Goal: Communication & Community: Answer question/provide support

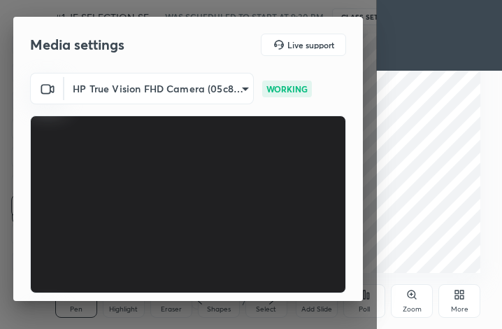
scroll to position [129, 0]
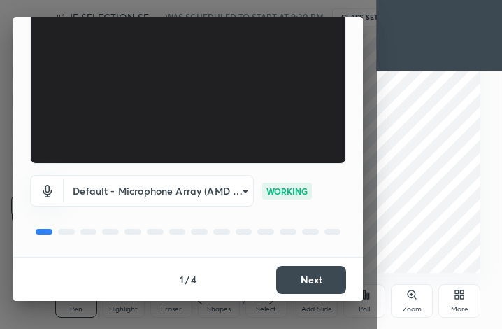
click at [359, 297] on div "1 / 4 Next" at bounding box center [188, 279] width 350 height 45
click at [315, 272] on button "Next" at bounding box center [311, 280] width 70 height 28
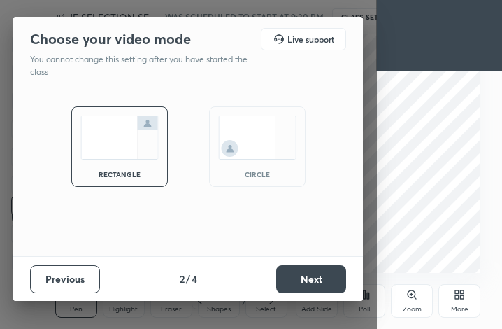
scroll to position [0, 0]
click at [315, 272] on button "Next" at bounding box center [311, 279] width 70 height 28
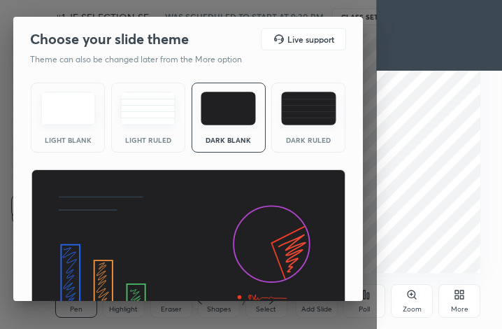
click at [315, 272] on img at bounding box center [188, 258] width 315 height 178
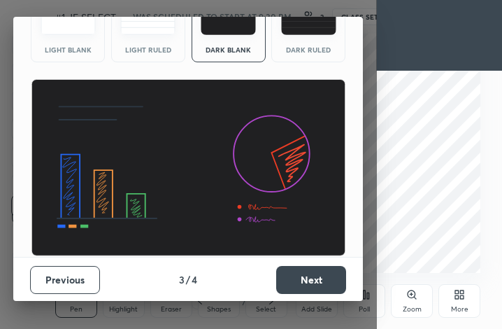
click at [321, 283] on button "Next" at bounding box center [311, 280] width 70 height 28
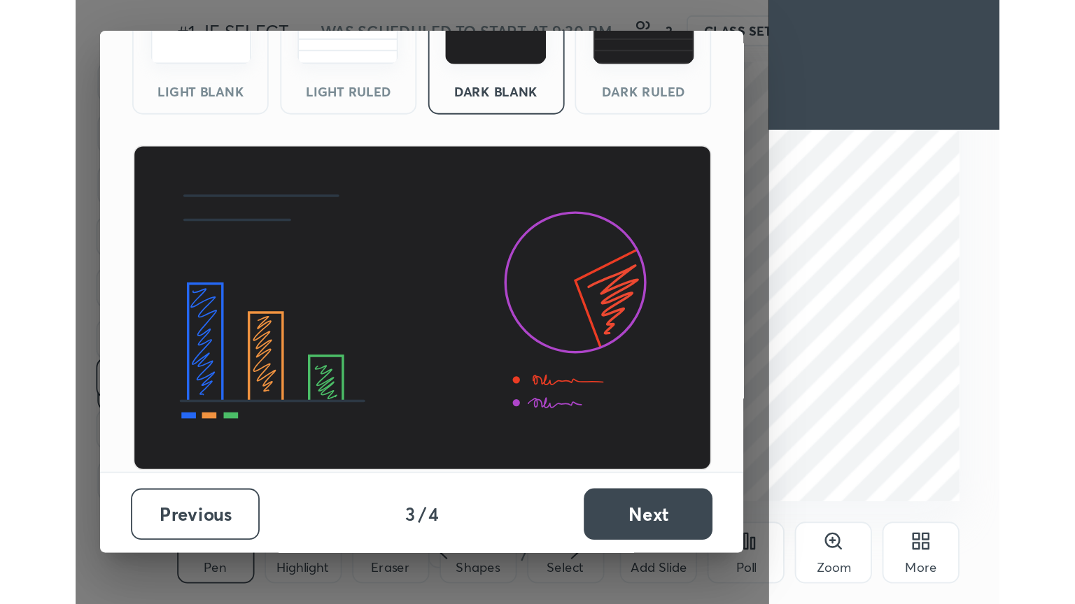
scroll to position [0, 0]
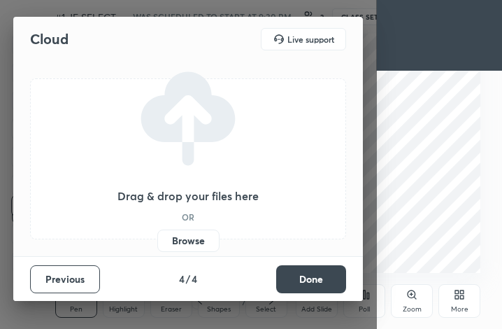
click at [321, 283] on button "Done" at bounding box center [311, 279] width 70 height 28
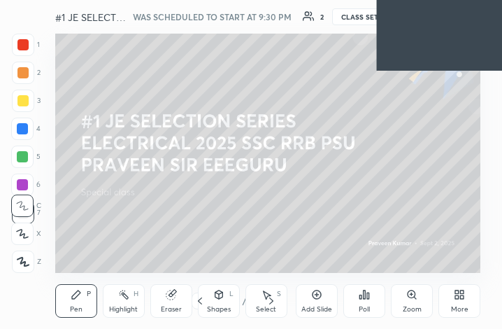
click at [462, 292] on icon at bounding box center [462, 291] width 3 height 3
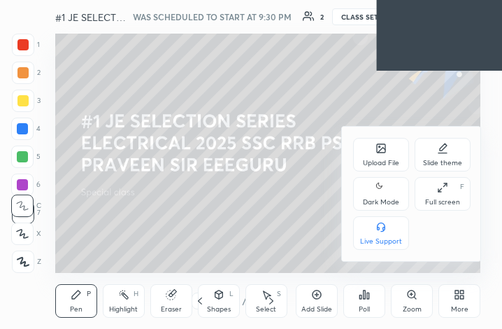
click at [442, 193] on icon at bounding box center [442, 187] width 11 height 11
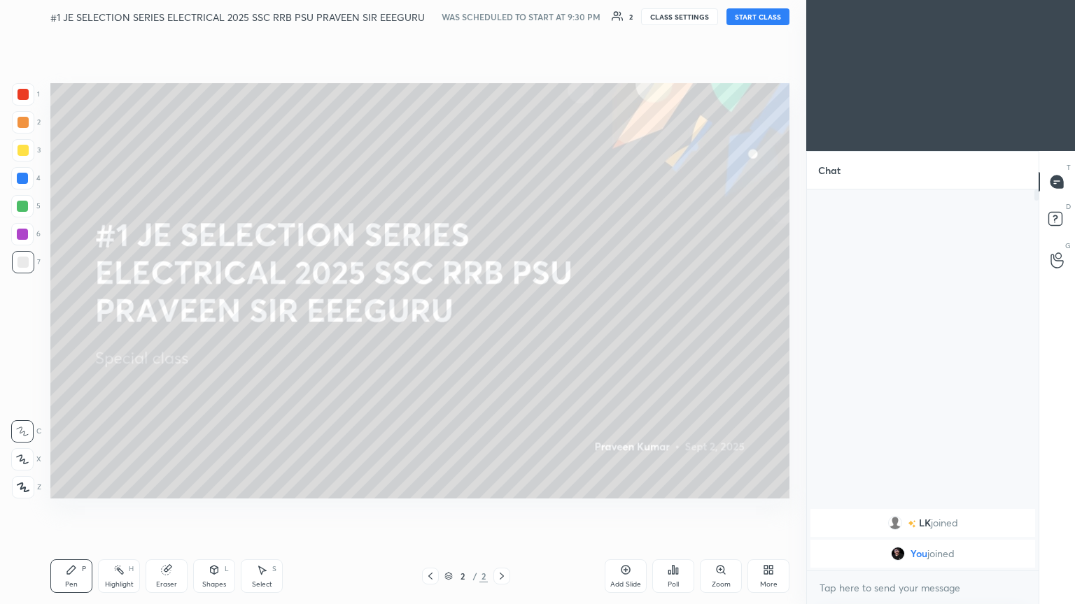
click at [502, 17] on button "START CLASS" at bounding box center [757, 16] width 63 height 17
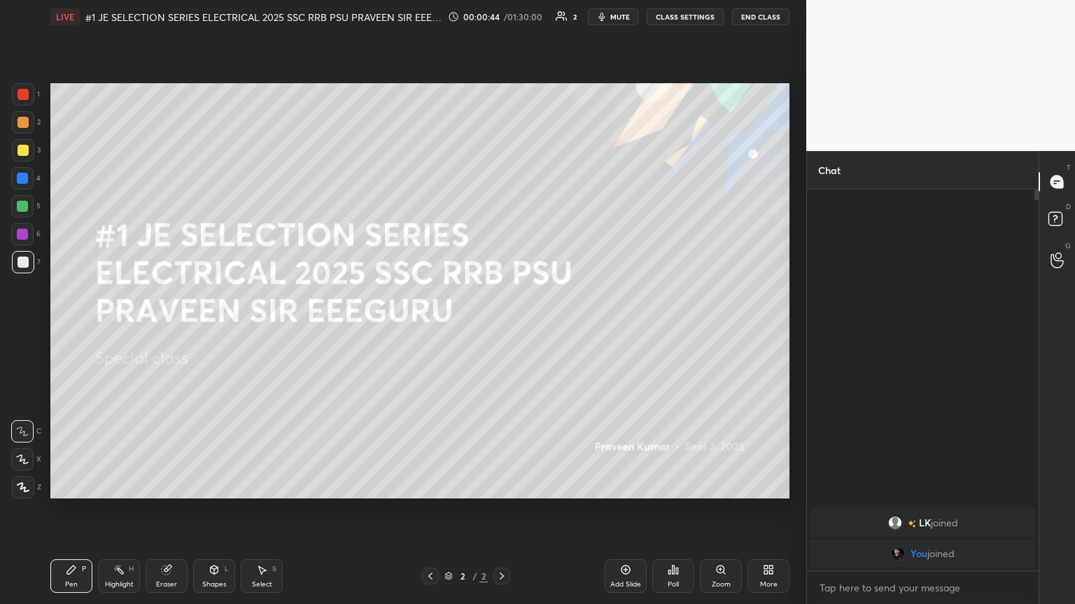
click at [502, 328] on div "More" at bounding box center [768, 577] width 42 height 34
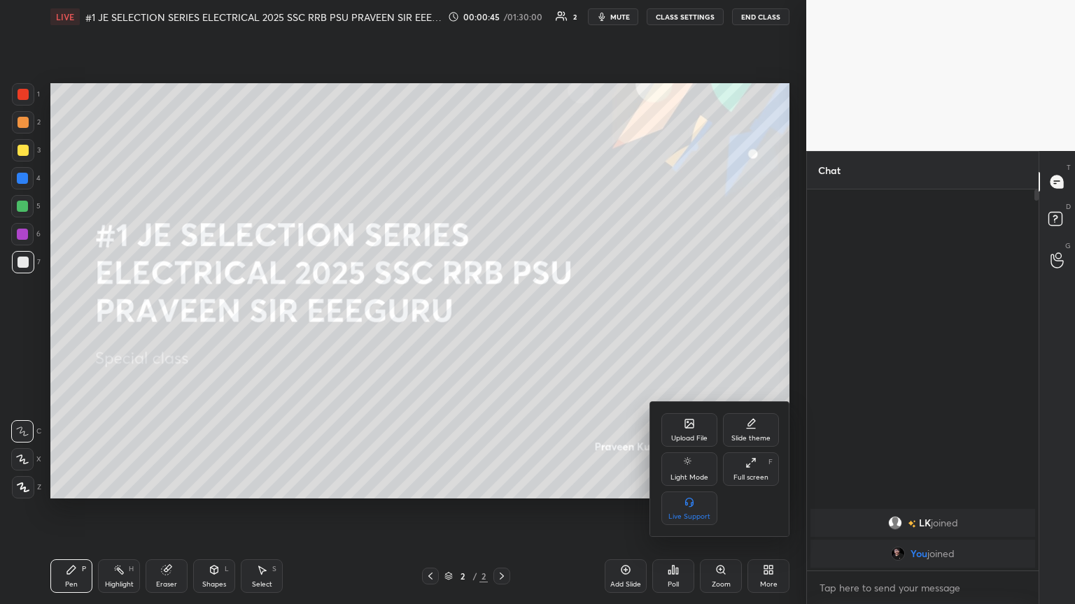
click at [502, 328] on div "Upload File" at bounding box center [689, 430] width 56 height 34
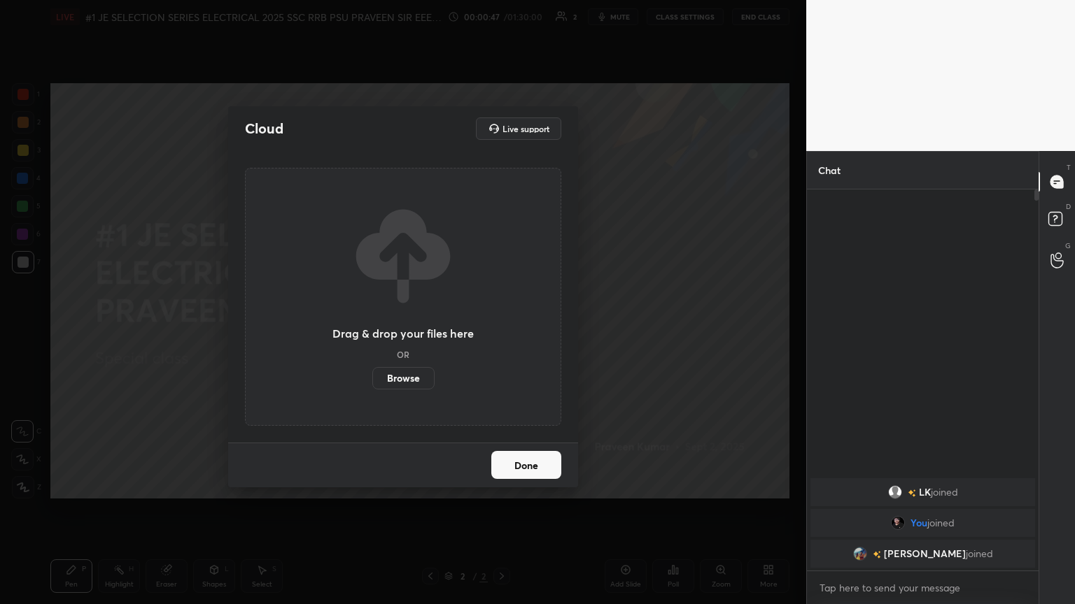
drag, startPoint x: 413, startPoint y: 376, endPoint x: 411, endPoint y: 314, distance: 62.3
click at [411, 328] on label "Browse" at bounding box center [403, 378] width 62 height 22
click at [372, 328] on input "Browse" at bounding box center [372, 378] width 0 height 22
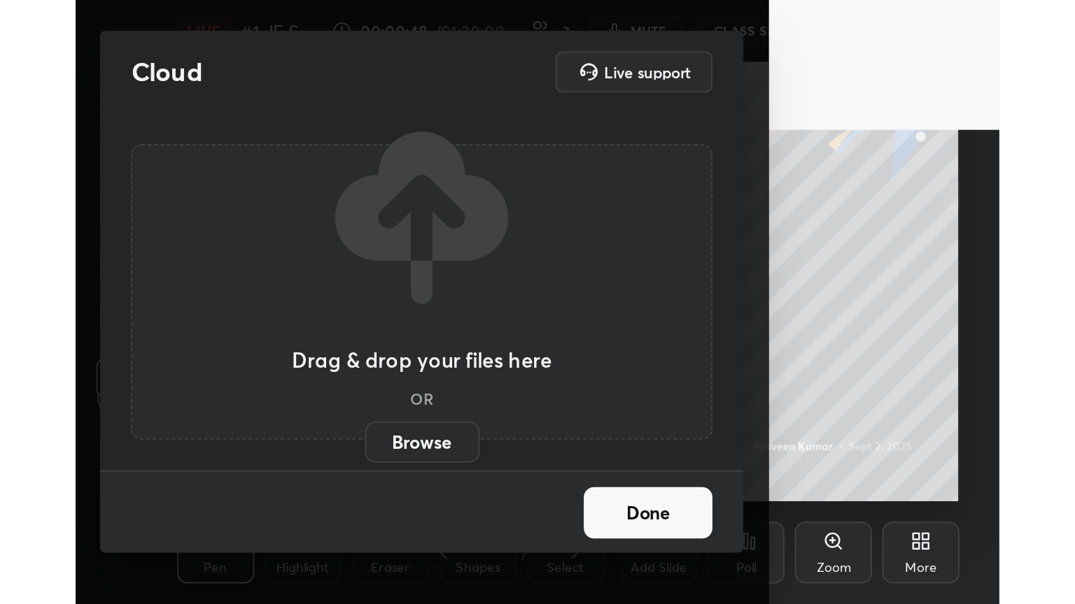
scroll to position [239, 446]
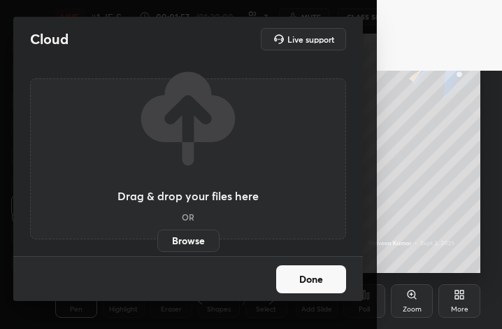
click at [183, 250] on label "Browse" at bounding box center [188, 240] width 62 height 22
click at [157, 250] on input "Browse" at bounding box center [157, 240] width 0 height 22
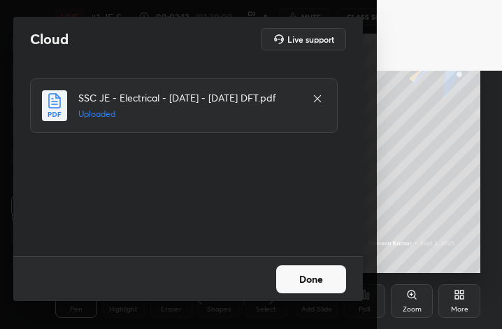
click at [291, 286] on button "Done" at bounding box center [311, 279] width 70 height 28
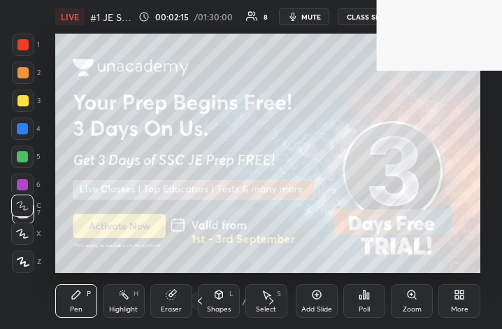
click at [460, 306] on div "More" at bounding box center [459, 309] width 17 height 7
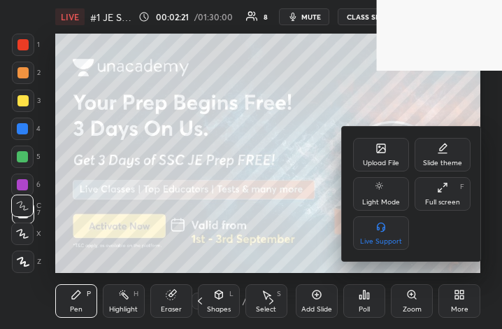
click at [447, 194] on div "Full screen F" at bounding box center [443, 194] width 56 height 34
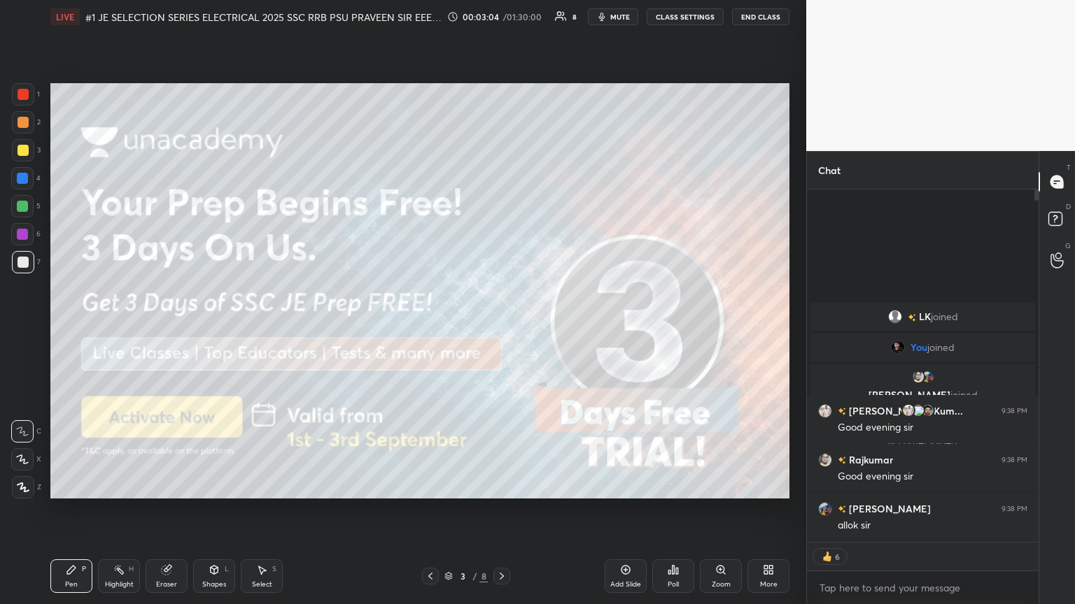
scroll to position [377, 227]
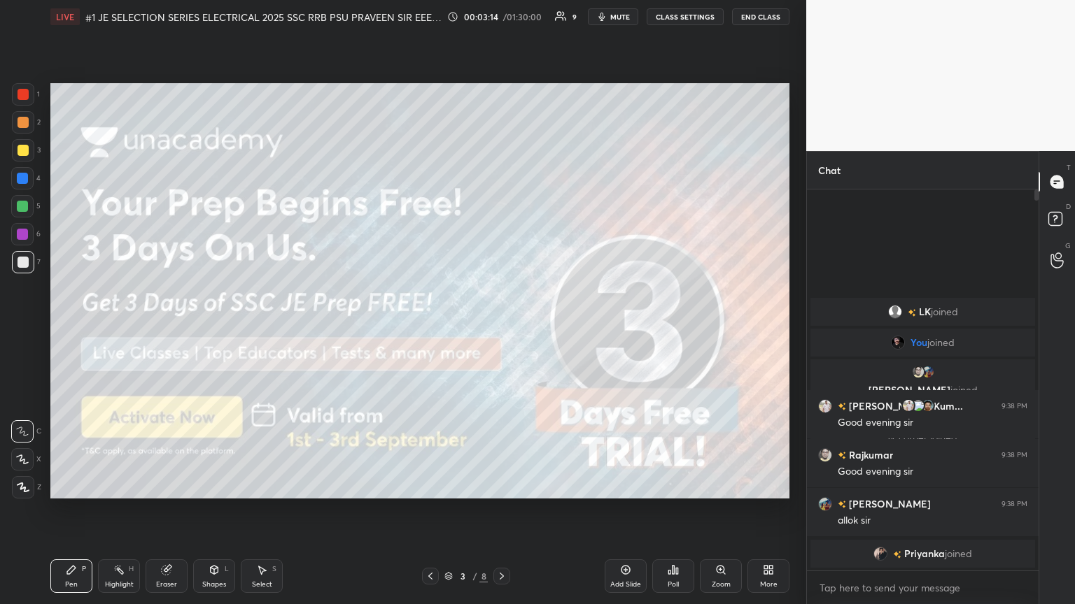
click at [20, 328] on icon at bounding box center [23, 488] width 13 height 10
click at [502, 328] on icon at bounding box center [501, 576] width 11 height 11
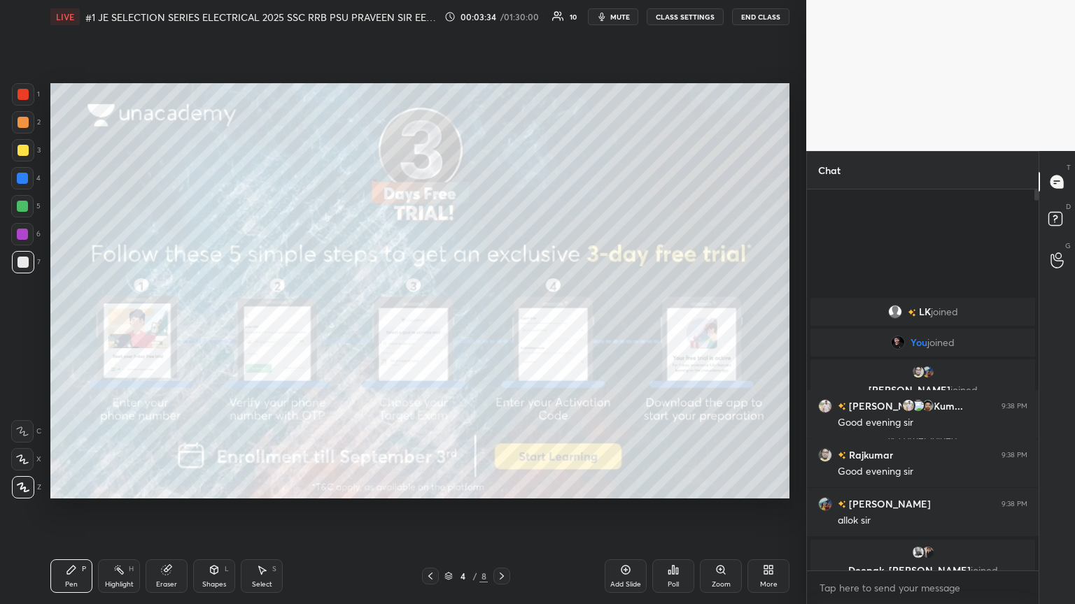
click at [22, 143] on div at bounding box center [23, 150] width 22 height 22
click at [25, 157] on div at bounding box center [23, 150] width 22 height 22
click at [502, 328] on icon at bounding box center [501, 576] width 11 height 11
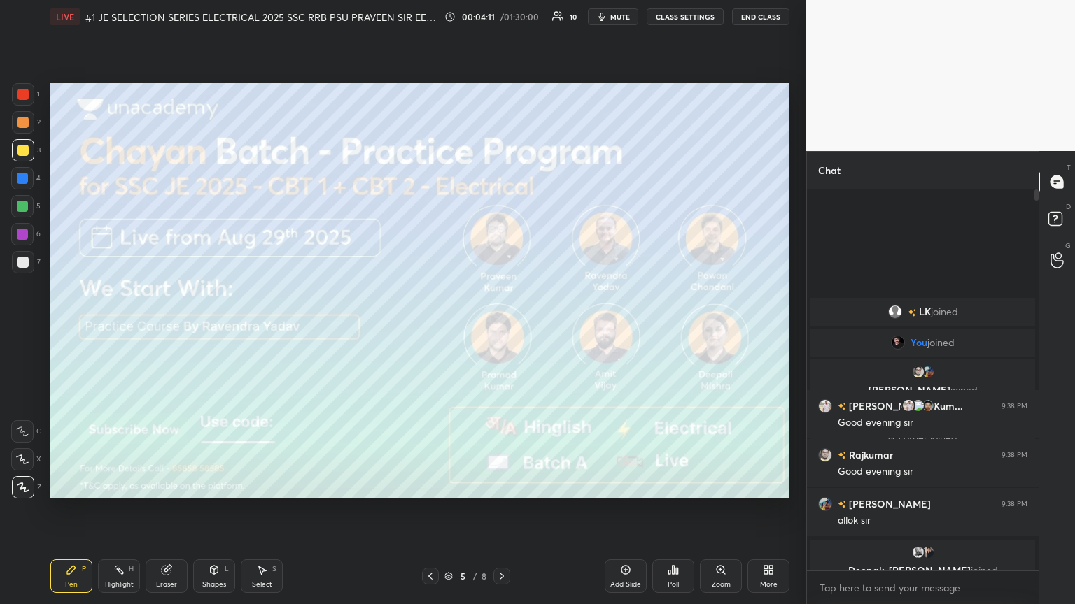
click at [459, 328] on div "LIVE #1 JE SELECTION SERIES ELECTRICAL 2025 SSC RRB PSU PRAVEEN SIR EEEGURU 00:…" at bounding box center [420, 302] width 750 height 604
click at [502, 328] on div at bounding box center [501, 576] width 17 height 17
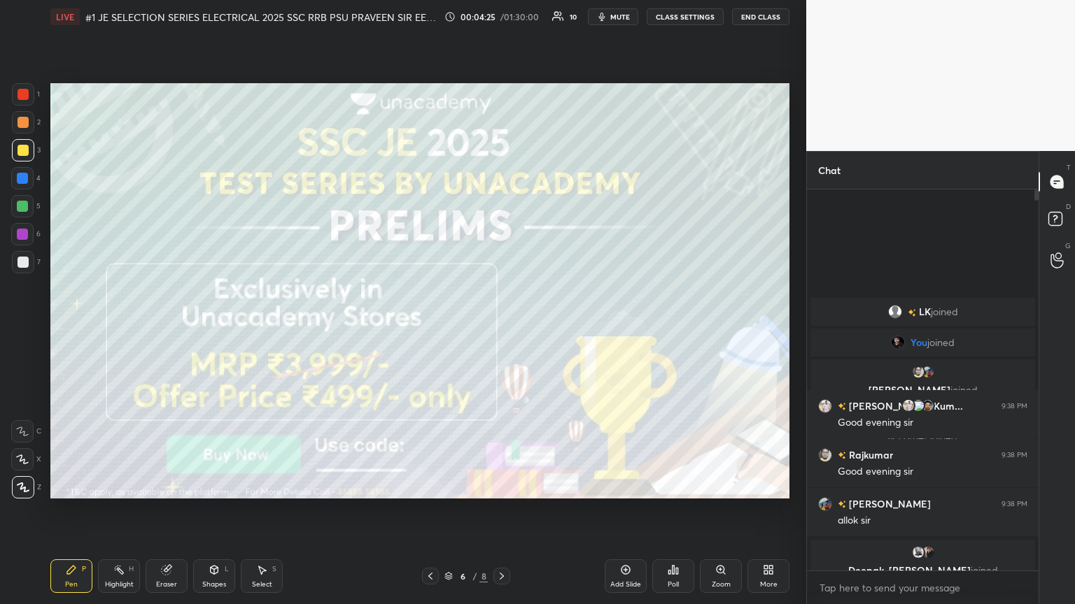
click at [495, 328] on div at bounding box center [501, 576] width 17 height 17
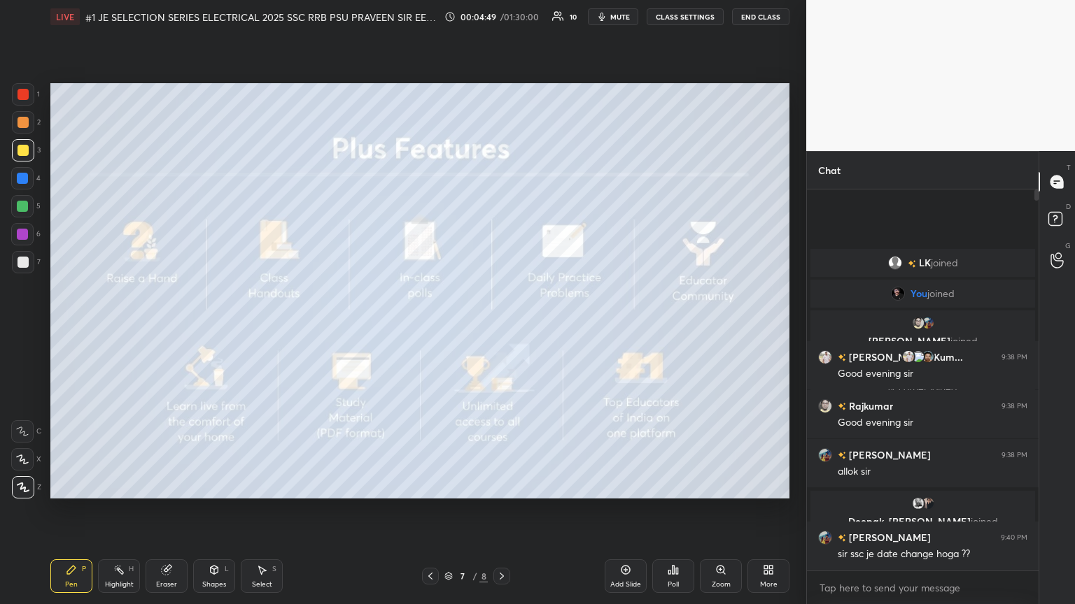
click at [166, 328] on div "Eraser" at bounding box center [167, 577] width 42 height 34
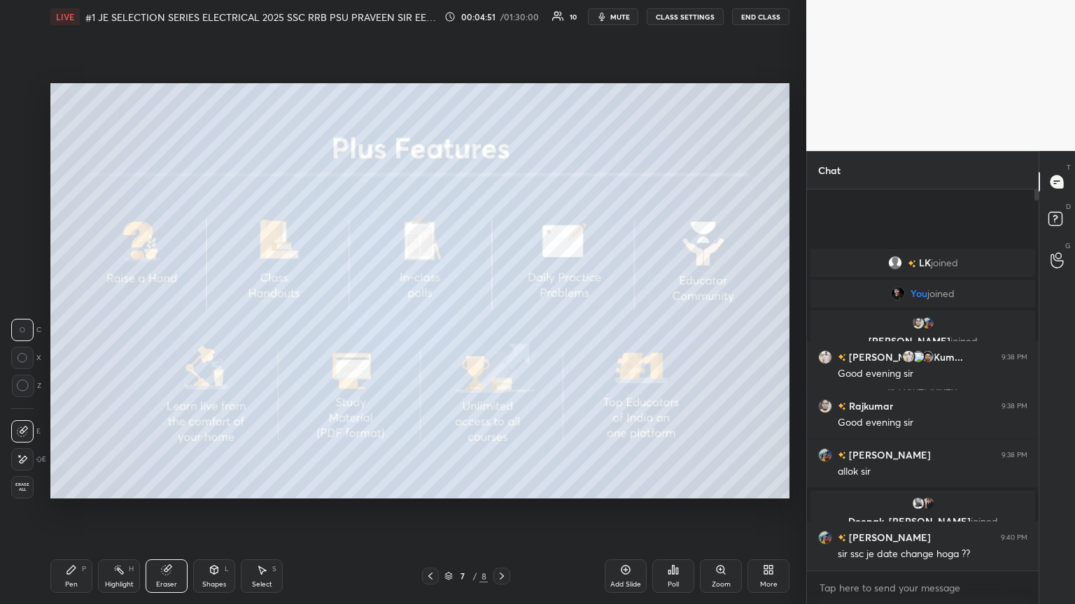
click at [24, 328] on div "Erase all" at bounding box center [22, 487] width 22 height 22
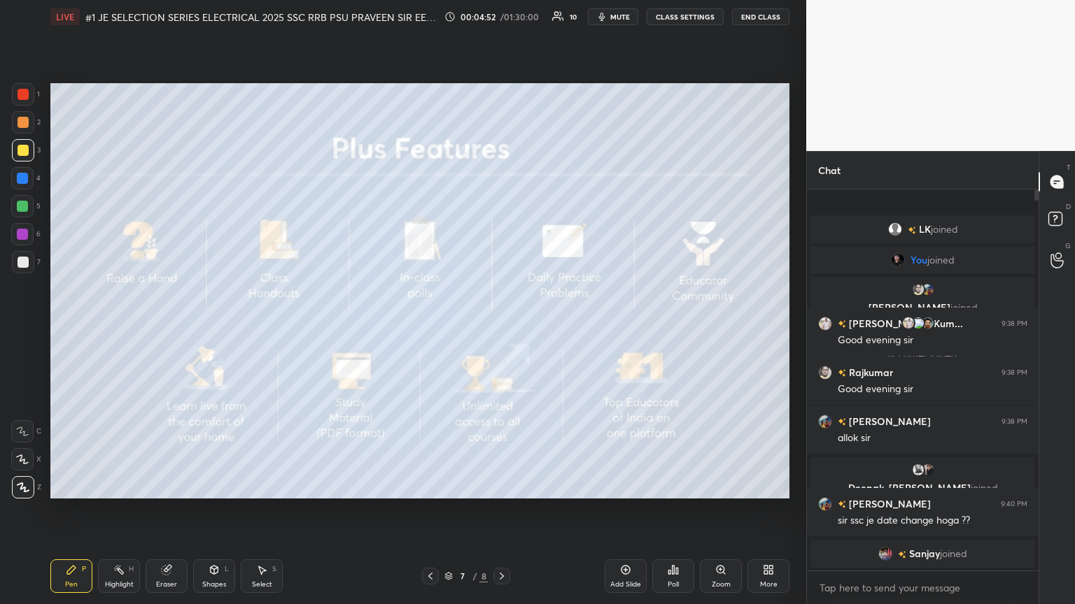
click at [60, 328] on div "Pen P Highlight H Eraser Shapes L Select S 7 / 8 Add Slide Poll Zoom More" at bounding box center [419, 576] width 739 height 56
click at [63, 328] on div "Pen P" at bounding box center [71, 577] width 42 height 34
click at [27, 328] on icon at bounding box center [23, 488] width 13 height 10
click at [52, 328] on div "Setting up your live class Poll for secs No correct answer Start poll" at bounding box center [420, 291] width 750 height 515
click at [20, 99] on div at bounding box center [22, 94] width 11 height 11
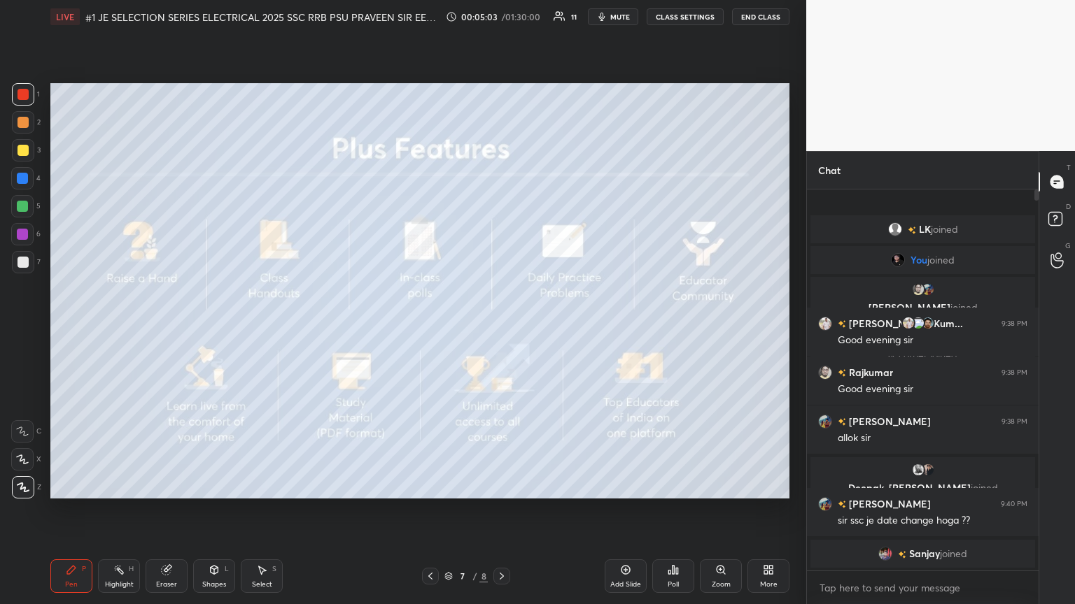
click at [155, 140] on div "Setting up your live class Poll for secs No correct answer Start poll" at bounding box center [420, 291] width 750 height 515
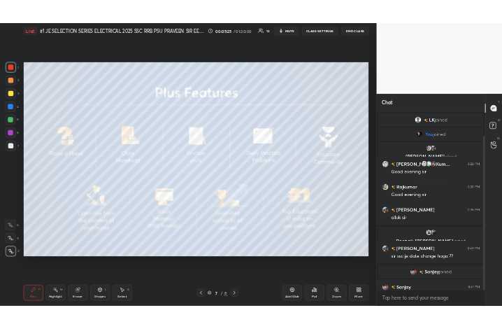
scroll to position [59, 0]
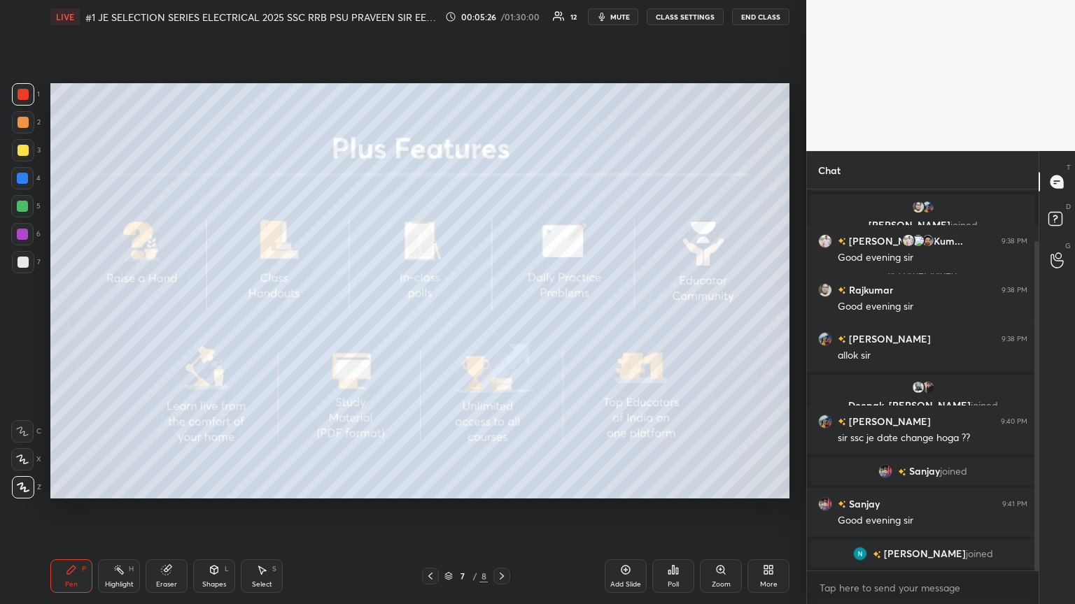
drag, startPoint x: 1037, startPoint y: 513, endPoint x: 1035, endPoint y: 551, distance: 38.5
click at [502, 328] on div at bounding box center [1036, 405] width 4 height 329
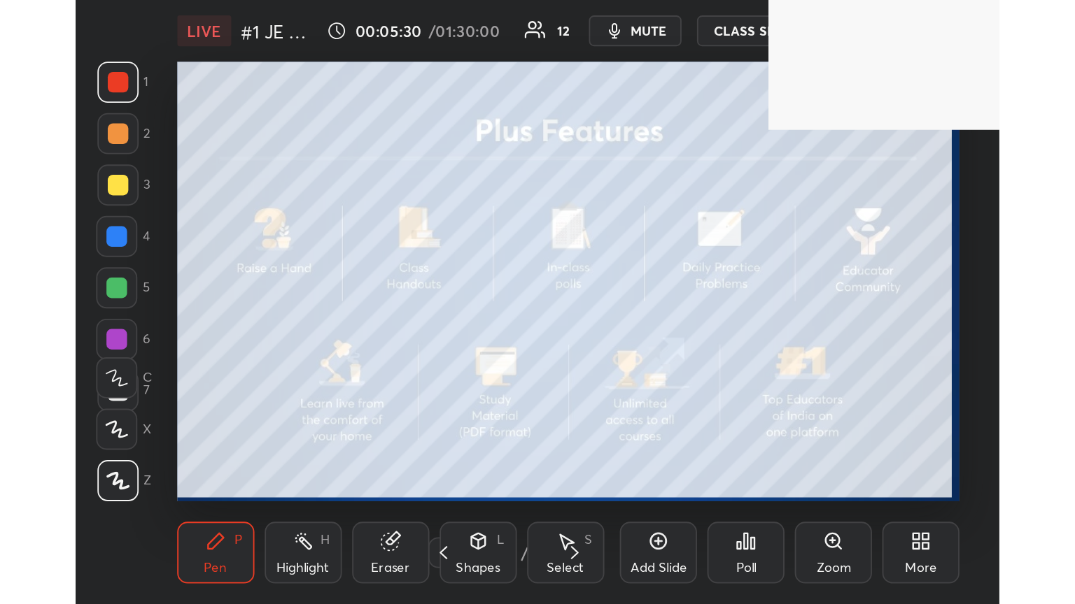
scroll to position [239, 446]
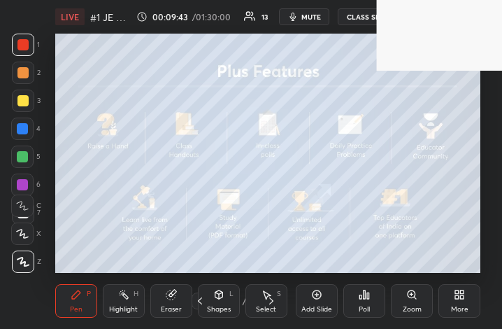
click at [466, 304] on div "More" at bounding box center [460, 301] width 42 height 34
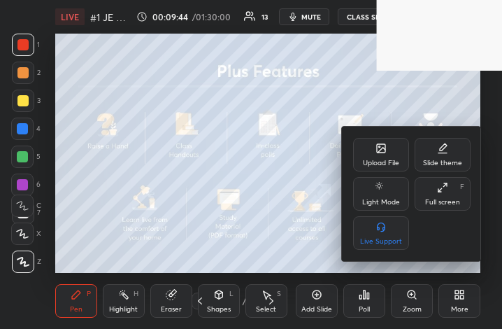
click at [448, 195] on div "Full screen F" at bounding box center [443, 194] width 56 height 34
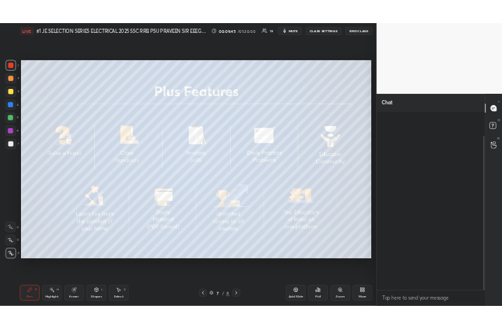
scroll to position [69440, 69205]
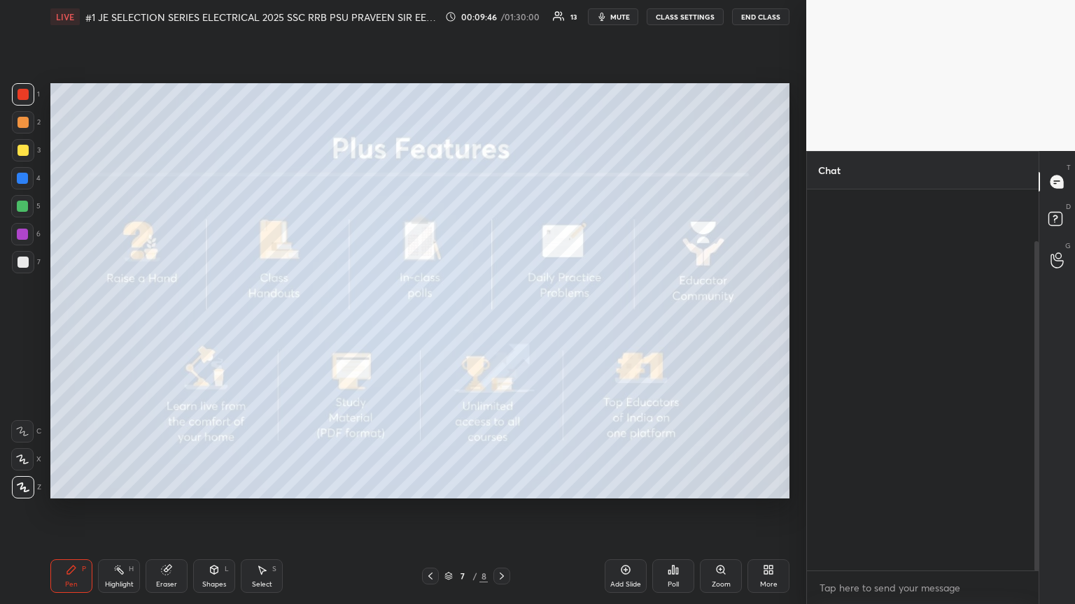
click at [502, 328] on icon at bounding box center [768, 570] width 11 height 11
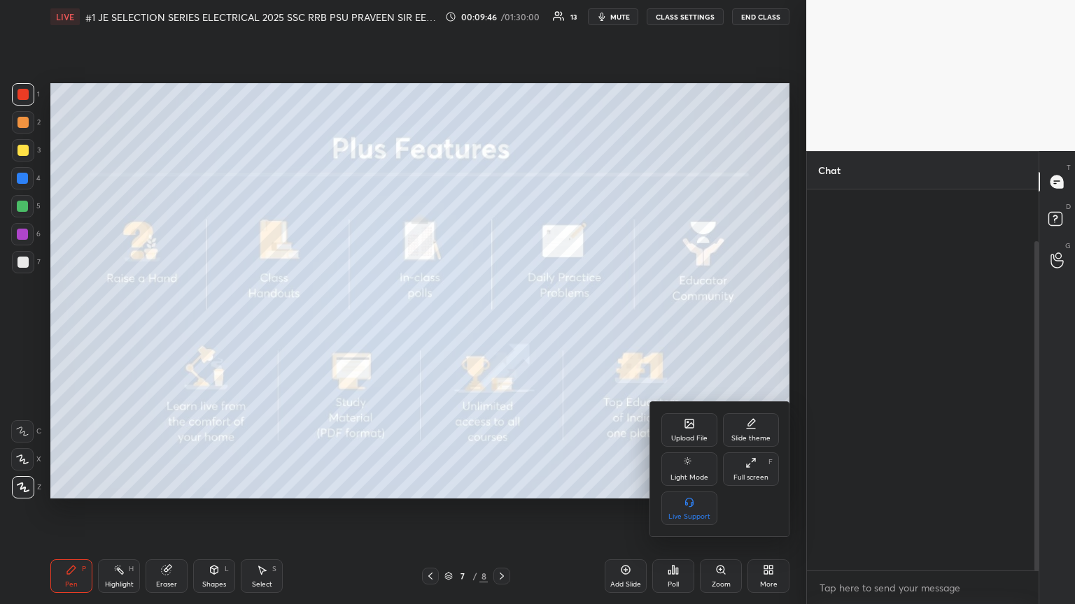
click at [502, 328] on icon at bounding box center [690, 425] width 8 height 5
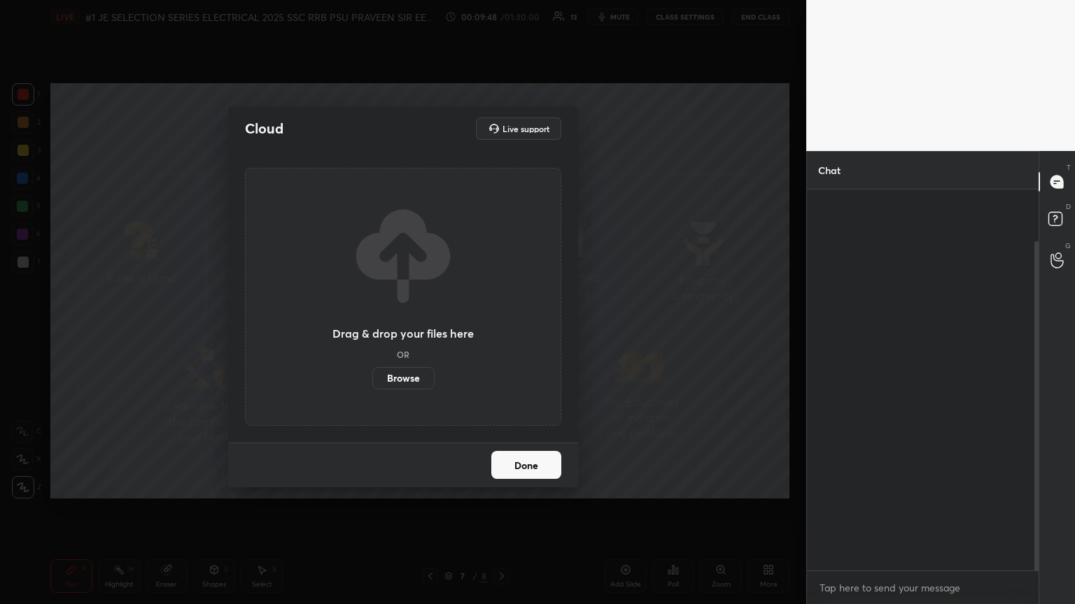
drag, startPoint x: 406, startPoint y: 377, endPoint x: 406, endPoint y: 317, distance: 60.2
click at [406, 328] on label "Browse" at bounding box center [403, 378] width 62 height 22
click at [372, 328] on input "Browse" at bounding box center [372, 378] width 0 height 22
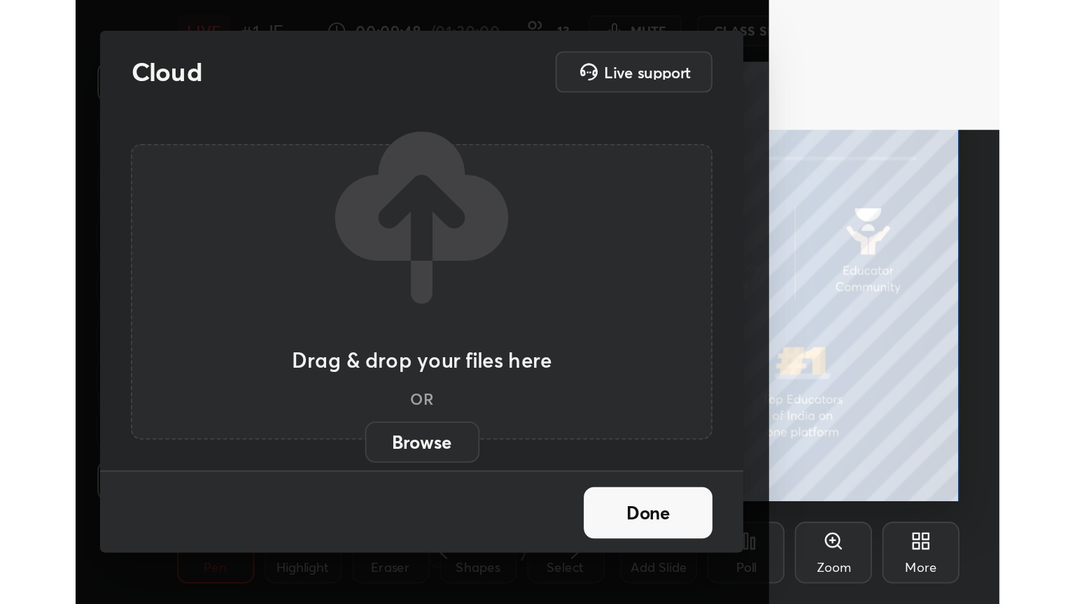
scroll to position [239, 446]
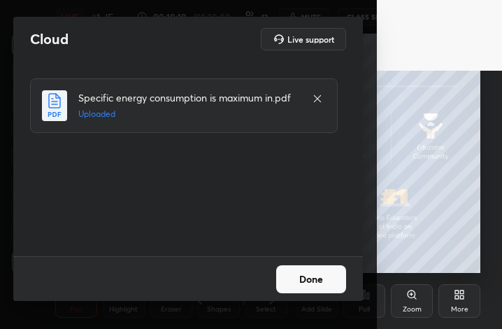
click at [302, 281] on div "Done" at bounding box center [188, 278] width 350 height 45
click at [310, 284] on button "Done" at bounding box center [311, 279] width 70 height 28
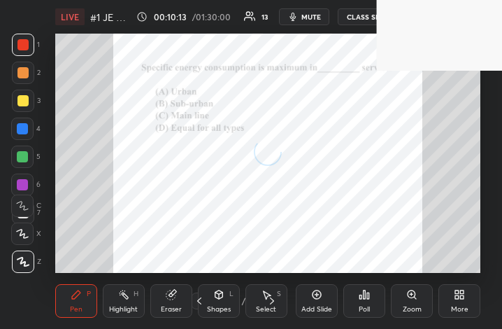
click at [457, 295] on icon at bounding box center [459, 294] width 11 height 11
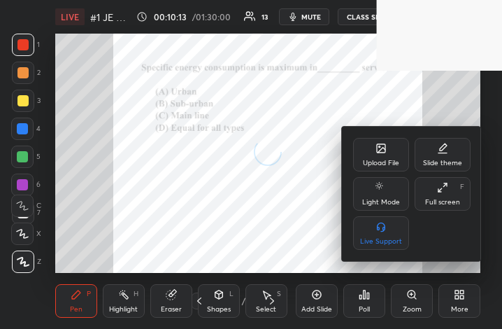
click at [443, 202] on div "Full screen" at bounding box center [442, 202] width 35 height 7
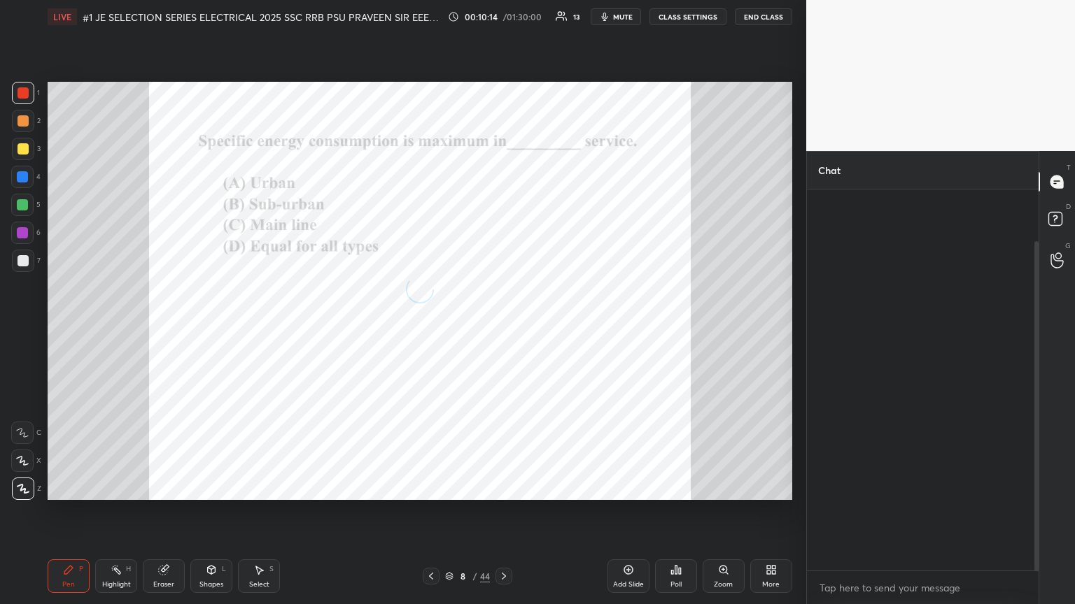
scroll to position [69440, 69205]
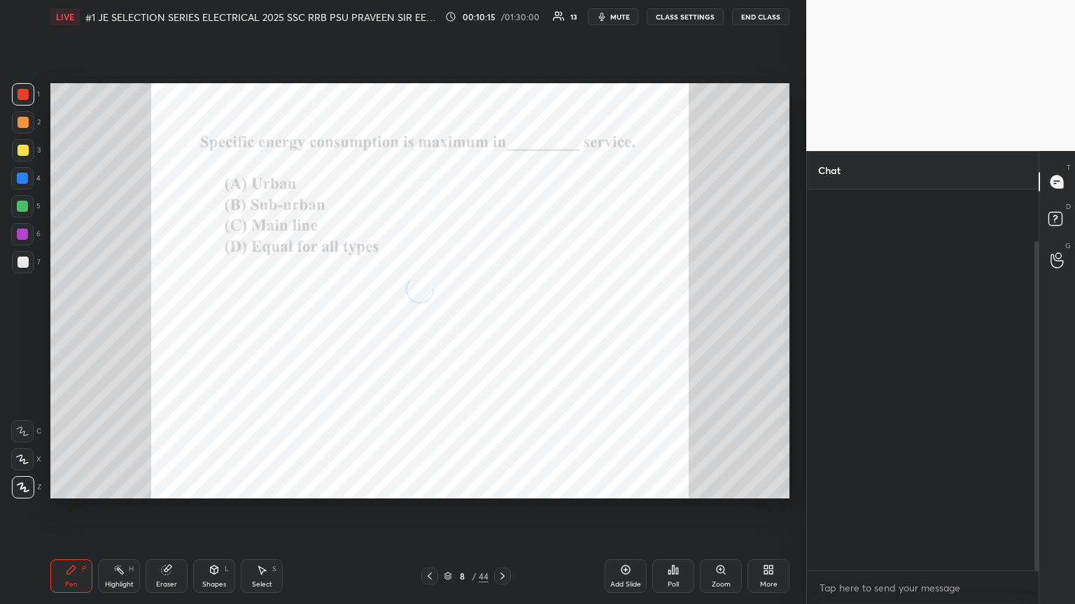
click at [434, 328] on icon at bounding box center [429, 576] width 11 height 11
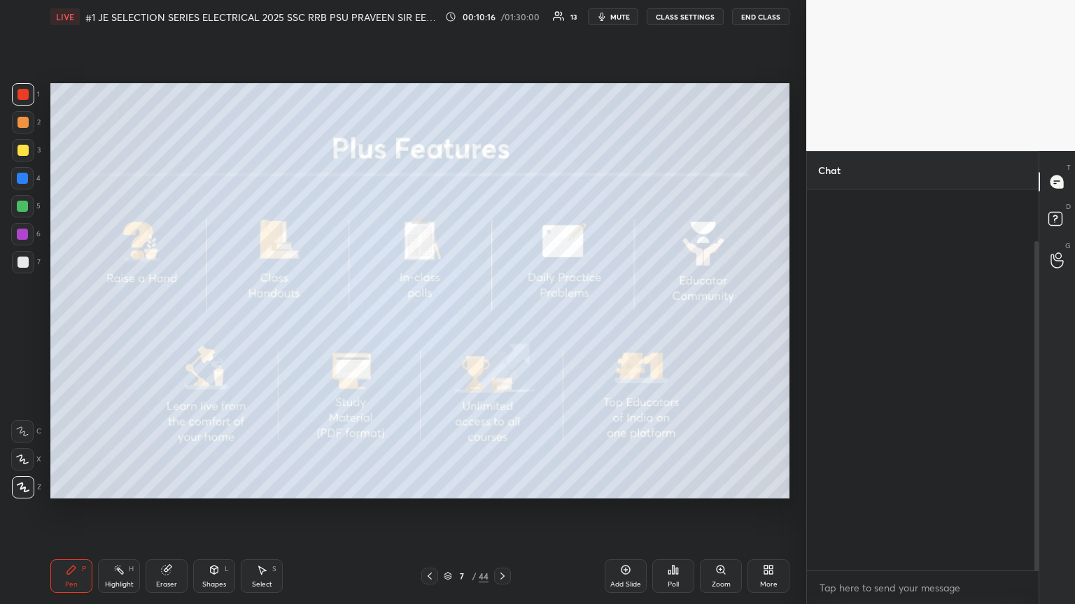
click at [451, 328] on icon at bounding box center [448, 576] width 8 height 8
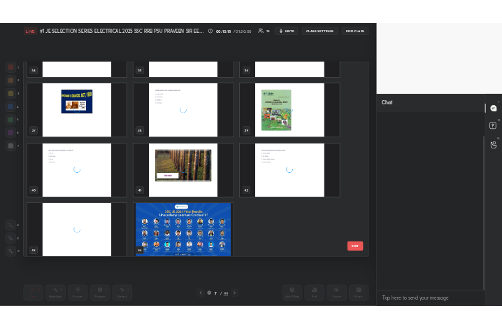
scroll to position [1504, 0]
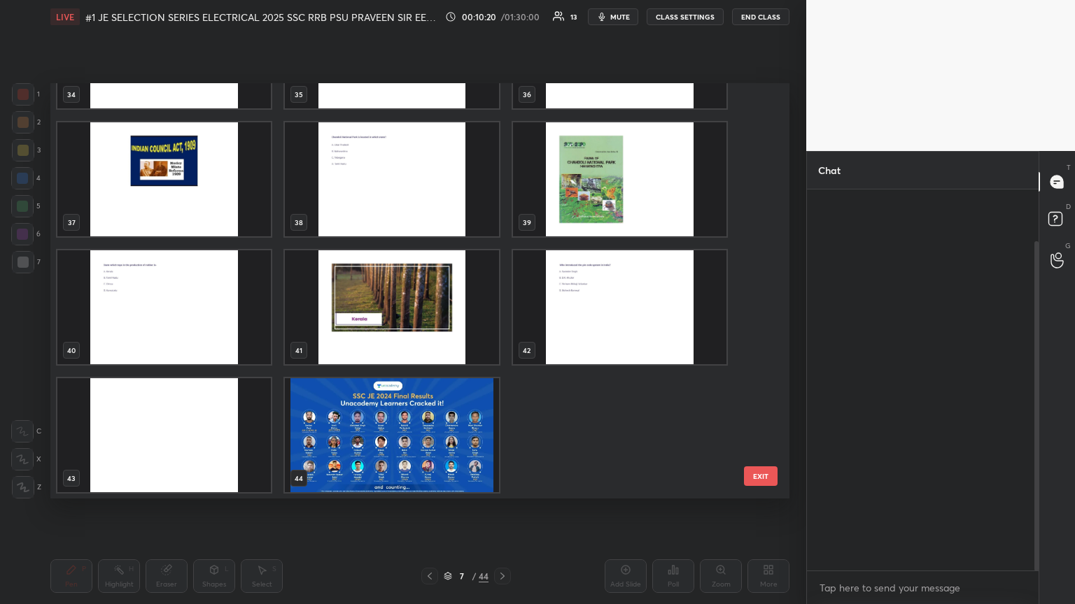
click at [421, 328] on img "grid" at bounding box center [391, 435] width 213 height 114
click at [426, 328] on img "grid" at bounding box center [391, 435] width 213 height 114
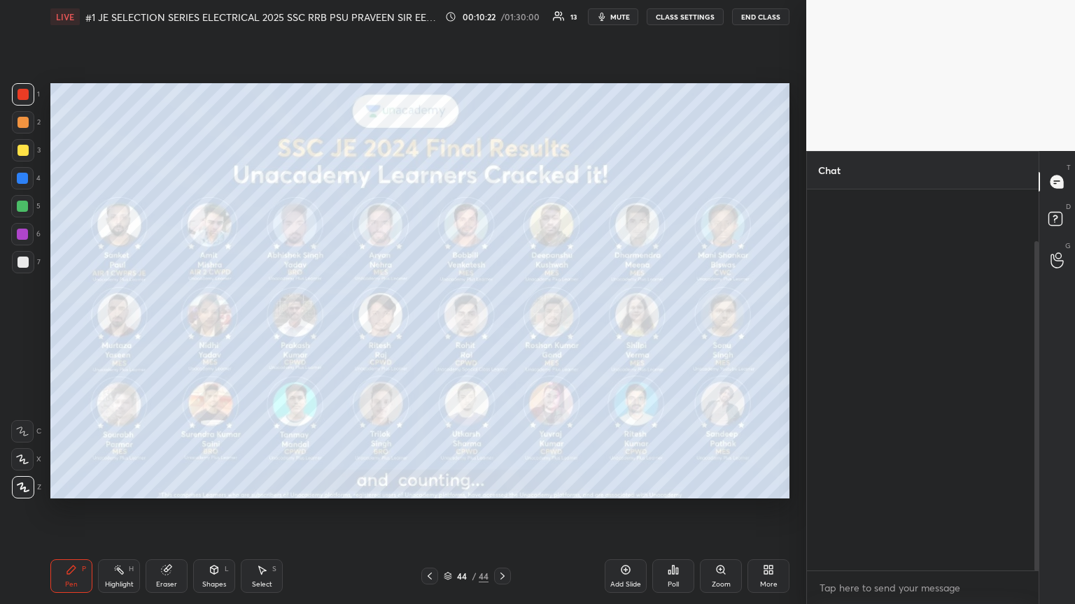
click at [502, 328] on div "More" at bounding box center [768, 577] width 42 height 34
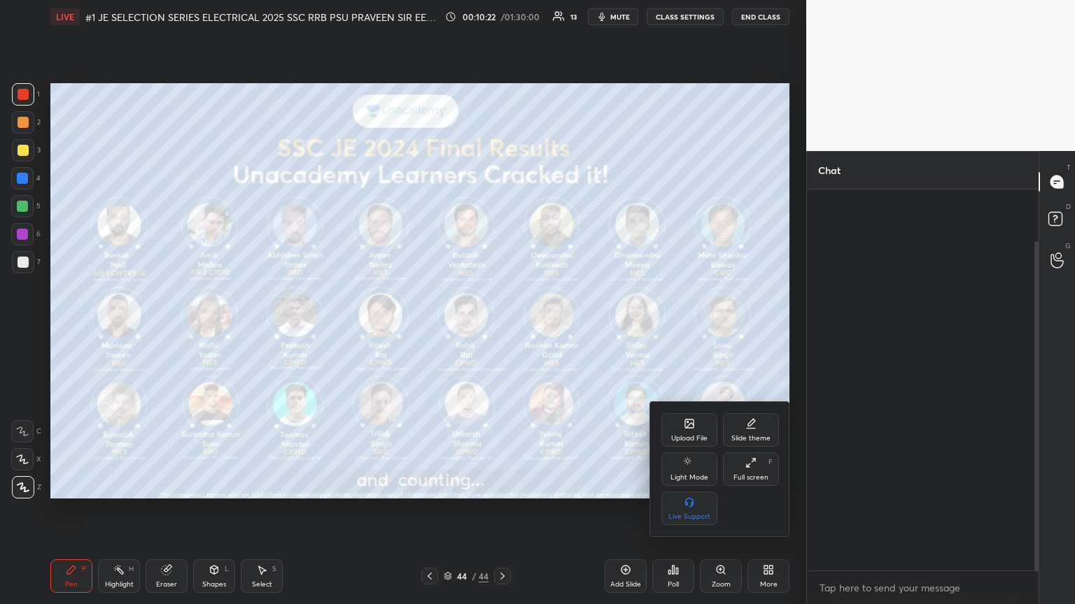
click at [502, 328] on icon at bounding box center [689, 424] width 8 height 8
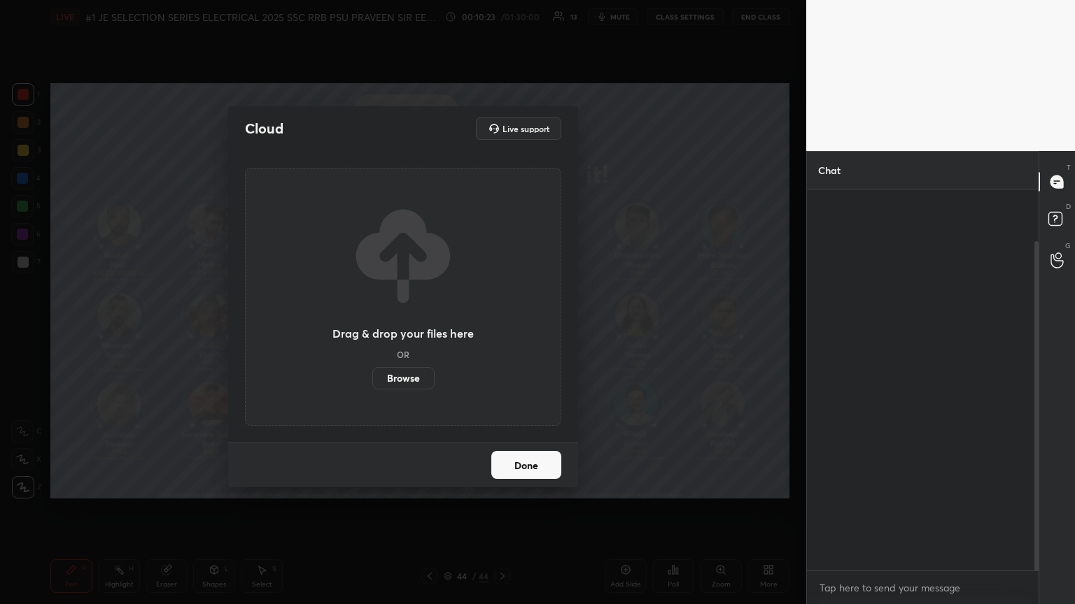
click at [399, 328] on label "Browse" at bounding box center [403, 378] width 62 height 22
click at [372, 328] on input "Browse" at bounding box center [372, 378] width 0 height 22
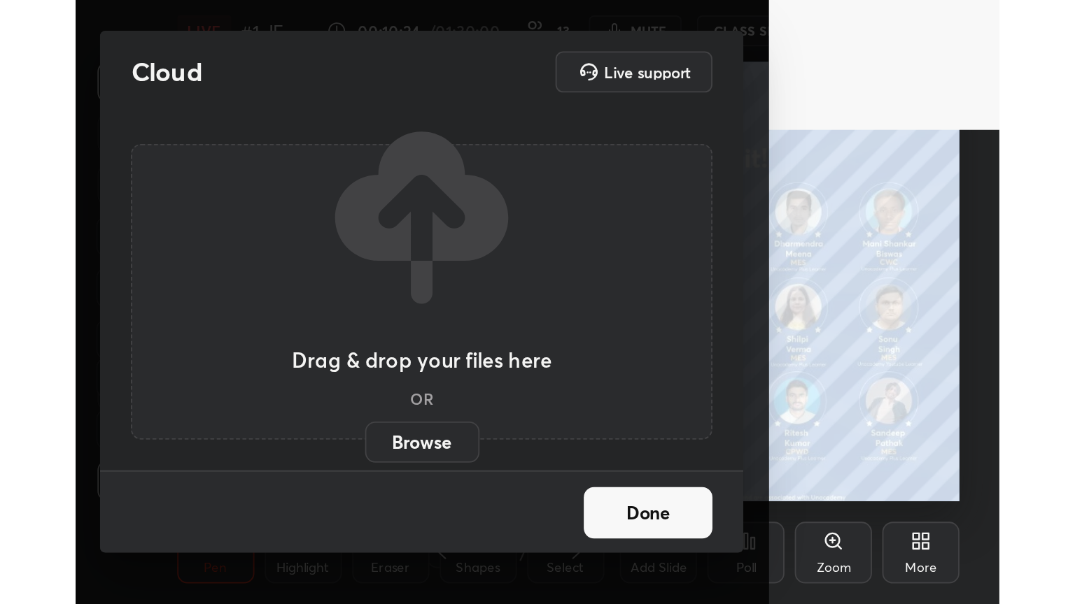
scroll to position [239, 446]
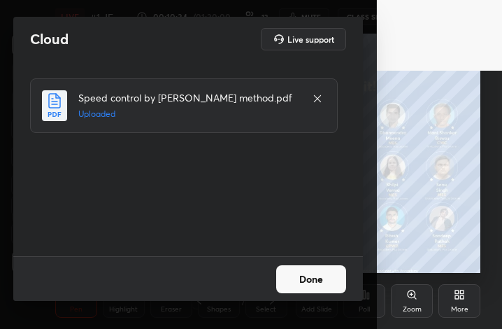
click at [311, 281] on button "Done" at bounding box center [311, 279] width 70 height 28
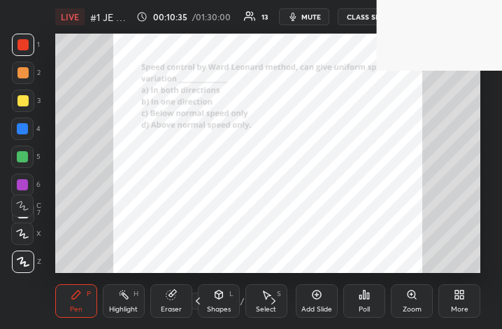
click at [453, 297] on div "More" at bounding box center [460, 301] width 42 height 34
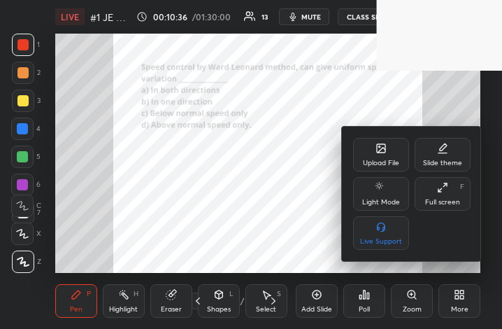
drag, startPoint x: 443, startPoint y: 191, endPoint x: 525, endPoint y: 389, distance: 214.2
click at [442, 191] on icon at bounding box center [442, 187] width 11 height 11
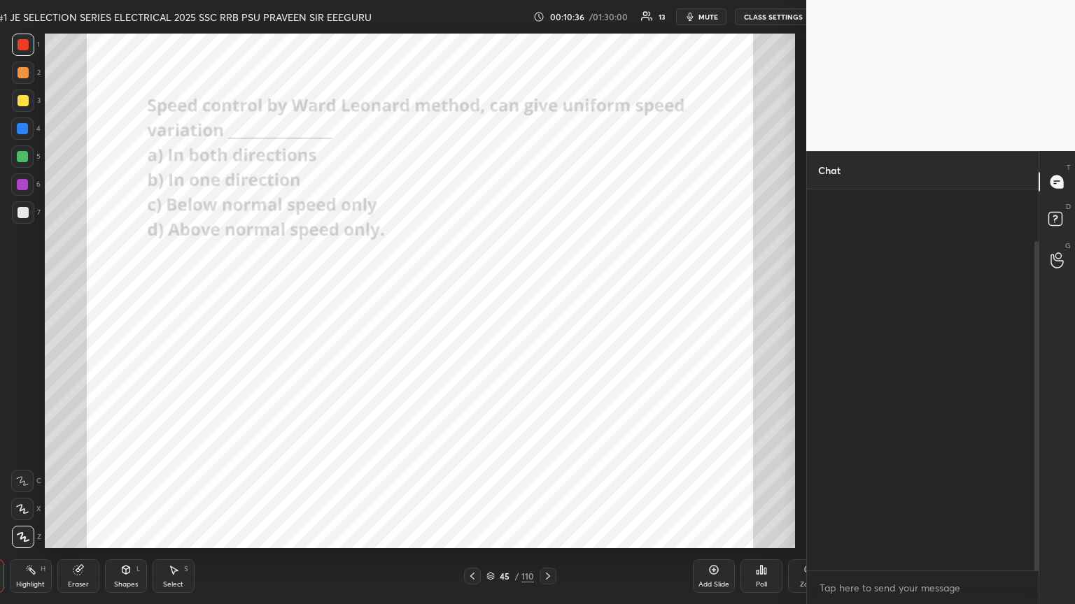
type textarea "x"
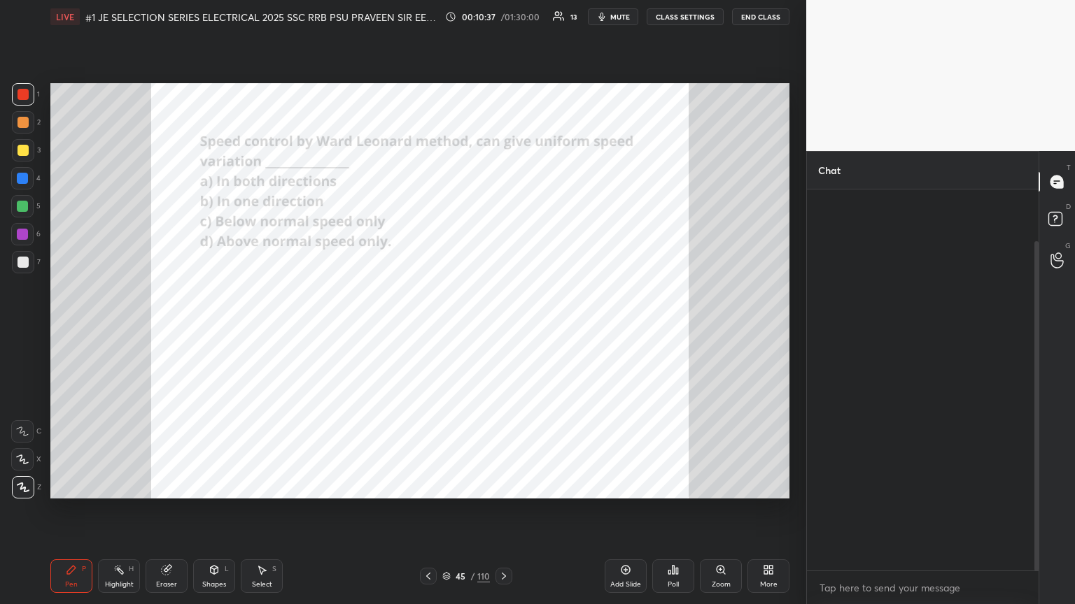
click at [447, 328] on icon at bounding box center [446, 576] width 8 height 8
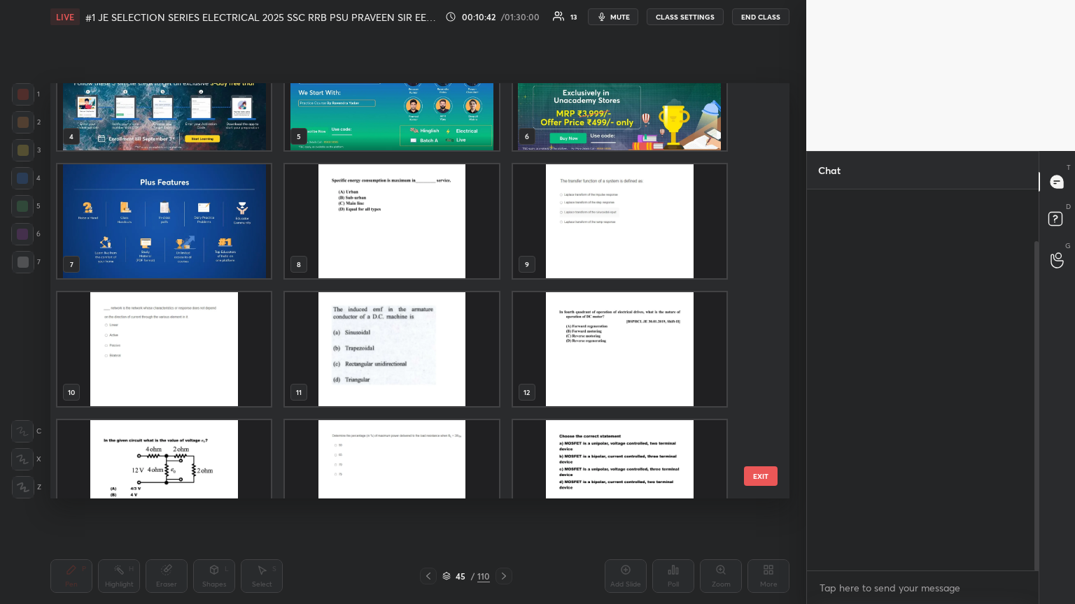
click at [453, 243] on img "grid" at bounding box center [391, 221] width 213 height 114
click at [455, 246] on img "grid" at bounding box center [391, 221] width 213 height 114
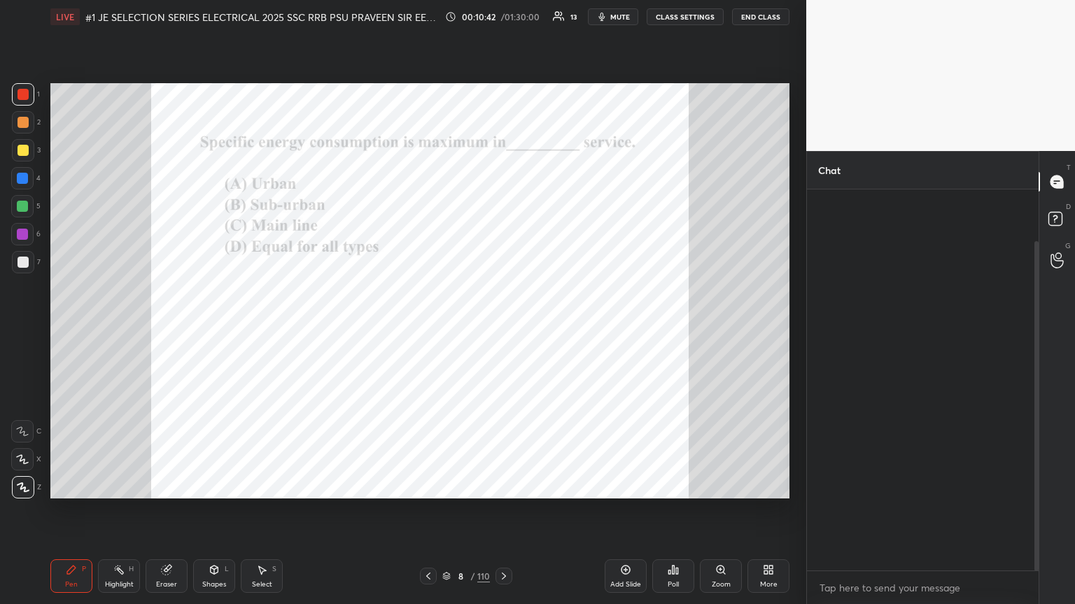
click at [456, 246] on img "grid" at bounding box center [391, 221] width 213 height 114
click at [502, 328] on div "Poll" at bounding box center [672, 584] width 11 height 7
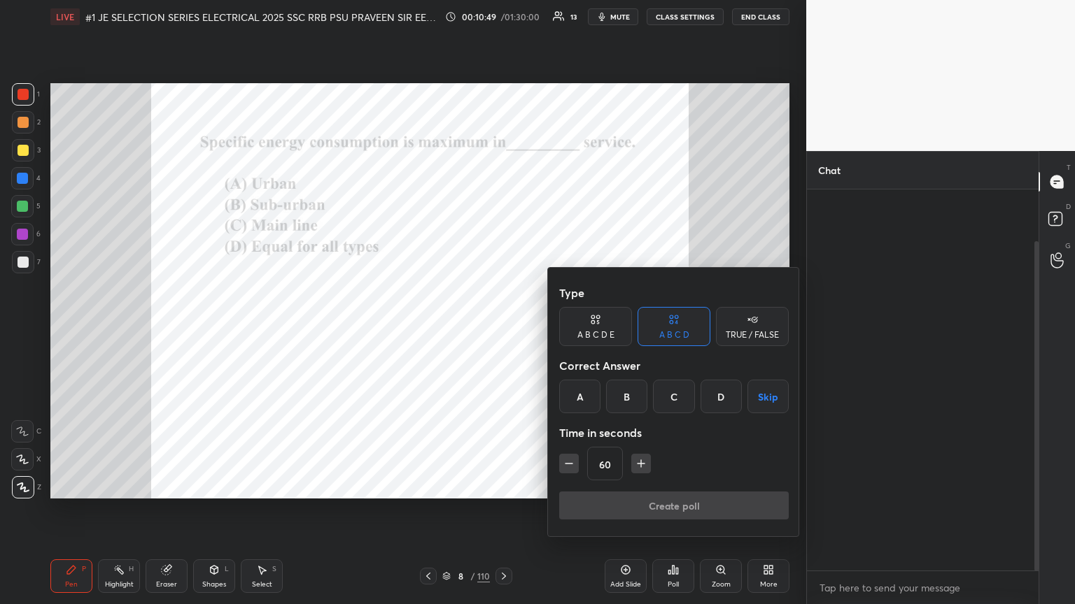
drag, startPoint x: 681, startPoint y: 399, endPoint x: 667, endPoint y: 395, distance: 14.6
click at [502, 328] on div "C" at bounding box center [673, 397] width 41 height 34
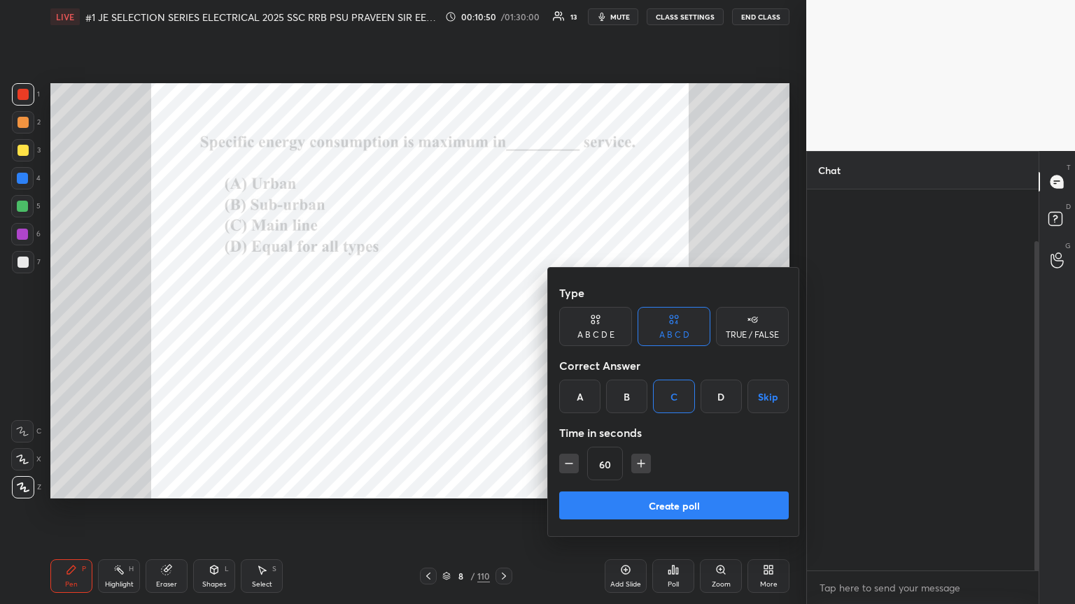
click at [502, 328] on div "A" at bounding box center [579, 397] width 41 height 34
drag, startPoint x: 565, startPoint y: 456, endPoint x: 570, endPoint y: 471, distance: 16.4
click at [502, 328] on button "button" at bounding box center [569, 464] width 20 height 20
type input "45"
click at [502, 328] on button "Create poll" at bounding box center [673, 506] width 229 height 28
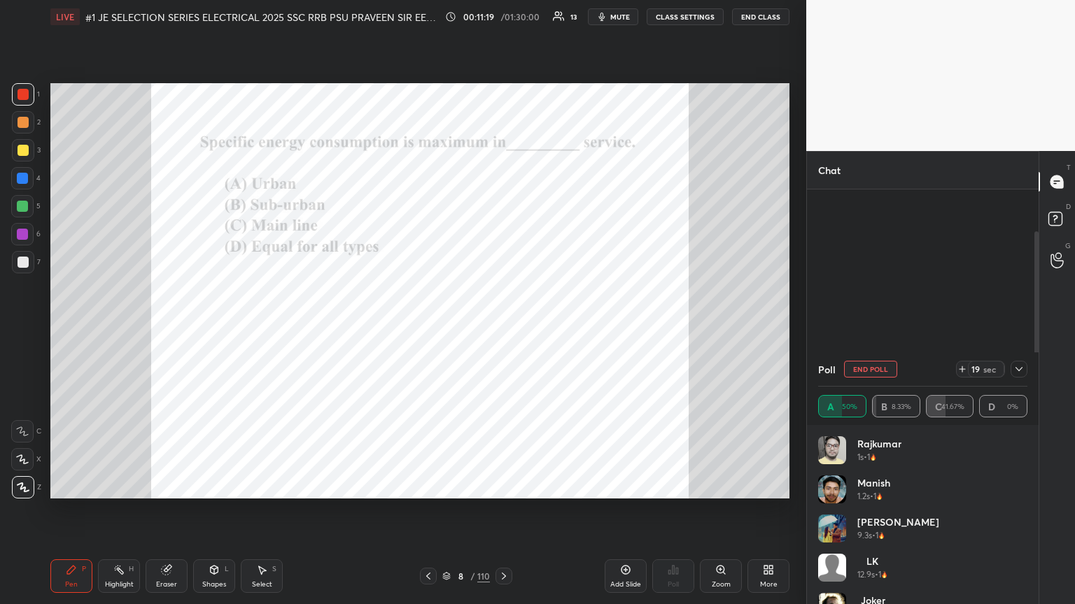
drag, startPoint x: 1037, startPoint y: 292, endPoint x: 1035, endPoint y: 233, distance: 58.8
click at [502, 199] on div at bounding box center [1034, 344] width 8 height 309
click at [502, 254] on div "G Raise Hand (G)" at bounding box center [1057, 260] width 36 height 39
click at [502, 255] on div "No one has raised a hand yet" at bounding box center [923, 361] width 232 height 342
click at [502, 299] on div "Raise Hand Enable hand raising Enable raise hand to speak to learners. Once ena…" at bounding box center [940, 377] width 269 height 453
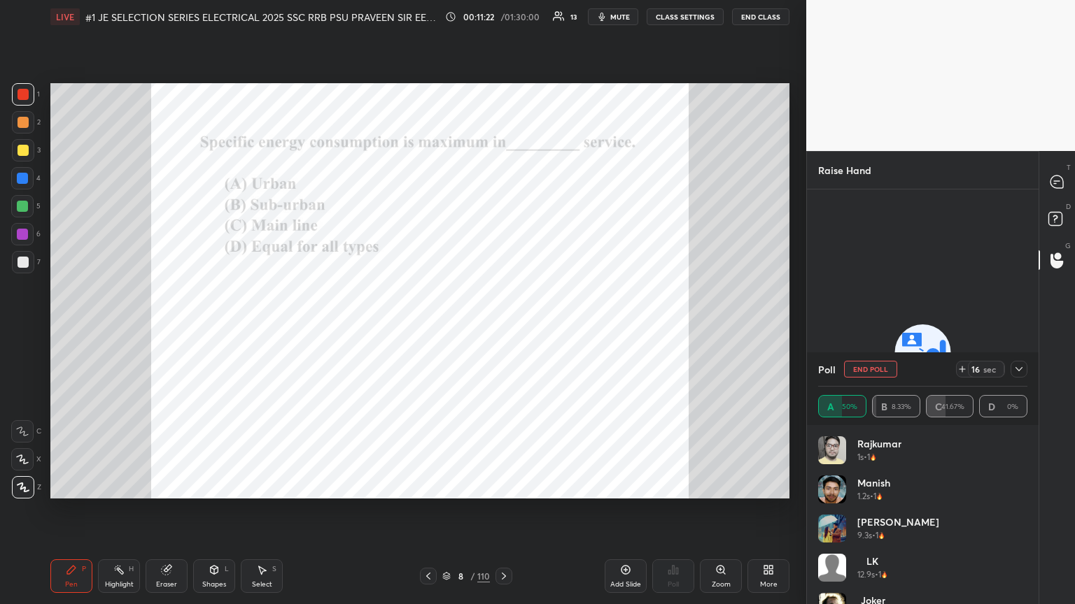
drag, startPoint x: 1035, startPoint y: 267, endPoint x: 1052, endPoint y: 211, distance: 57.8
click at [502, 288] on div "No one has raised a hand yet" at bounding box center [923, 361] width 232 height 342
click at [502, 183] on icon at bounding box center [1056, 182] width 13 height 13
click at [502, 180] on icon at bounding box center [1056, 182] width 13 height 13
click at [502, 259] on div "LK joined You joined [PERSON_NAME] joined [PERSON_NAME] 9:37 PM Good eve sir 1 …" at bounding box center [923, 344] width 232 height 309
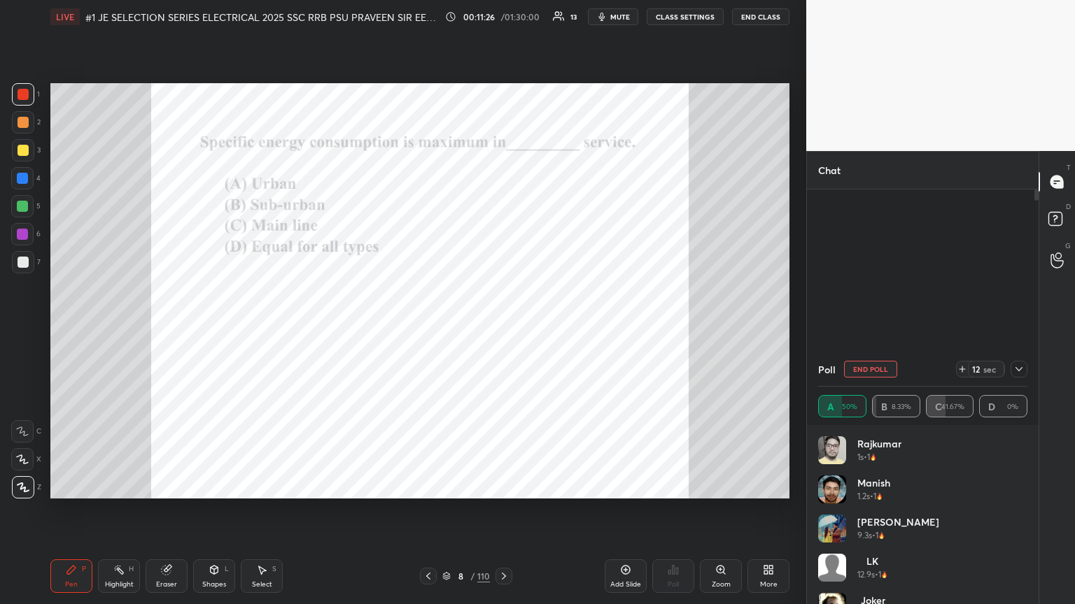
drag, startPoint x: 1019, startPoint y: 371, endPoint x: 1020, endPoint y: 364, distance: 7.0
click at [502, 328] on icon at bounding box center [1018, 369] width 11 height 11
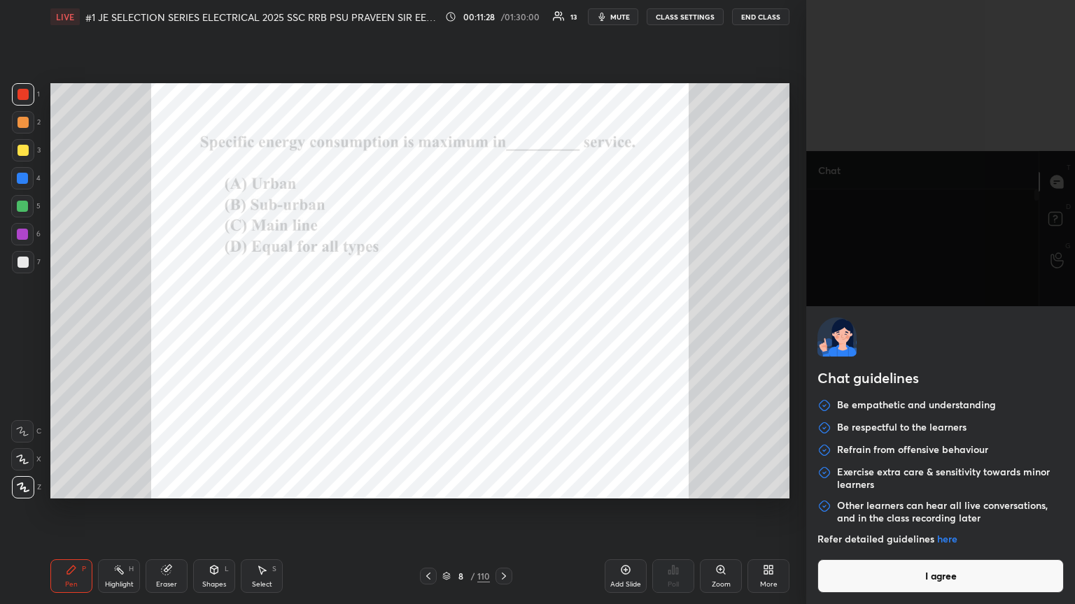
click at [502, 328] on body "1 2 3 4 5 6 7 C X Z C X Z E E Erase all H H LIVE #1 JE SELECTION SERIES ELECTRI…" at bounding box center [537, 302] width 1075 height 604
click at [502, 328] on div "Chat guidelines Be empathetic and understanding Be respectful to the learners R…" at bounding box center [940, 455] width 269 height 298
click at [502, 328] on button "I agree" at bounding box center [940, 577] width 246 height 34
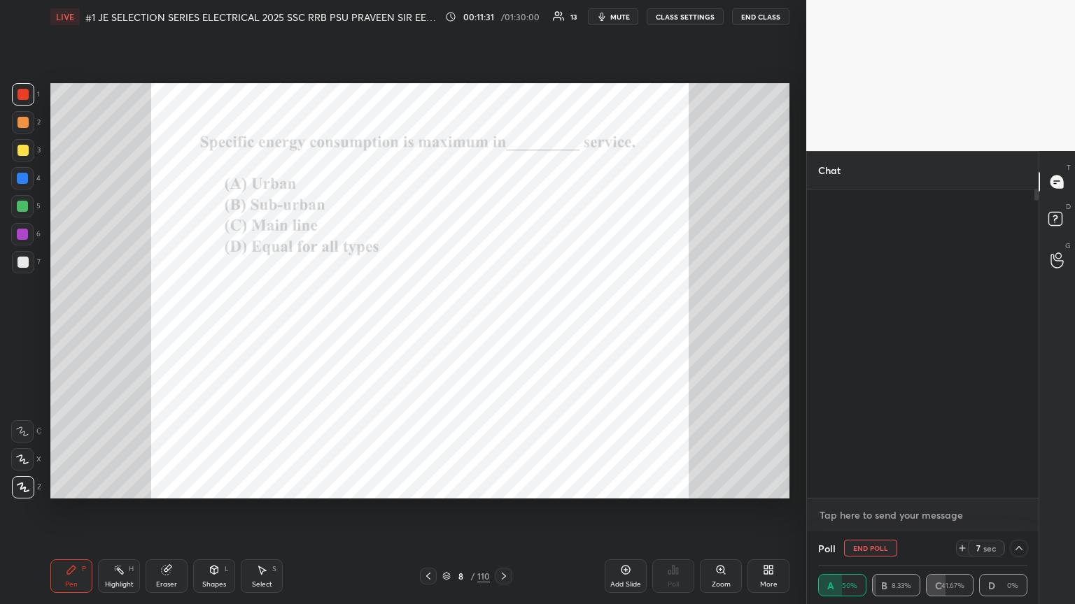
click at [502, 328] on textarea at bounding box center [922, 515] width 209 height 22
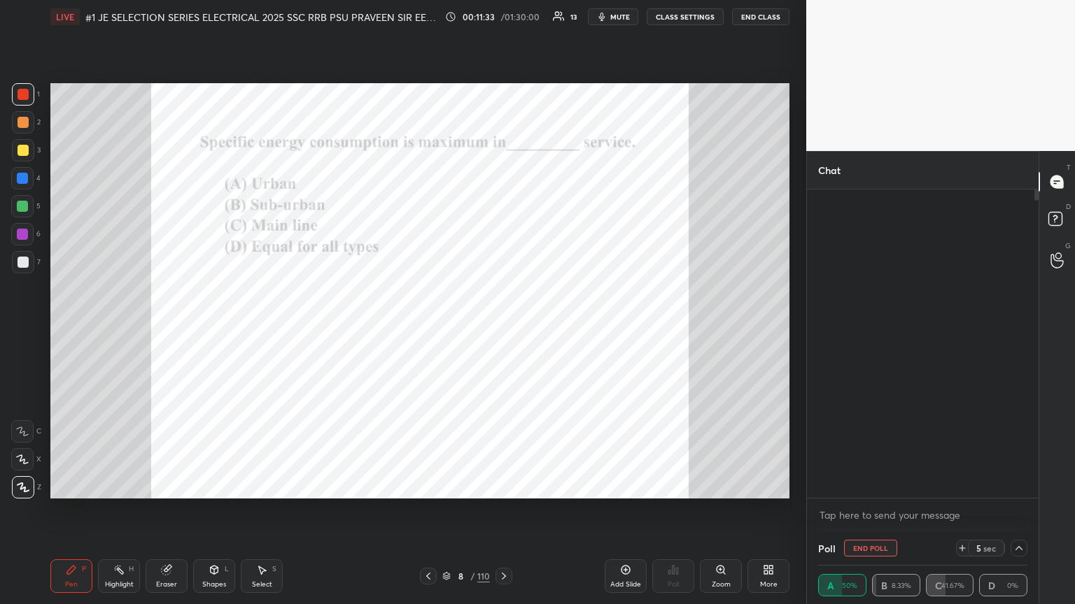
click at [502, 328] on icon at bounding box center [1018, 548] width 11 height 11
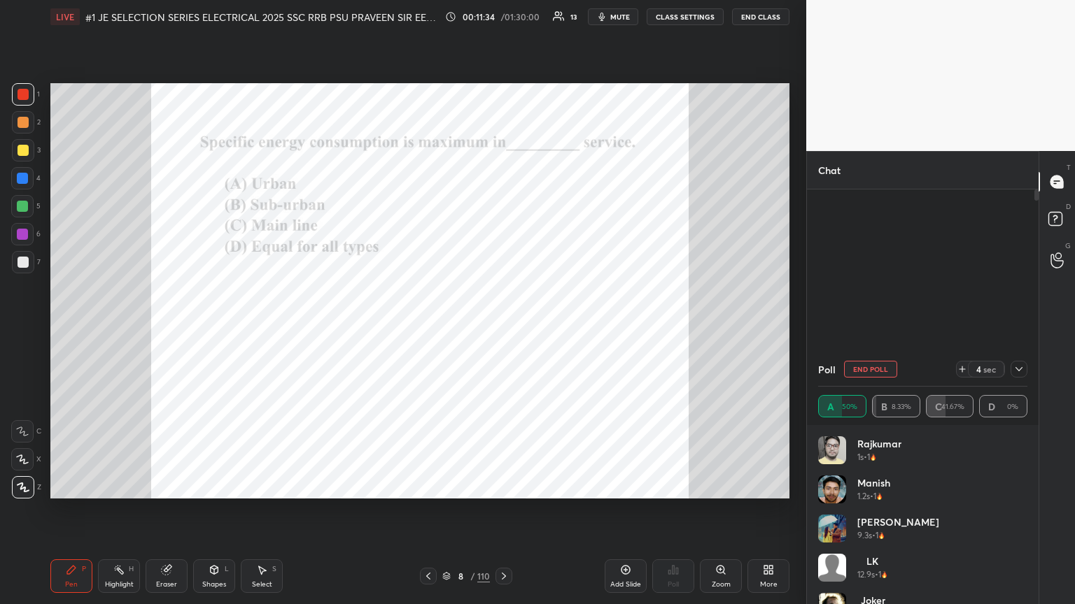
drag, startPoint x: 936, startPoint y: 537, endPoint x: 957, endPoint y: 469, distance: 71.0
click at [502, 328] on div "[PERSON_NAME] 1s • 1 Manish 1.2s • 1 [PERSON_NAME] 9.3s • 1 LK 12.9s • 1 Joker …" at bounding box center [922, 554] width 209 height 235
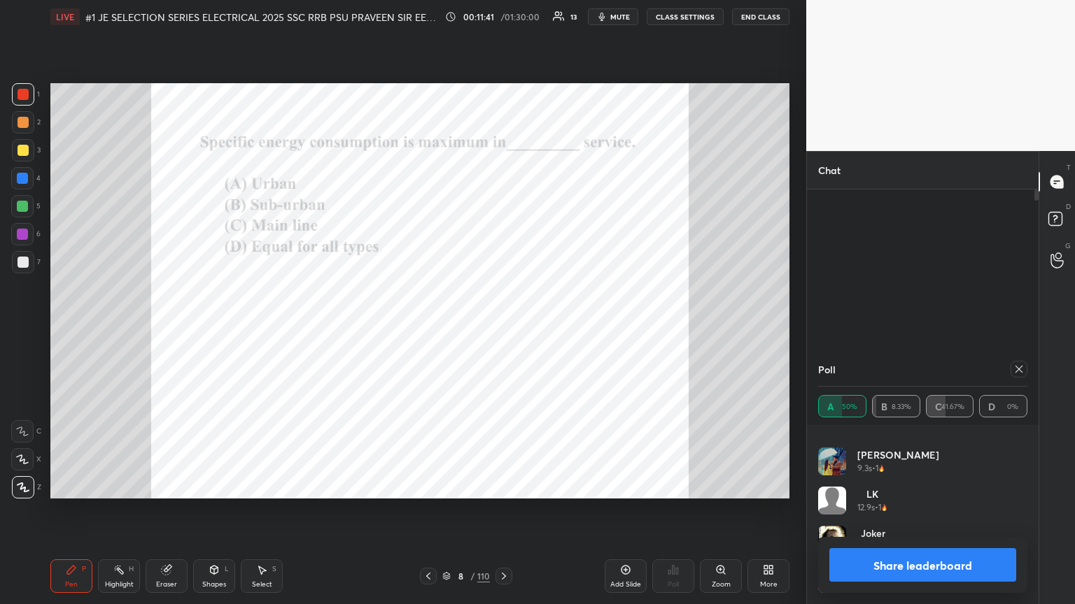
click at [502, 328] on div at bounding box center [1018, 369] width 17 height 17
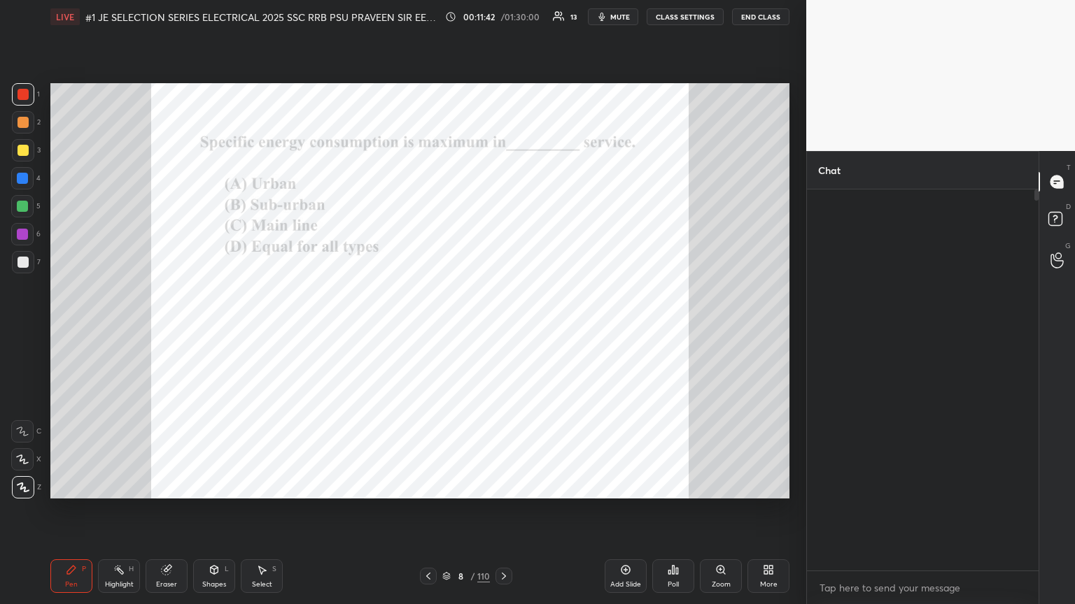
scroll to position [5, 4]
click at [502, 182] on icon at bounding box center [1056, 182] width 13 height 13
drag, startPoint x: 190, startPoint y: 581, endPoint x: 136, endPoint y: 583, distance: 53.2
click at [188, 328] on div "Pen P Highlight H Eraser Shapes L Select S" at bounding box center [188, 577] width 277 height 34
click at [178, 328] on div "Eraser" at bounding box center [167, 577] width 42 height 34
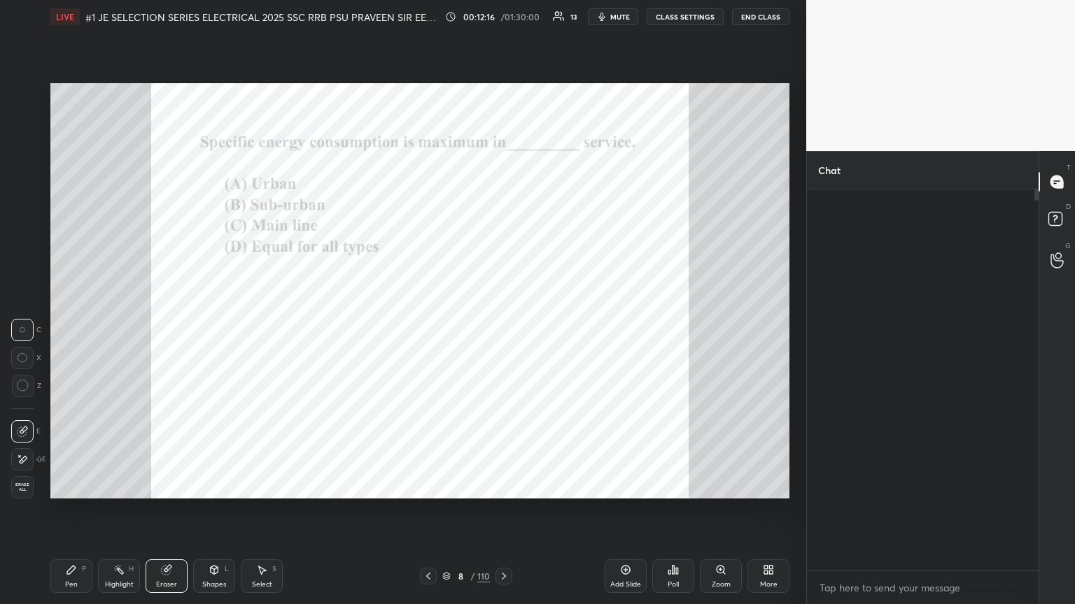
drag, startPoint x: 31, startPoint y: 489, endPoint x: 40, endPoint y: 521, distance: 33.3
click at [31, 328] on span "Erase all" at bounding box center [22, 488] width 21 height 10
drag, startPoint x: 59, startPoint y: 552, endPoint x: 35, endPoint y: 573, distance: 31.7
click at [57, 328] on div "Pen P Highlight H Eraser Shapes L Select S 8 / 110 Add Slide Poll Zoom More" at bounding box center [419, 576] width 739 height 56
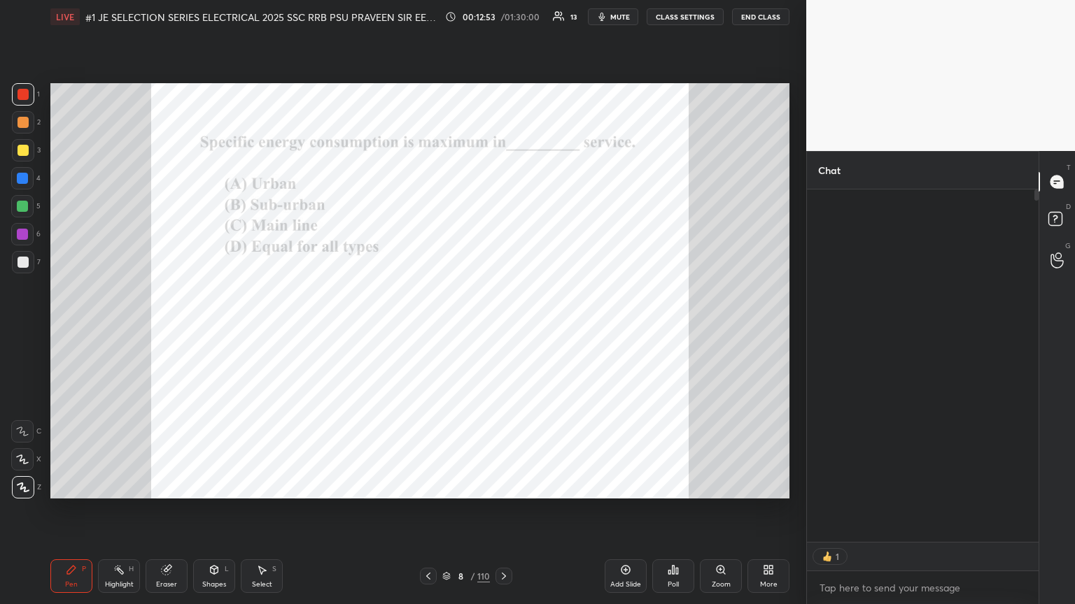
scroll to position [4, 4]
click at [502, 328] on icon at bounding box center [503, 576] width 11 height 11
click at [502, 328] on div "Poll" at bounding box center [673, 577] width 42 height 34
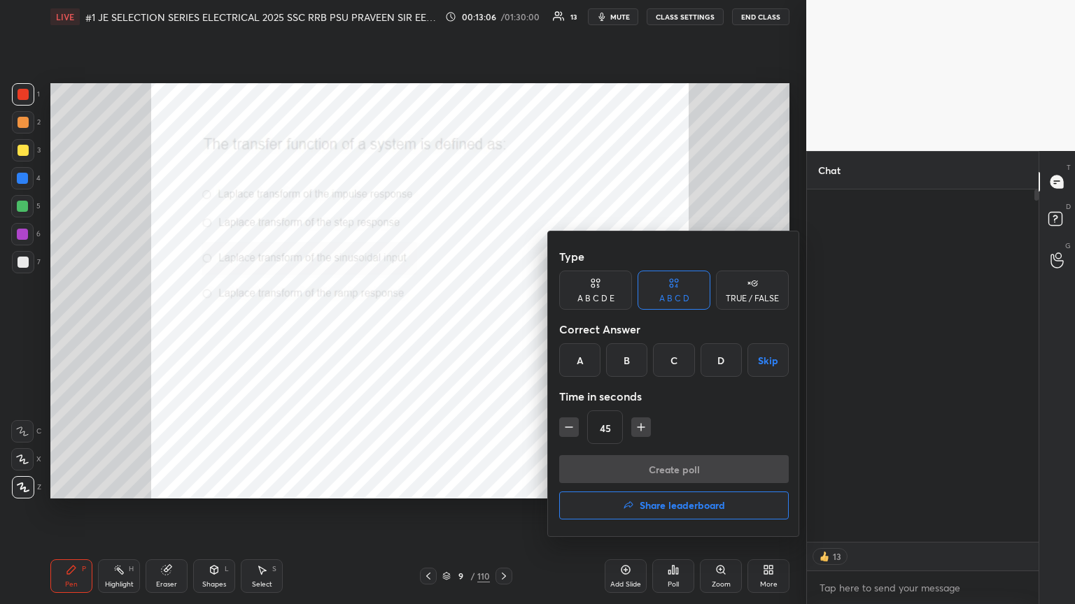
click at [502, 328] on div "A" at bounding box center [579, 360] width 41 height 34
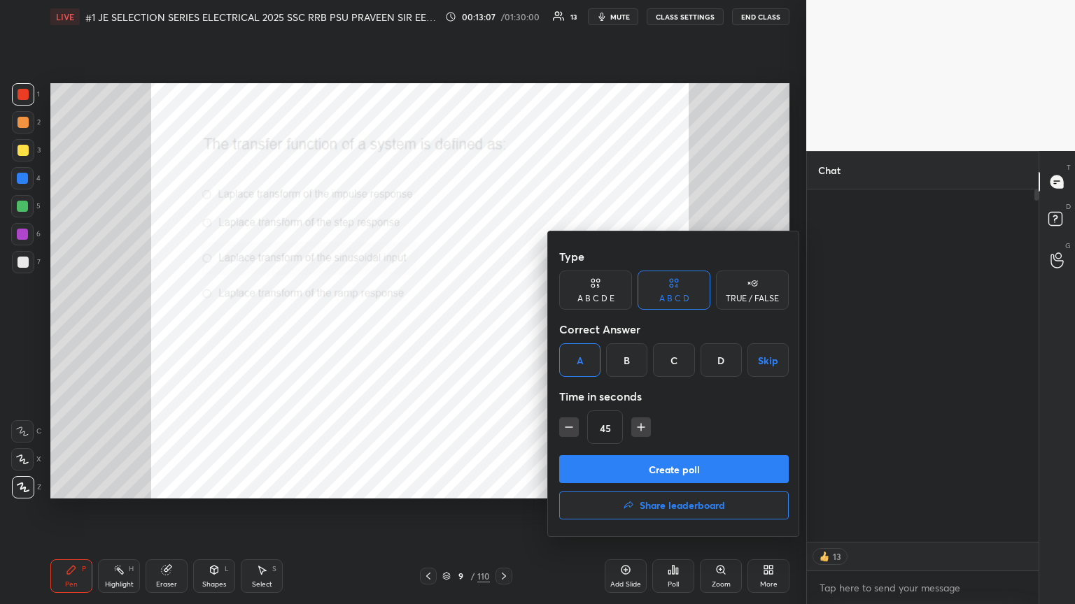
click at [502, 328] on button "Create poll" at bounding box center [673, 469] width 229 height 28
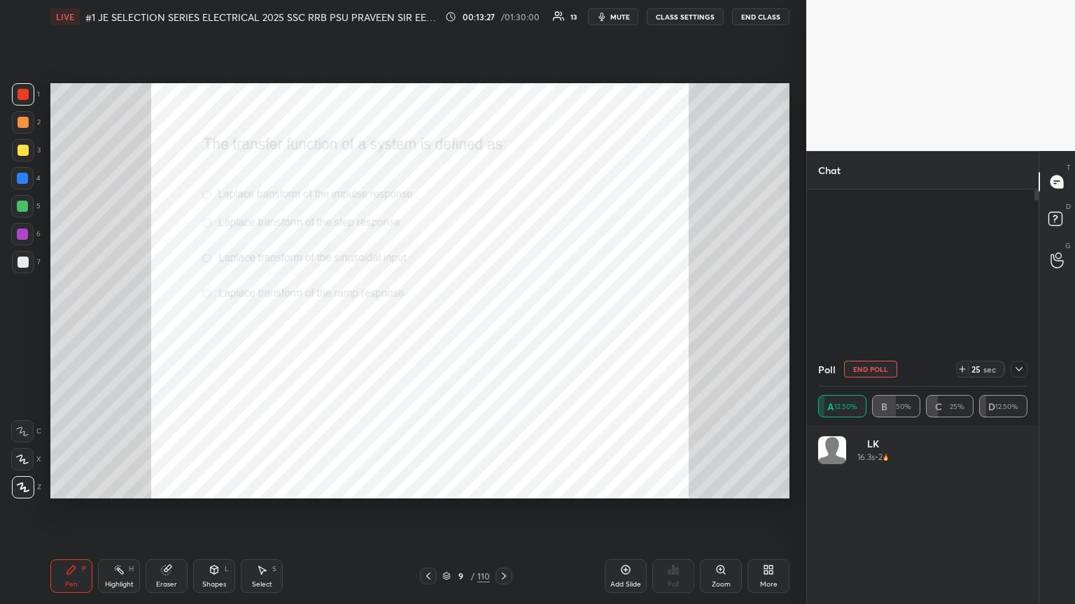
click at [502, 53] on div "Setting up your live class Poll for secs No correct answer Start poll" at bounding box center [420, 291] width 750 height 515
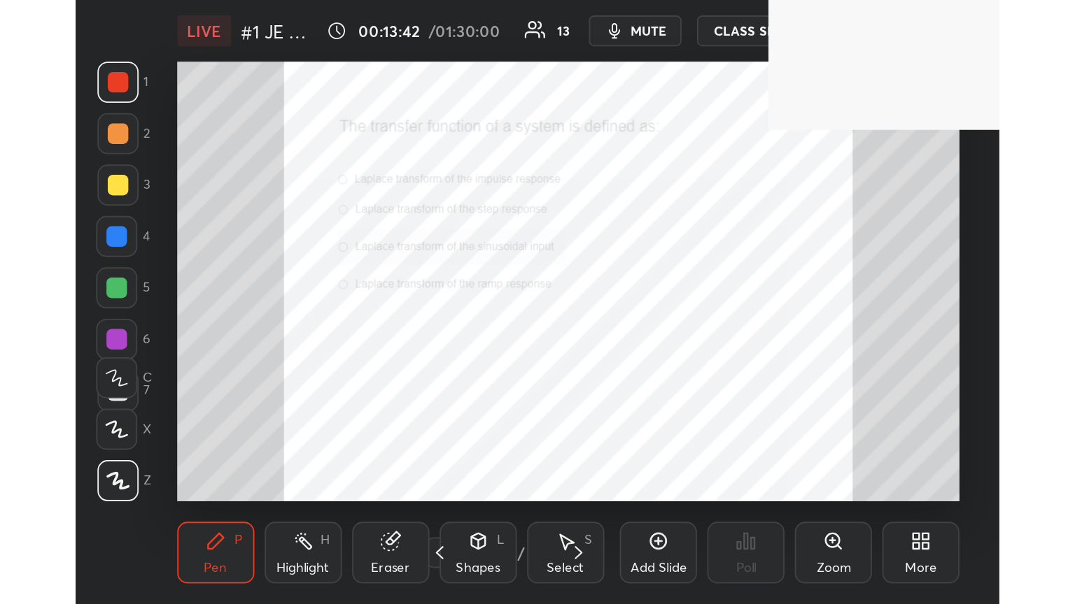
scroll to position [239, 446]
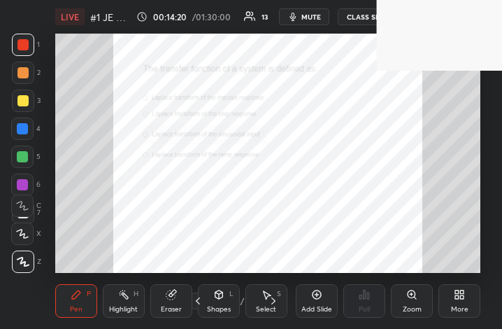
click at [469, 296] on div "More" at bounding box center [460, 301] width 42 height 34
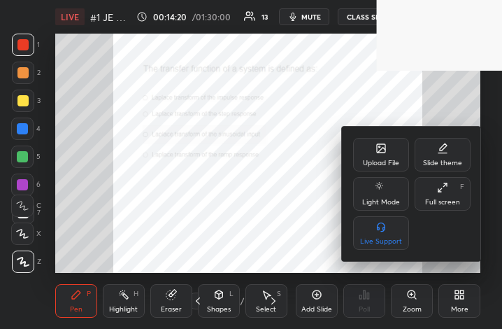
click at [445, 194] on div "Full screen F" at bounding box center [443, 194] width 56 height 34
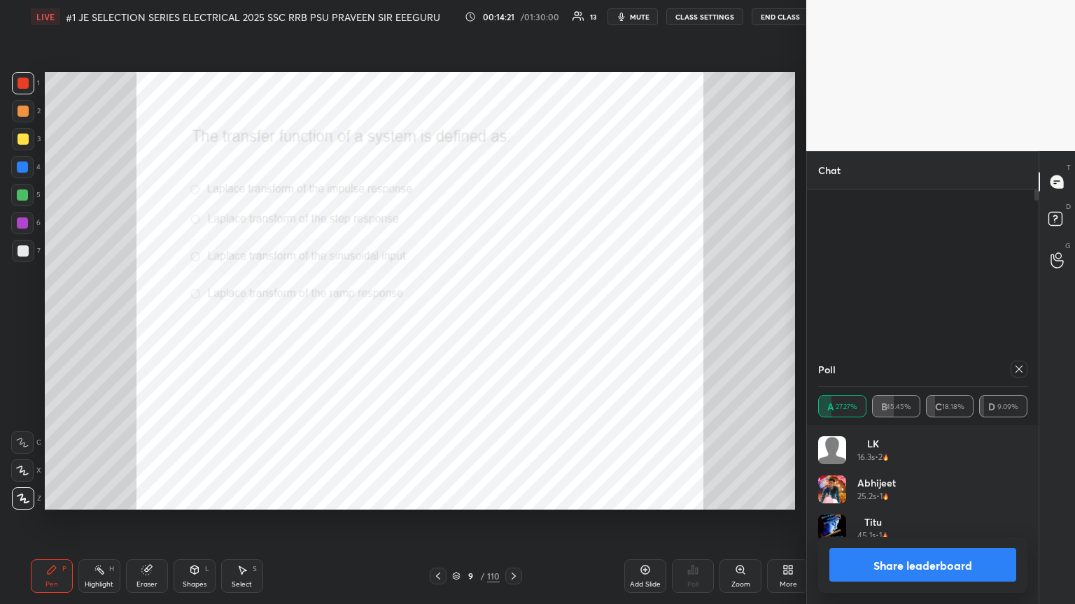
scroll to position [69440, 69205]
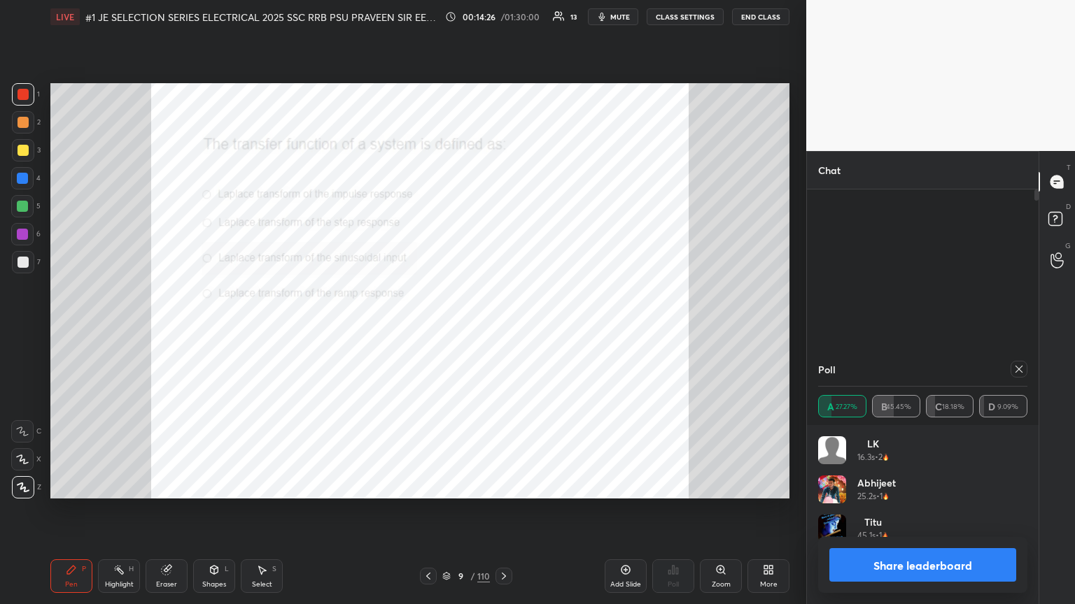
click at [502, 328] on div "Zoom" at bounding box center [721, 577] width 42 height 34
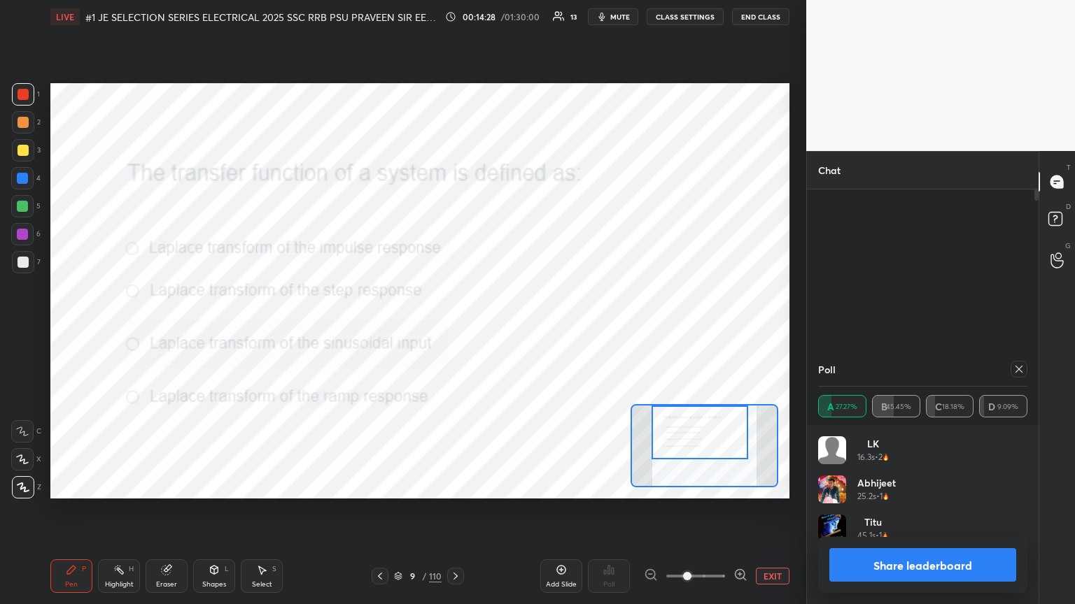
drag, startPoint x: 704, startPoint y: 465, endPoint x: 693, endPoint y: 448, distance: 19.8
click at [502, 328] on div at bounding box center [699, 433] width 97 height 54
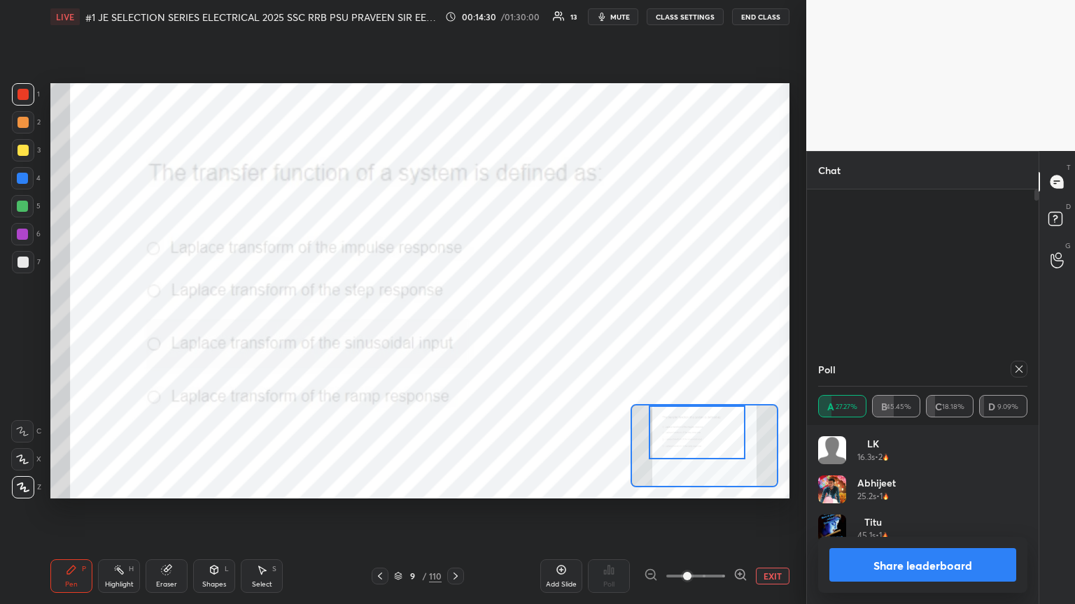
click at [502, 328] on icon at bounding box center [1018, 369] width 7 height 7
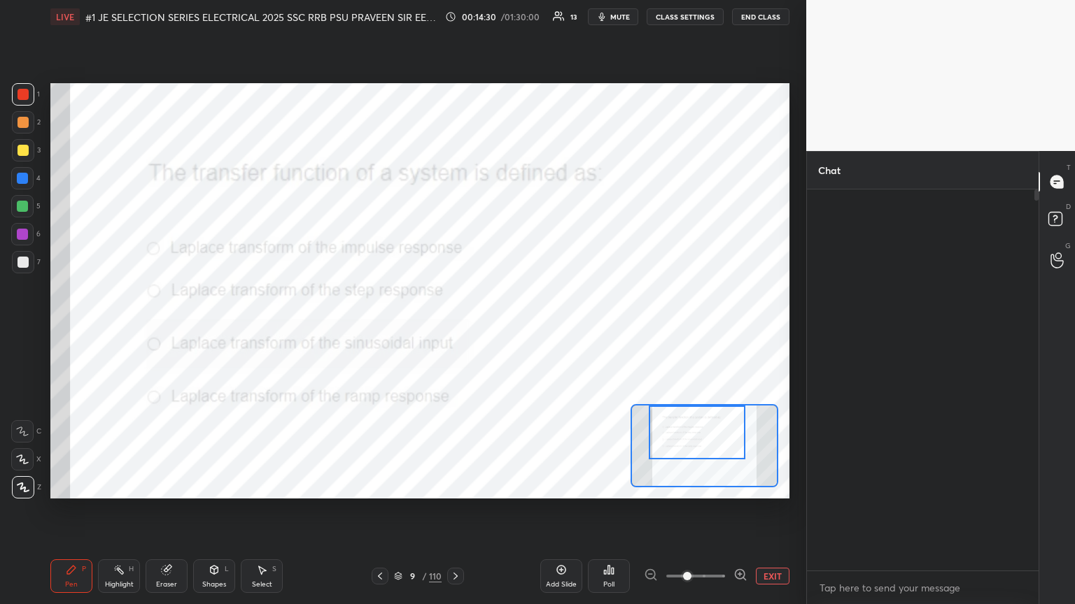
scroll to position [261, 227]
click at [170, 328] on icon at bounding box center [166, 570] width 9 height 9
click at [31, 328] on div "Erase all" at bounding box center [22, 487] width 22 height 22
click at [70, 328] on div "Pen P" at bounding box center [71, 577] width 42 height 34
click at [458, 328] on icon at bounding box center [455, 576] width 11 height 11
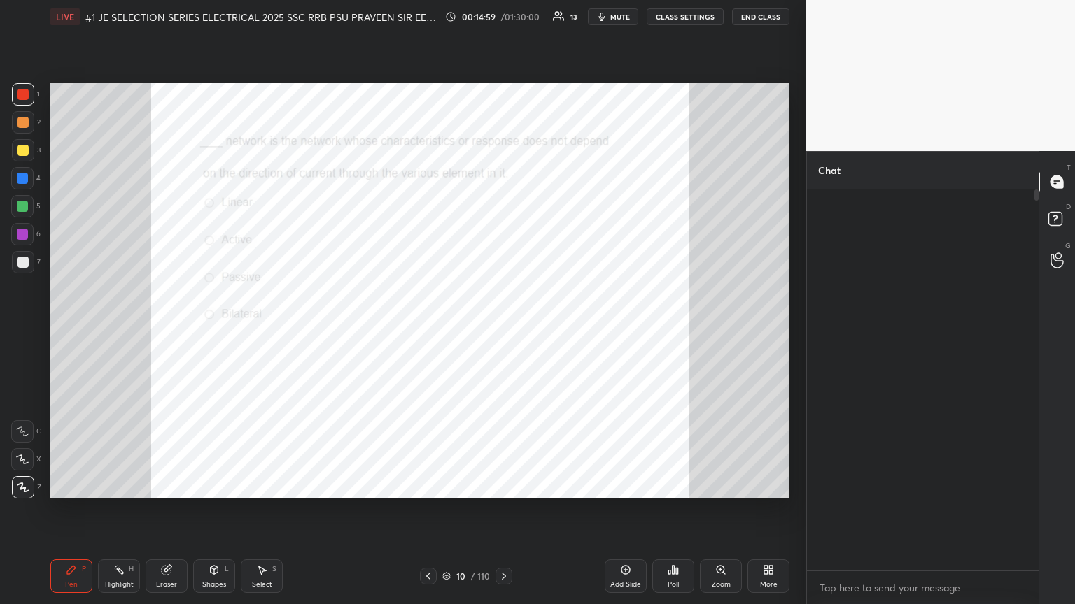
click at [502, 328] on div "Zoom" at bounding box center [721, 577] width 42 height 34
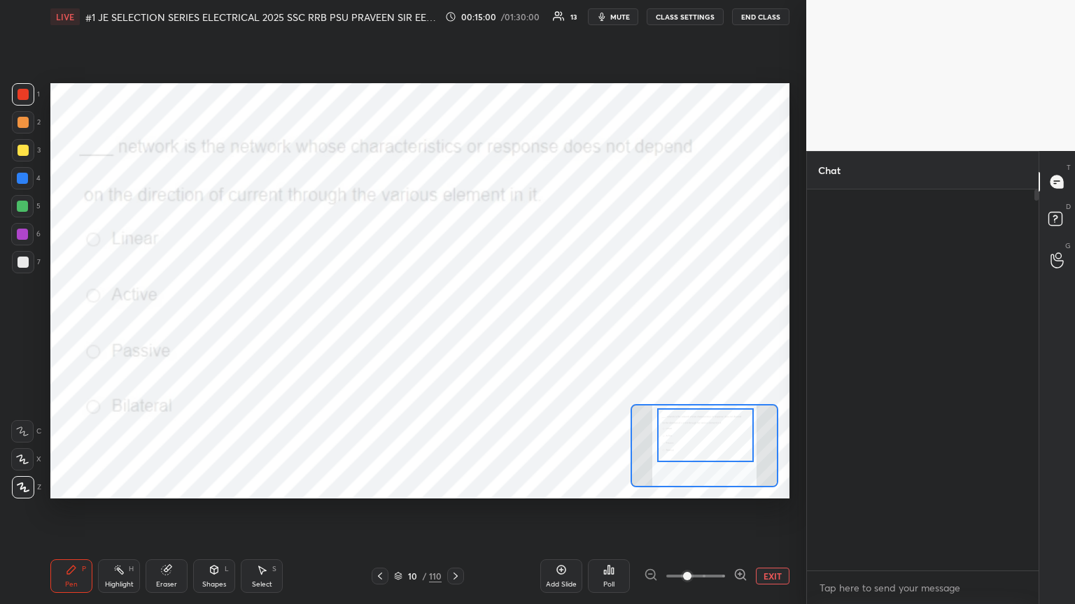
drag, startPoint x: 722, startPoint y: 455, endPoint x: 719, endPoint y: 447, distance: 8.8
click at [502, 328] on div at bounding box center [705, 436] width 97 height 54
click at [502, 328] on div "Poll" at bounding box center [609, 577] width 42 height 34
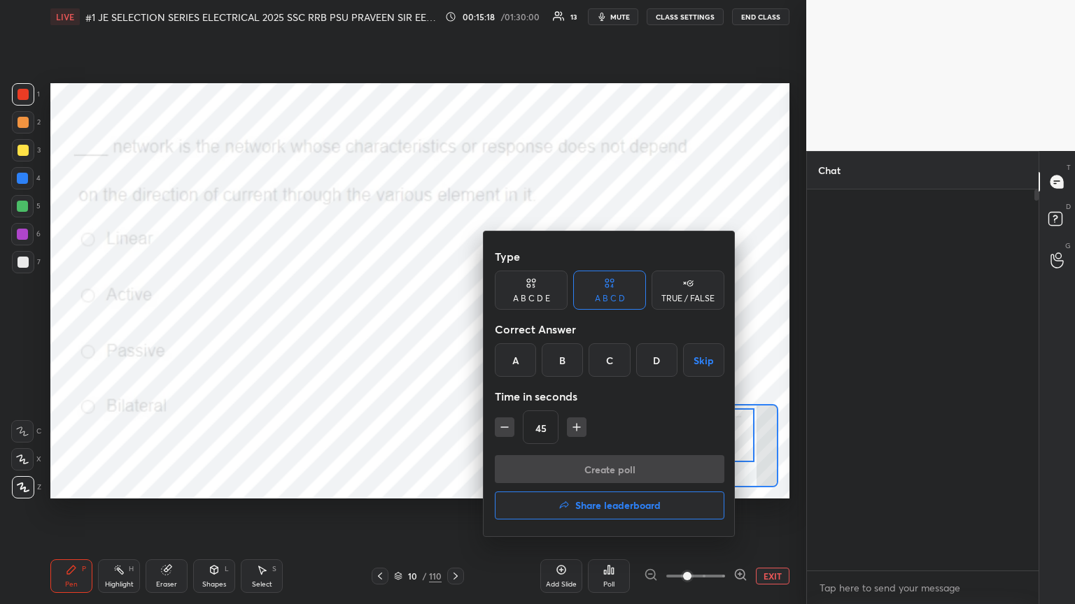
click at [502, 328] on div "C" at bounding box center [608, 360] width 41 height 34
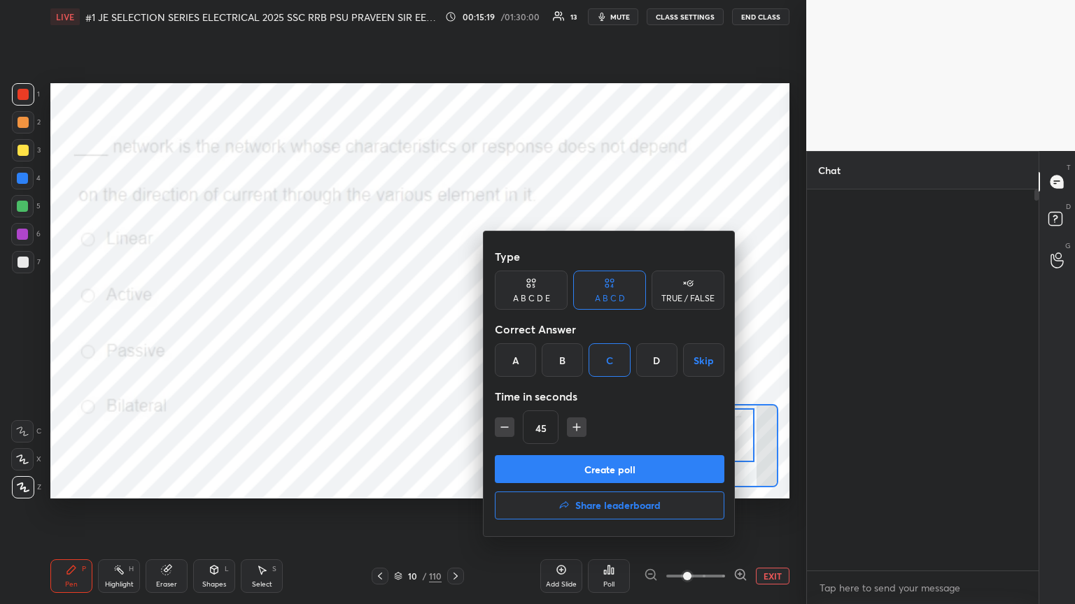
click at [502, 328] on button "Create poll" at bounding box center [609, 469] width 229 height 28
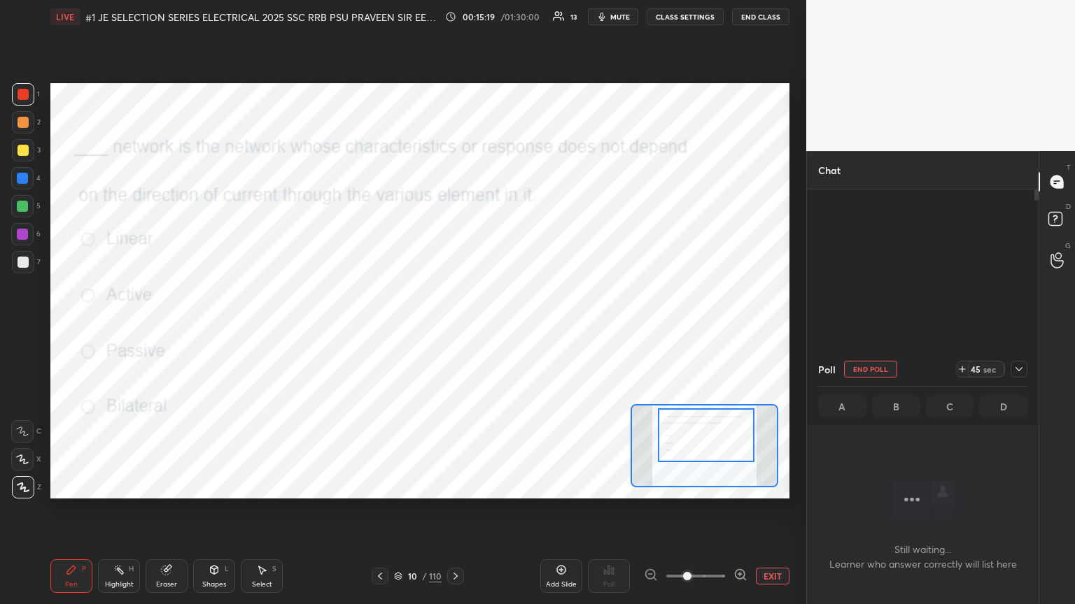
scroll to position [4, 4]
click at [502, 328] on button "End Poll" at bounding box center [870, 369] width 53 height 17
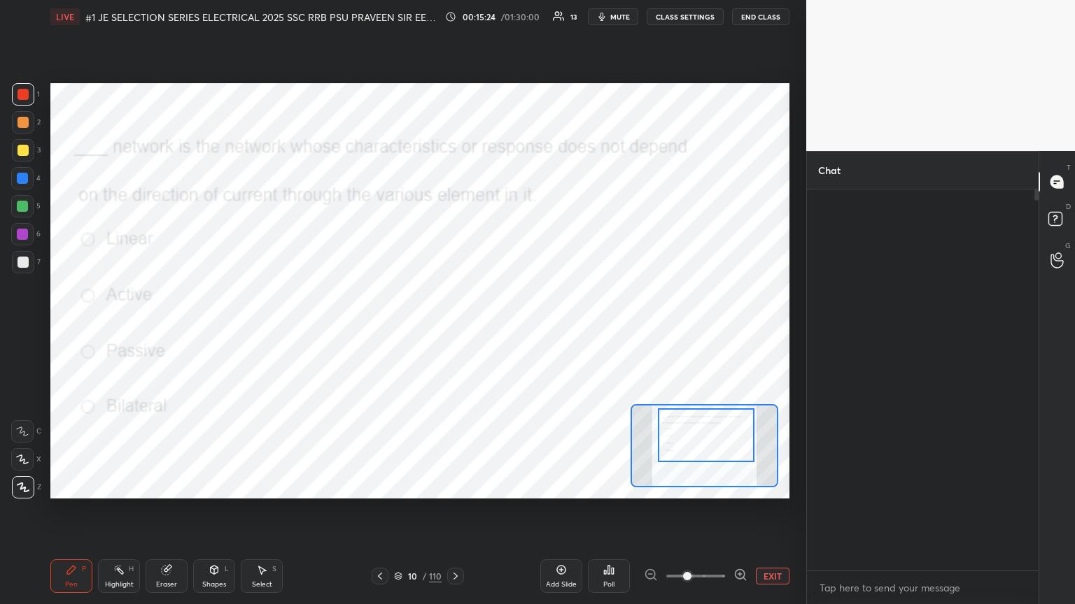
scroll to position [257, 227]
click at [502, 328] on div "LIVE #1 JE SELECTION SERIES ELECTRICAL 2025 SSC RRB PSU PRAVEEN SIR EEEGURU 00:…" at bounding box center [420, 302] width 750 height 604
click at [502, 328] on div "Poll" at bounding box center [609, 577] width 42 height 34
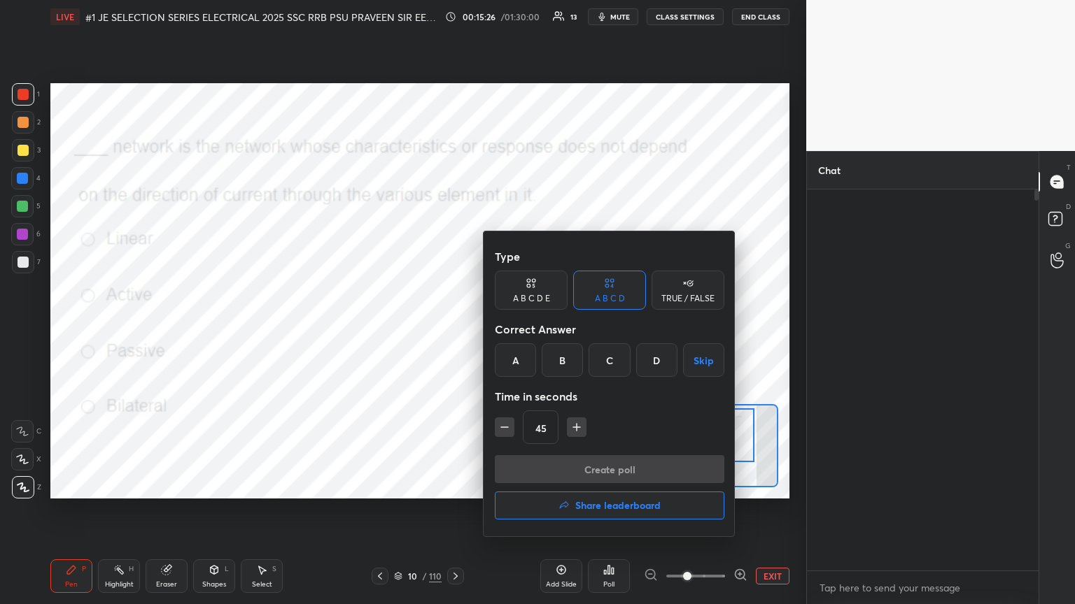
drag, startPoint x: 661, startPoint y: 360, endPoint x: 588, endPoint y: 443, distance: 110.5
click at [502, 328] on div "D" at bounding box center [656, 360] width 41 height 34
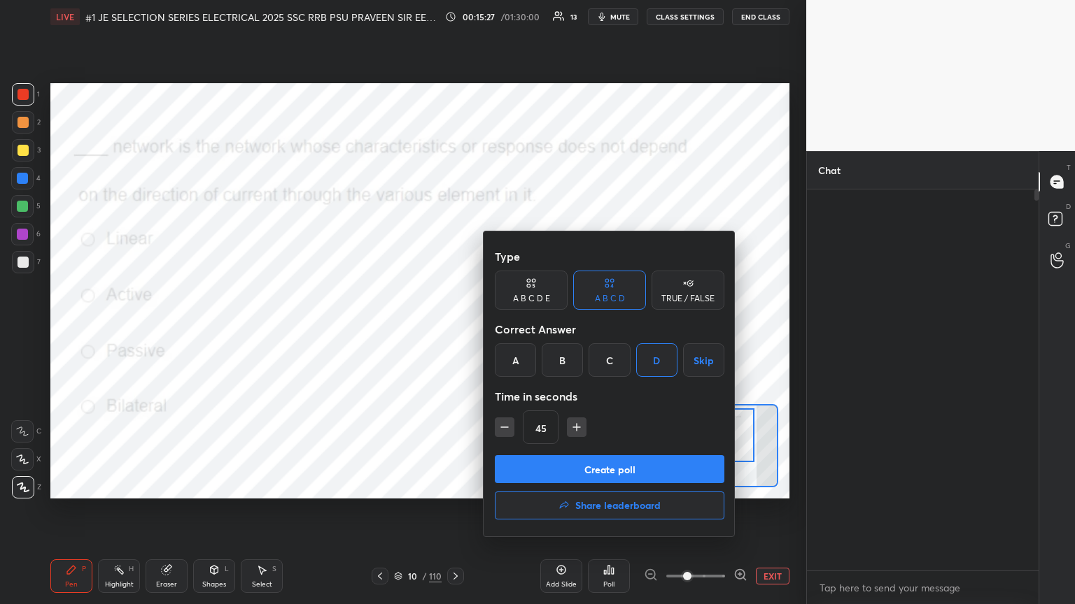
click at [502, 328] on button "Create poll" at bounding box center [609, 469] width 229 height 28
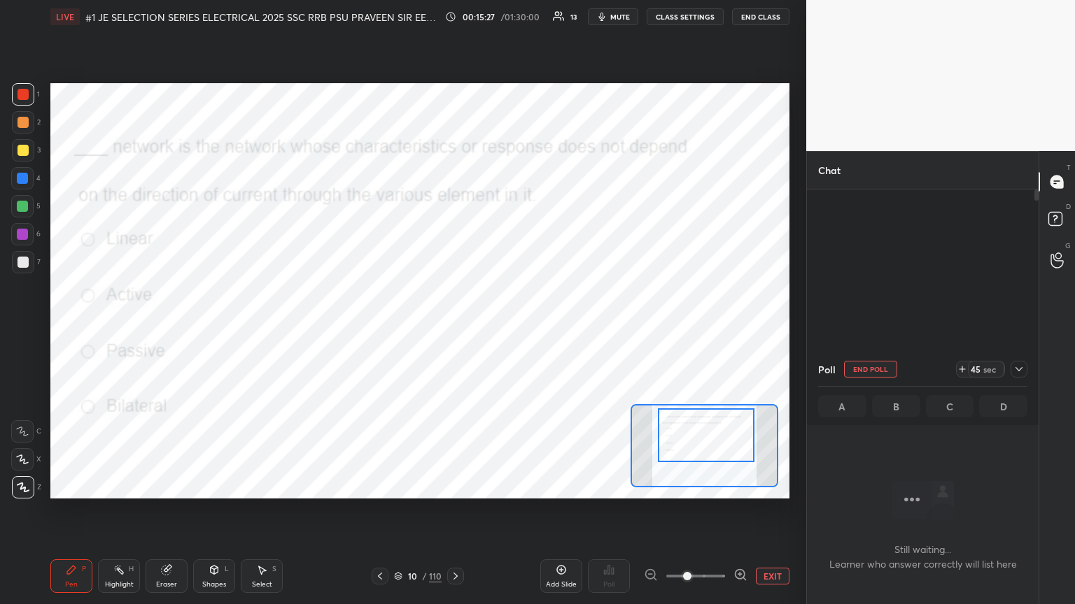
scroll to position [348, 227]
click at [502, 328] on div "Type A B C D E A B C D TRUE / FALSE Correct Answer A B C D Skip Time in seconds…" at bounding box center [609, 431] width 172 height 120
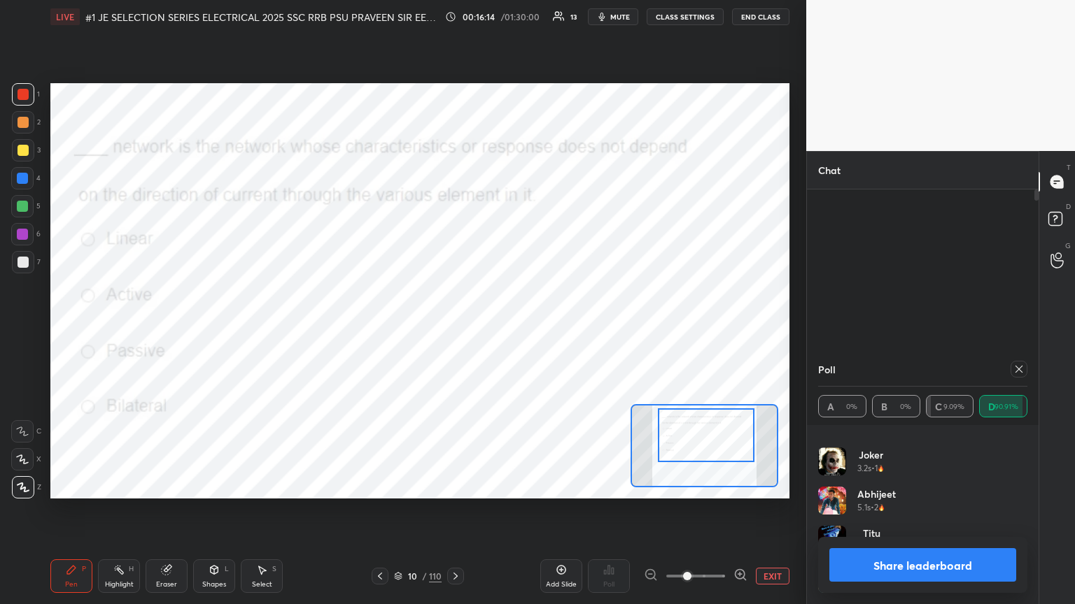
click at [38, 328] on div "1 2 3 4 5 6 7 C X Z C X Z E E Erase all H H LIVE #1 JE SELECTION SERIES ELECTRI…" at bounding box center [397, 302] width 795 height 604
click at [502, 328] on icon at bounding box center [1018, 369] width 11 height 11
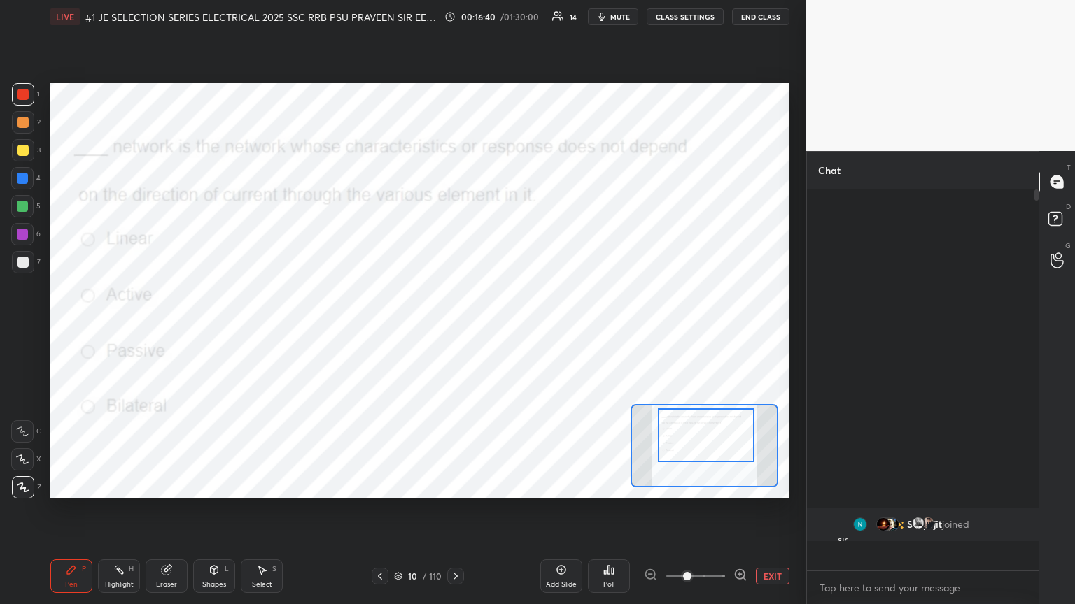
scroll to position [5, 4]
click at [456, 328] on icon at bounding box center [455, 576] width 11 height 11
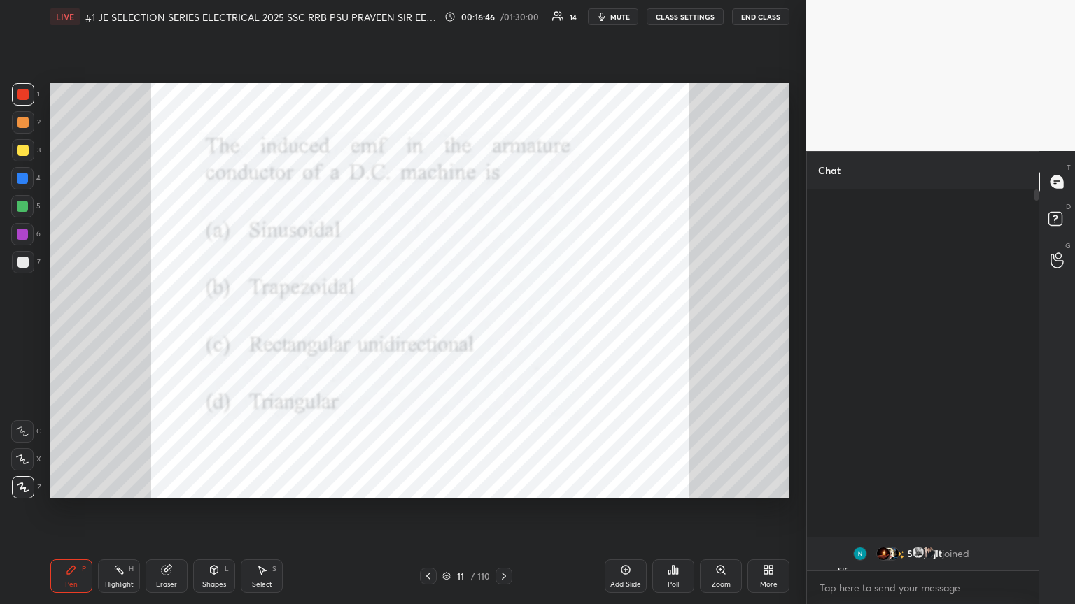
click at [502, 328] on div "Poll" at bounding box center [673, 577] width 42 height 34
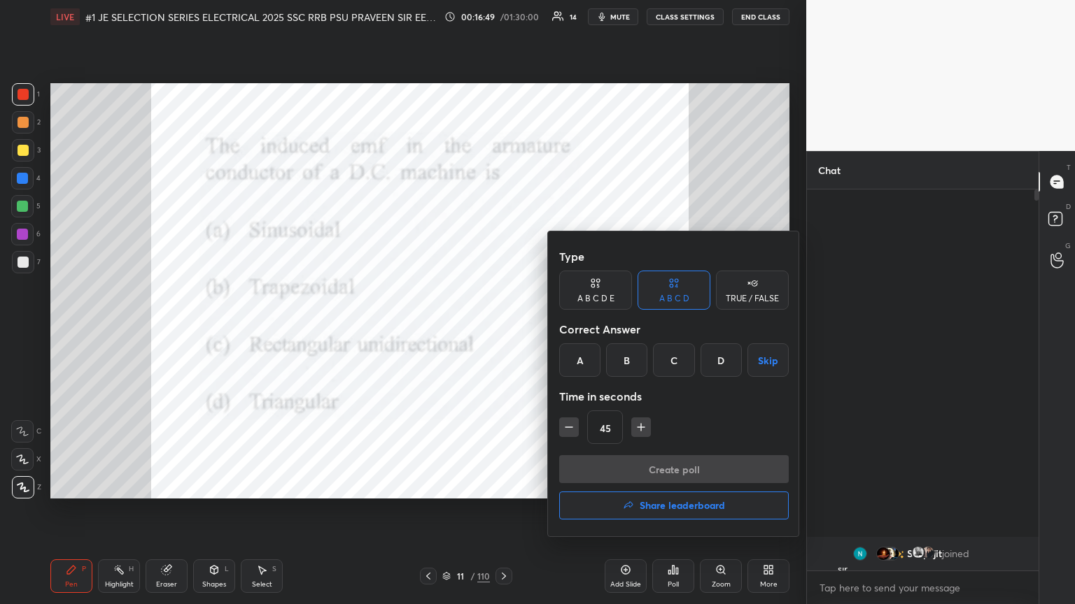
click at [502, 328] on div "Create poll Share leaderboard" at bounding box center [673, 490] width 229 height 70
click at [502, 328] on div "A" at bounding box center [579, 360] width 41 height 34
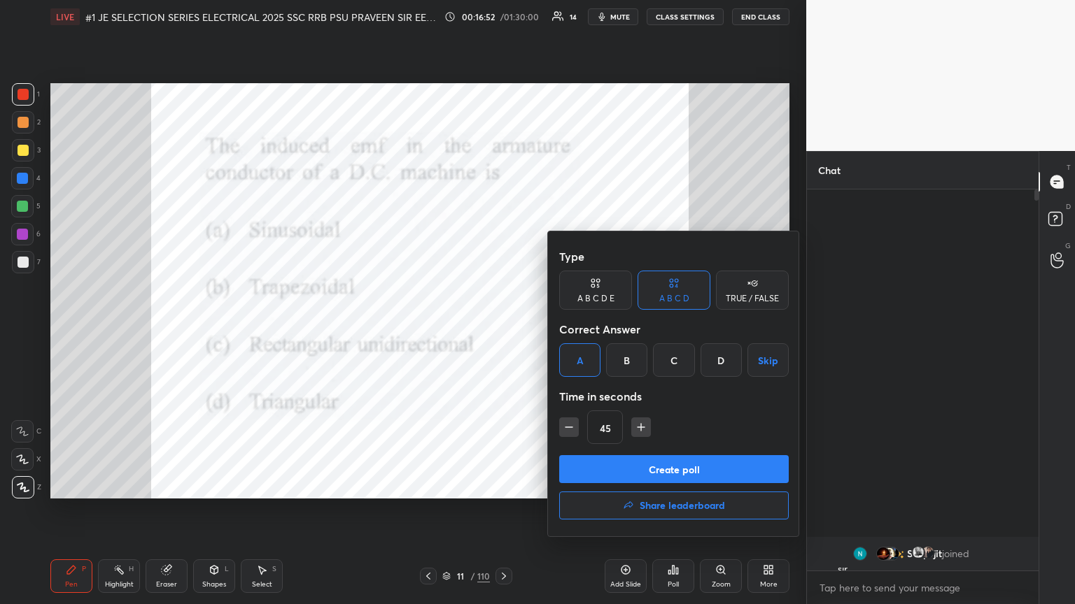
click at [502, 328] on button "Create poll" at bounding box center [673, 469] width 229 height 28
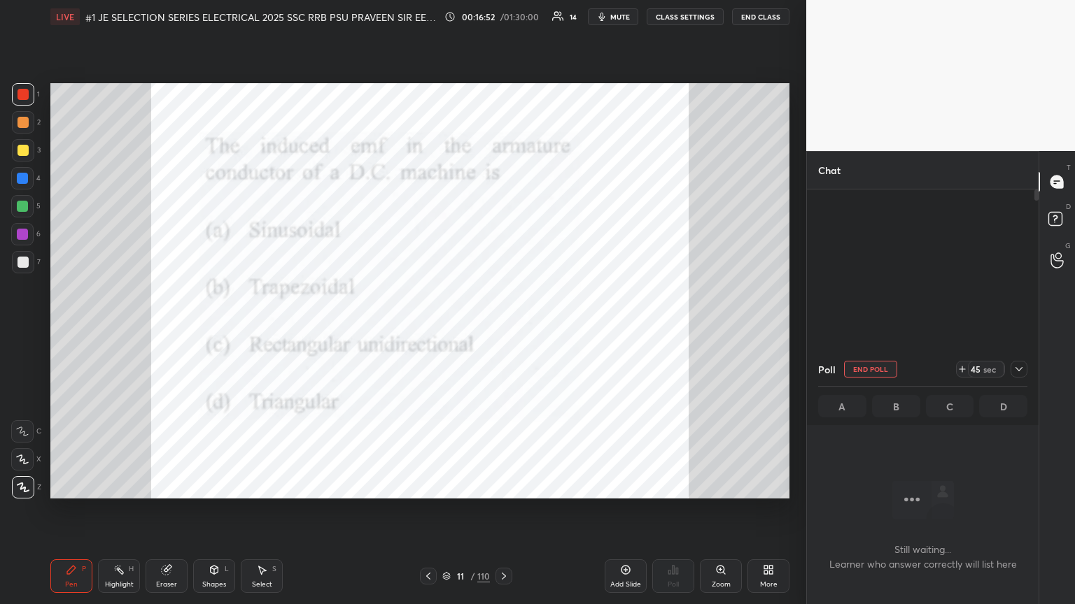
scroll to position [304, 227]
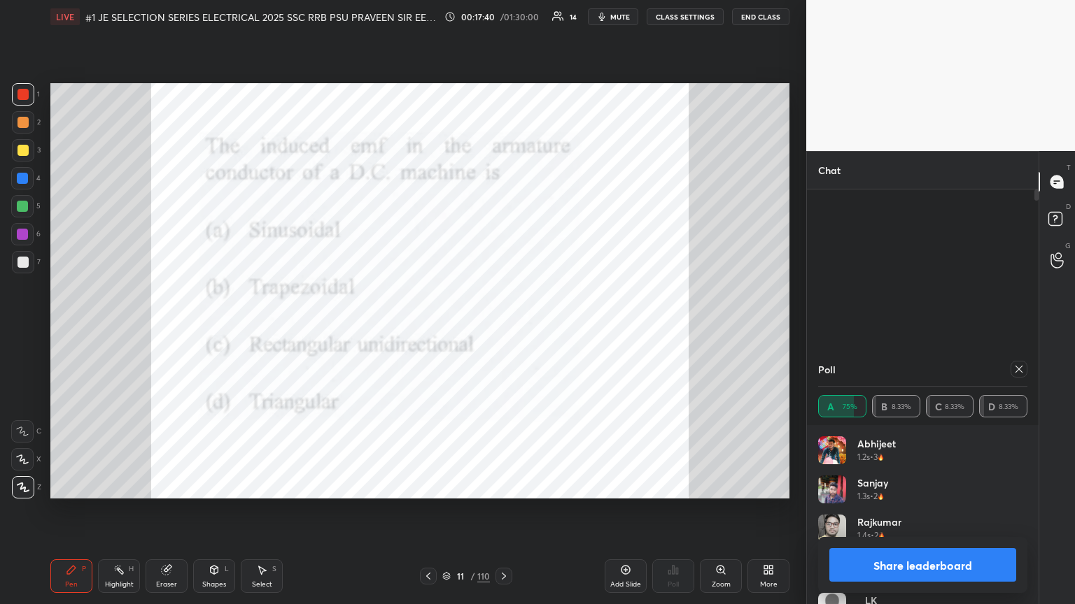
click at [502, 328] on icon at bounding box center [1018, 369] width 7 height 7
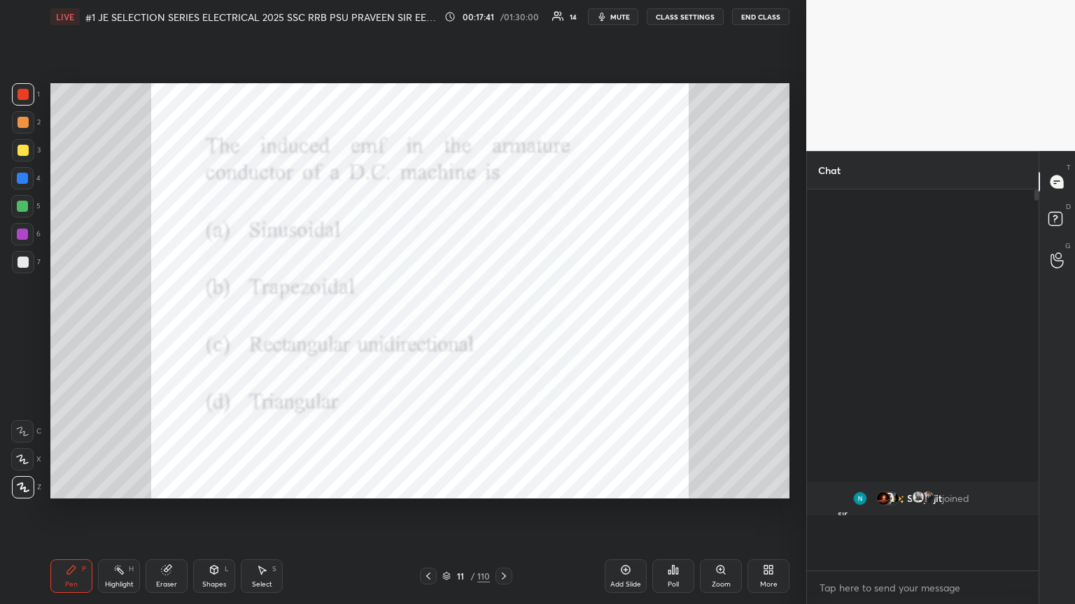
scroll to position [4, 4]
click at [502, 328] on div "Pen P Highlight H Eraser Shapes L Select S 11 / 110 Add Slide Poll Zoom More" at bounding box center [419, 576] width 739 height 56
click at [502, 328] on icon at bounding box center [503, 576] width 11 height 11
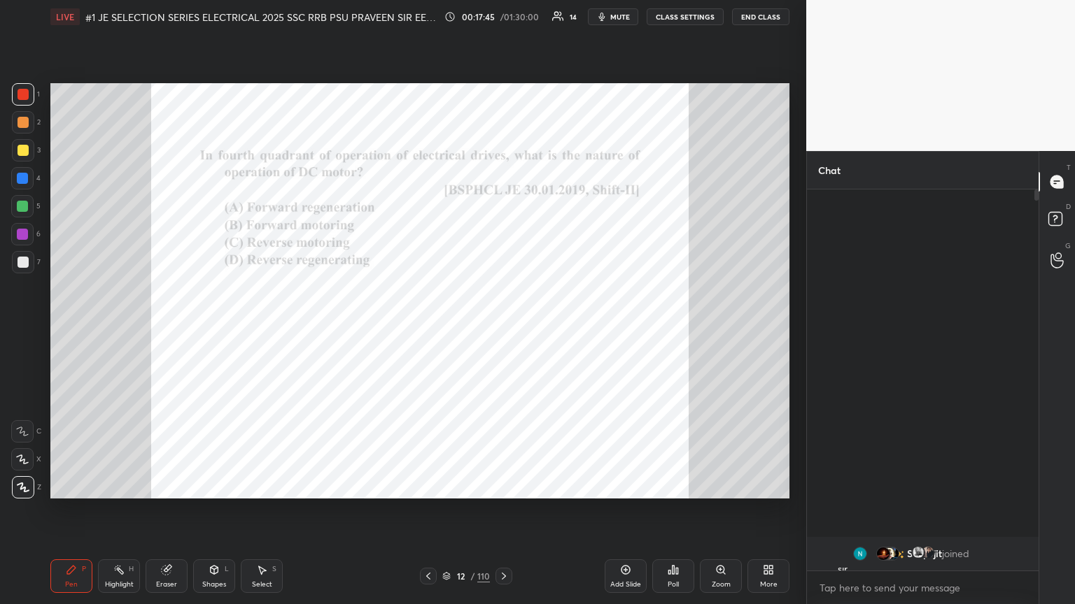
click at [502, 328] on div "Zoom" at bounding box center [721, 577] width 42 height 34
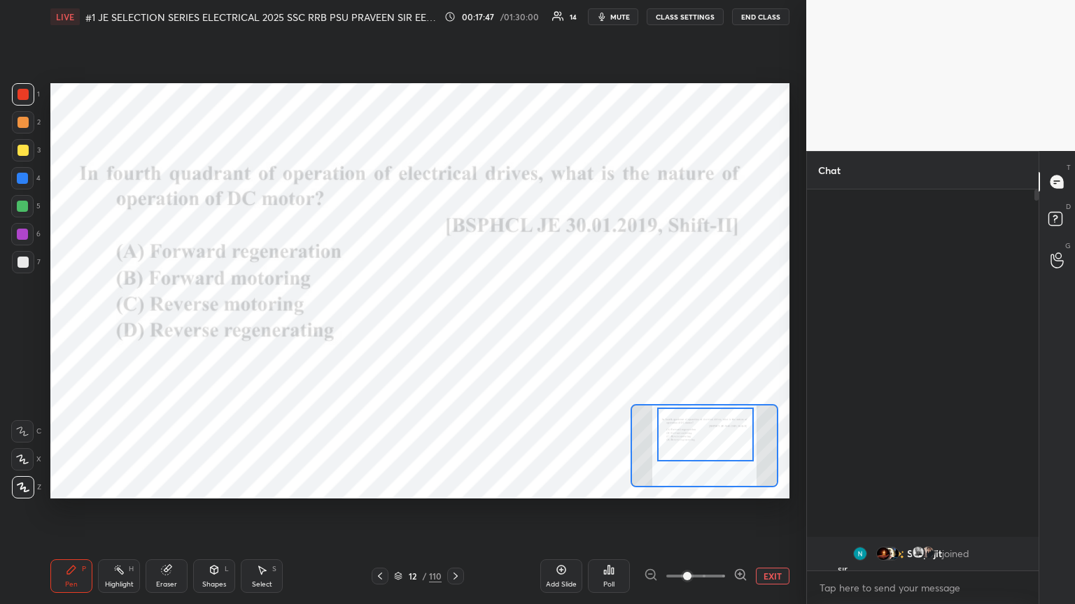
drag, startPoint x: 716, startPoint y: 458, endPoint x: 717, endPoint y: 448, distance: 10.6
click at [502, 328] on div at bounding box center [705, 435] width 97 height 54
click at [502, 328] on div "Poll" at bounding box center [609, 577] width 42 height 34
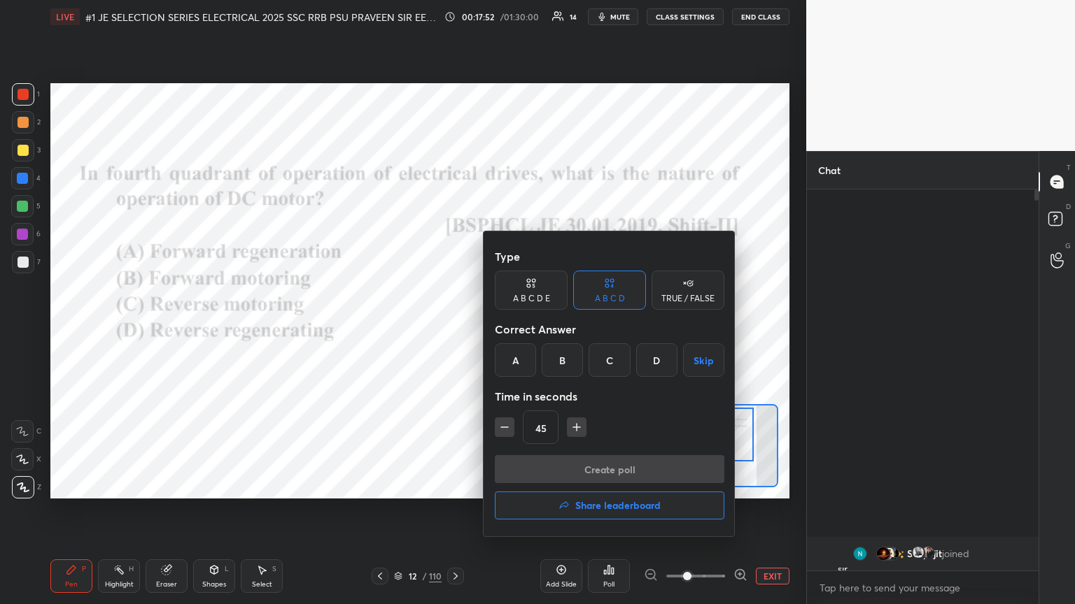
click at [502, 328] on div "D" at bounding box center [656, 360] width 41 height 34
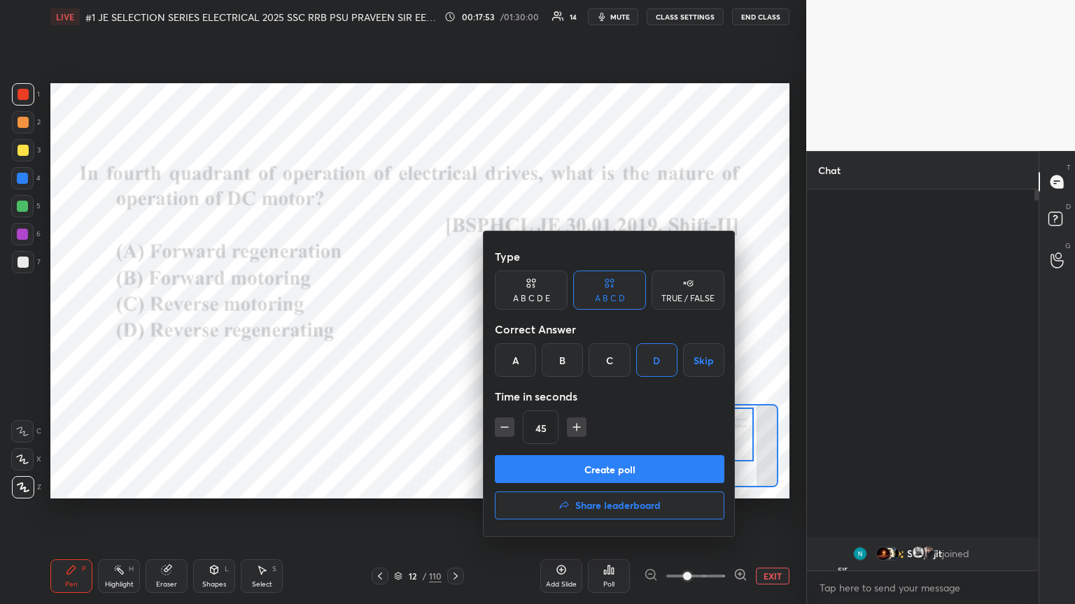
click at [502, 328] on button "Create poll" at bounding box center [609, 469] width 229 height 28
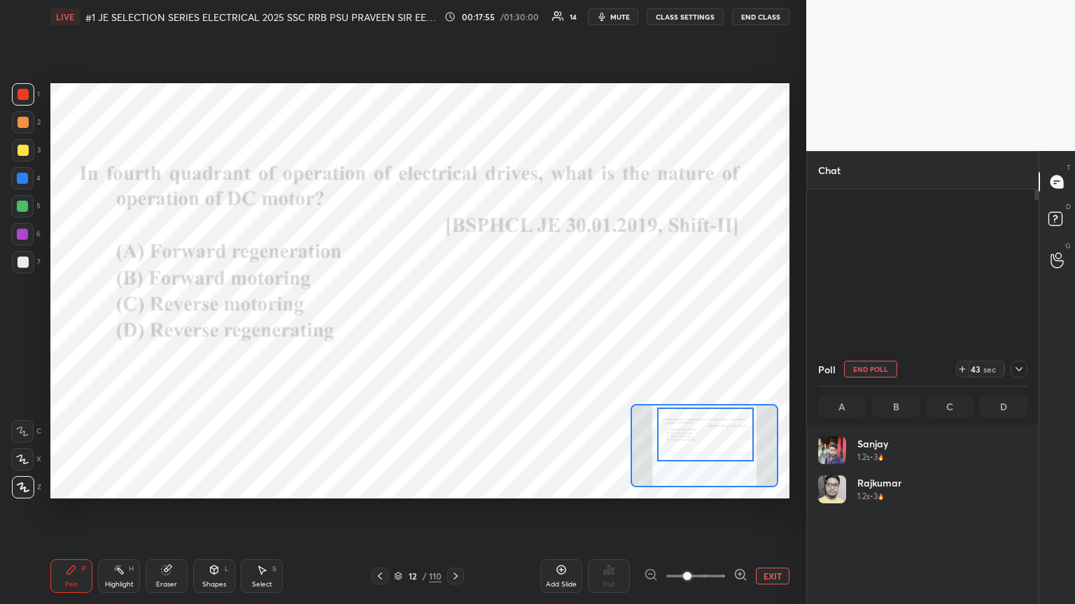
scroll to position [164, 205]
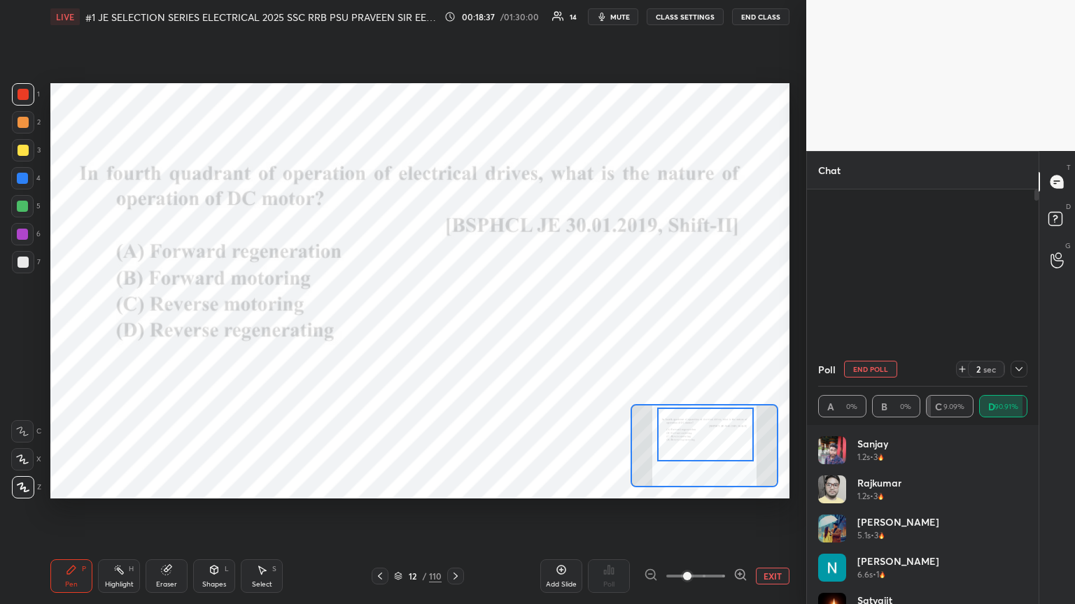
drag, startPoint x: 1027, startPoint y: 496, endPoint x: 1032, endPoint y: 518, distance: 22.2
click at [502, 328] on div "Sanjay 1.2s • 3 [PERSON_NAME] 1.2s • 3 [PERSON_NAME] 5.1s • 3 [PERSON_NAME] 6.6…" at bounding box center [923, 514] width 232 height 179
drag, startPoint x: 1021, startPoint y: 483, endPoint x: 1029, endPoint y: 523, distance: 41.3
click at [502, 328] on div "Sanjay 1.2s • 3 [PERSON_NAME] 1.2s • 3 [PERSON_NAME] 5.1s • 3 [PERSON_NAME] 6.6…" at bounding box center [923, 514] width 232 height 179
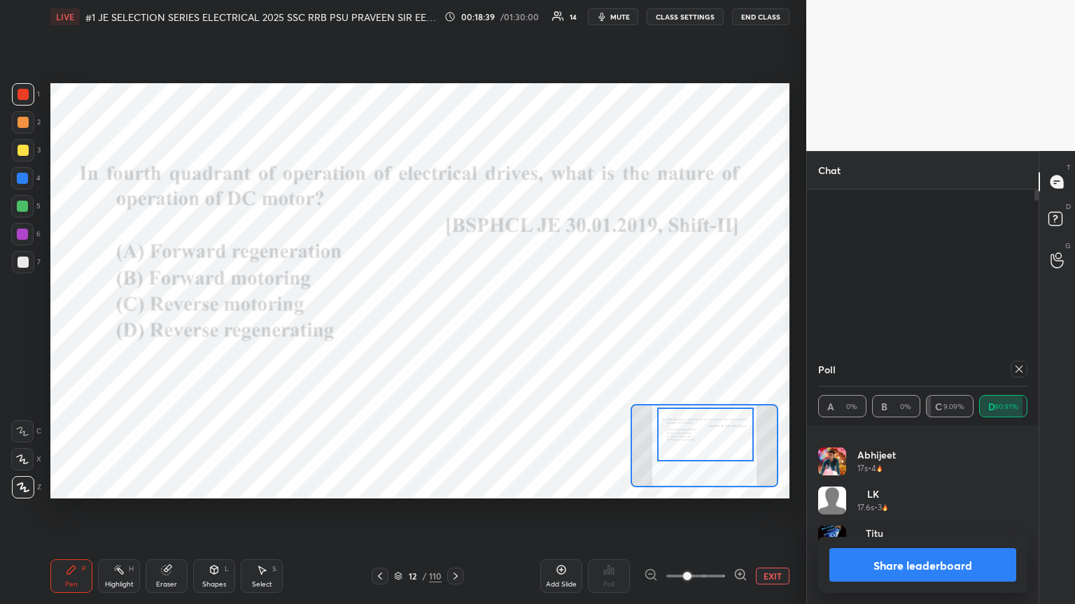
scroll to position [215, 0]
click at [502, 328] on icon at bounding box center [1018, 369] width 11 height 11
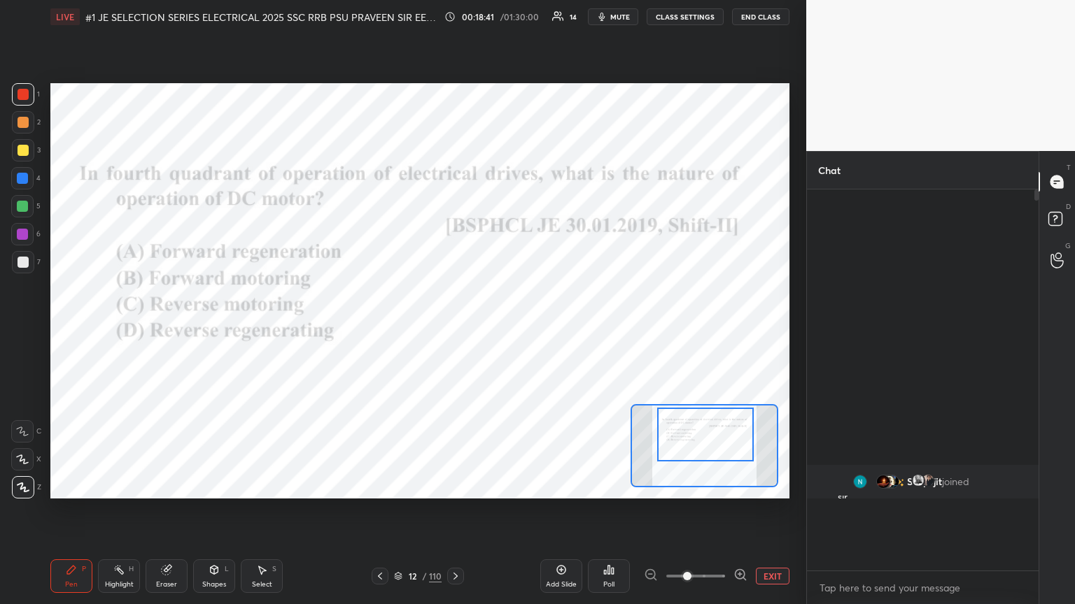
scroll to position [5, 4]
click at [502, 328] on div "Poll" at bounding box center [609, 577] width 42 height 34
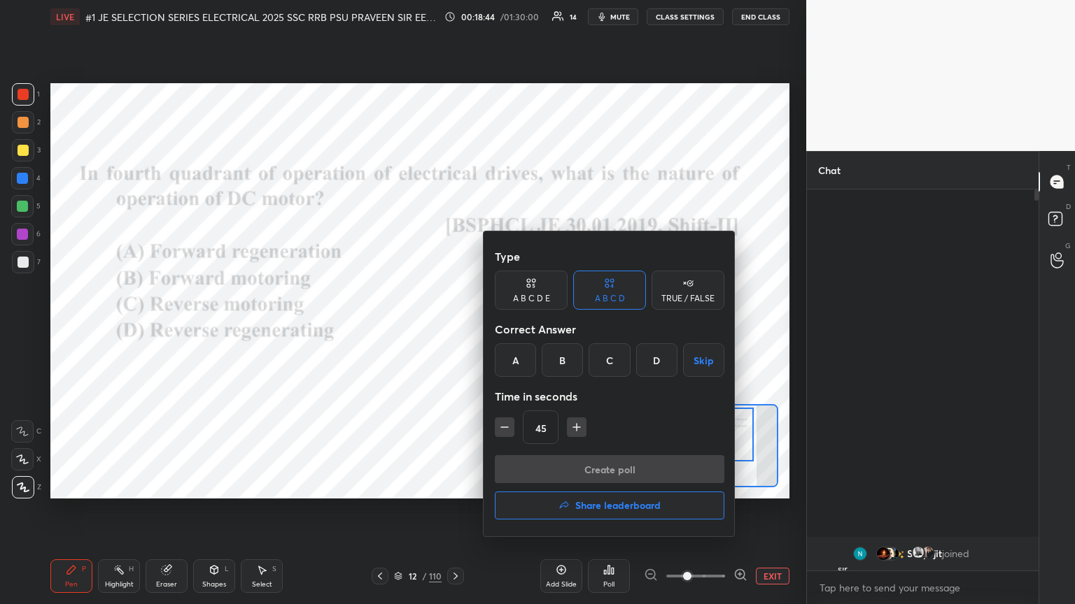
click at [502, 328] on div at bounding box center [537, 302] width 1075 height 604
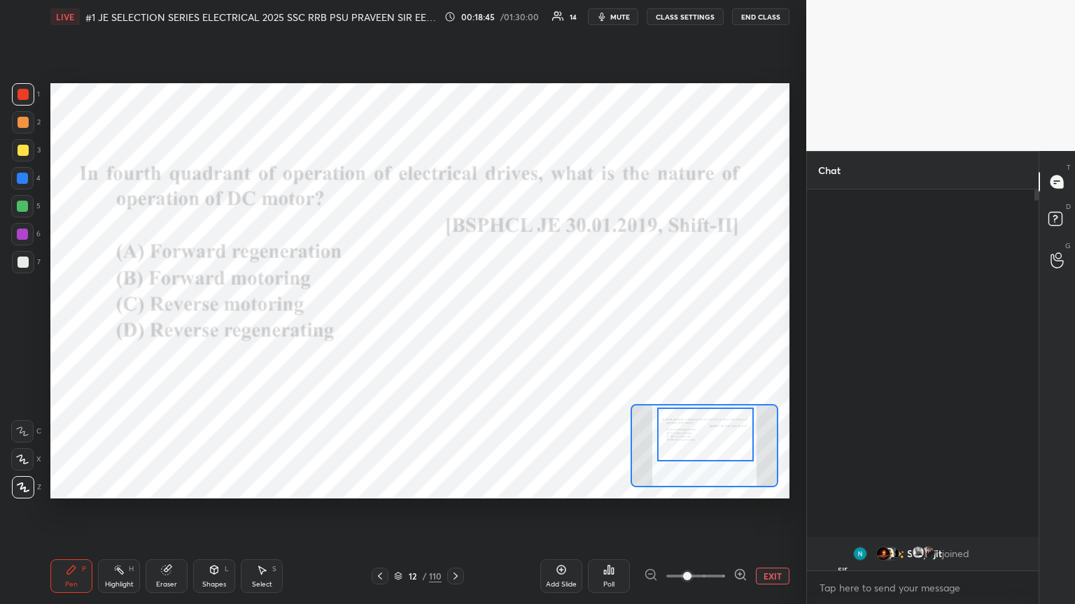
click at [502, 328] on button "EXIT" at bounding box center [773, 576] width 34 height 17
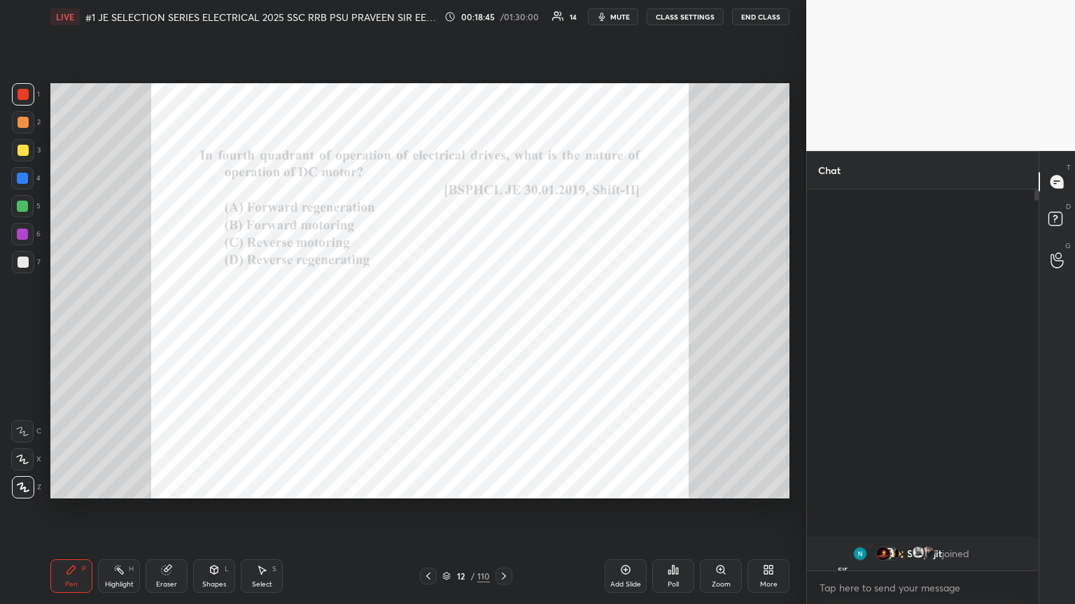
click at [502, 328] on icon at bounding box center [768, 570] width 11 height 11
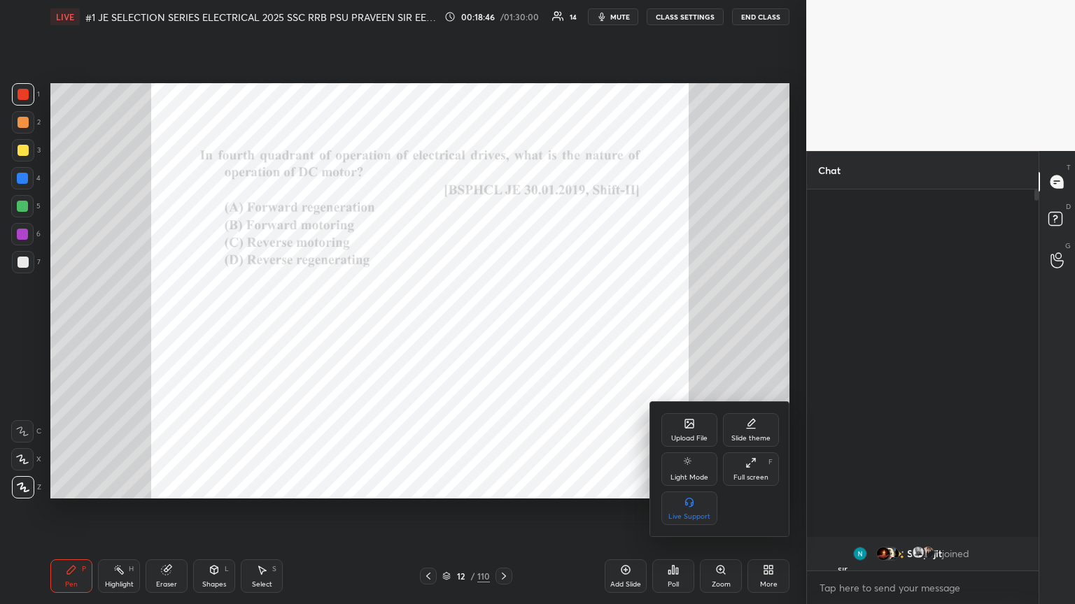
click at [502, 328] on div "Upload File" at bounding box center [689, 430] width 56 height 34
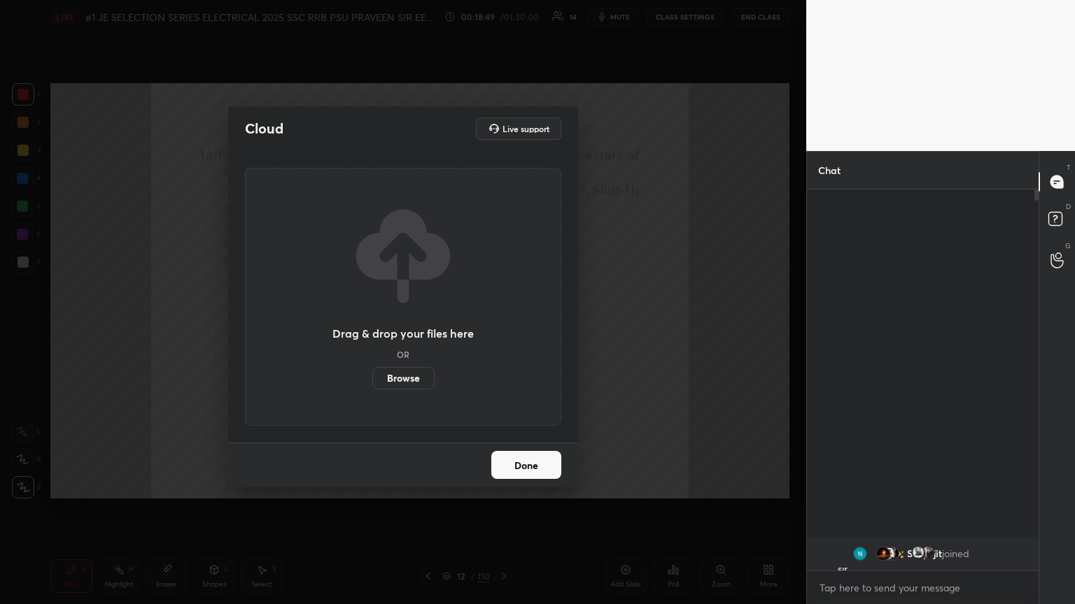
drag, startPoint x: 403, startPoint y: 382, endPoint x: 403, endPoint y: 320, distance: 62.3
click at [403, 328] on label "Browse" at bounding box center [403, 378] width 62 height 22
click at [372, 328] on input "Browse" at bounding box center [372, 378] width 0 height 22
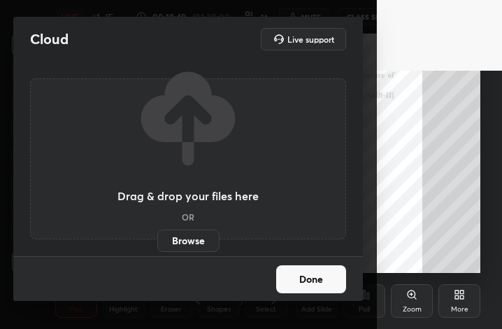
scroll to position [69715, 69508]
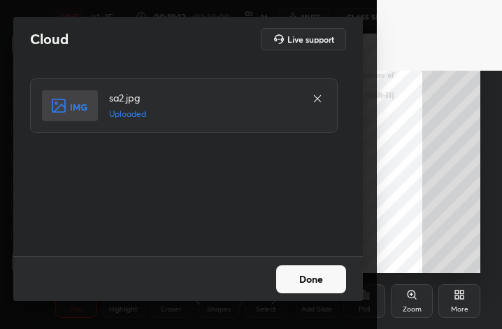
click at [318, 287] on button "Done" at bounding box center [311, 279] width 70 height 28
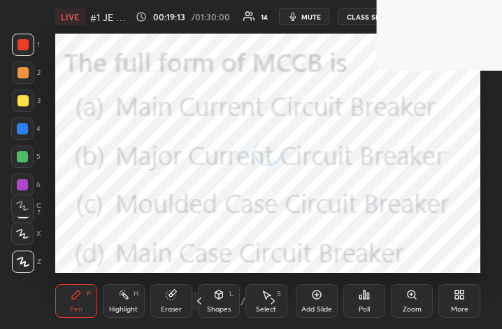
click at [459, 302] on div "More" at bounding box center [460, 301] width 42 height 34
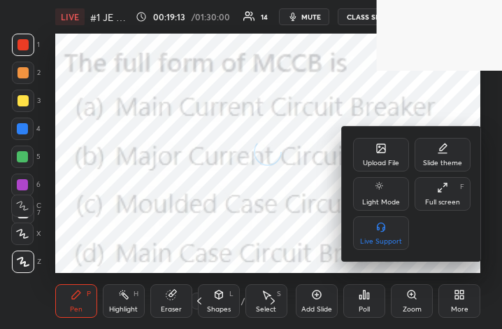
drag, startPoint x: 445, startPoint y: 201, endPoint x: 577, endPoint y: 382, distance: 223.7
click at [444, 201] on div "Full screen" at bounding box center [442, 202] width 35 height 7
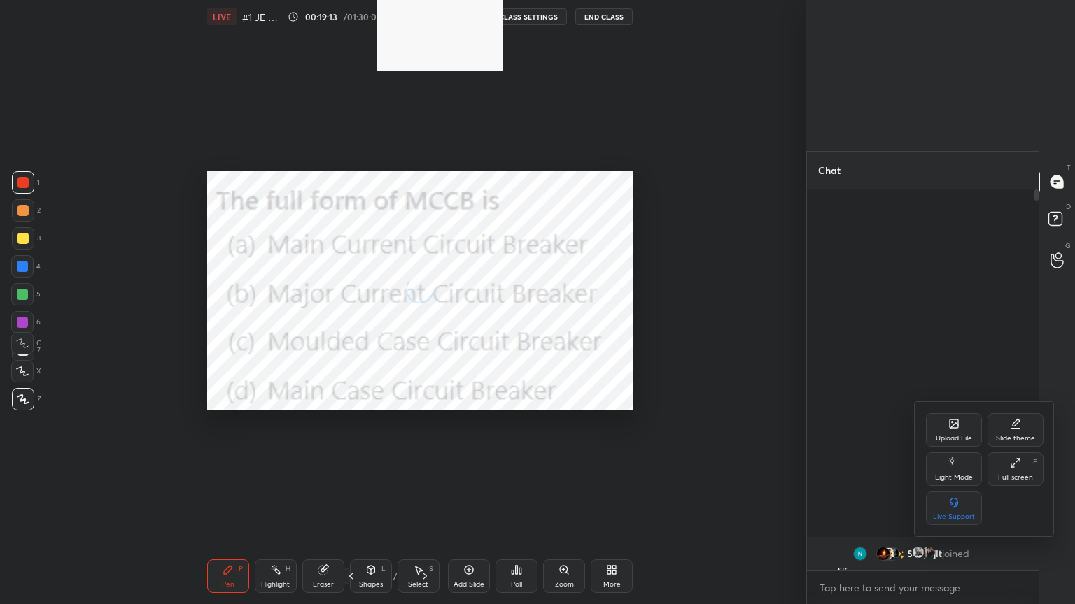
scroll to position [69440, 68946]
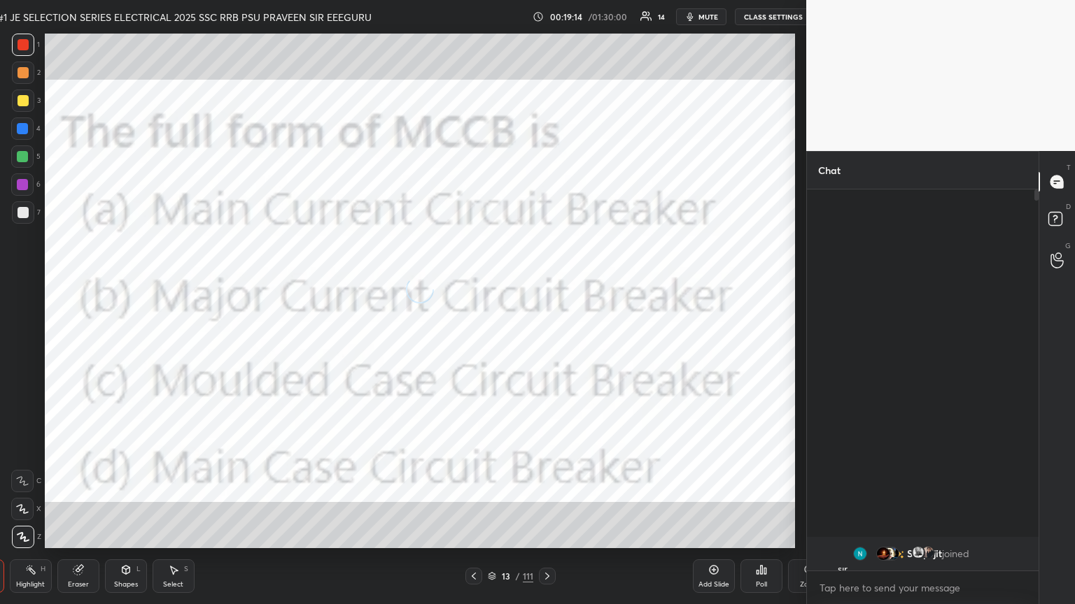
type textarea "x"
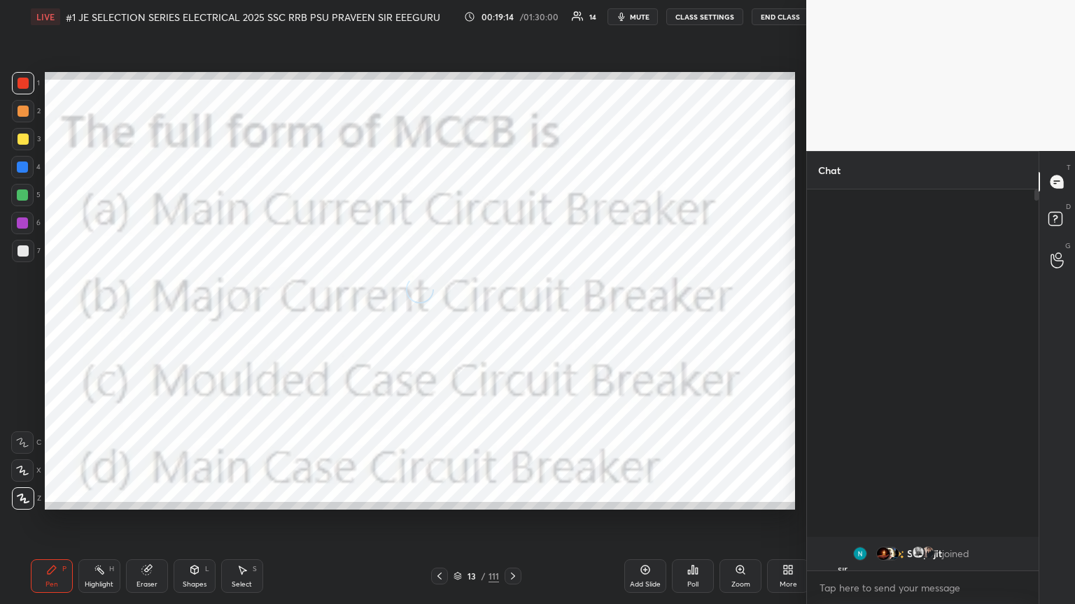
scroll to position [69440, 69205]
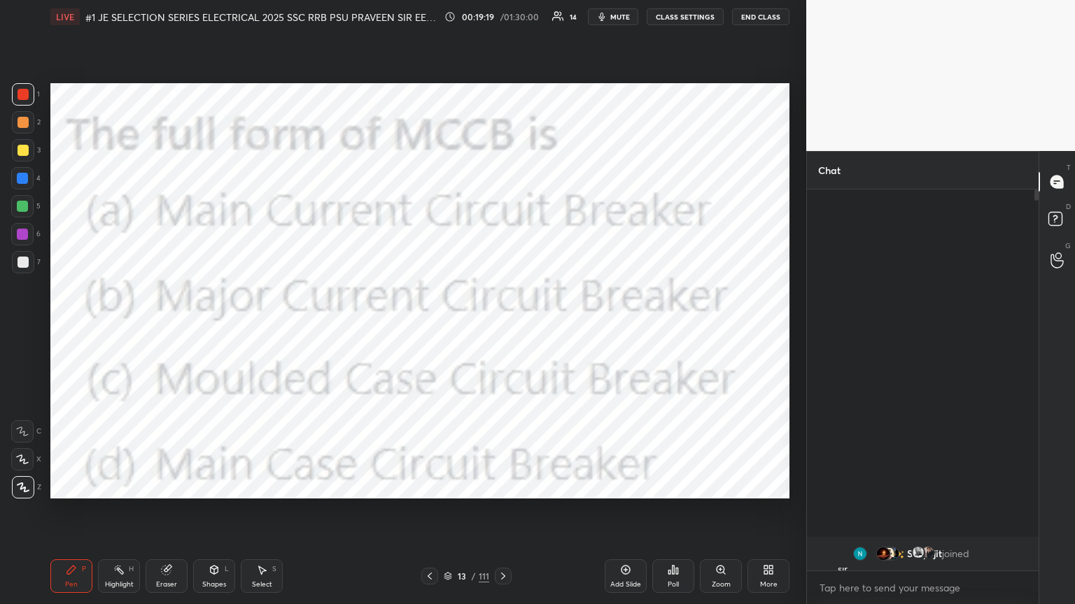
click at [502, 328] on div "More" at bounding box center [768, 577] width 42 height 34
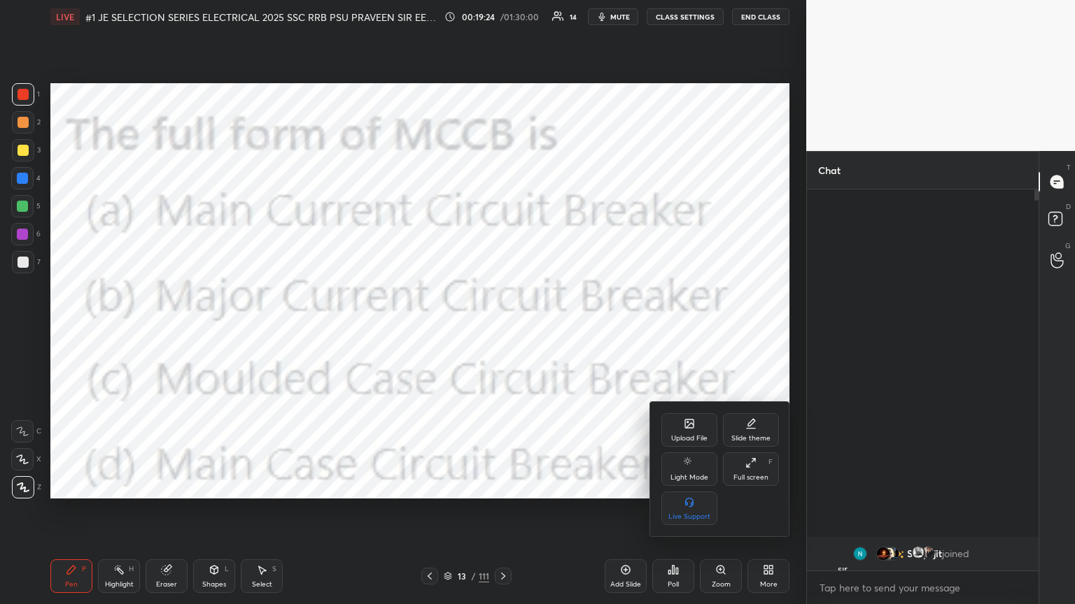
click at [502, 328] on div at bounding box center [537, 302] width 1075 height 604
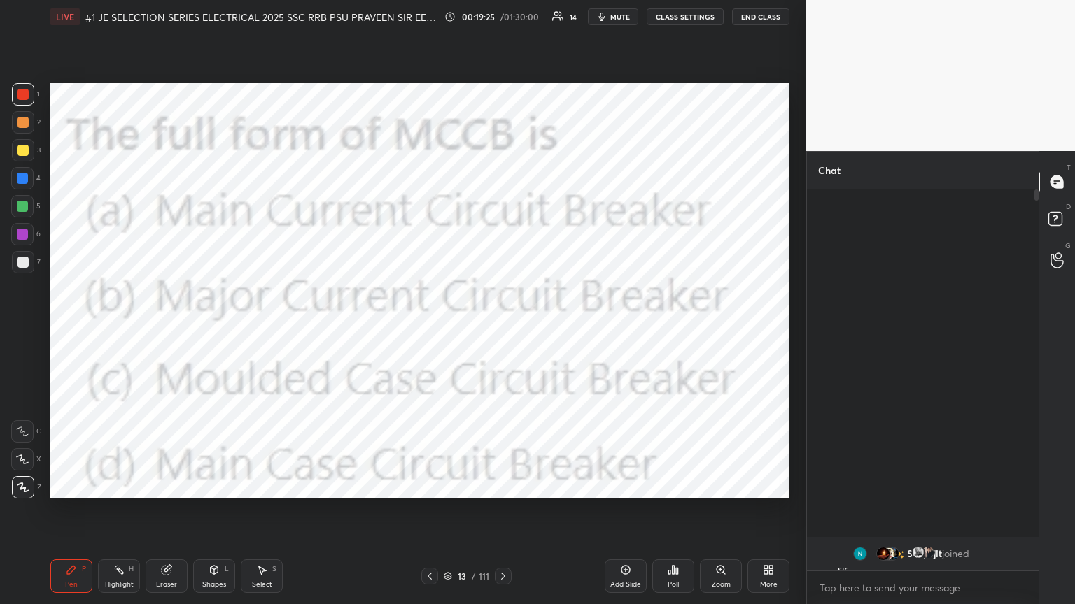
click at [502, 328] on div "Upload File Slide theme Light Mode Full screen F Live Support" at bounding box center [537, 302] width 1075 height 604
click at [502, 328] on icon at bounding box center [672, 570] width 11 height 11
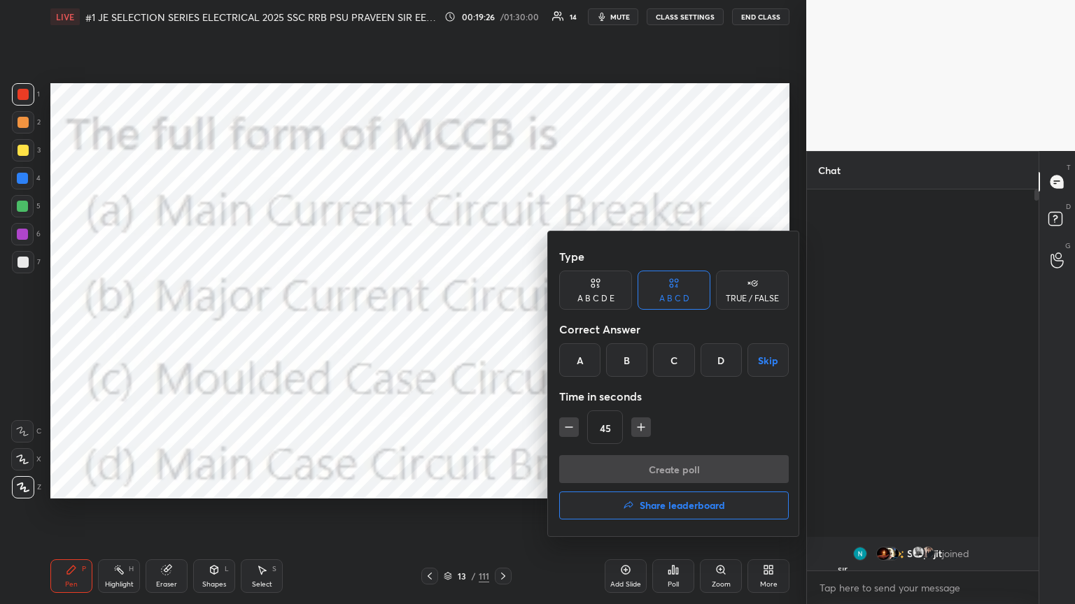
drag, startPoint x: 673, startPoint y: 358, endPoint x: 658, endPoint y: 384, distance: 30.1
click at [502, 328] on div "C" at bounding box center [673, 360] width 41 height 34
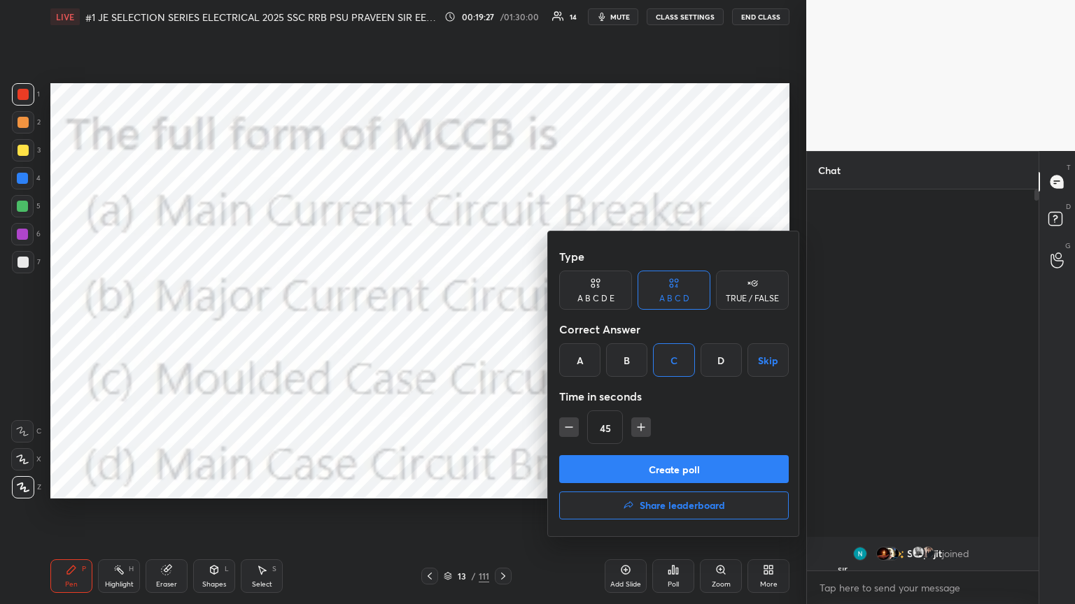
drag, startPoint x: 566, startPoint y: 430, endPoint x: 566, endPoint y: 442, distance: 11.9
click at [502, 328] on icon "button" at bounding box center [569, 427] width 14 height 14
type input "30"
click at [502, 328] on button "Create poll" at bounding box center [673, 469] width 229 height 28
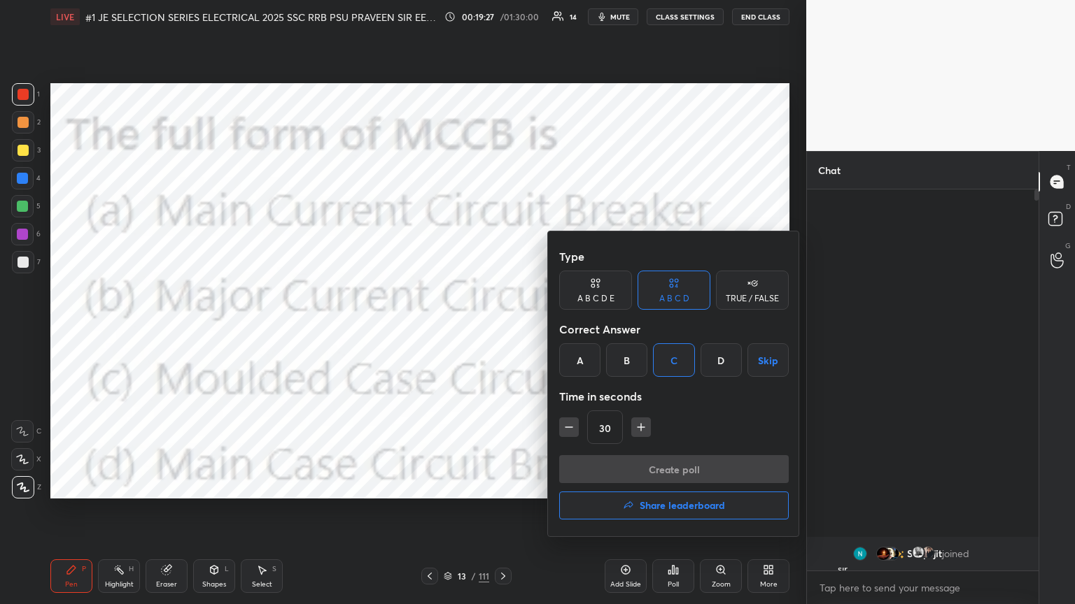
scroll to position [5, 4]
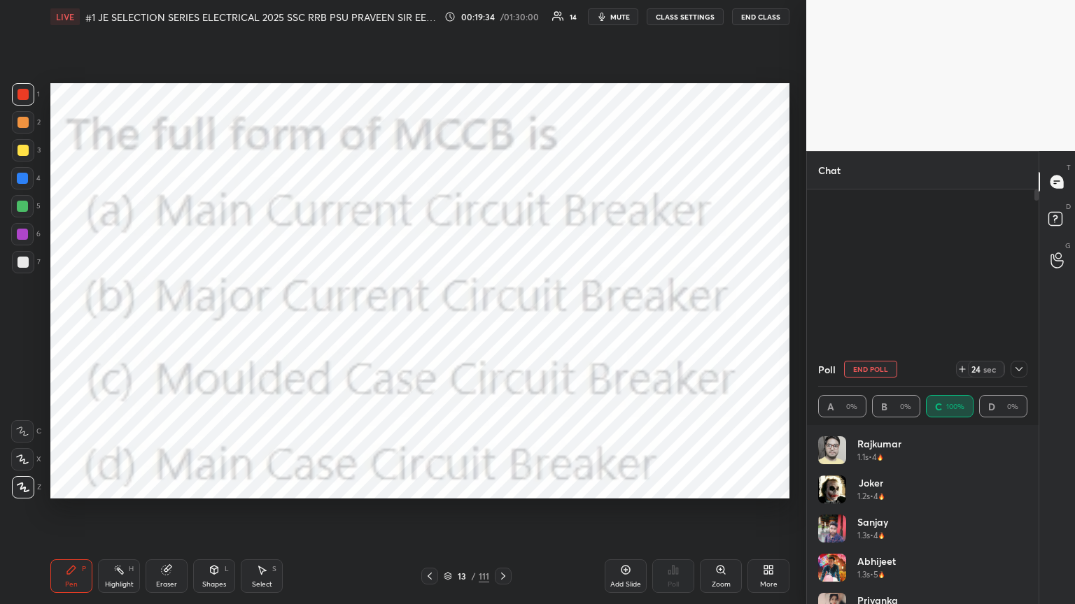
click at [502, 328] on icon at bounding box center [768, 570] width 11 height 11
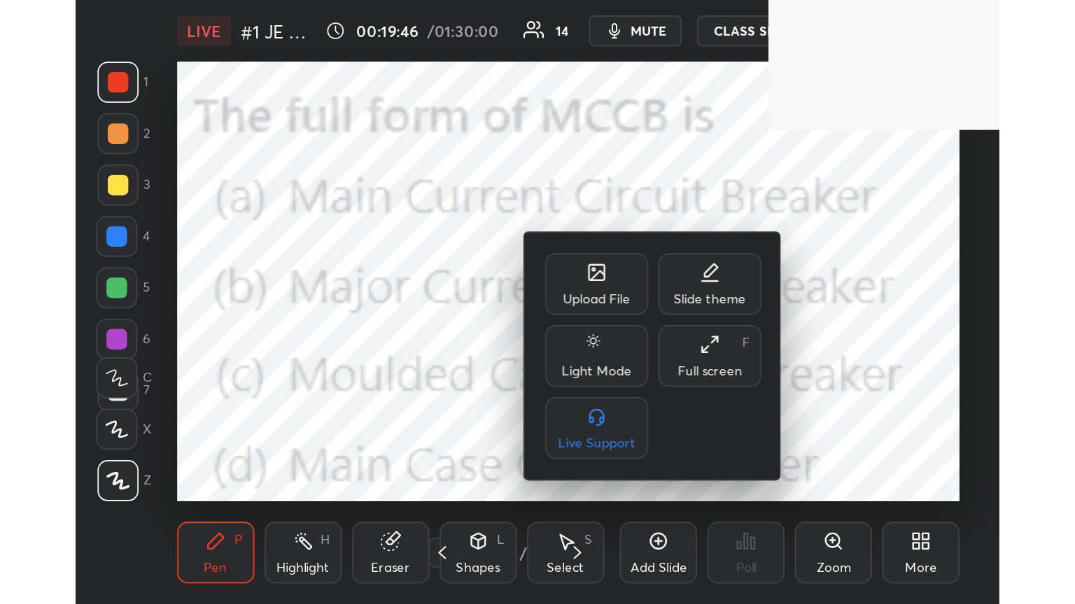
scroll to position [239, 446]
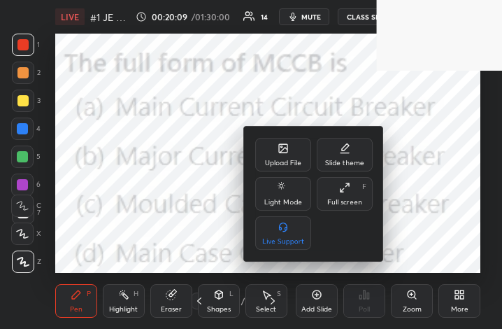
click at [465, 297] on div at bounding box center [251, 164] width 502 height 329
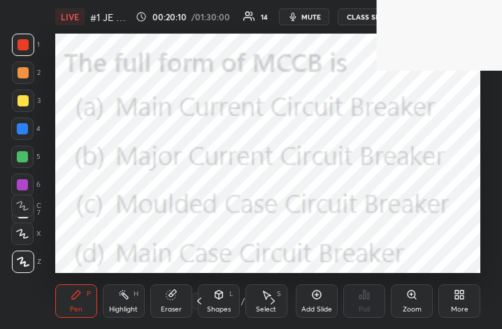
click at [457, 294] on icon at bounding box center [456, 291] width 3 height 3
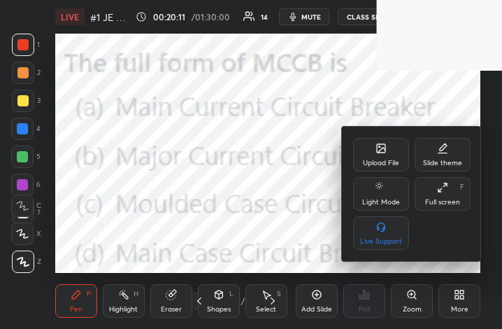
click at [442, 203] on div "Full screen" at bounding box center [442, 202] width 35 height 7
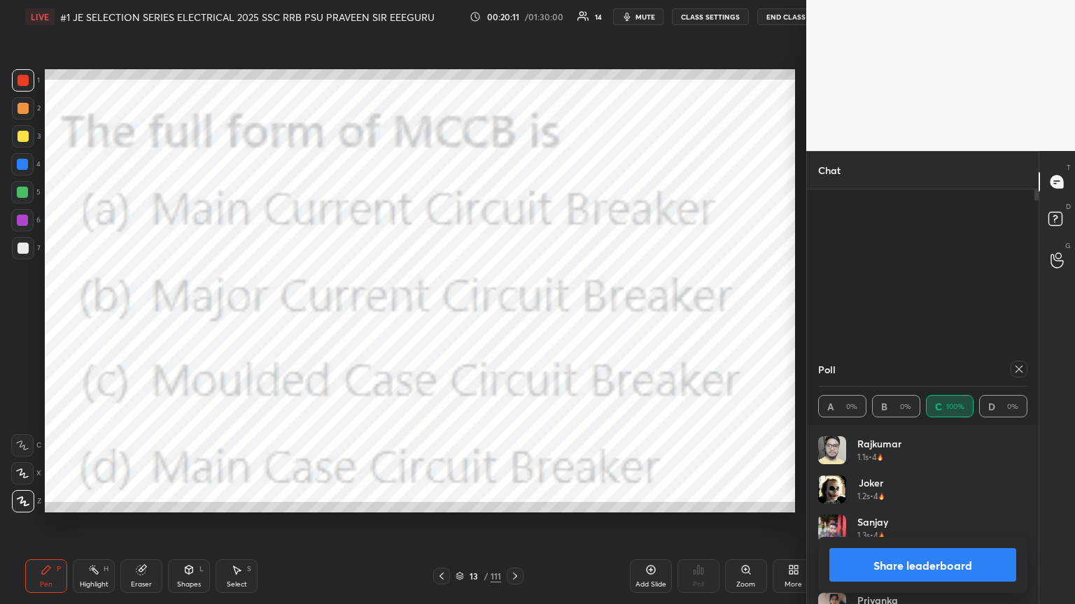
scroll to position [69440, 69205]
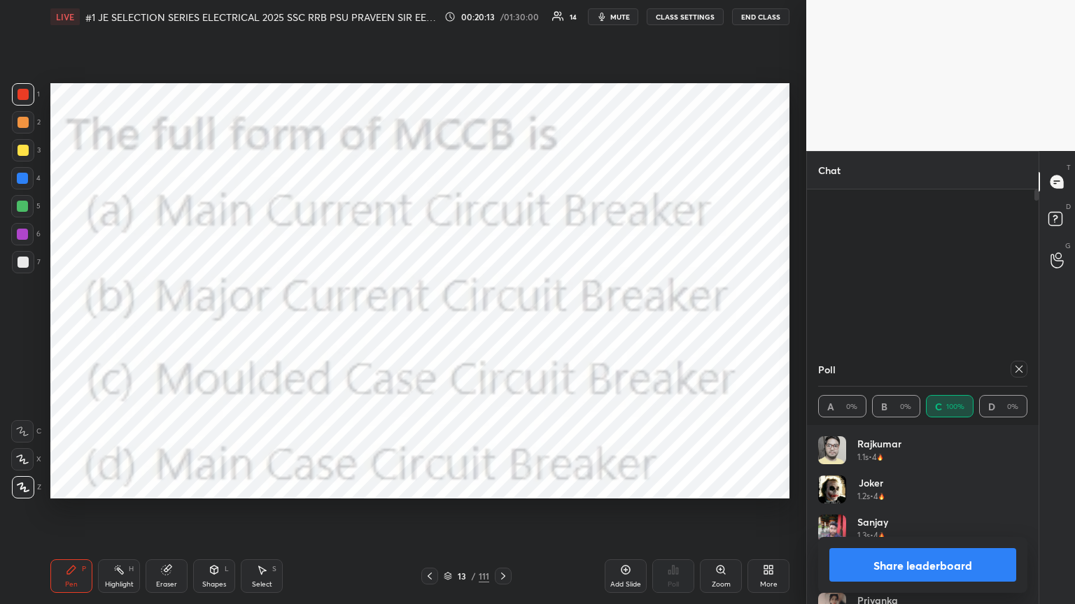
click at [502, 328] on icon at bounding box center [1018, 369] width 11 height 11
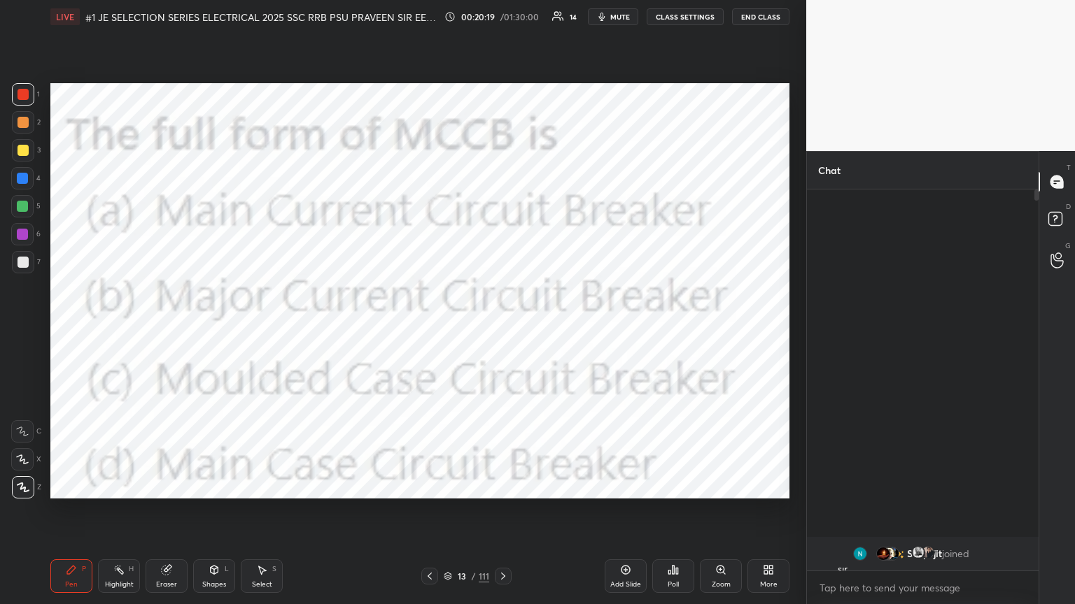
click at [502, 328] on icon at bounding box center [768, 570] width 11 height 11
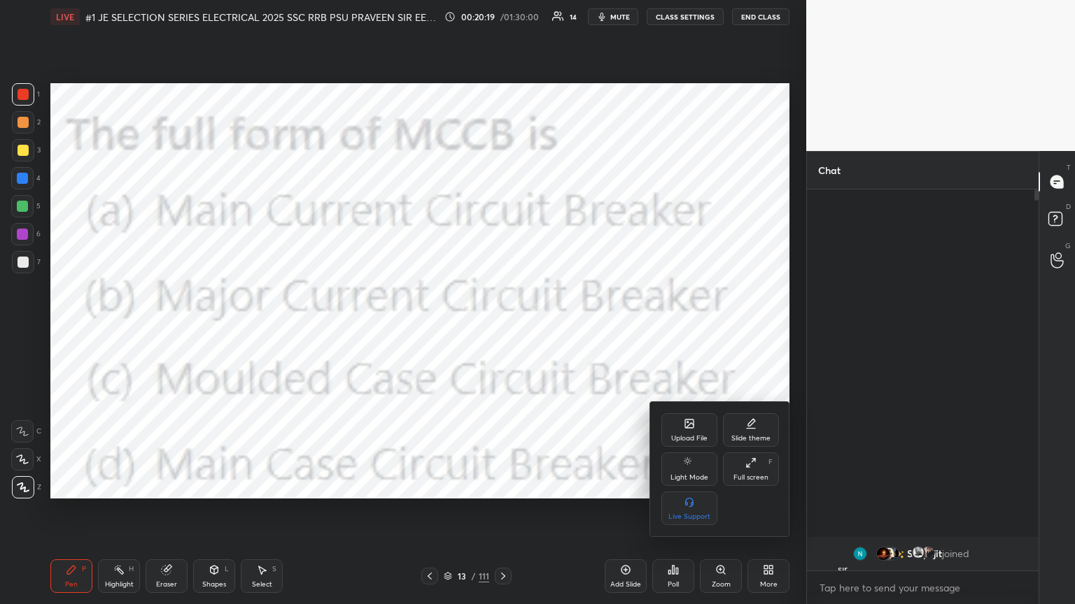
click at [502, 328] on div "Upload File" at bounding box center [689, 430] width 56 height 34
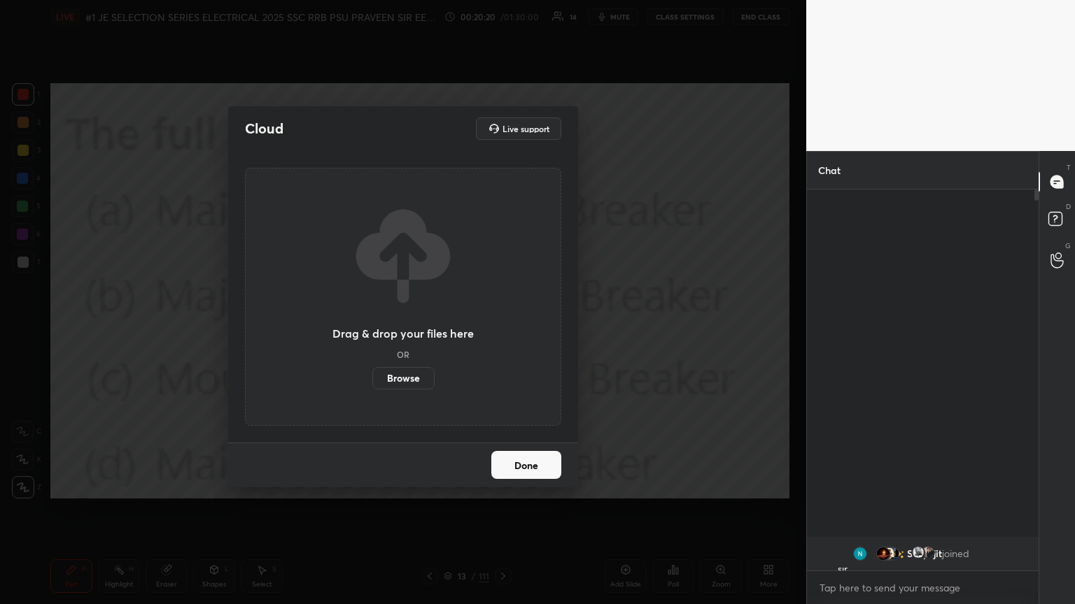
click at [392, 328] on label "Browse" at bounding box center [403, 378] width 62 height 22
click at [372, 328] on input "Browse" at bounding box center [372, 378] width 0 height 22
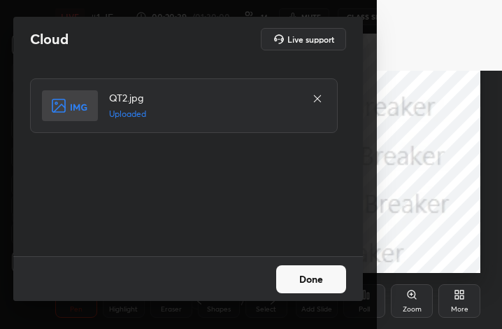
click at [309, 282] on button "Done" at bounding box center [311, 279] width 70 height 28
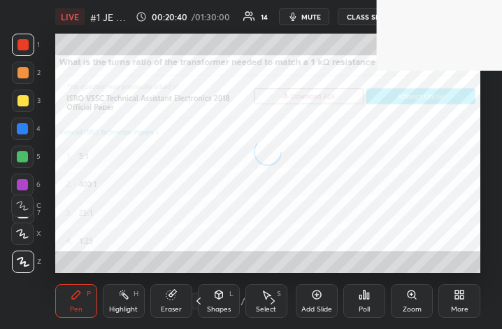
click at [454, 296] on icon at bounding box center [459, 294] width 11 height 11
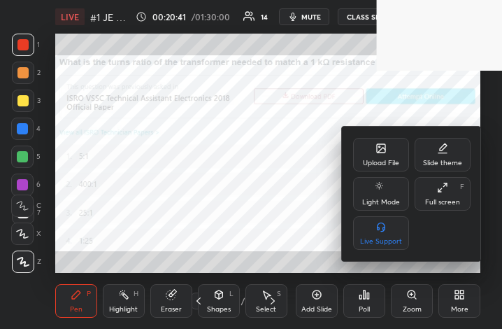
click at [434, 213] on div "Upload File Slide theme Light Mode Full screen F Live Support" at bounding box center [412, 194] width 118 height 112
click at [443, 194] on div "Full screen F" at bounding box center [443, 194] width 56 height 34
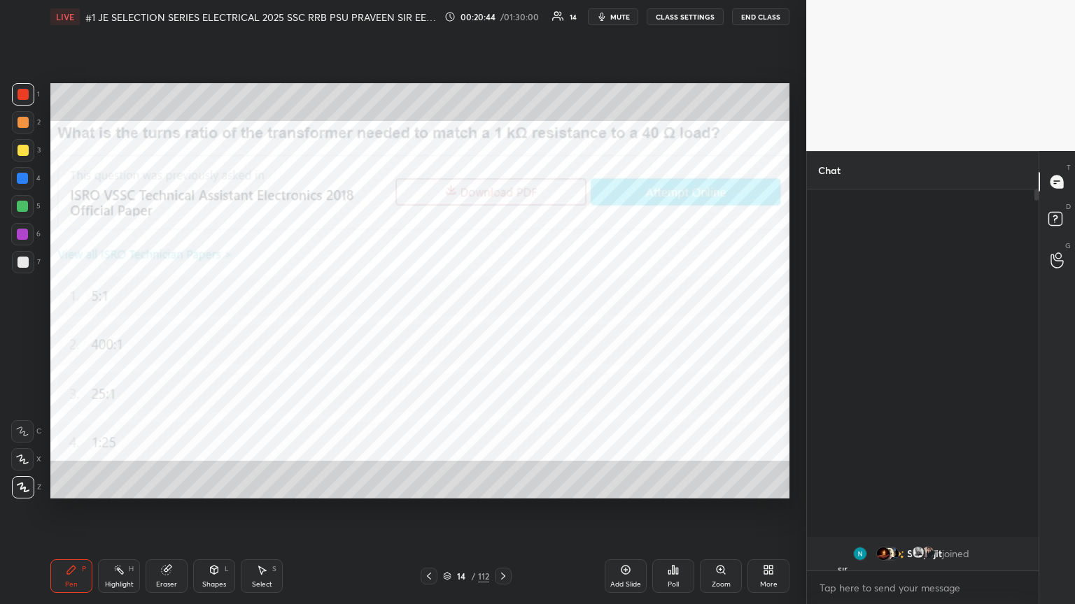
click at [502, 328] on div "Poll" at bounding box center [673, 577] width 42 height 34
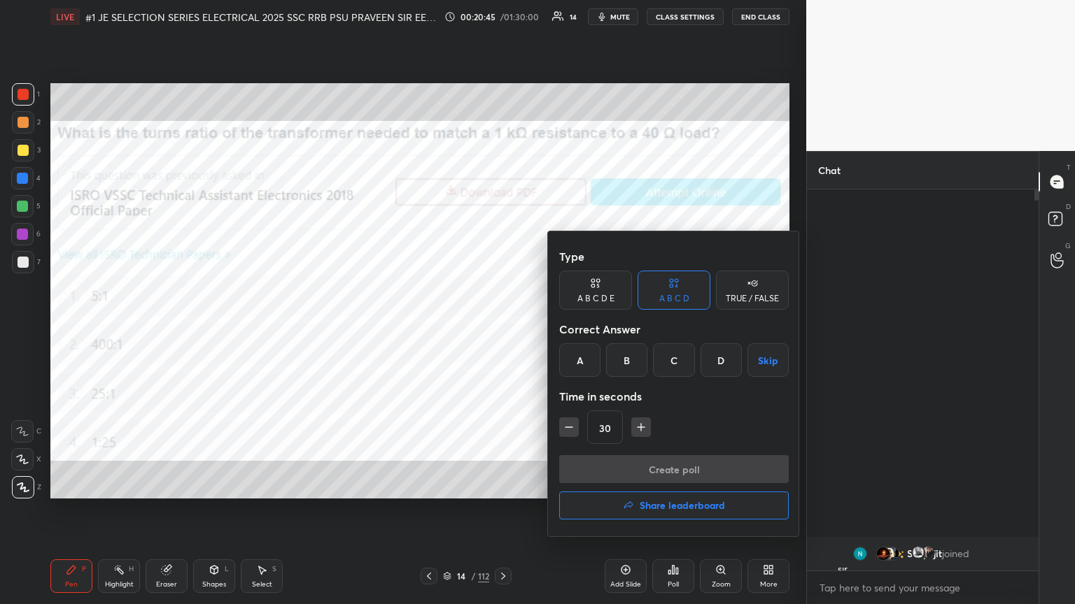
click at [502, 328] on div "A" at bounding box center [579, 360] width 41 height 34
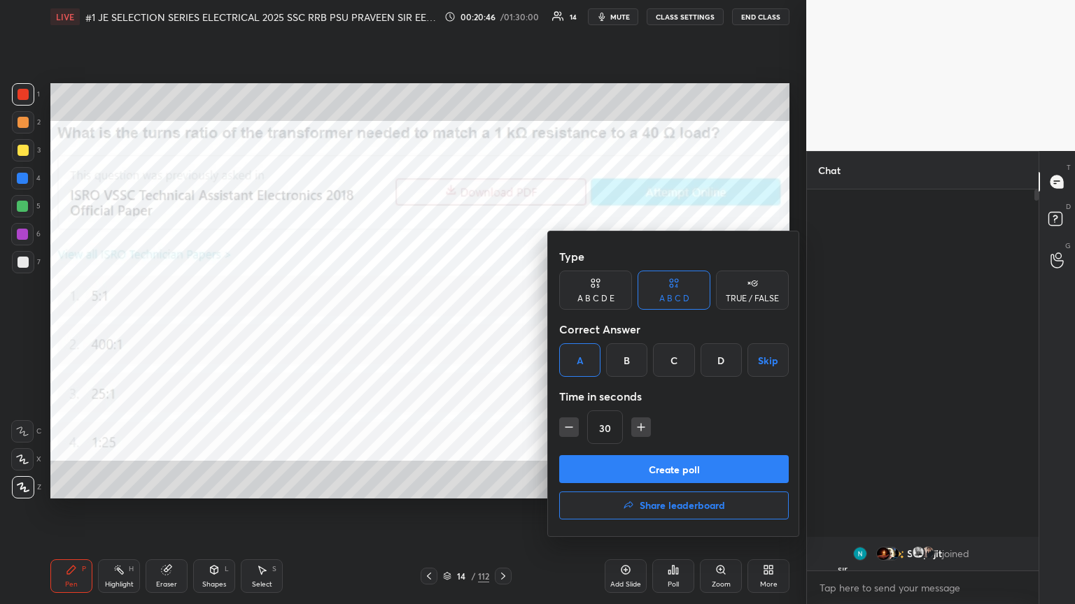
click at [502, 328] on button "Create poll" at bounding box center [673, 469] width 229 height 28
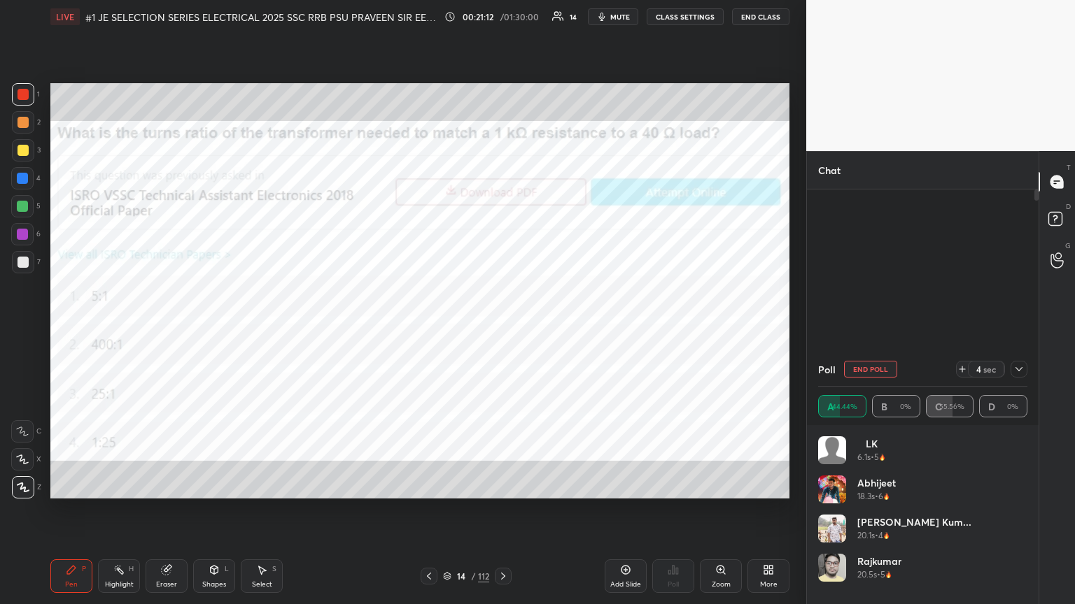
click at [502, 328] on icon at bounding box center [961, 369] width 11 height 11
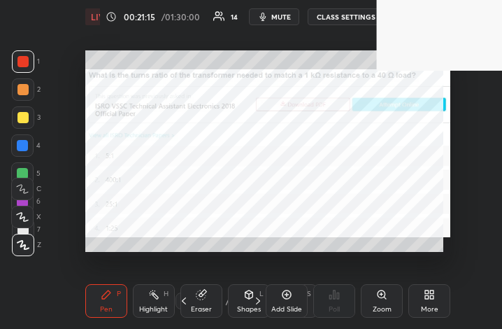
scroll to position [69715, 69557]
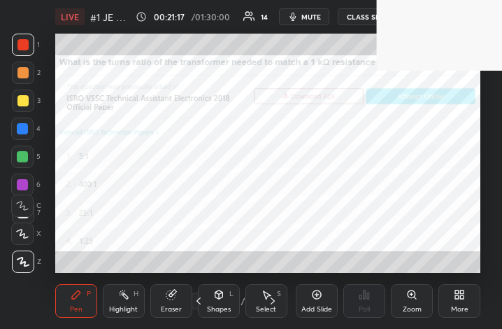
drag, startPoint x: 427, startPoint y: 324, endPoint x: 429, endPoint y: 345, distance: 21.1
click at [429, 0] on html "1 2 3 4 5 6 7 C X Z C X Z E E Erase all H H LIVE #1 JE SELECTION SERIES ELECTRI…" at bounding box center [251, 0] width 502 height 0
click at [465, 295] on div "More" at bounding box center [460, 301] width 42 height 34
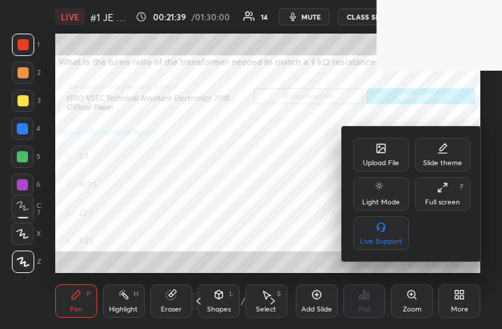
click at [444, 201] on div "Full screen" at bounding box center [442, 202] width 35 height 7
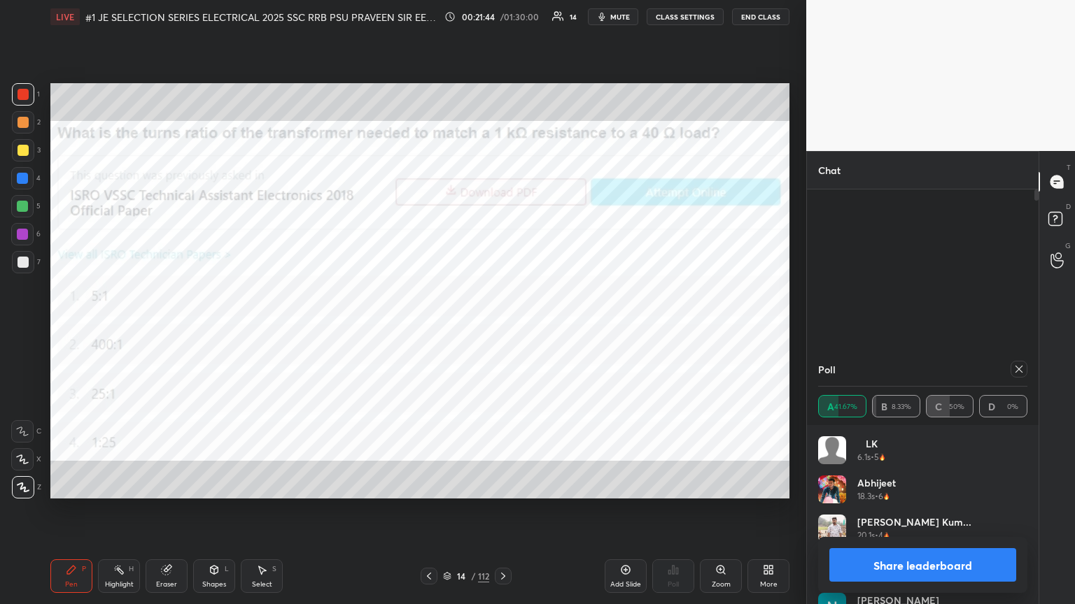
click at [502, 328] on icon at bounding box center [1018, 369] width 11 height 11
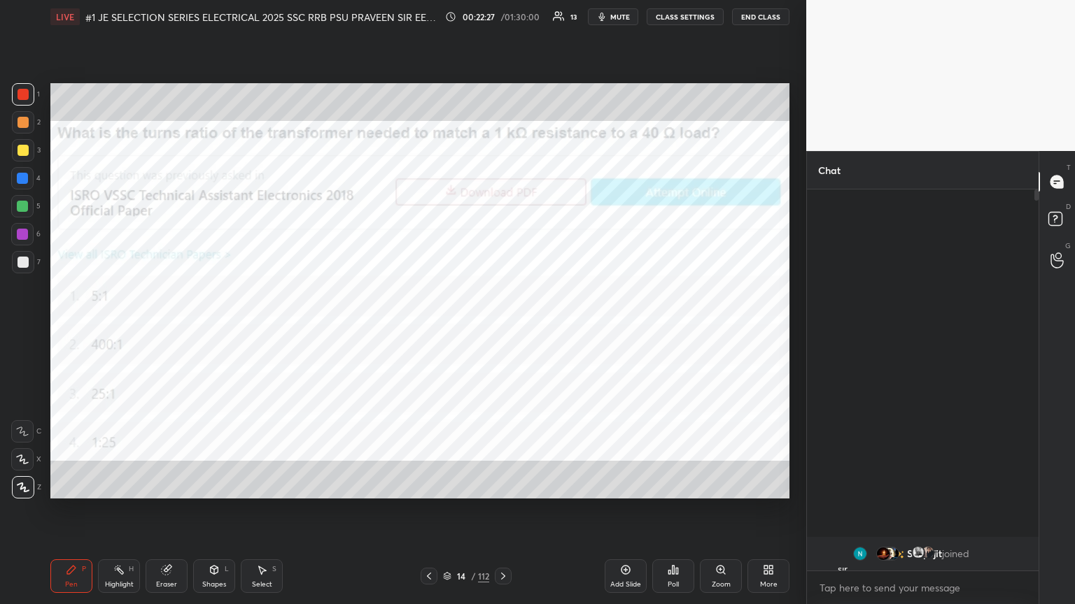
click at [25, 176] on div at bounding box center [22, 178] width 11 height 11
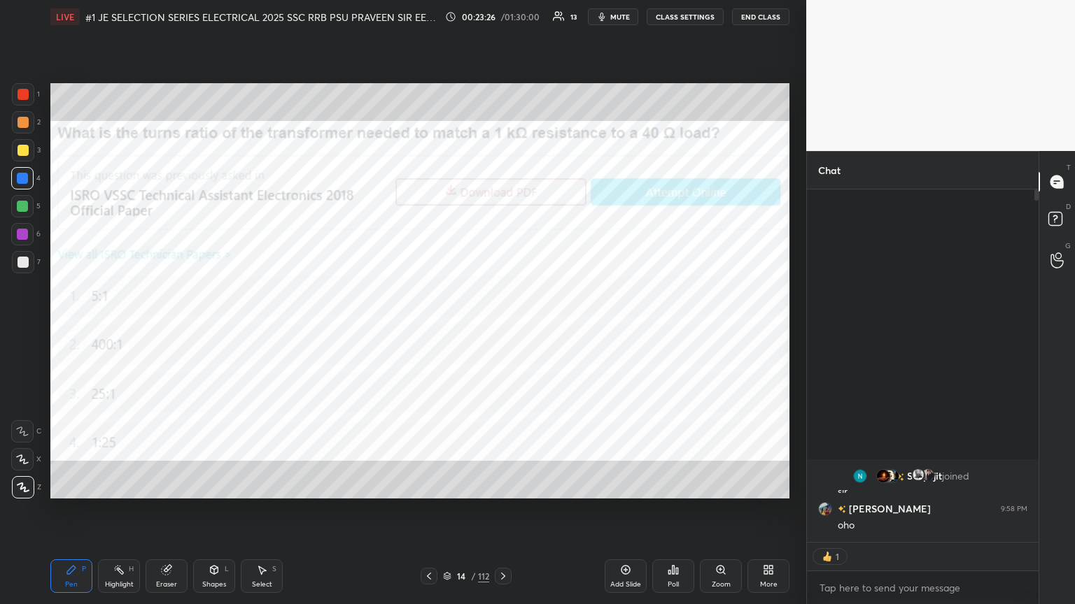
scroll to position [4, 4]
click at [502, 328] on div "14 / 112" at bounding box center [465, 576] width 277 height 17
click at [502, 328] on icon at bounding box center [502, 576] width 11 height 11
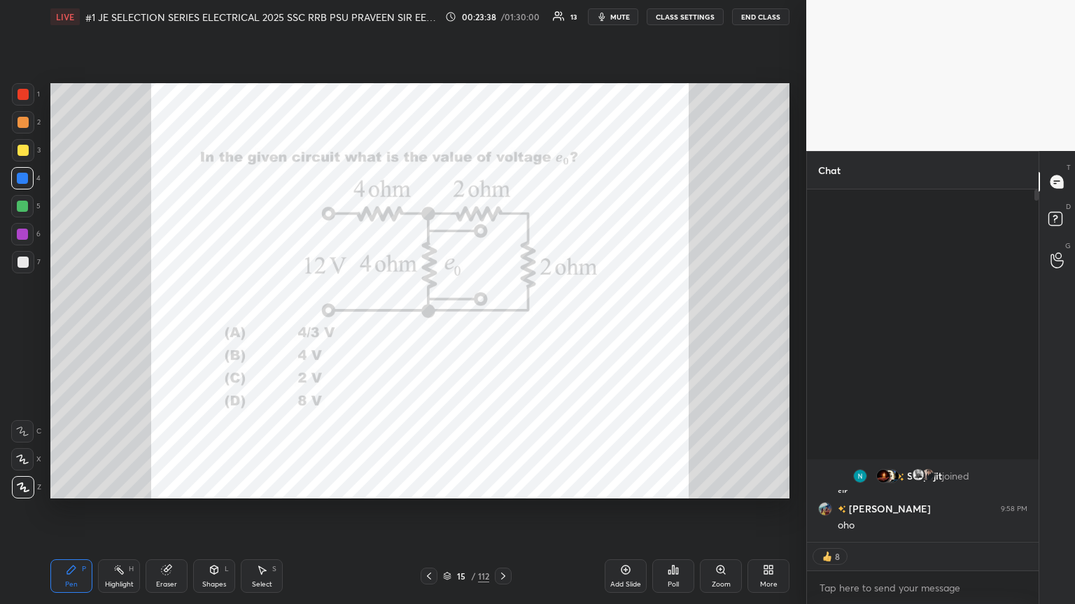
click at [423, 328] on icon at bounding box center [428, 576] width 11 height 11
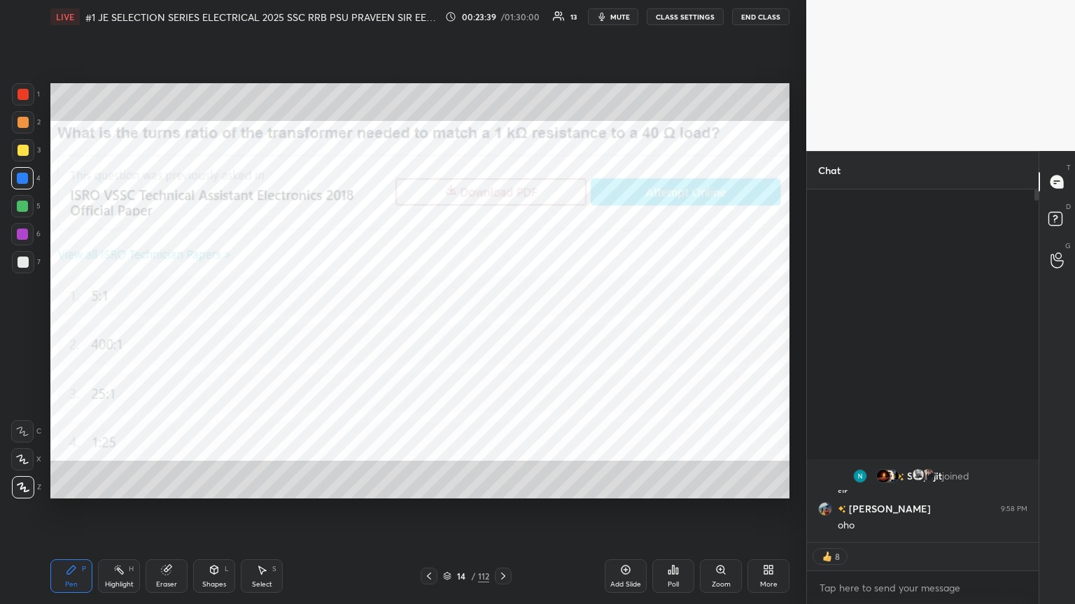
click at [498, 328] on div at bounding box center [503, 576] width 17 height 17
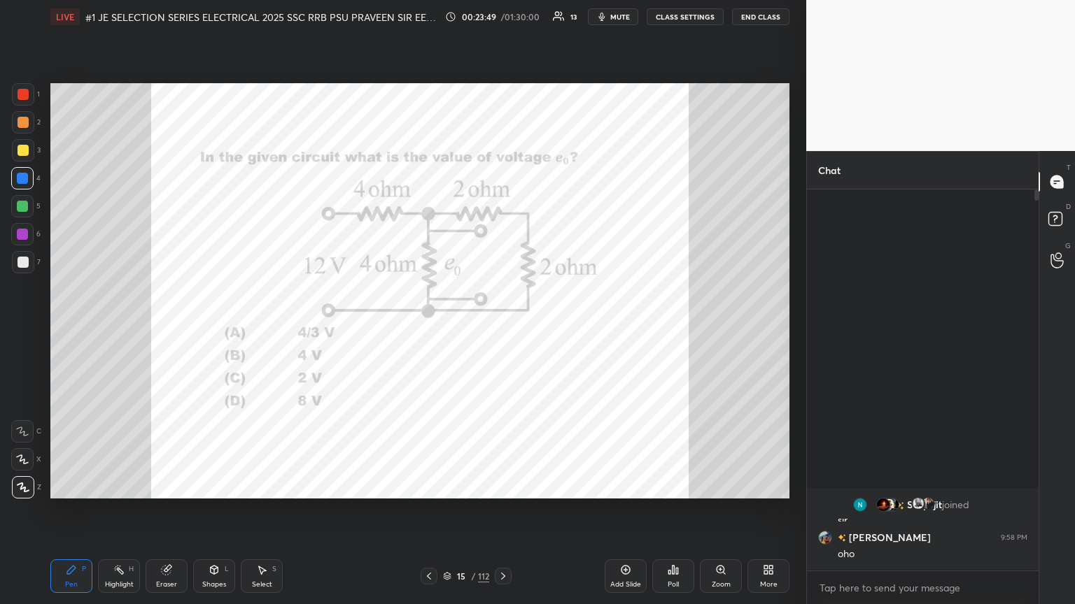
click at [502, 328] on div "Poll" at bounding box center [672, 584] width 11 height 7
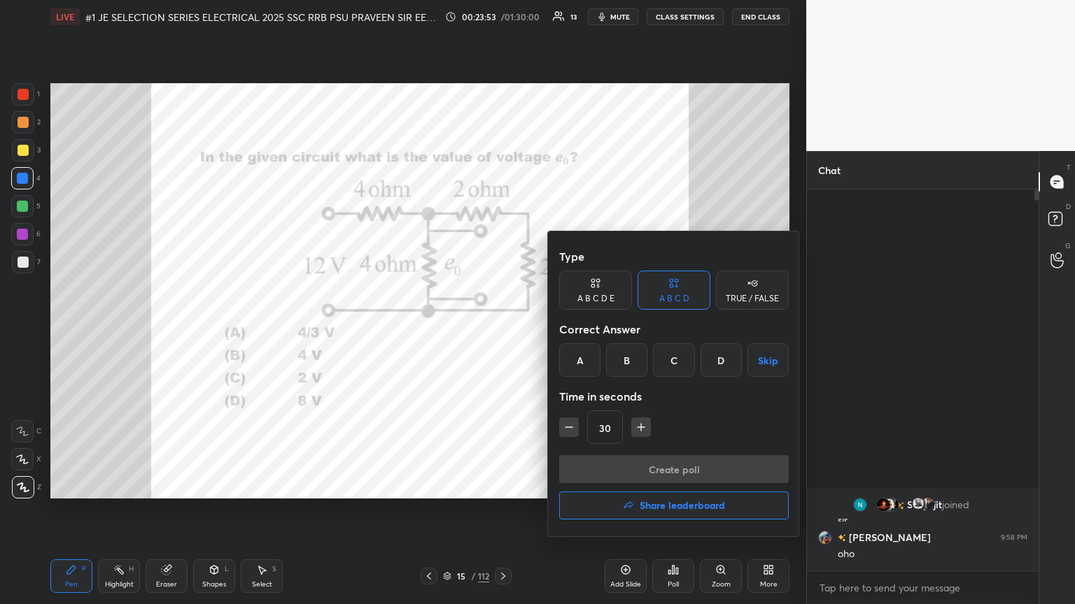
drag, startPoint x: 628, startPoint y: 362, endPoint x: 627, endPoint y: 387, distance: 24.5
click at [502, 328] on div "B" at bounding box center [626, 360] width 41 height 34
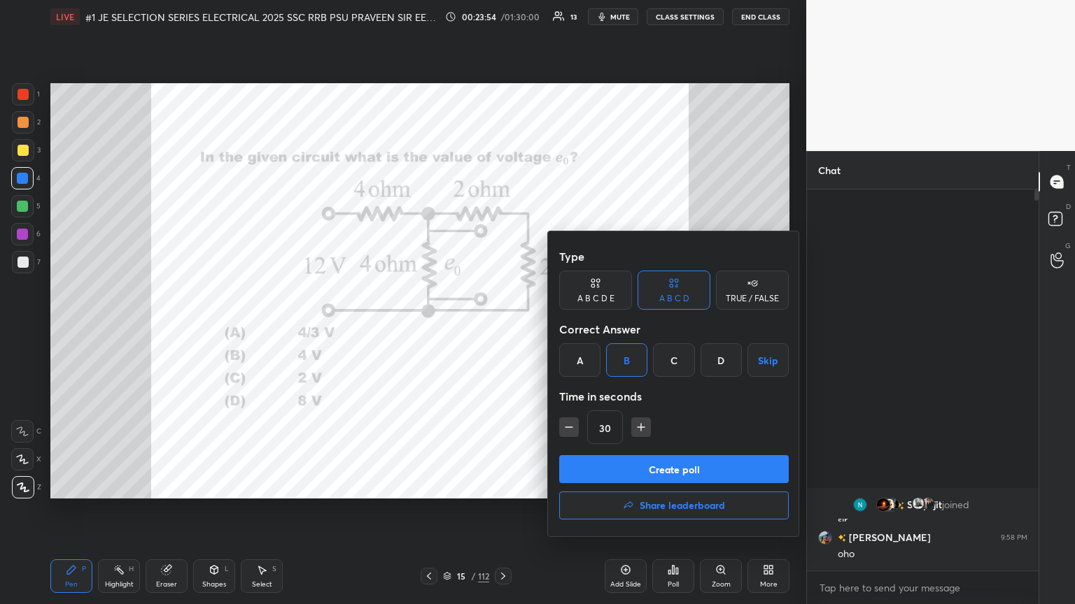
click at [502, 328] on button "Create poll" at bounding box center [673, 469] width 229 height 28
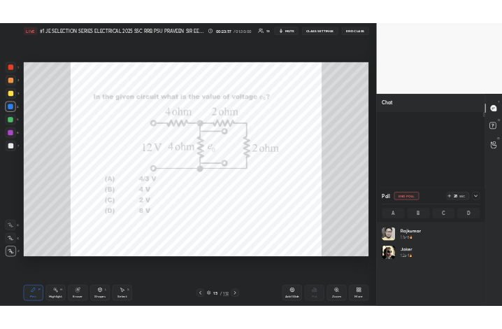
scroll to position [164, 205]
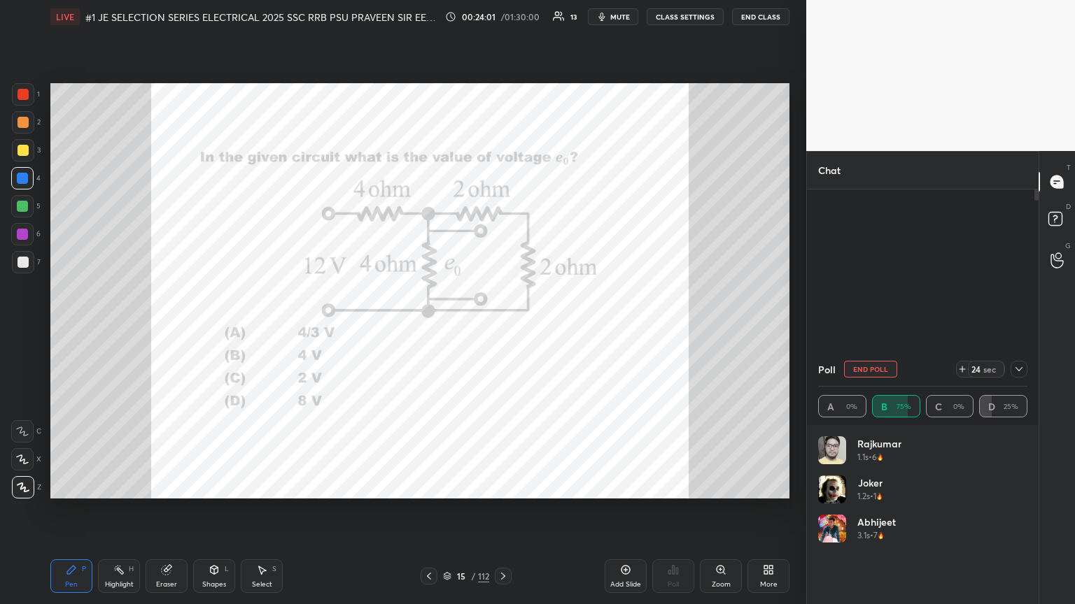
click at [502, 328] on icon at bounding box center [961, 369] width 11 height 11
click at [502, 18] on video at bounding box center [940, 75] width 269 height 151
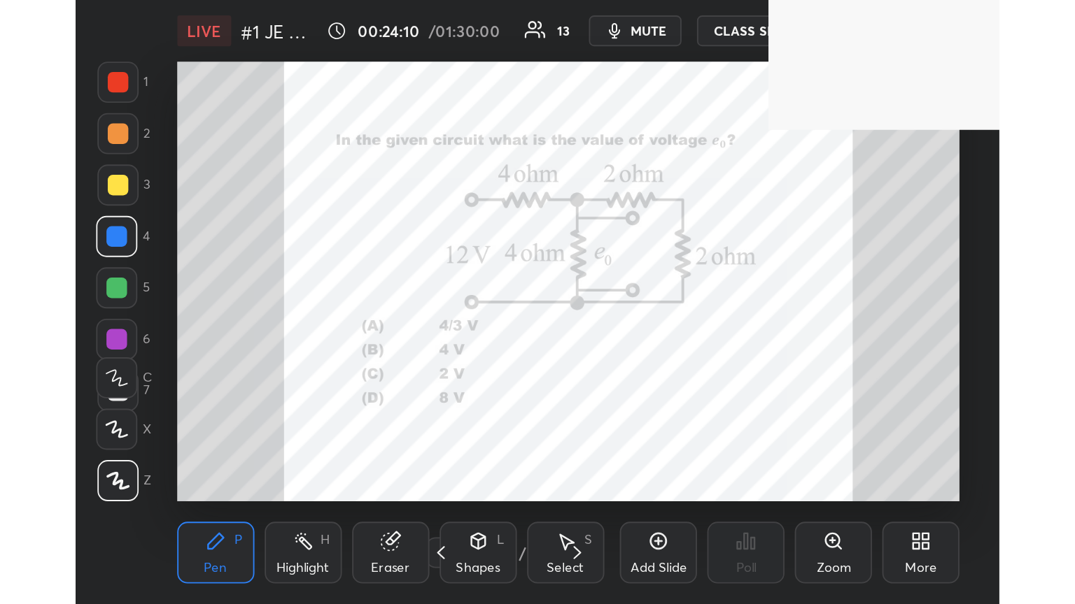
scroll to position [239, 446]
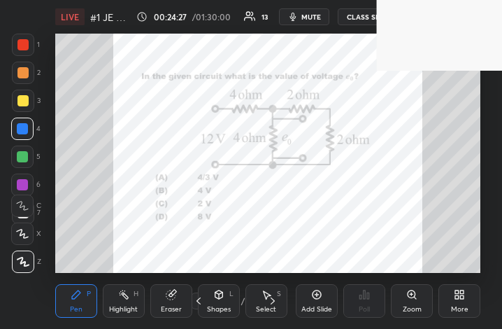
click at [462, 302] on div "More" at bounding box center [460, 301] width 42 height 34
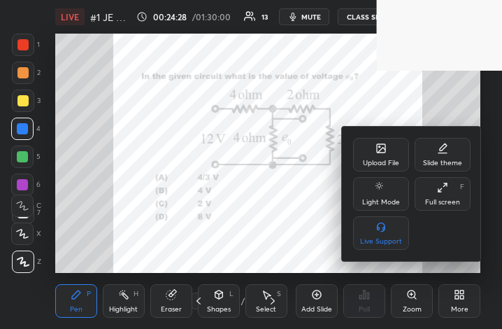
drag, startPoint x: 448, startPoint y: 193, endPoint x: 584, endPoint y: 358, distance: 213.7
click at [448, 192] on div "Full screen F" at bounding box center [443, 194] width 56 height 34
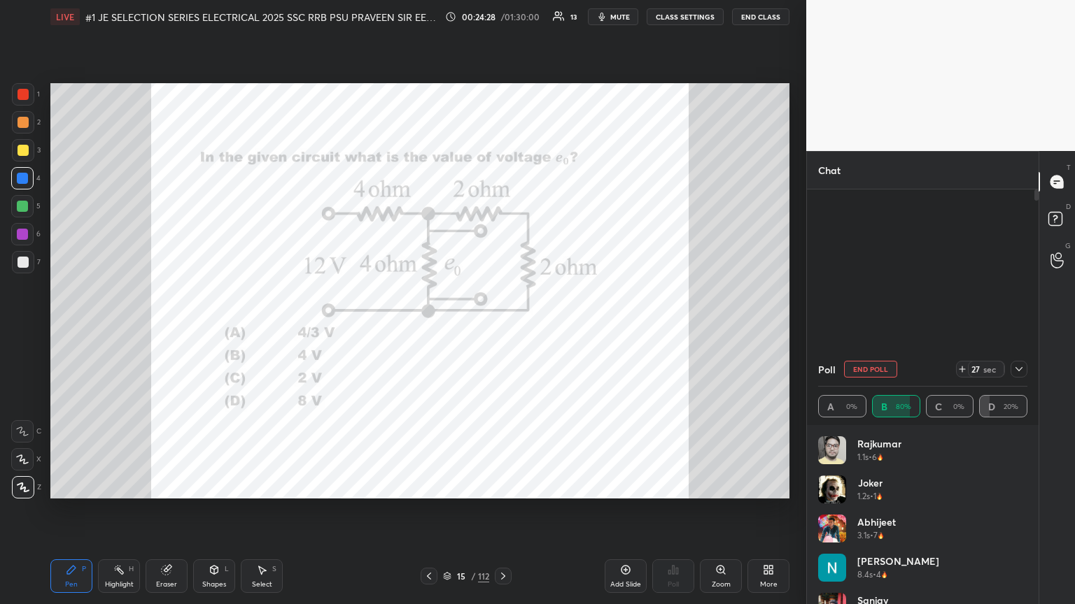
scroll to position [69440, 69205]
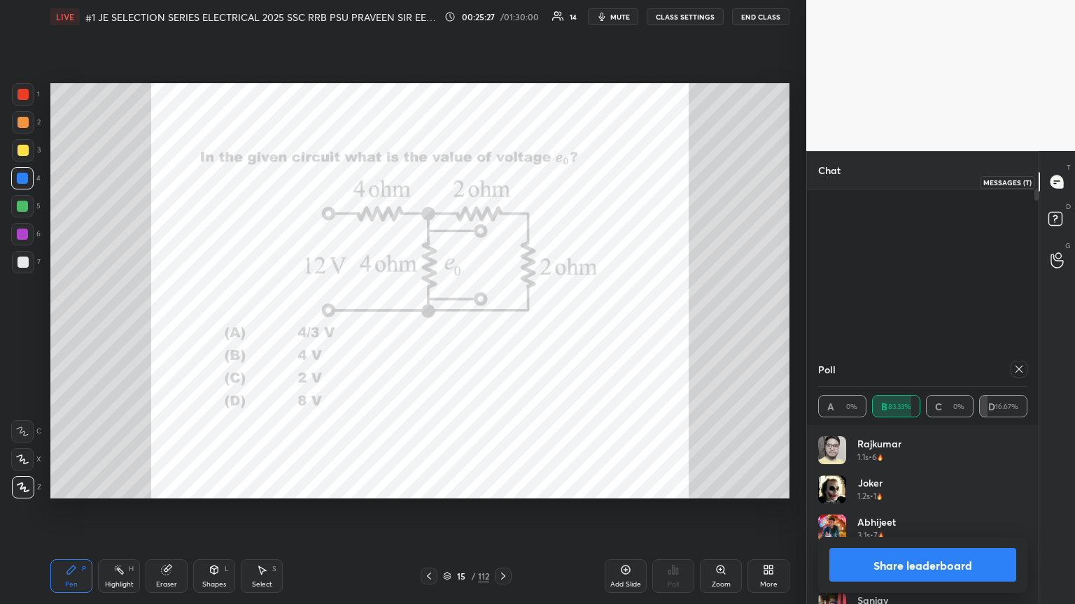
click at [502, 179] on icon at bounding box center [1056, 182] width 13 height 13
drag, startPoint x: 1024, startPoint y: 367, endPoint x: 1016, endPoint y: 369, distance: 8.7
click at [502, 328] on div at bounding box center [1018, 369] width 17 height 17
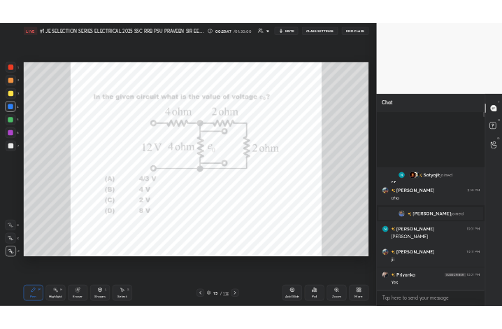
scroll to position [4, 4]
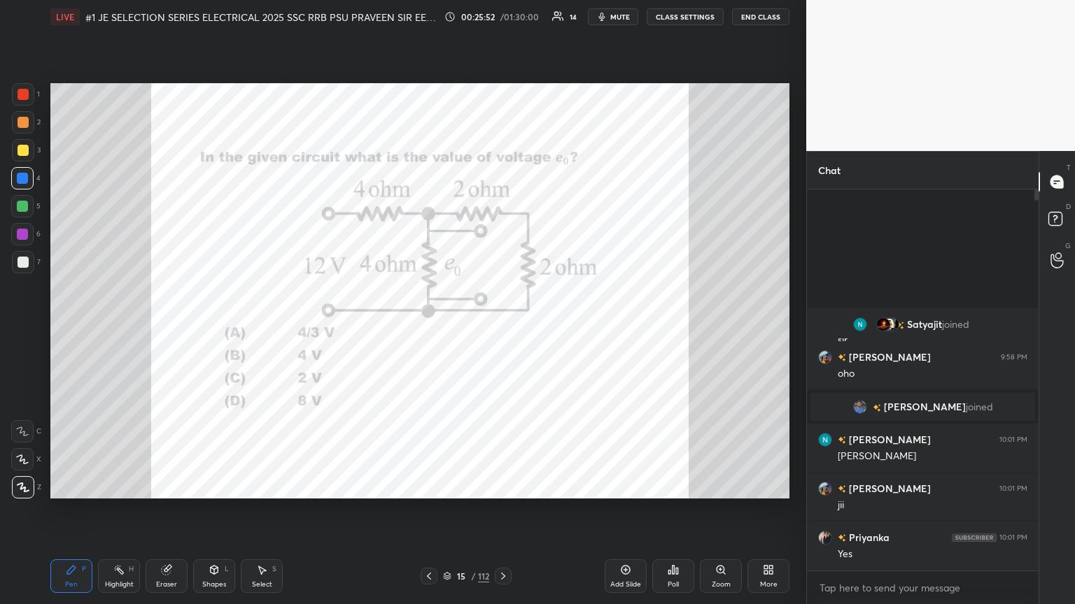
click at [161, 328] on div "Eraser" at bounding box center [166, 584] width 21 height 7
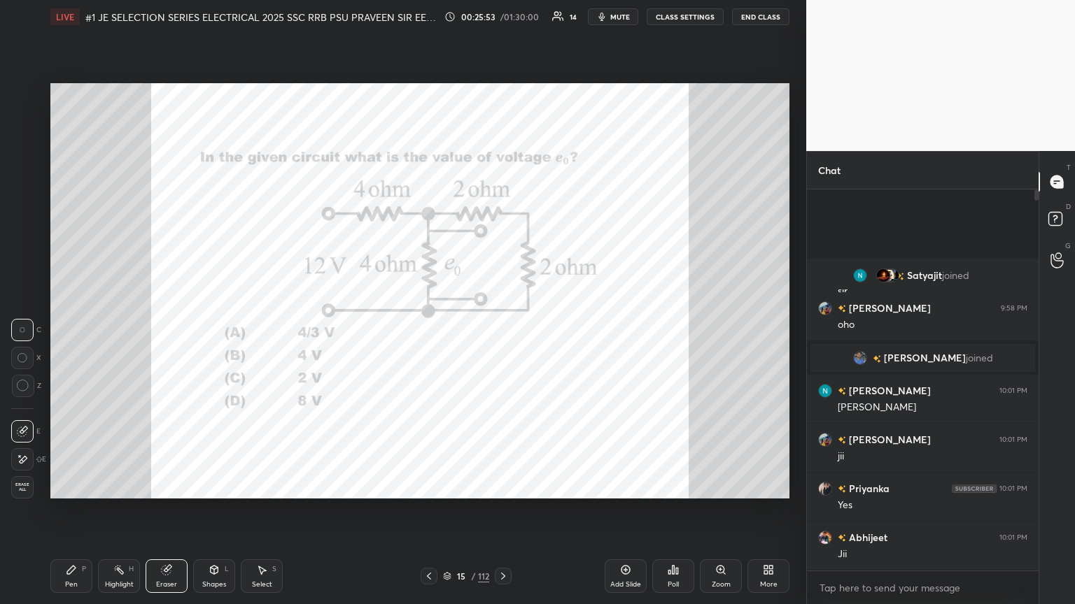
click at [28, 328] on div "1 2 3 4 5 6 7 C X Z C X Z E E Erase all H H LIVE #1 JE SELECTION SERIES ELECTRI…" at bounding box center [397, 302] width 795 height 604
drag, startPoint x: 78, startPoint y: 579, endPoint x: 69, endPoint y: 577, distance: 8.5
click at [78, 328] on div "Pen P" at bounding box center [71, 577] width 42 height 34
drag, startPoint x: 167, startPoint y: 578, endPoint x: 159, endPoint y: 585, distance: 10.4
click at [166, 328] on div "Eraser" at bounding box center [167, 577] width 42 height 34
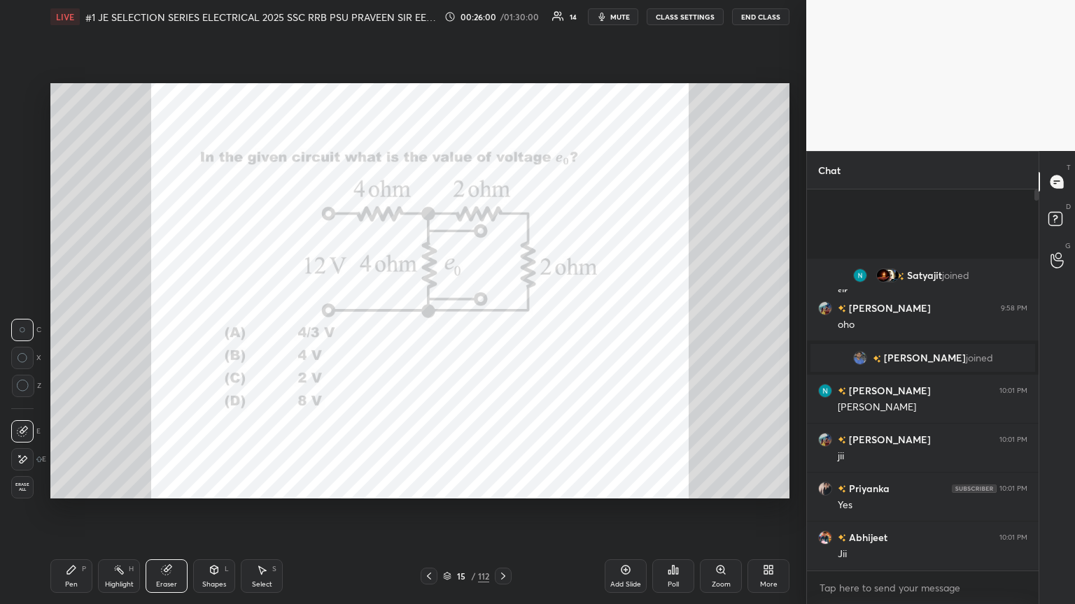
click at [34, 328] on div "Erase all" at bounding box center [23, 487] width 25 height 22
click at [59, 328] on div "Pen P Highlight H Eraser Shapes L Select S 15 / 112 Add Slide Poll Zoom More" at bounding box center [419, 576] width 739 height 56
click at [502, 328] on div "Poll" at bounding box center [673, 576] width 42 height 78
click at [502, 328] on div "More" at bounding box center [768, 577] width 42 height 34
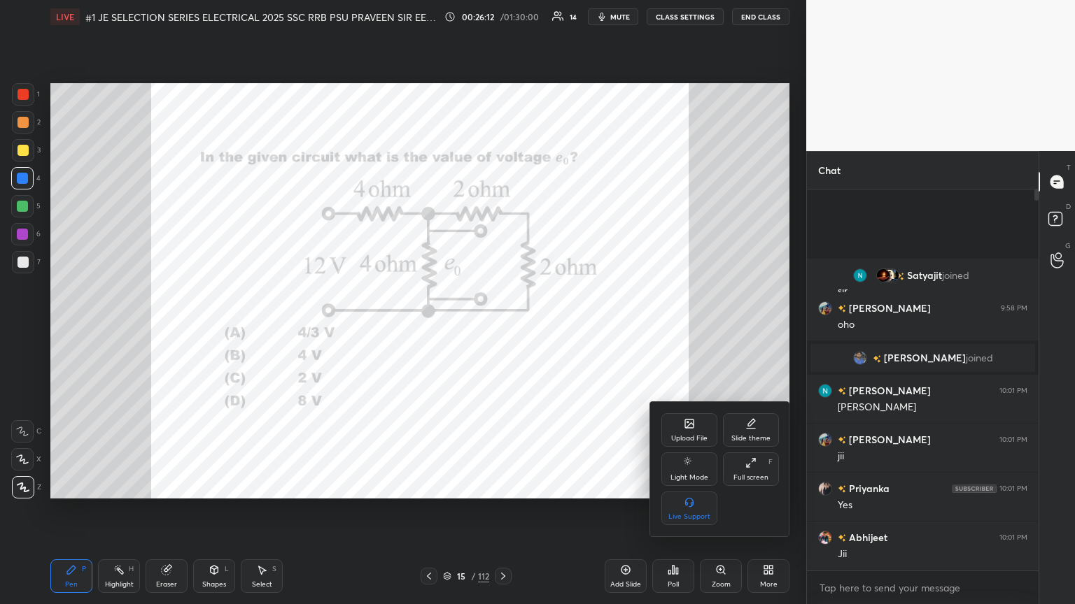
click at [502, 328] on div "Upload File" at bounding box center [689, 438] width 36 height 7
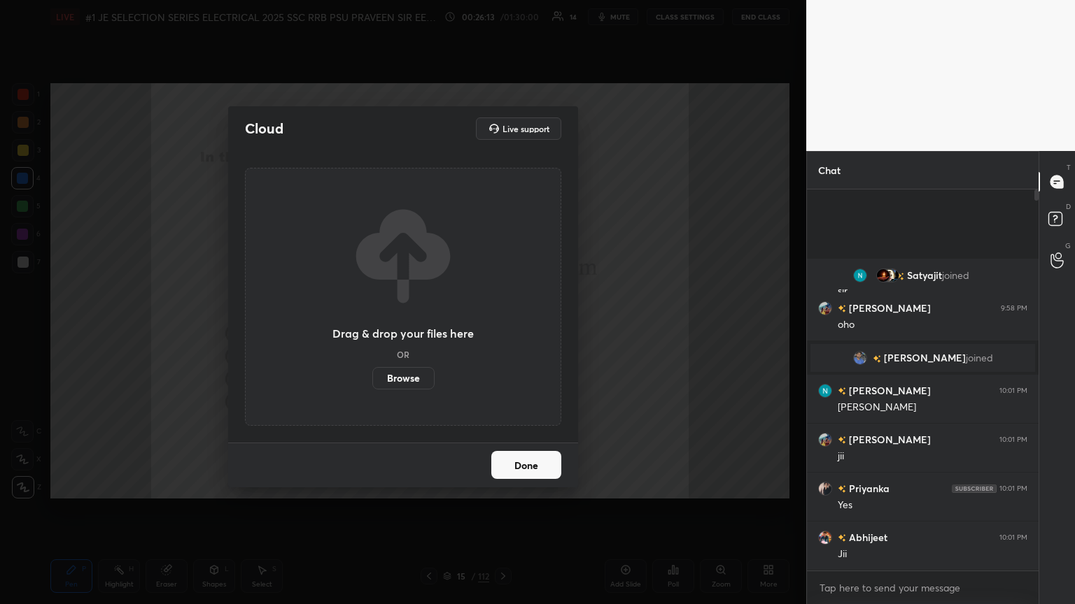
drag, startPoint x: 406, startPoint y: 385, endPoint x: 406, endPoint y: 324, distance: 61.6
click at [406, 328] on label "Browse" at bounding box center [403, 378] width 62 height 22
click at [372, 328] on input "Browse" at bounding box center [372, 378] width 0 height 22
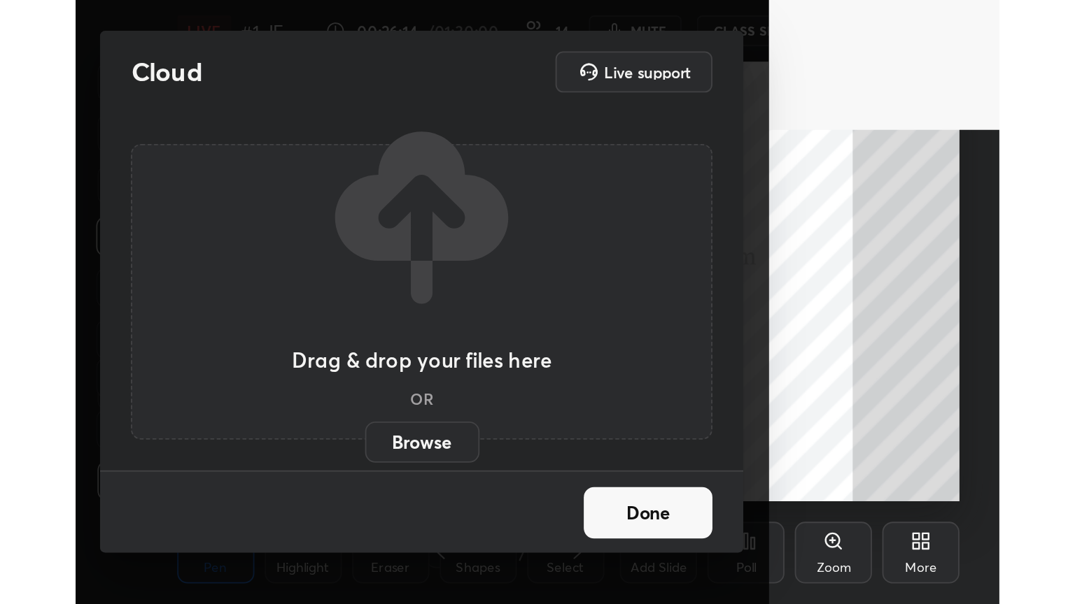
scroll to position [239, 446]
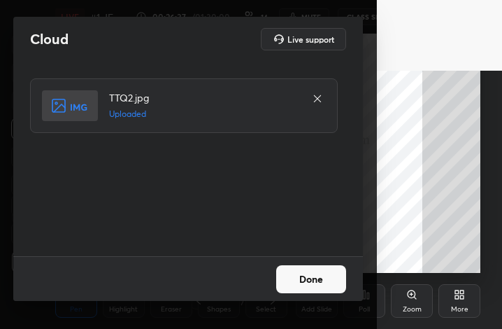
click at [318, 277] on button "Done" at bounding box center [311, 279] width 70 height 28
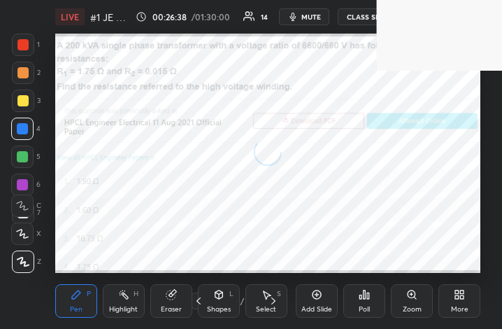
click at [462, 297] on icon at bounding box center [462, 296] width 3 height 3
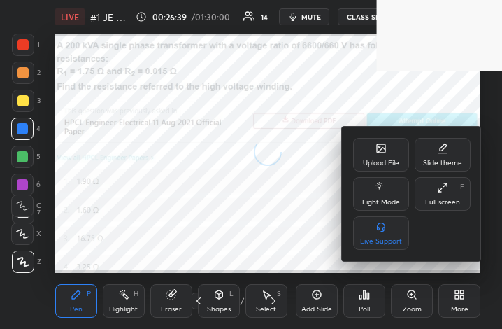
drag, startPoint x: 448, startPoint y: 206, endPoint x: 581, endPoint y: 370, distance: 211.4
click at [446, 207] on div "Full screen F" at bounding box center [443, 194] width 56 height 34
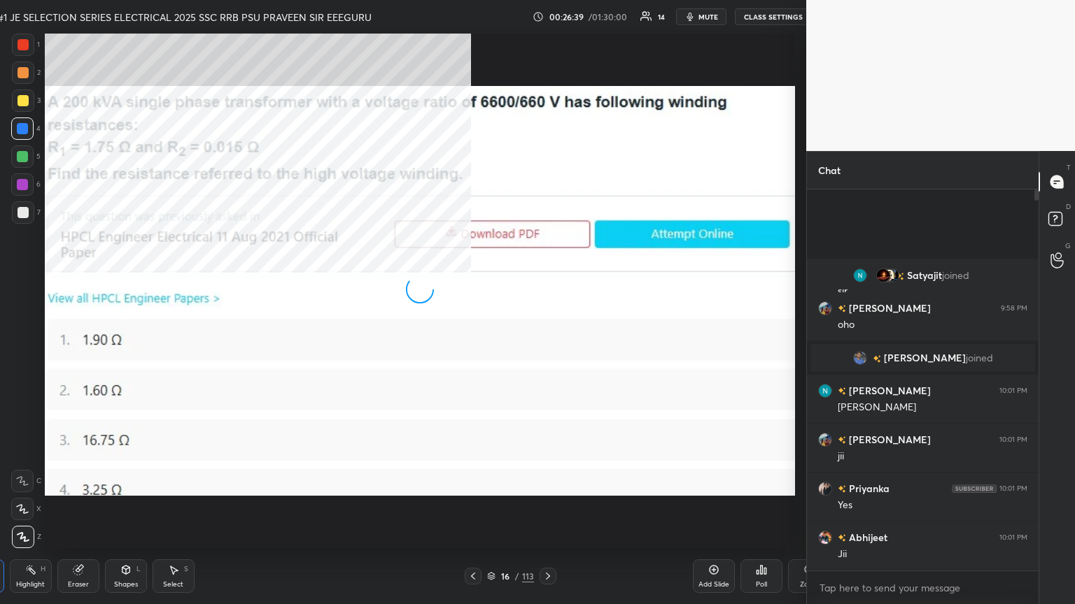
scroll to position [69440, 68998]
type textarea "x"
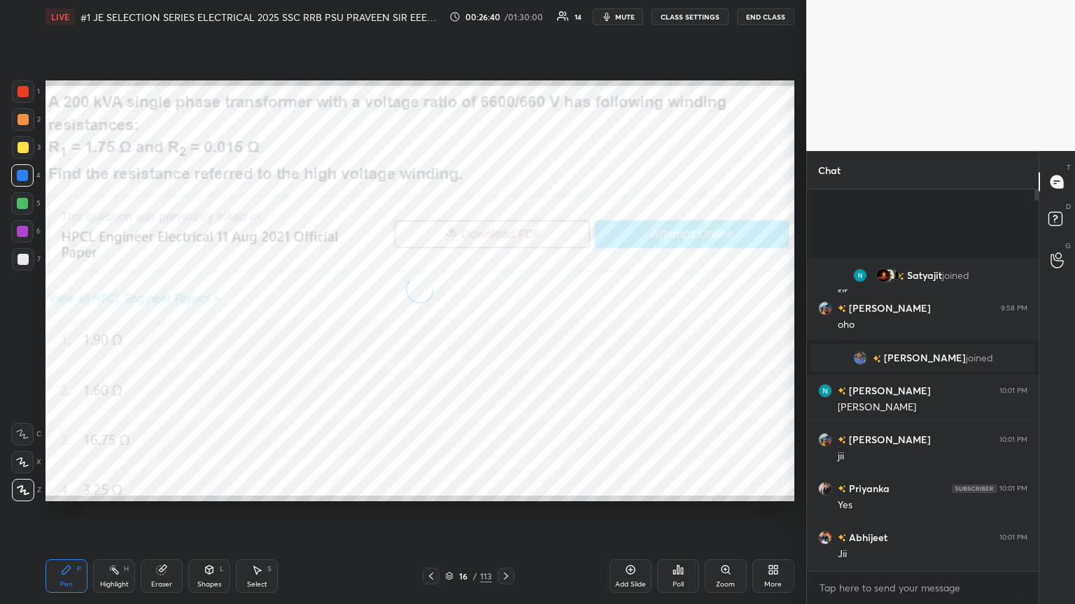
scroll to position [69440, 69205]
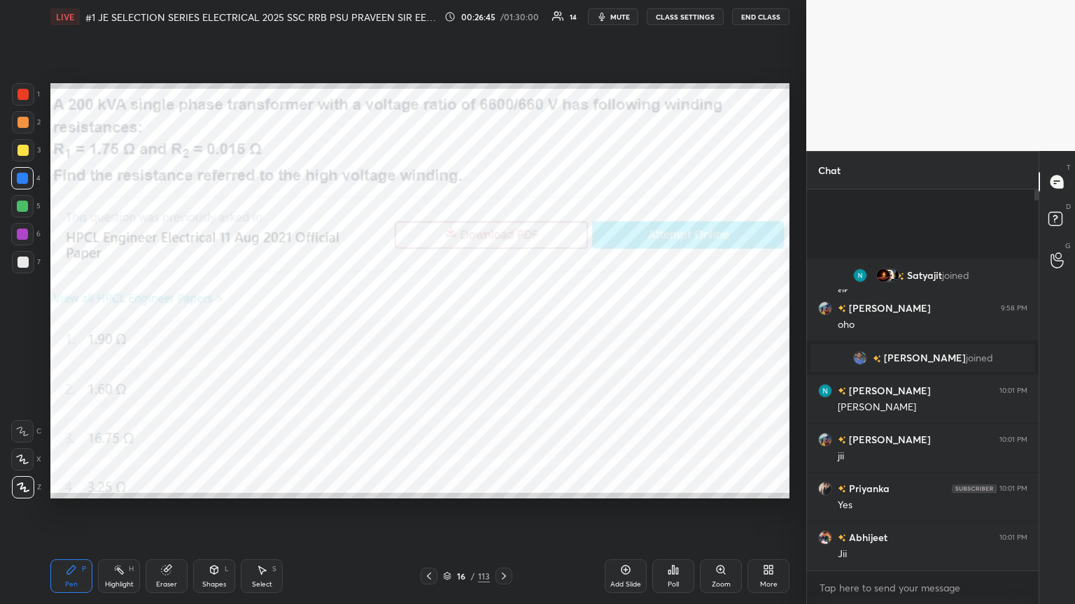
click at [502, 328] on icon at bounding box center [673, 570] width 2 height 8
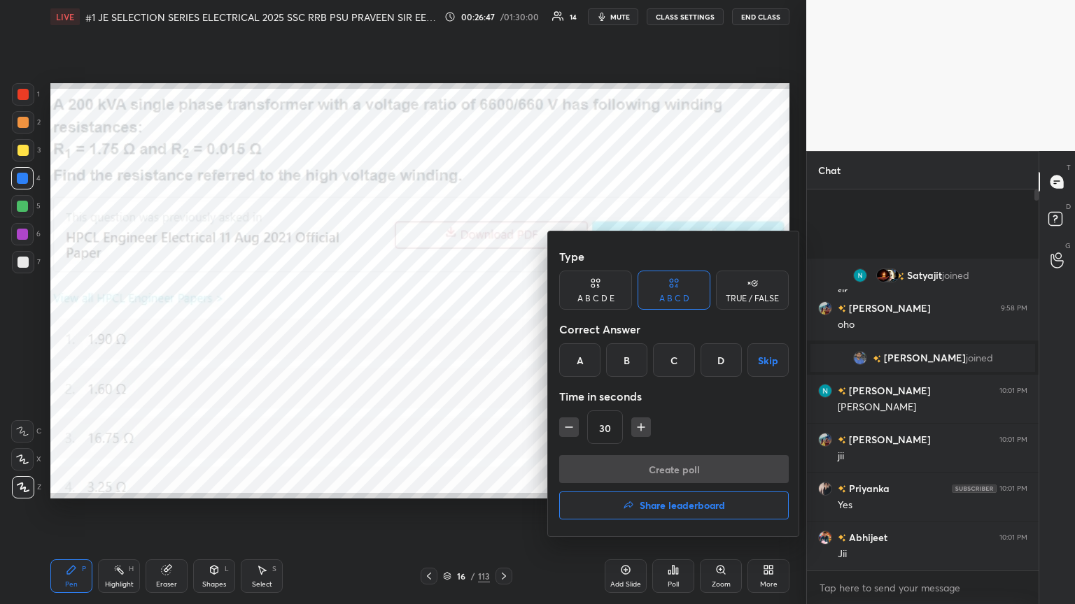
drag, startPoint x: 722, startPoint y: 357, endPoint x: 688, endPoint y: 408, distance: 60.9
click at [502, 328] on div "D" at bounding box center [720, 360] width 41 height 34
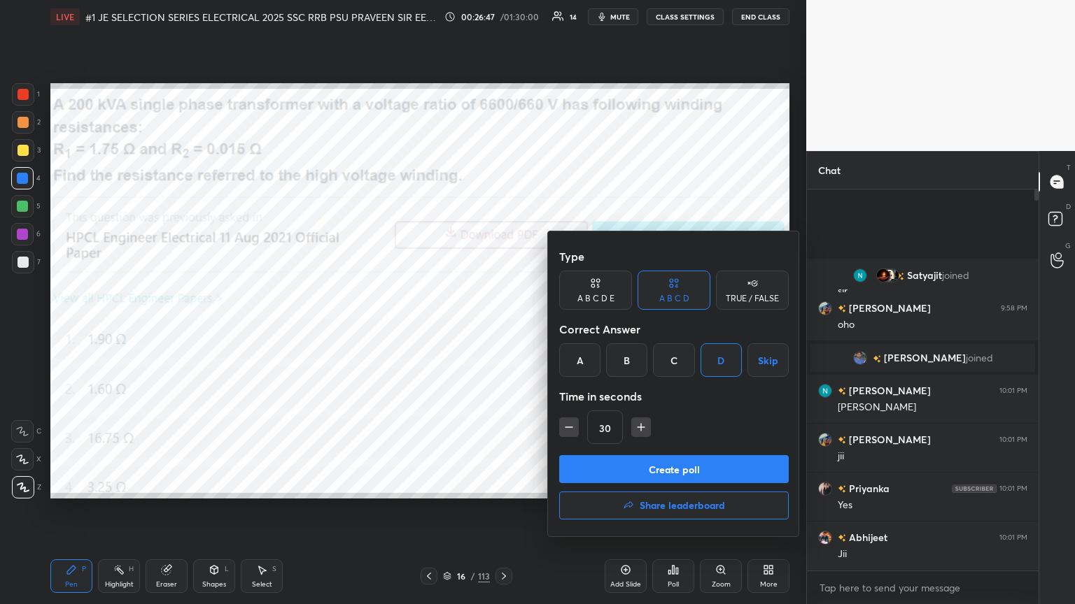
click at [502, 328] on icon "button" at bounding box center [641, 427] width 14 height 14
type input "60"
click at [502, 328] on button "Create poll" at bounding box center [673, 469] width 229 height 28
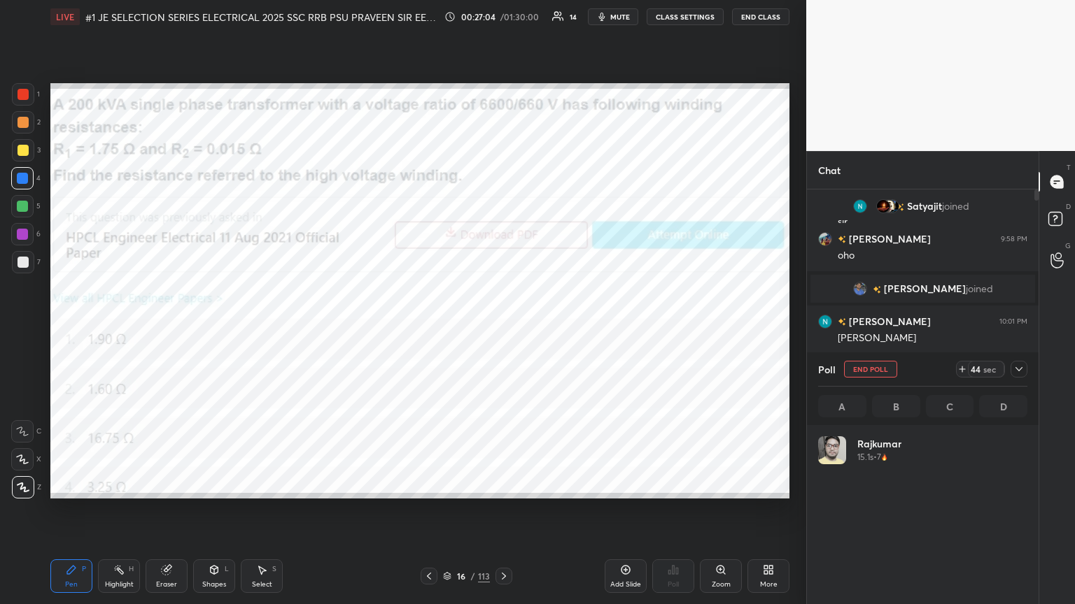
scroll to position [164, 205]
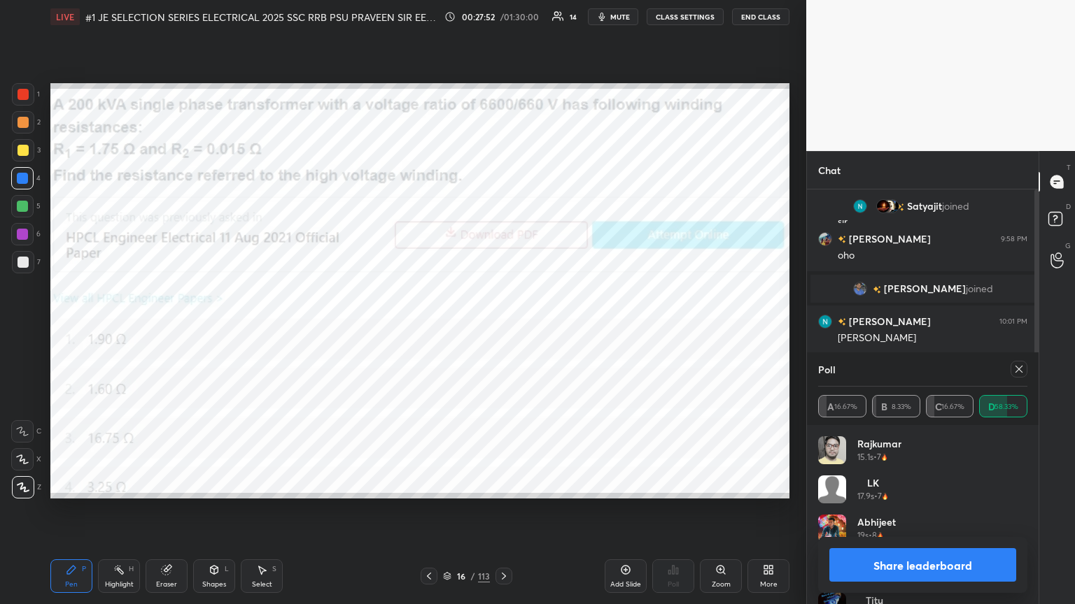
click at [502, 328] on div at bounding box center [1018, 369] width 17 height 17
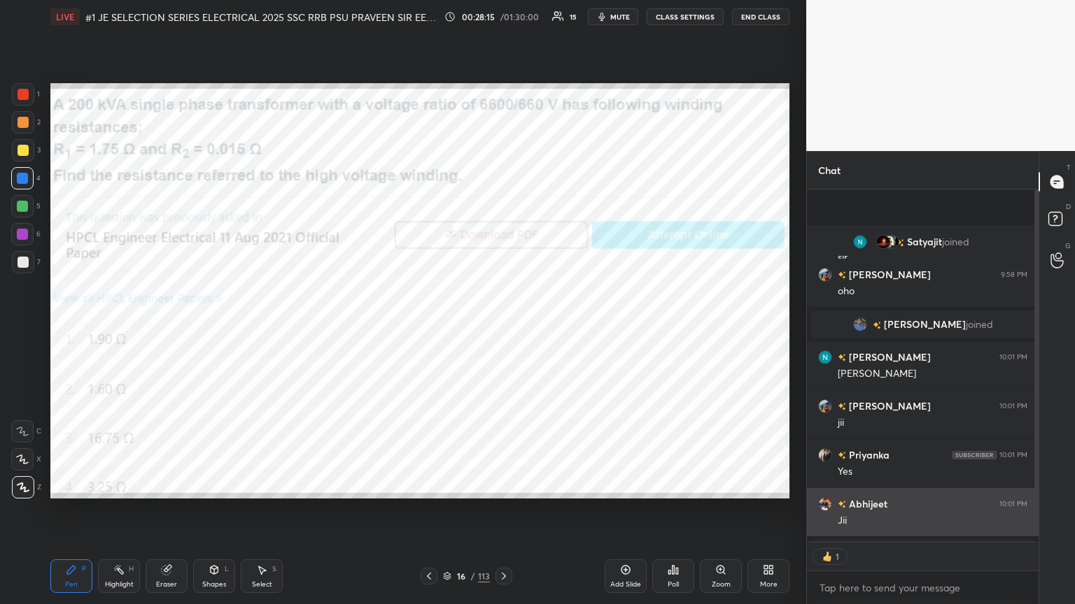
scroll to position [349, 227]
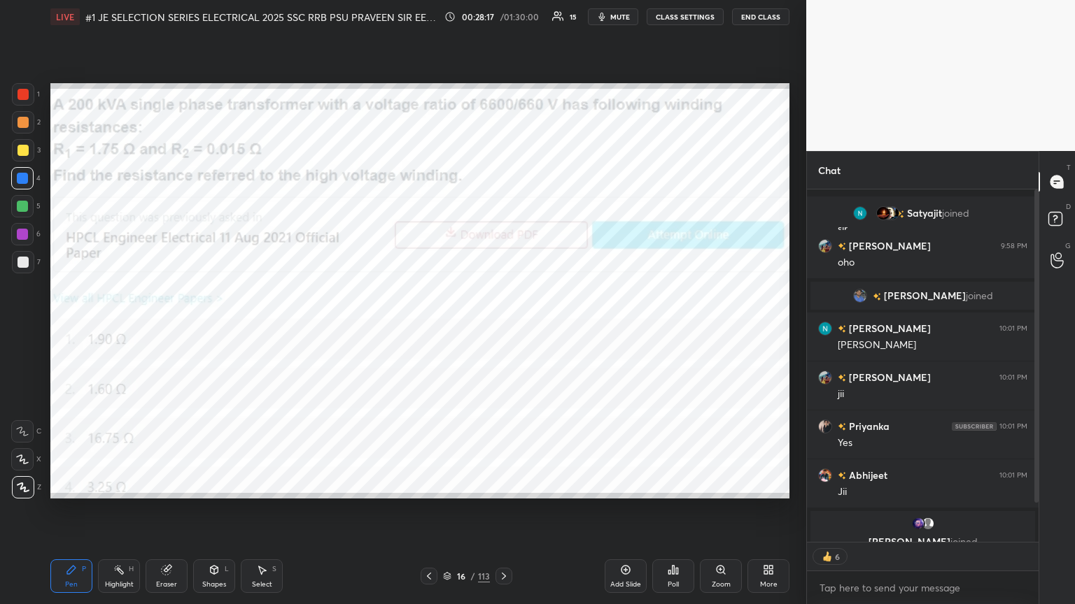
drag, startPoint x: 1036, startPoint y: 490, endPoint x: 1034, endPoint y: 510, distance: 20.4
click at [502, 328] on div at bounding box center [1034, 366] width 8 height 353
drag, startPoint x: 1037, startPoint y: 497, endPoint x: 1030, endPoint y: 534, distance: 37.6
click at [502, 328] on div at bounding box center [1034, 366] width 8 height 353
click at [502, 328] on div "Chat Sanjay 9:41 PM Good evening [PERSON_NAME] joined [PERSON_NAME] 9:42 PM Gd …" at bounding box center [940, 377] width 269 height 453
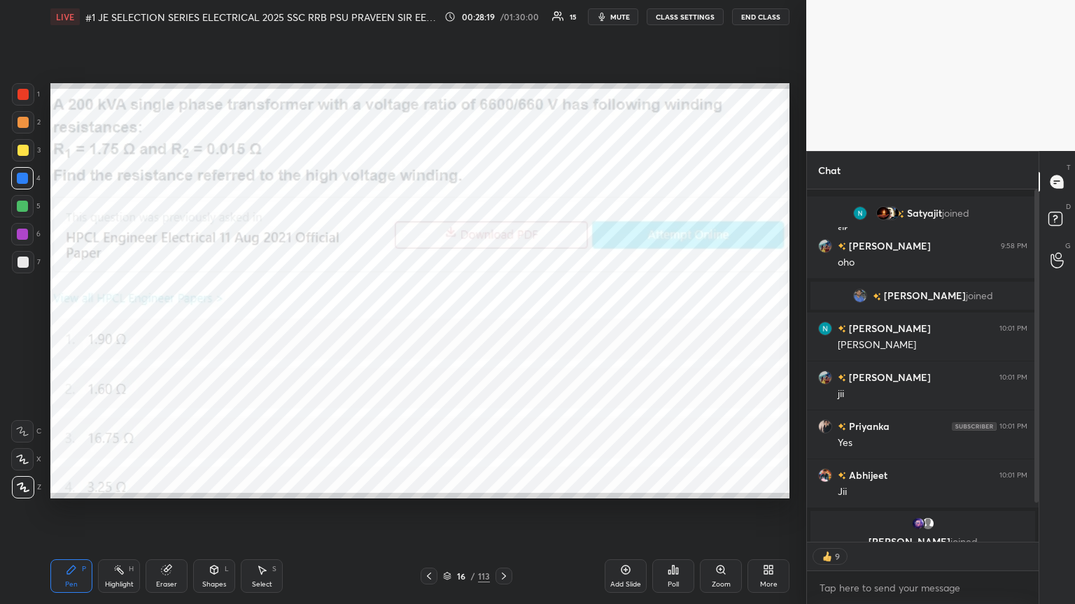
drag, startPoint x: 1037, startPoint y: 497, endPoint x: 1035, endPoint y: 516, distance: 19.0
click at [502, 328] on div "Sanjay 9:41 PM Good evening [PERSON_NAME] joined [PERSON_NAME] 9:42 PM Gd eveni…" at bounding box center [923, 366] width 232 height 353
drag, startPoint x: 1036, startPoint y: 501, endPoint x: 1028, endPoint y: 530, distance: 30.6
click at [502, 328] on div "Sanjay 9:41 PM Good evening [PERSON_NAME] joined [PERSON_NAME] 9:42 PM Gd eveni…" at bounding box center [923, 366] width 232 height 353
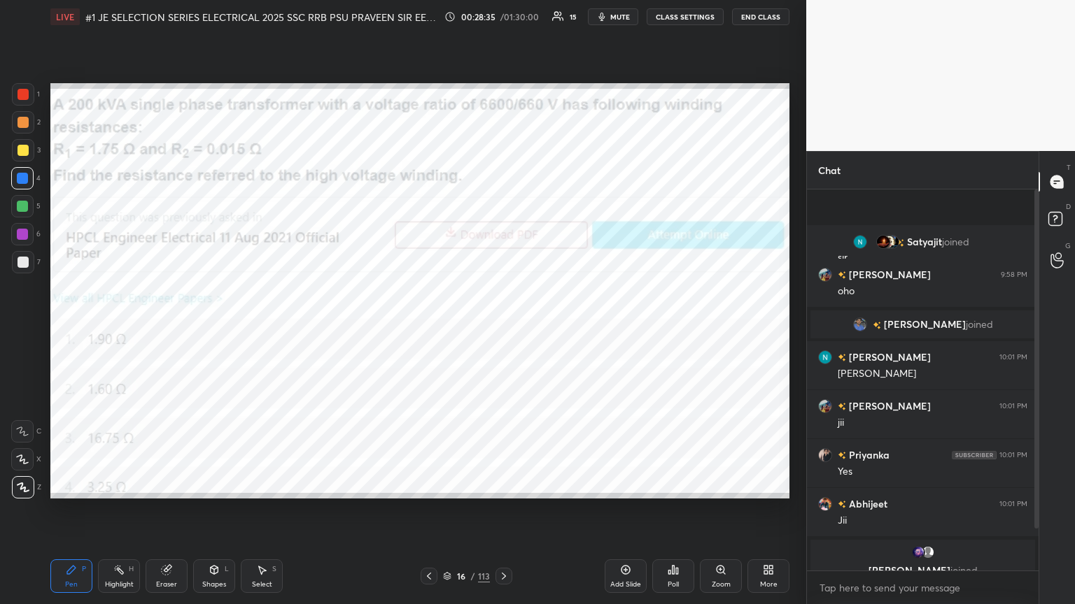
scroll to position [377, 227]
click at [171, 328] on div "Eraser" at bounding box center [167, 577] width 42 height 34
drag, startPoint x: 25, startPoint y: 481, endPoint x: 31, endPoint y: 501, distance: 20.4
click at [27, 328] on span "Erase all" at bounding box center [22, 488] width 21 height 10
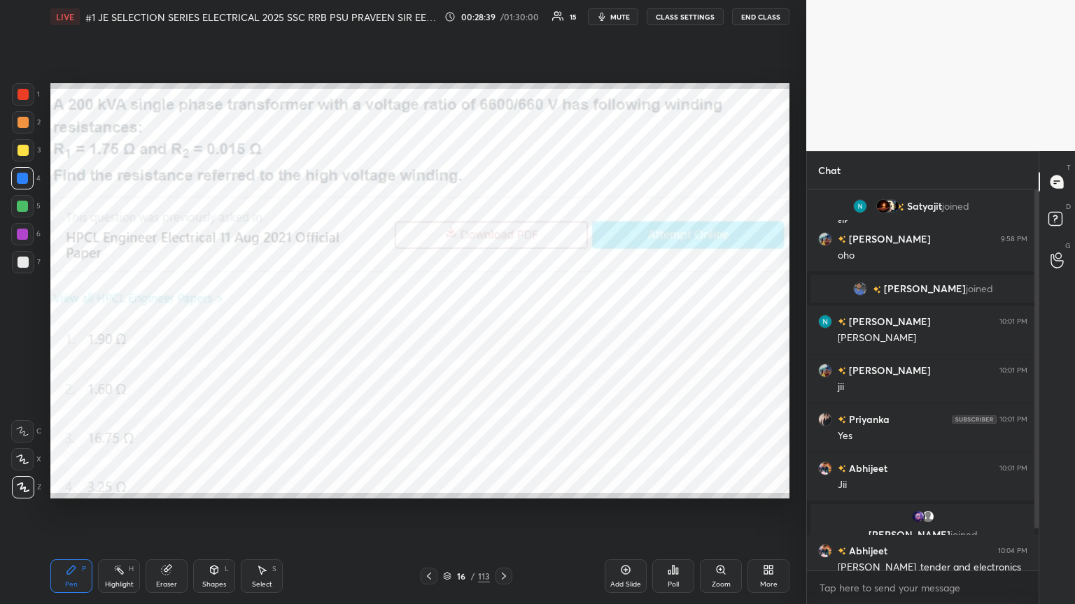
click at [73, 328] on div "Pen P" at bounding box center [71, 577] width 42 height 34
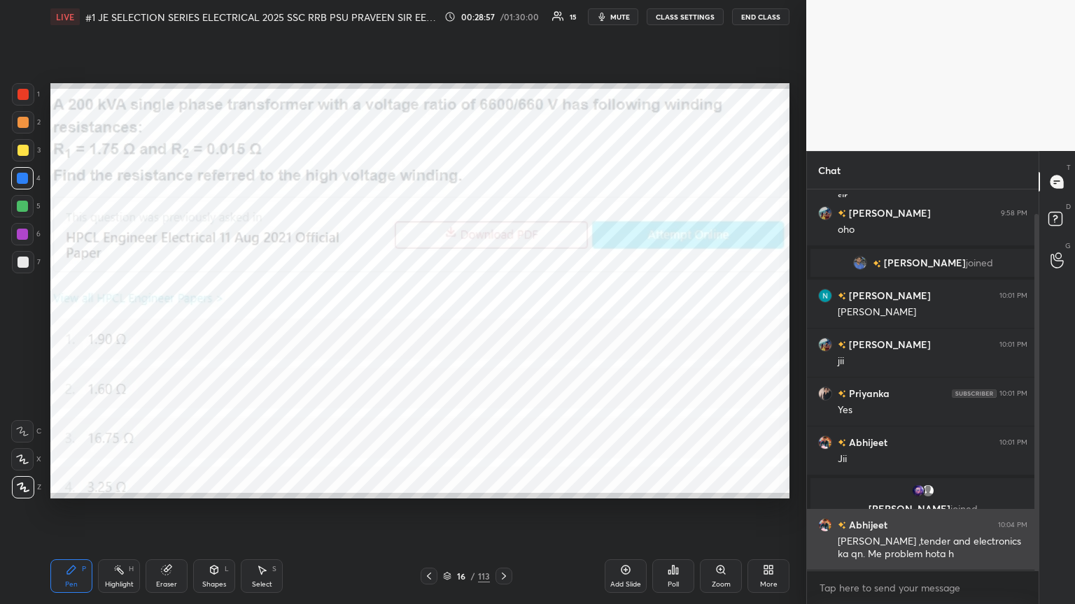
drag, startPoint x: 1035, startPoint y: 523, endPoint x: 1026, endPoint y: 556, distance: 34.3
click at [502, 328] on div "[PERSON_NAME] 9:45 PM [PERSON_NAME] joined [PERSON_NAME] 9:58 PM [PERSON_NAME] …" at bounding box center [923, 380] width 232 height 381
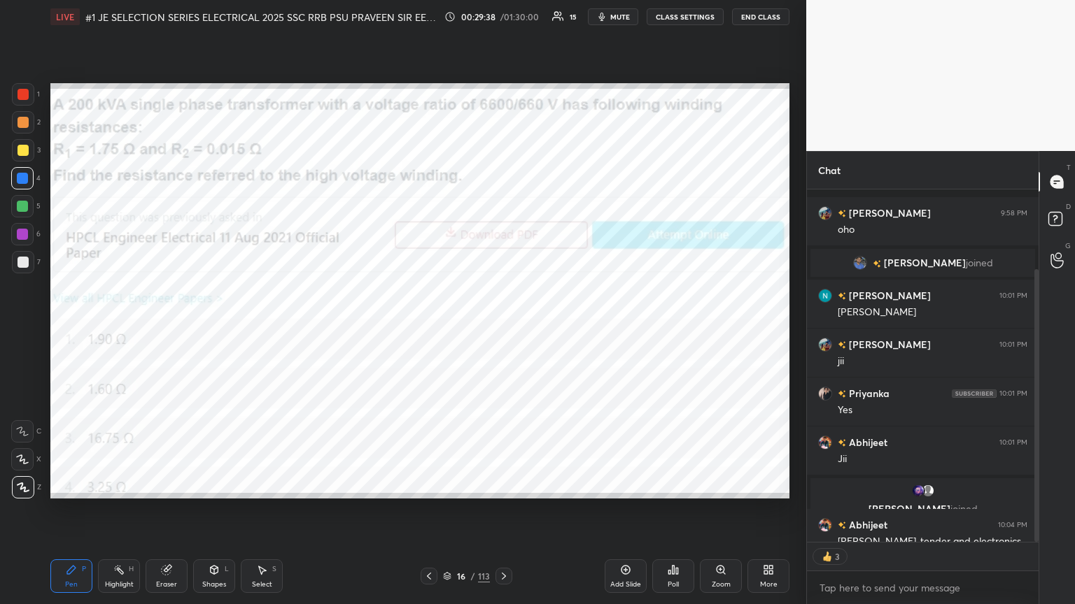
scroll to position [104, 0]
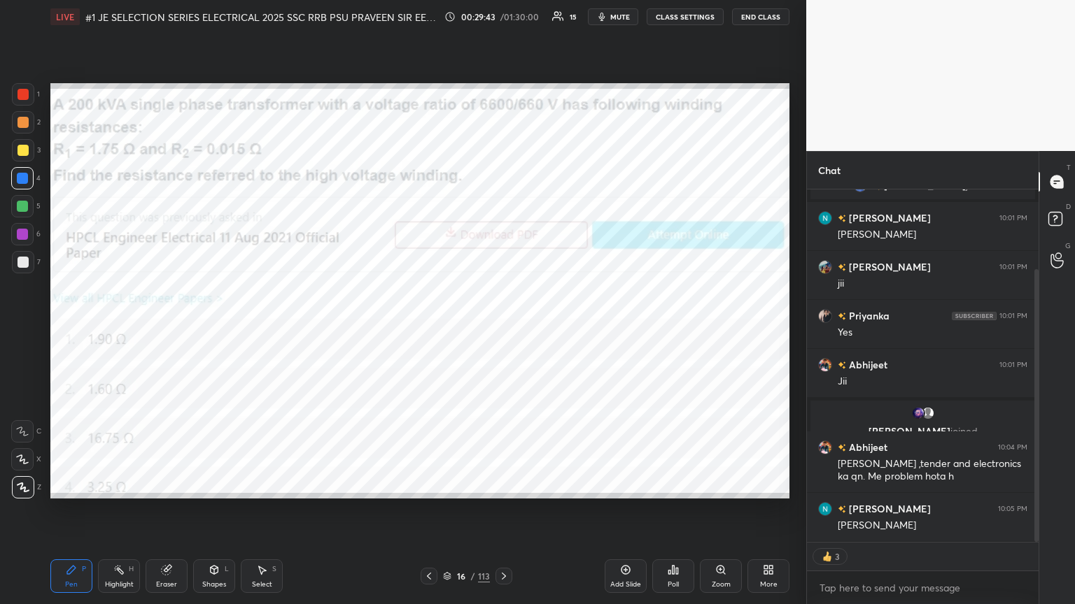
click at [164, 328] on div "Eraser" at bounding box center [167, 577] width 42 height 34
click at [28, 328] on span "Erase all" at bounding box center [22, 488] width 21 height 10
click at [64, 328] on div "Pen P" at bounding box center [71, 577] width 42 height 34
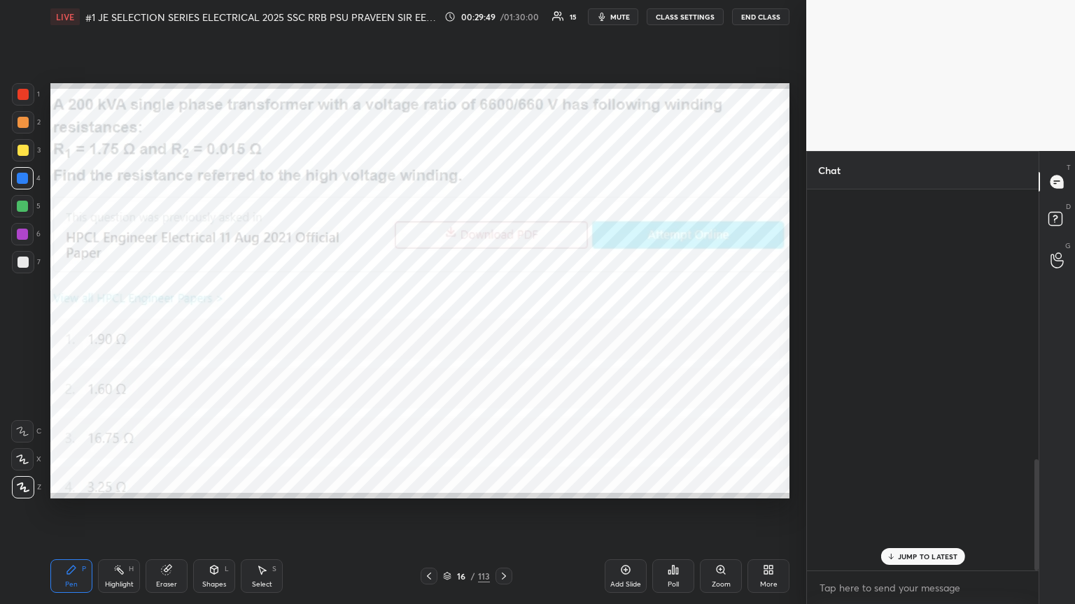
scroll to position [923, 0]
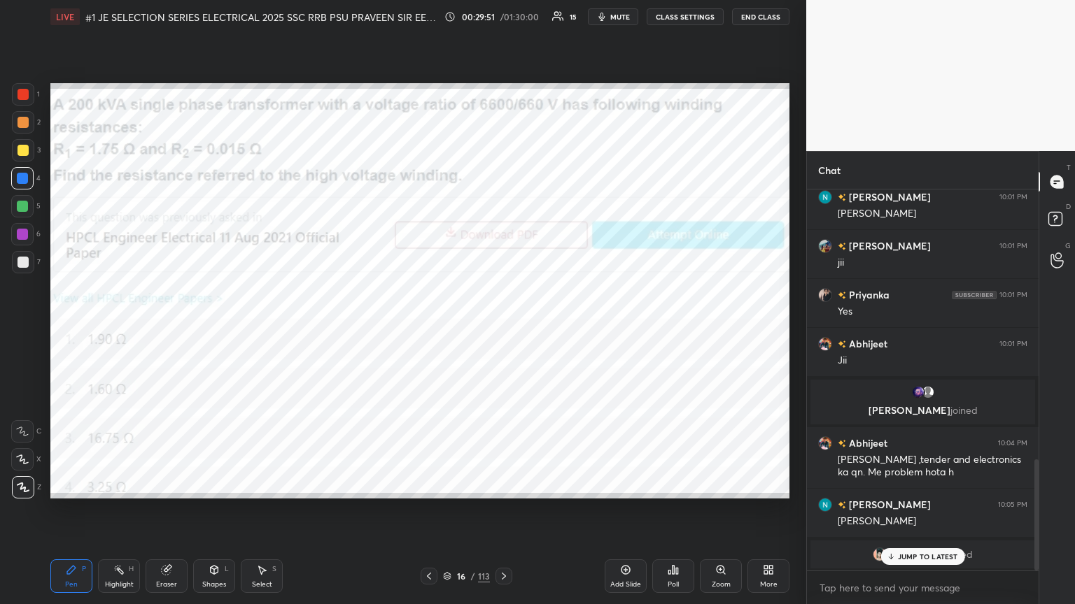
click at [502, 328] on p "JUMP TO LATEST" at bounding box center [928, 557] width 60 height 8
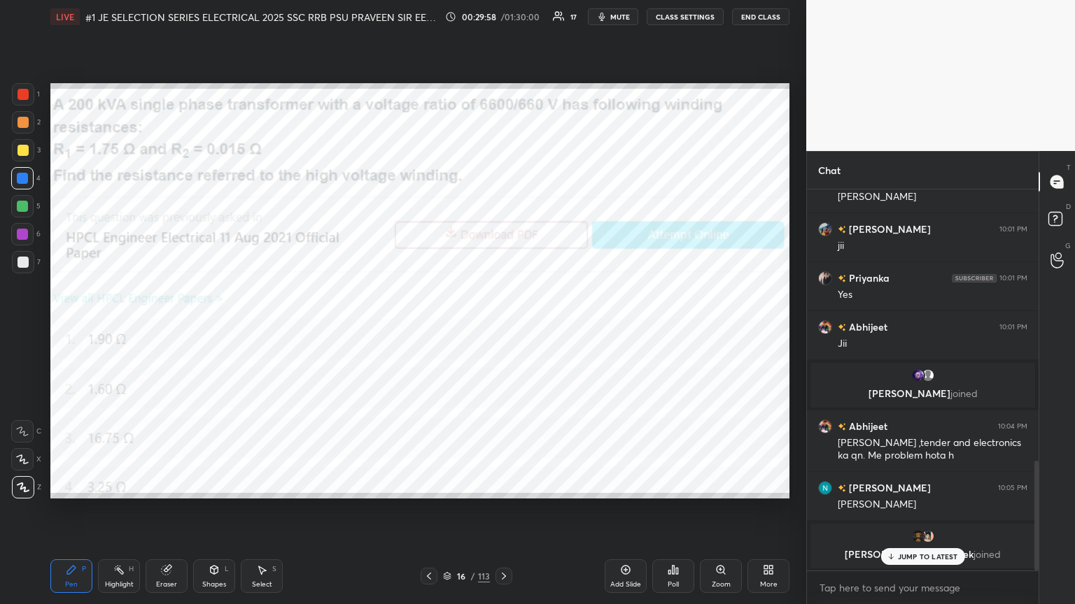
click at [502, 328] on div "T Messages (T) D Doubts (D) G Raise Hand (G)" at bounding box center [1056, 377] width 36 height 453
click at [502, 328] on div "Pen P Highlight H Eraser Shapes L Select S 16 / 113 Add Slide Poll Zoom More" at bounding box center [419, 576] width 739 height 56
click at [502, 328] on icon at bounding box center [503, 576] width 11 height 11
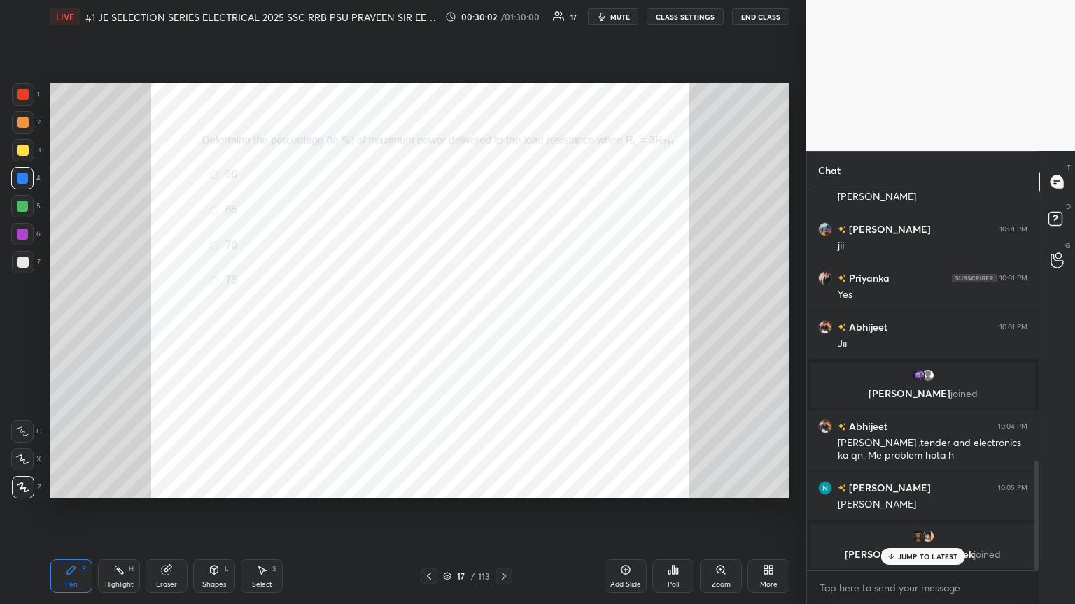
click at [502, 328] on div "Zoom" at bounding box center [721, 577] width 42 height 34
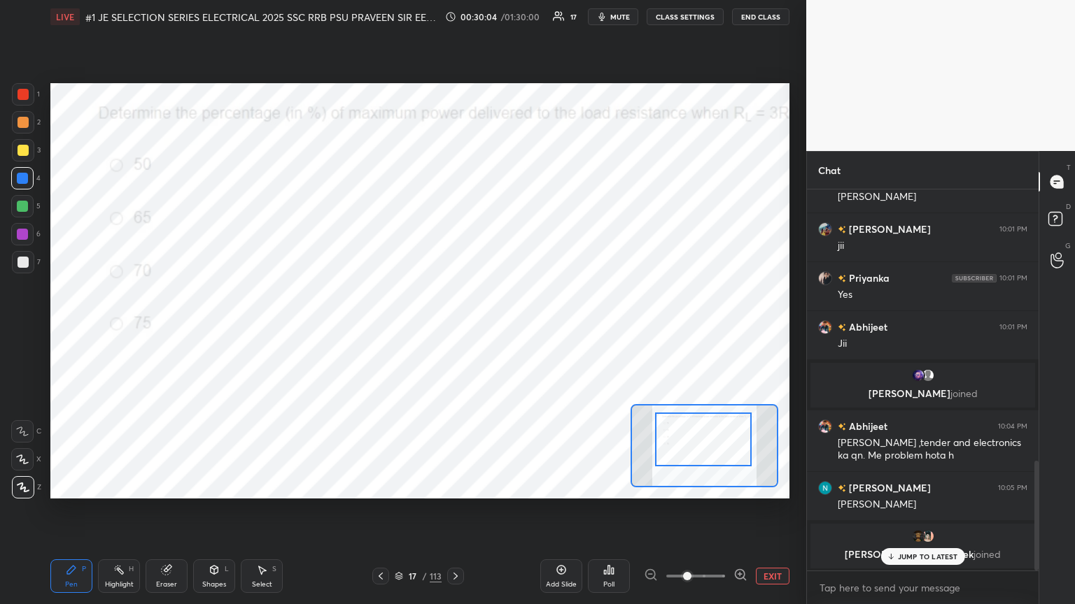
drag, startPoint x: 692, startPoint y: 440, endPoint x: 720, endPoint y: 462, distance: 35.4
click at [502, 328] on div at bounding box center [704, 445] width 148 height 83
click at [502, 328] on div at bounding box center [708, 437] width 97 height 54
click at [502, 328] on div "Poll" at bounding box center [608, 584] width 11 height 7
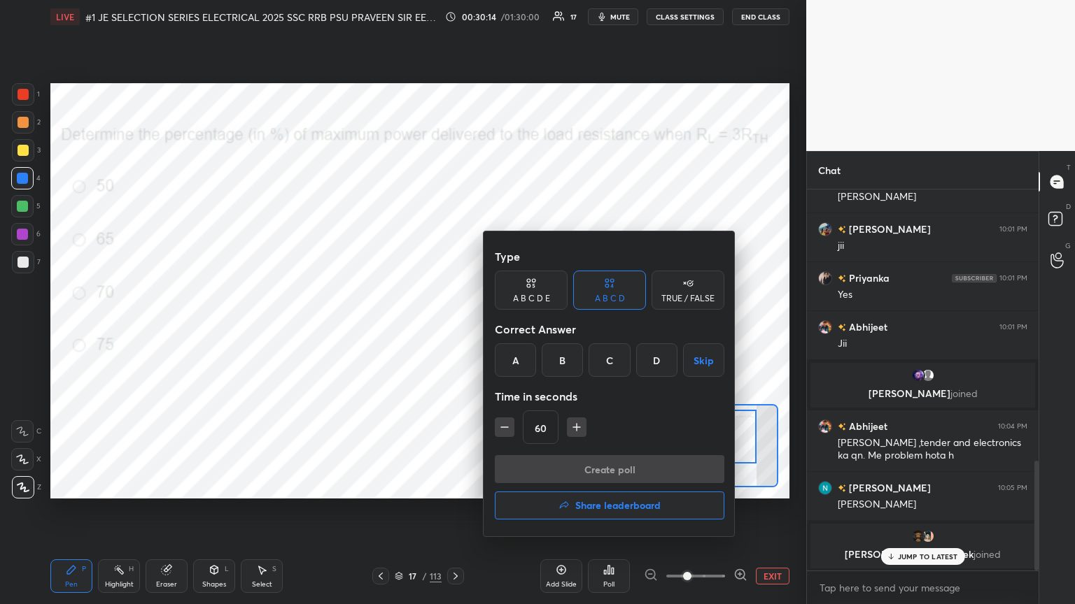
click at [502, 328] on div "D" at bounding box center [656, 360] width 41 height 34
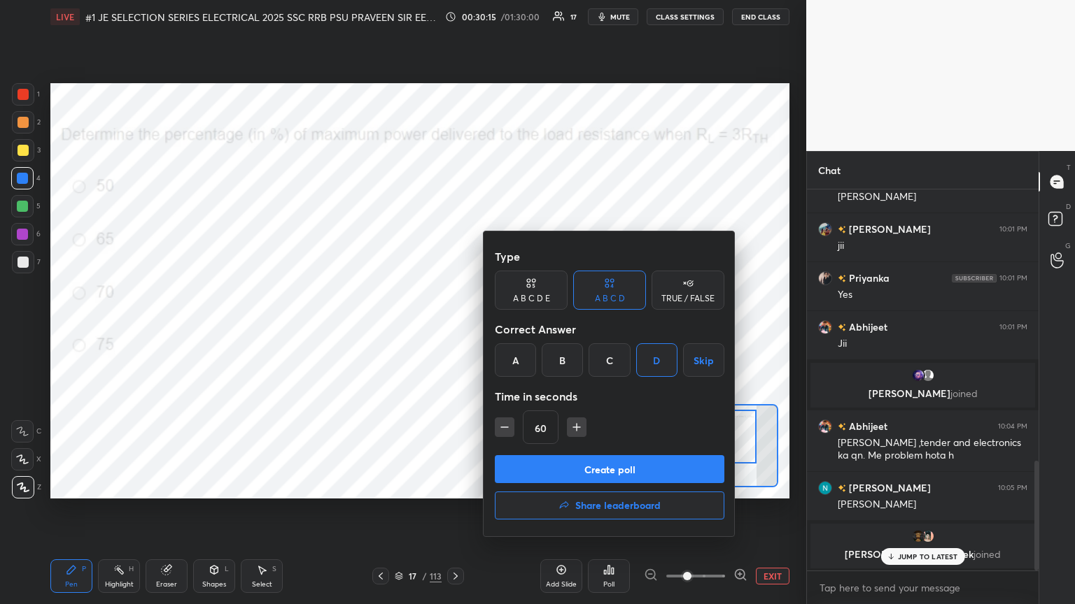
click at [502, 328] on button "Create poll" at bounding box center [609, 469] width 229 height 28
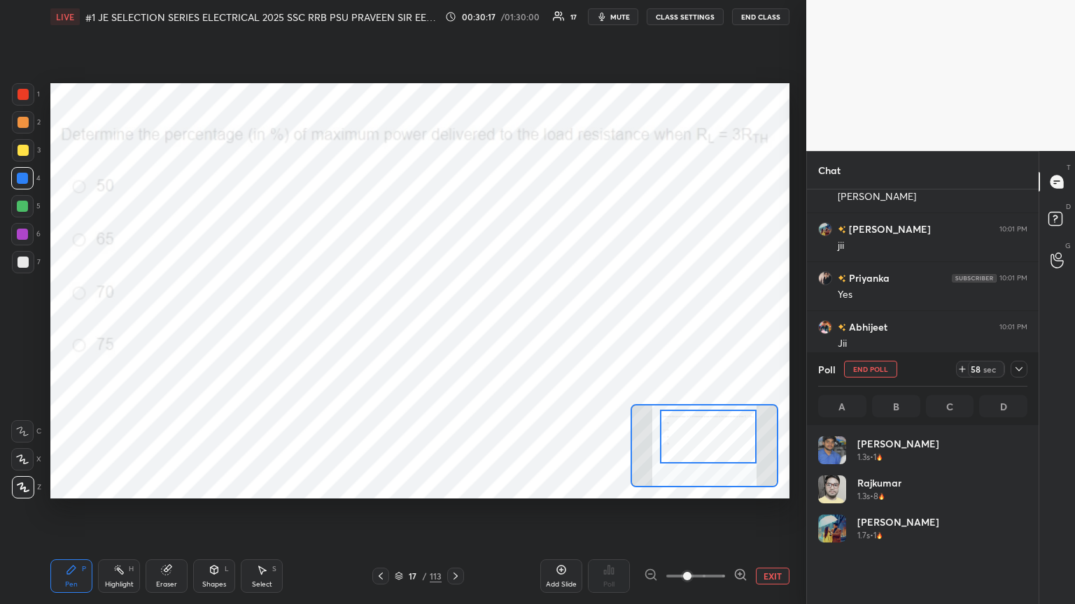
scroll to position [164, 205]
drag, startPoint x: 1027, startPoint y: 501, endPoint x: 1020, endPoint y: 518, distance: 18.2
click at [502, 328] on div "amit 1.3s • 1 [PERSON_NAME] 1.3s • 8 [PERSON_NAME] 1.7s • 1 [PERSON_NAME] 2.5s …" at bounding box center [923, 514] width 232 height 179
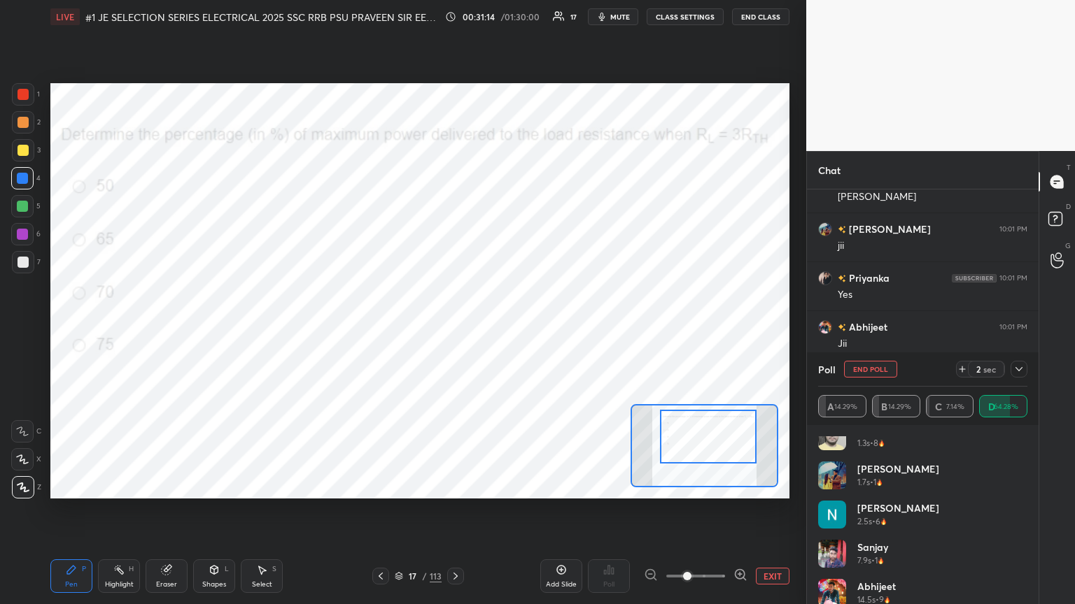
scroll to position [0, 0]
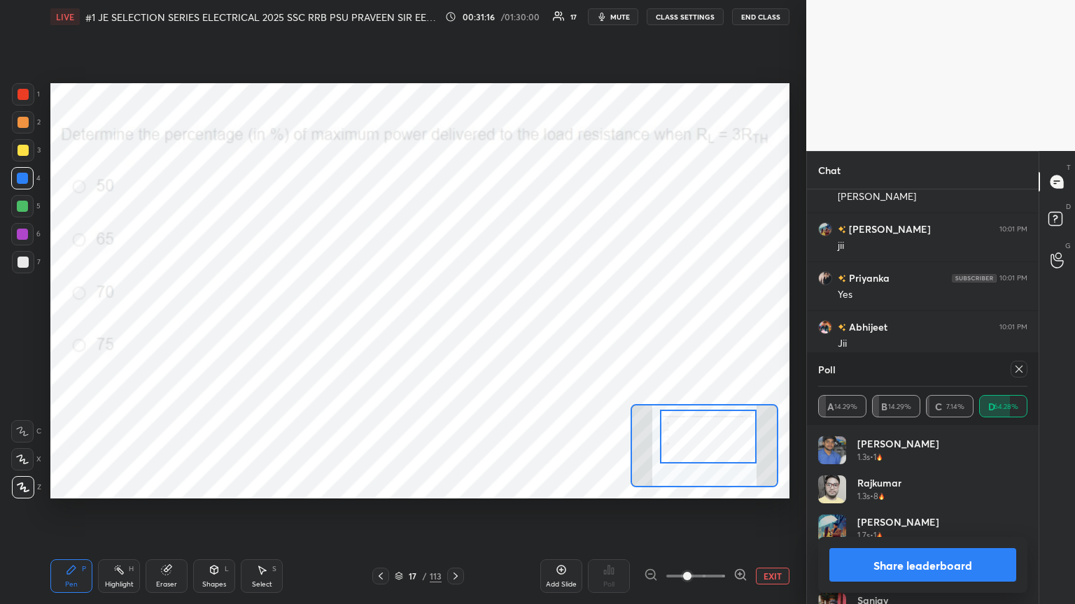
drag, startPoint x: 1027, startPoint y: 446, endPoint x: 1026, endPoint y: 473, distance: 26.6
click at [502, 328] on div "amit 1.3s • 1 [PERSON_NAME] 1.3s • 8 [PERSON_NAME] 1.7s • 1 [PERSON_NAME] 2.5s …" at bounding box center [923, 514] width 232 height 179
click at [502, 328] on div at bounding box center [1018, 369] width 17 height 17
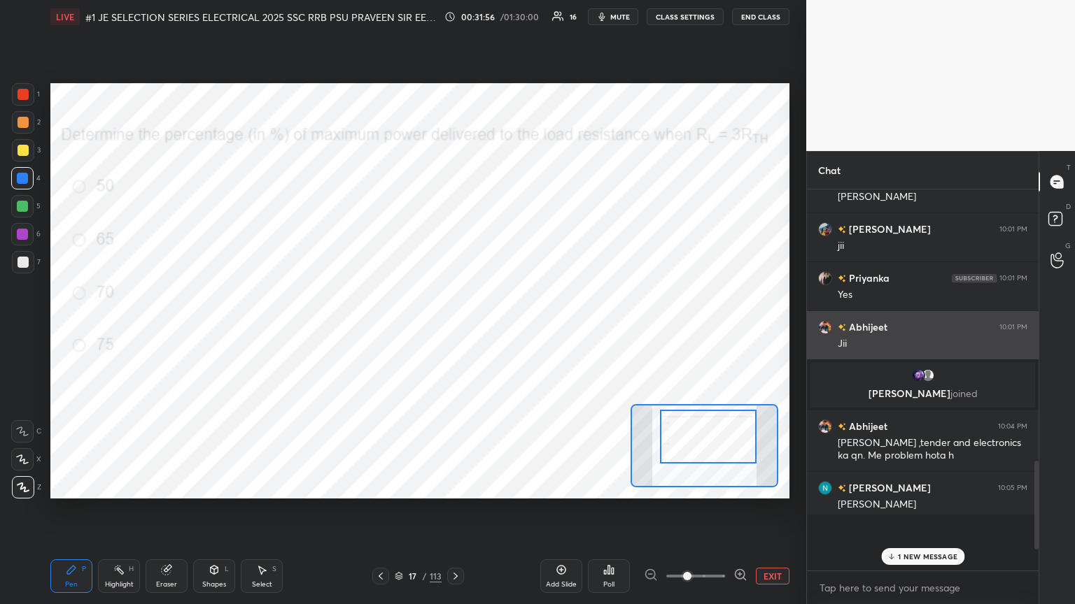
scroll to position [5, 4]
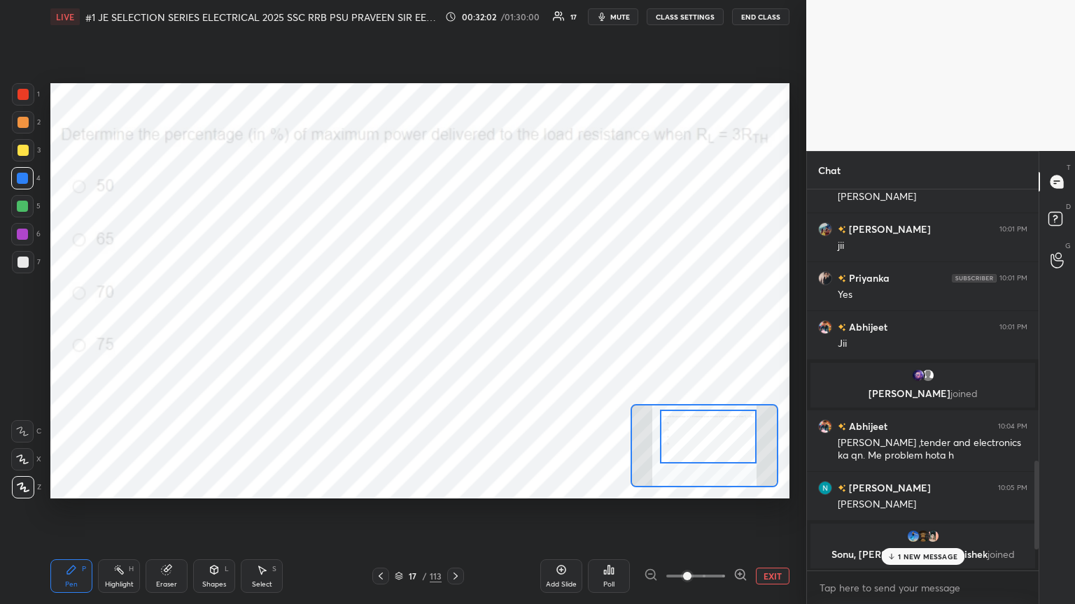
click at [502, 328] on div "T Messages (T) D Doubts (D) G Raise Hand (G)" at bounding box center [1056, 377] width 36 height 453
drag, startPoint x: 1036, startPoint y: 492, endPoint x: 1042, endPoint y: 523, distance: 30.6
click at [502, 328] on div at bounding box center [1036, 516] width 4 height 110
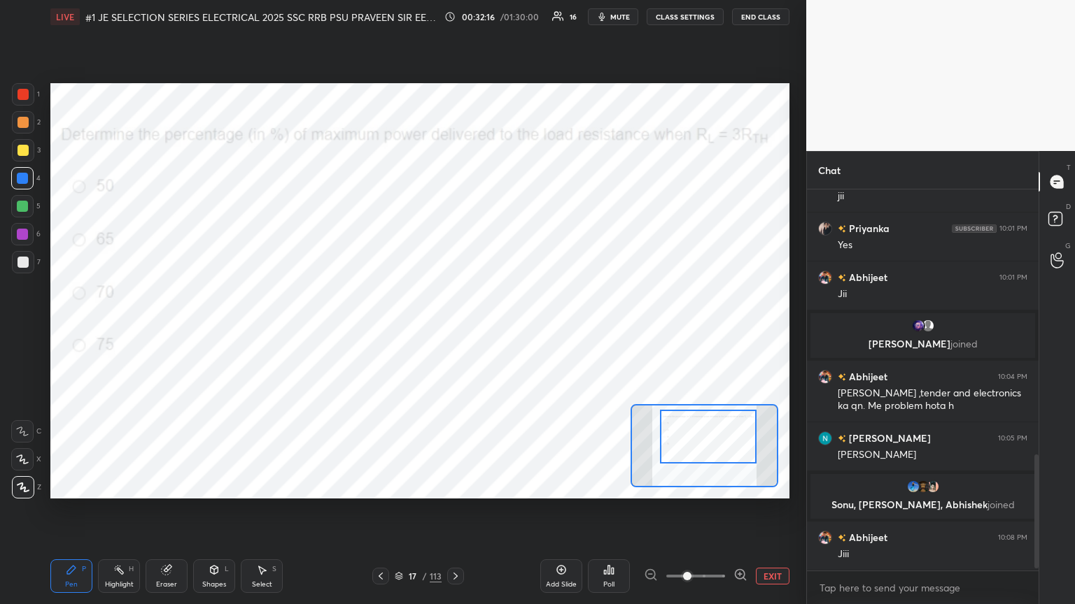
scroll to position [4, 4]
click at [20, 187] on div at bounding box center [22, 178] width 22 height 22
click at [161, 328] on div "Eraser" at bounding box center [167, 577] width 42 height 34
drag, startPoint x: 75, startPoint y: 582, endPoint x: 64, endPoint y: 582, distance: 11.2
click at [75, 328] on div "Pen" at bounding box center [71, 584] width 13 height 7
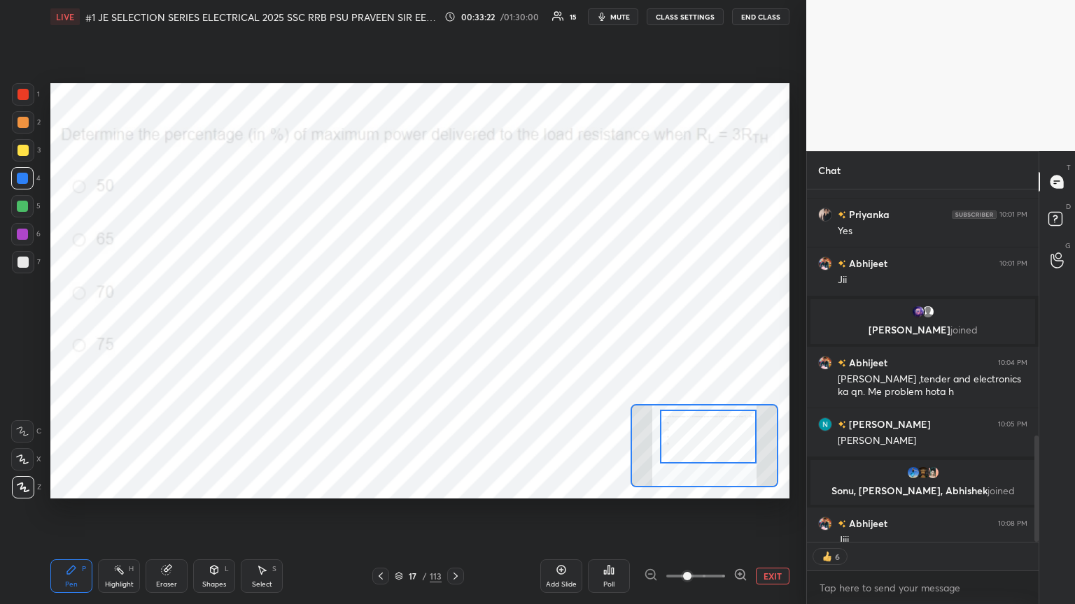
click at [174, 328] on div "Eraser" at bounding box center [167, 577] width 42 height 34
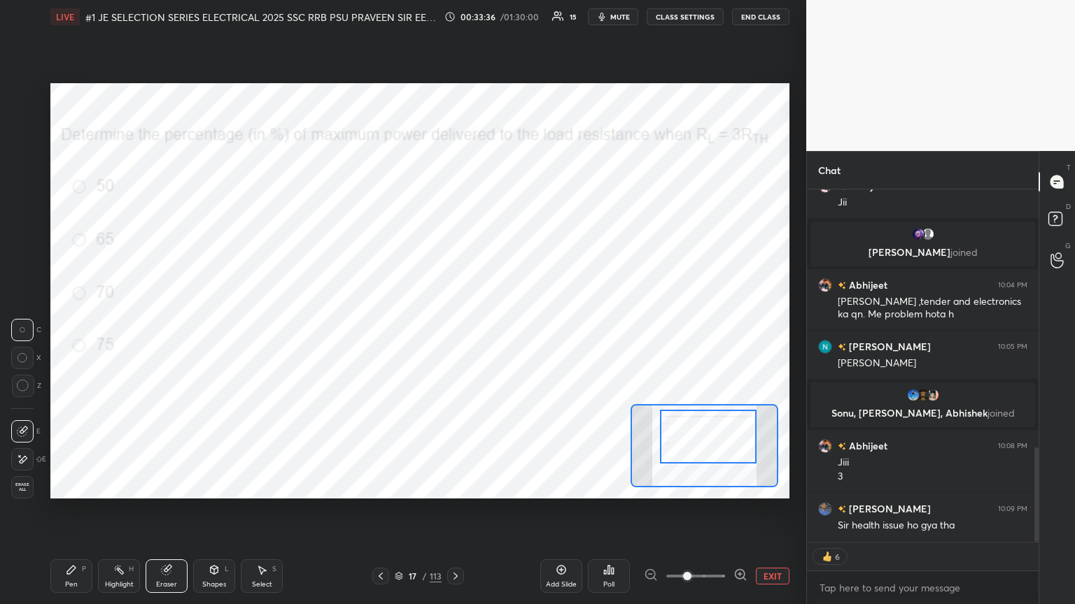
drag, startPoint x: 73, startPoint y: 580, endPoint x: 66, endPoint y: 581, distance: 7.1
click at [73, 328] on div "Pen" at bounding box center [71, 584] width 13 height 7
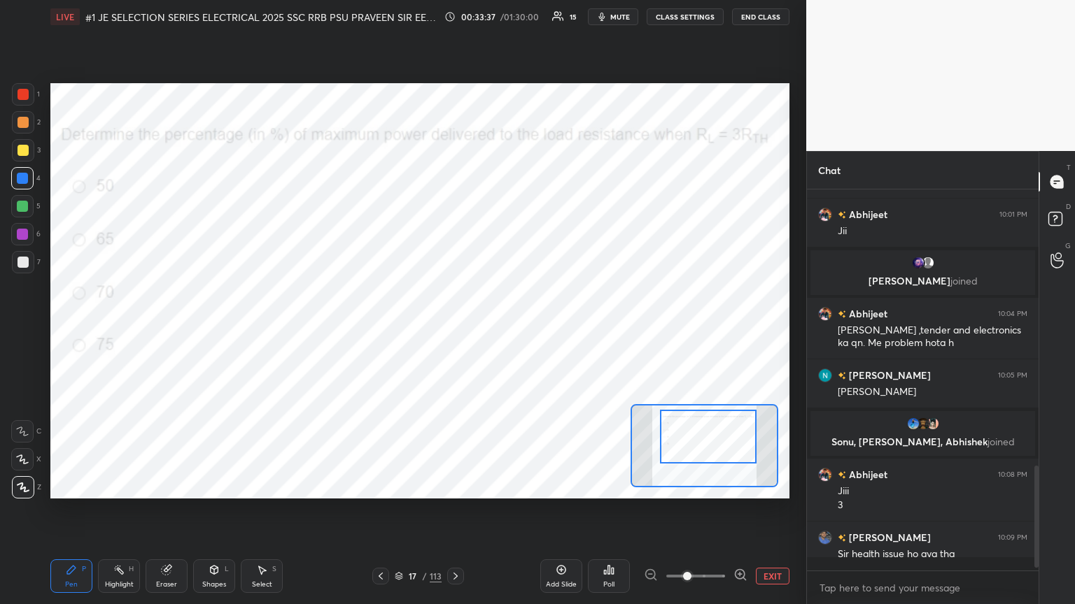
scroll to position [377, 227]
click at [171, 328] on div "Eraser" at bounding box center [167, 577] width 42 height 34
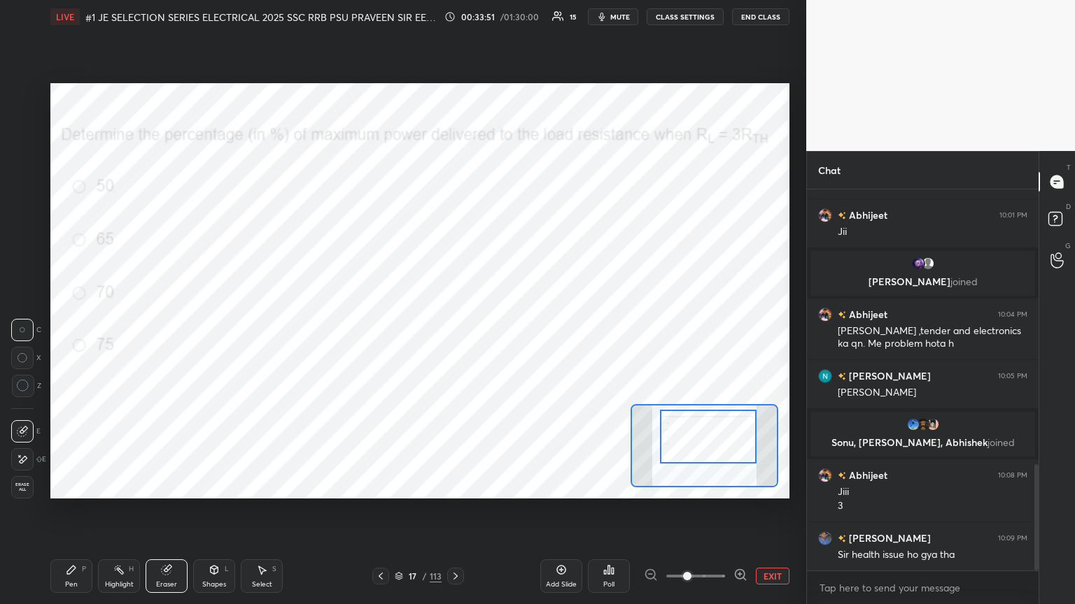
scroll to position [984, 0]
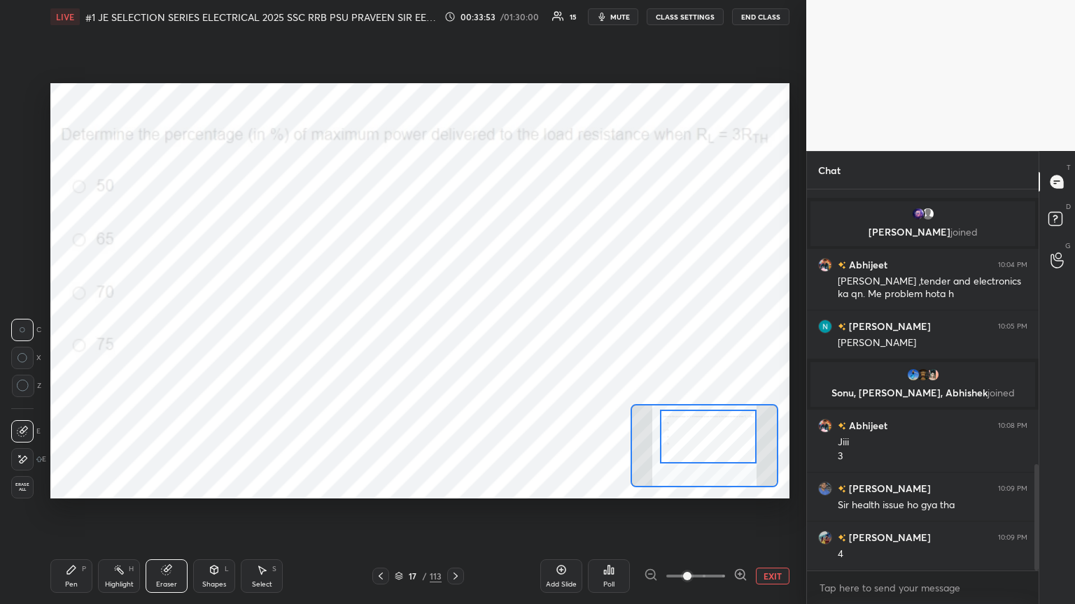
click at [79, 328] on div "Pen P" at bounding box center [71, 577] width 42 height 34
click at [166, 328] on icon at bounding box center [166, 570] width 9 height 9
drag, startPoint x: 23, startPoint y: 496, endPoint x: 57, endPoint y: 582, distance: 92.4
click at [24, 328] on div "Erase all" at bounding box center [22, 487] width 22 height 22
drag, startPoint x: 59, startPoint y: 584, endPoint x: 45, endPoint y: 586, distance: 14.1
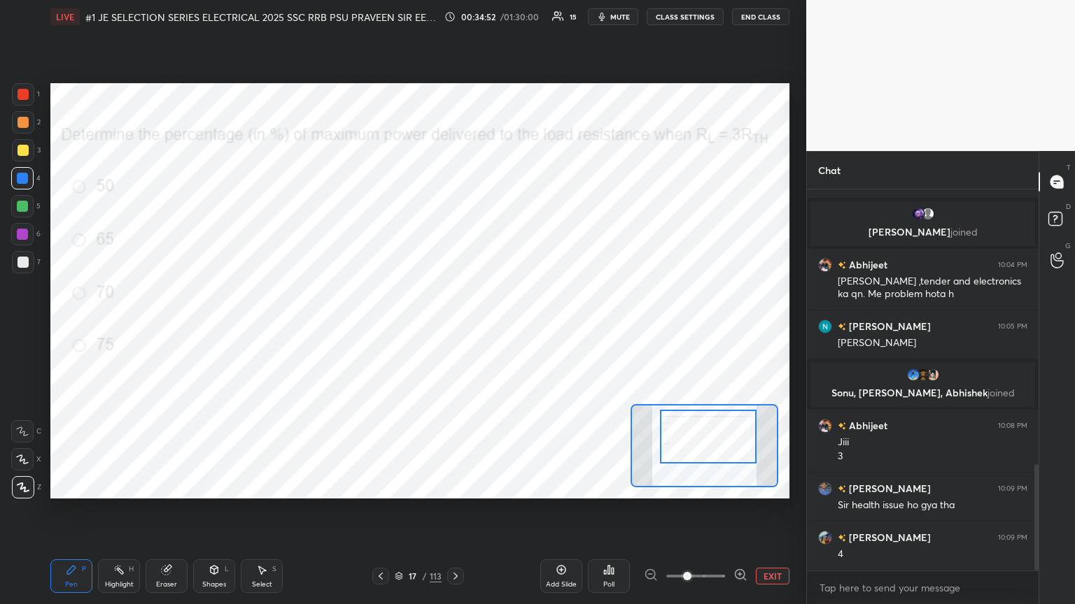
click at [58, 328] on div "Pen P" at bounding box center [71, 577] width 42 height 34
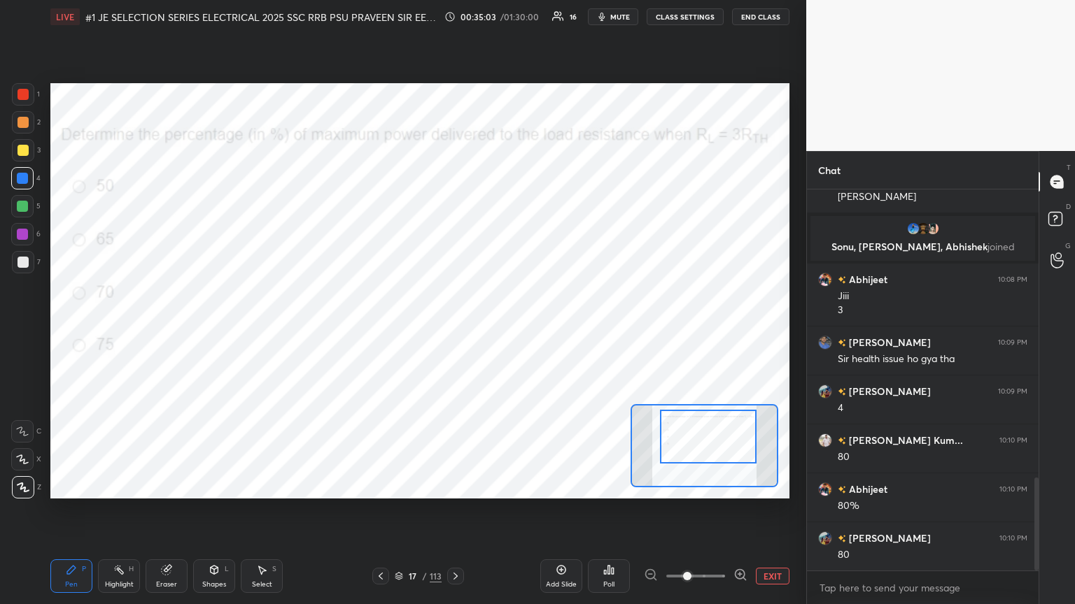
scroll to position [1180, 0]
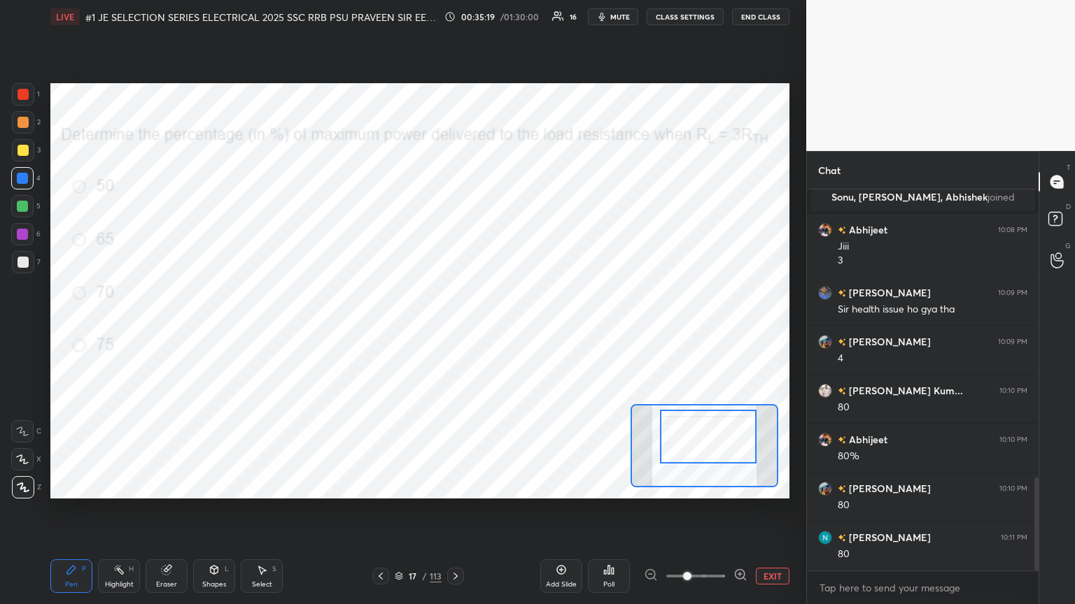
click at [162, 328] on icon at bounding box center [166, 570] width 11 height 11
drag, startPoint x: 27, startPoint y: 491, endPoint x: 75, endPoint y: 569, distance: 91.4
click at [28, 328] on span "Erase all" at bounding box center [22, 488] width 21 height 10
click at [81, 328] on div "Pen P Highlight H Eraser Shapes L Select S 17 / 113 Add Slide Poll EXIT" at bounding box center [419, 576] width 739 height 56
drag, startPoint x: 33, startPoint y: 98, endPoint x: 31, endPoint y: 81, distance: 16.8
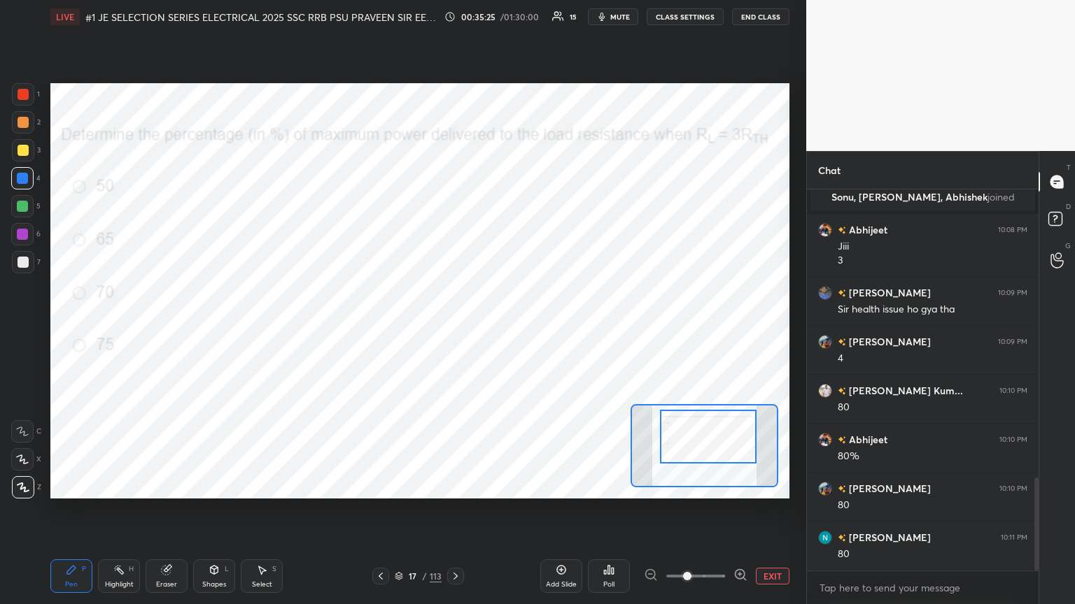
click at [34, 96] on div at bounding box center [23, 94] width 22 height 22
click at [166, 328] on div "Eraser" at bounding box center [166, 584] width 21 height 7
click at [22, 328] on div "1 2 3 4 5 6 7 C X Z C X Z E E Erase all H H LIVE #1 JE SELECTION SERIES ELECTRI…" at bounding box center [397, 302] width 795 height 604
click at [32, 328] on div "1 2 3 4 5 6 7 C X Z C X Z E E Erase all H H LIVE #1 JE SELECTION SERIES ELECTRI…" at bounding box center [397, 302] width 795 height 604
click at [26, 328] on div "1 2 3 4 5 6 7 C X Z C X Z E E Erase all H H LIVE #1 JE SELECTION SERIES ELECTRI…" at bounding box center [397, 302] width 795 height 604
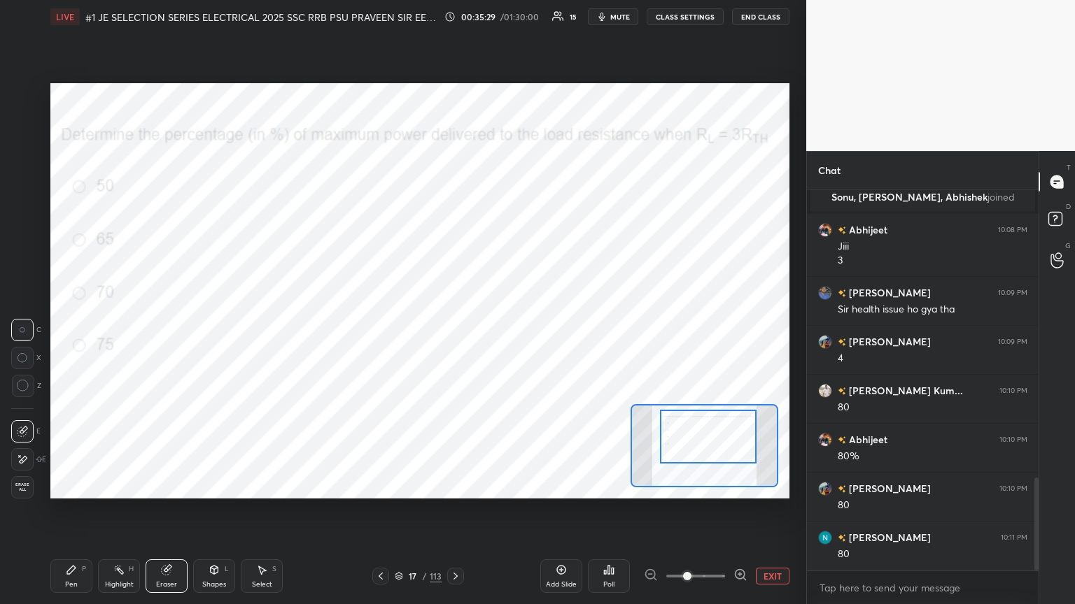
click at [63, 328] on div "Pen P" at bounding box center [71, 577] width 42 height 34
click at [201, 328] on div "Shapes L" at bounding box center [214, 577] width 42 height 34
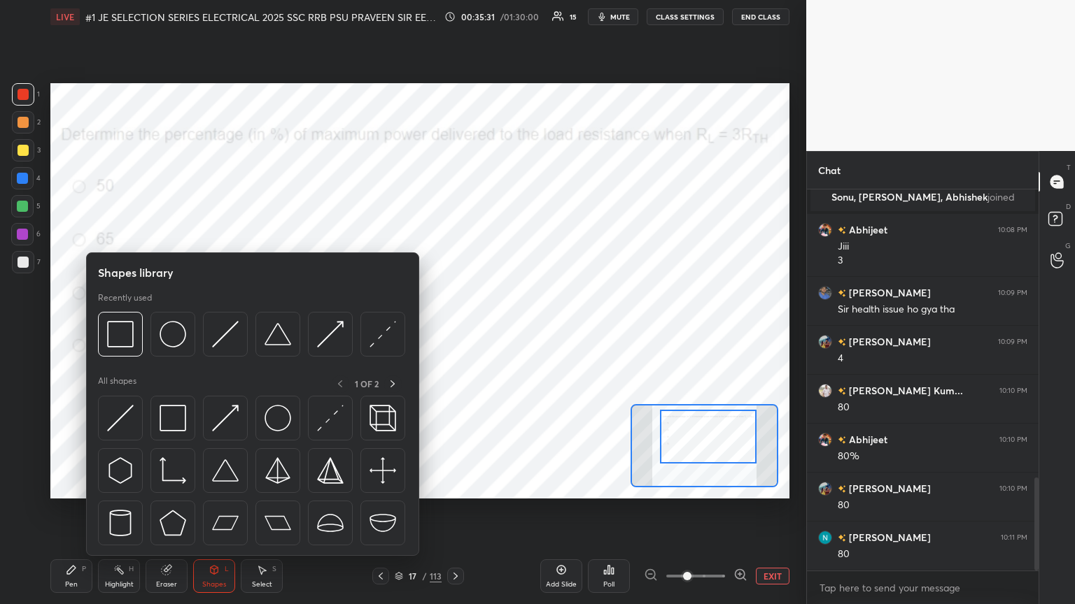
click at [0, 328] on div "1 2 3 4 5 6 7 C X Z C X Z E E Erase all H H" at bounding box center [22, 291] width 45 height 416
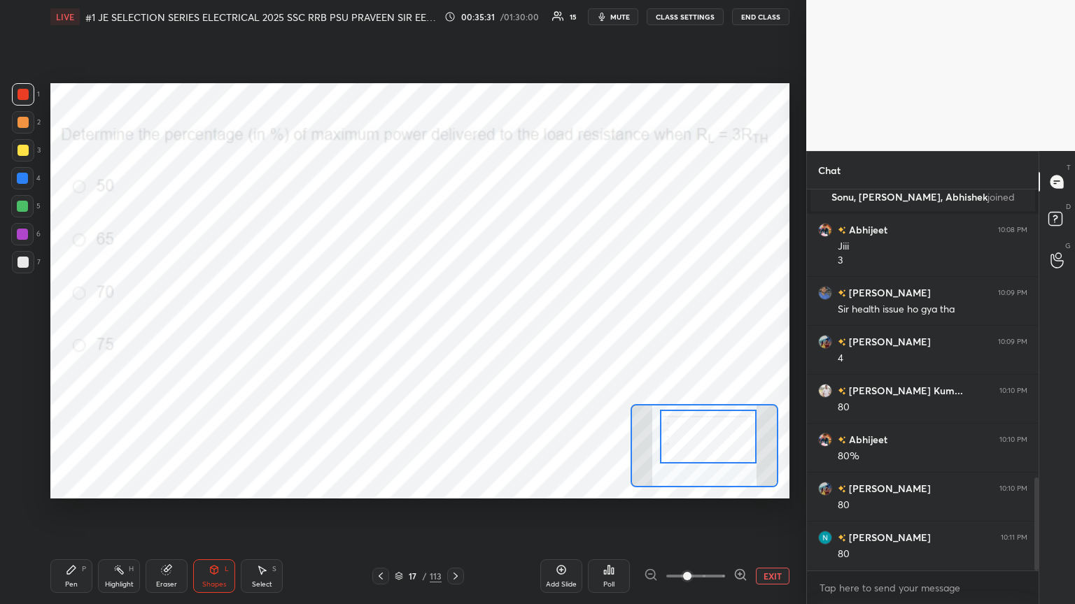
click at [164, 328] on div "Eraser" at bounding box center [167, 577] width 42 height 34
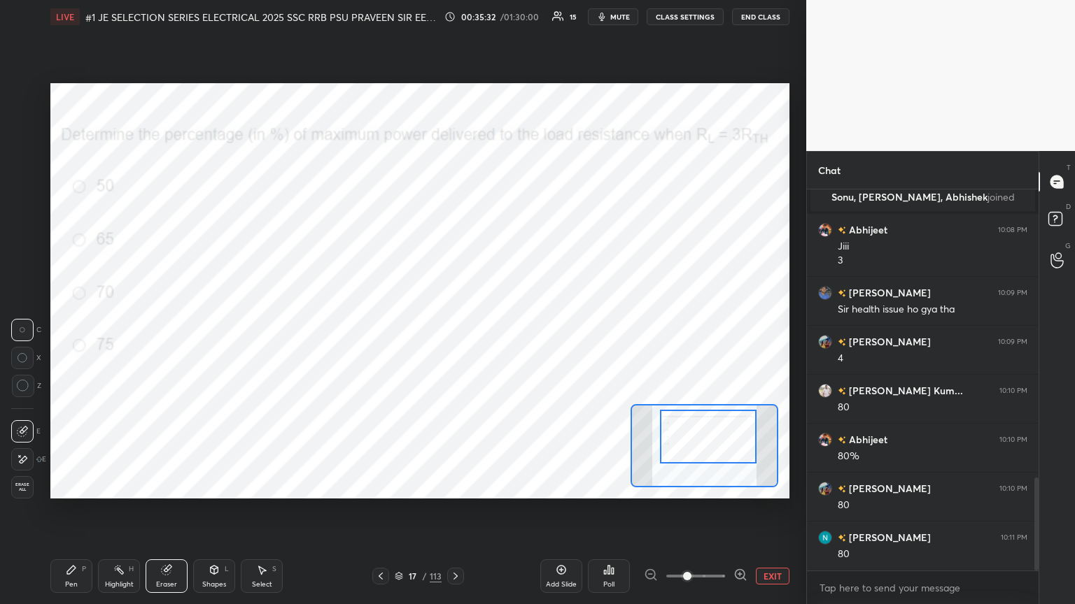
click at [24, 328] on div "Erase all" at bounding box center [22, 487] width 22 height 22
click at [59, 328] on div "Pen P" at bounding box center [71, 577] width 42 height 34
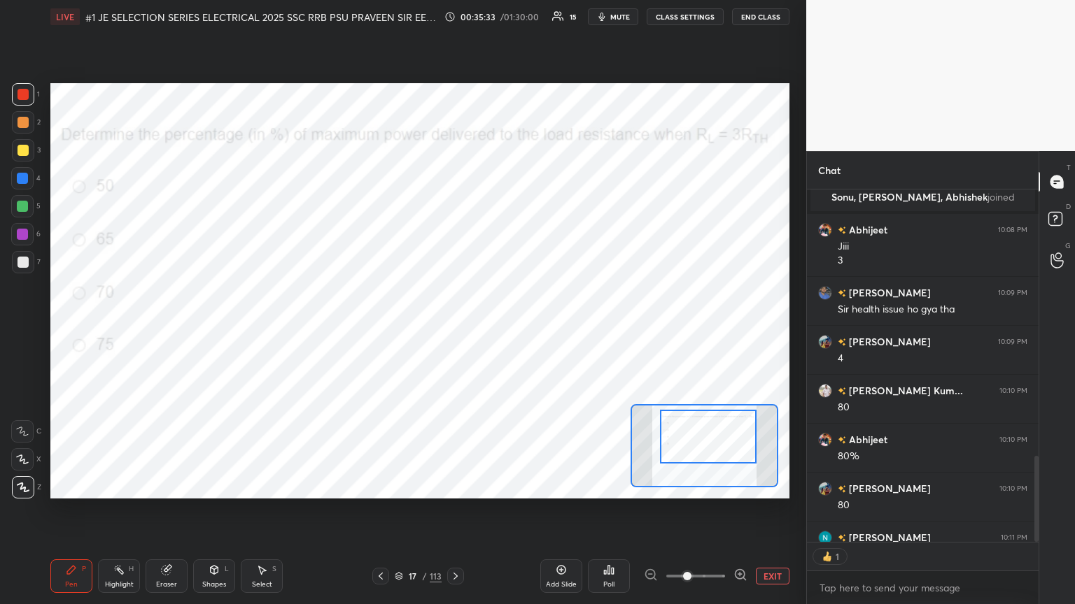
scroll to position [4, 4]
click at [23, 328] on div at bounding box center [23, 487] width 22 height 22
click at [67, 328] on div "LIVE #1 JE SELECTION SERIES ELECTRICAL 2025 SSC RRB PSU PRAVEEN SIR EEEGURU 00:…" at bounding box center [420, 302] width 750 height 604
click at [453, 328] on icon at bounding box center [455, 576] width 11 height 11
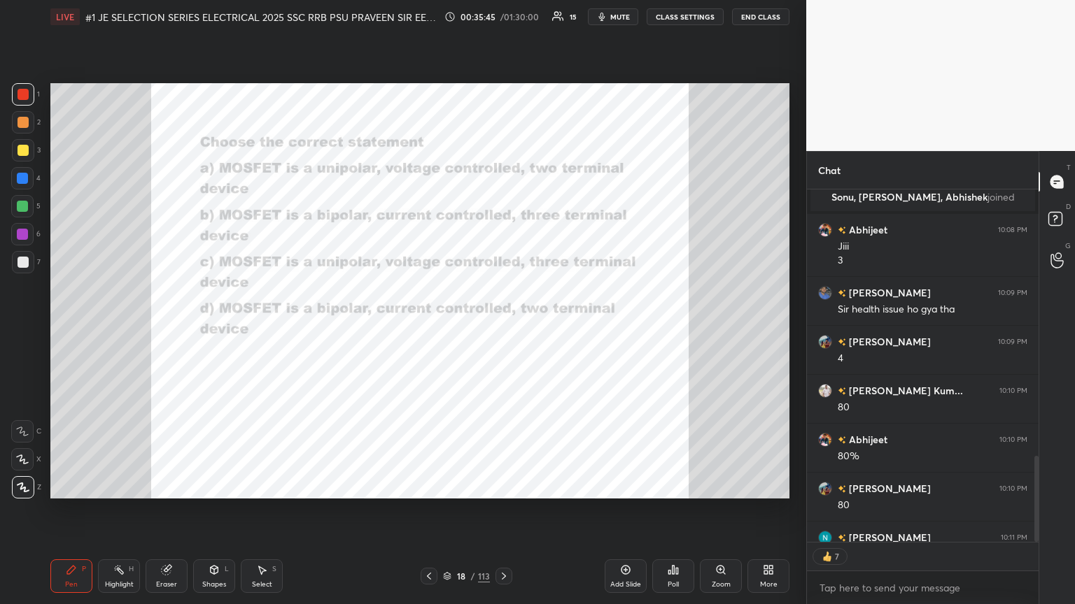
click at [501, 328] on icon at bounding box center [503, 576] width 11 height 11
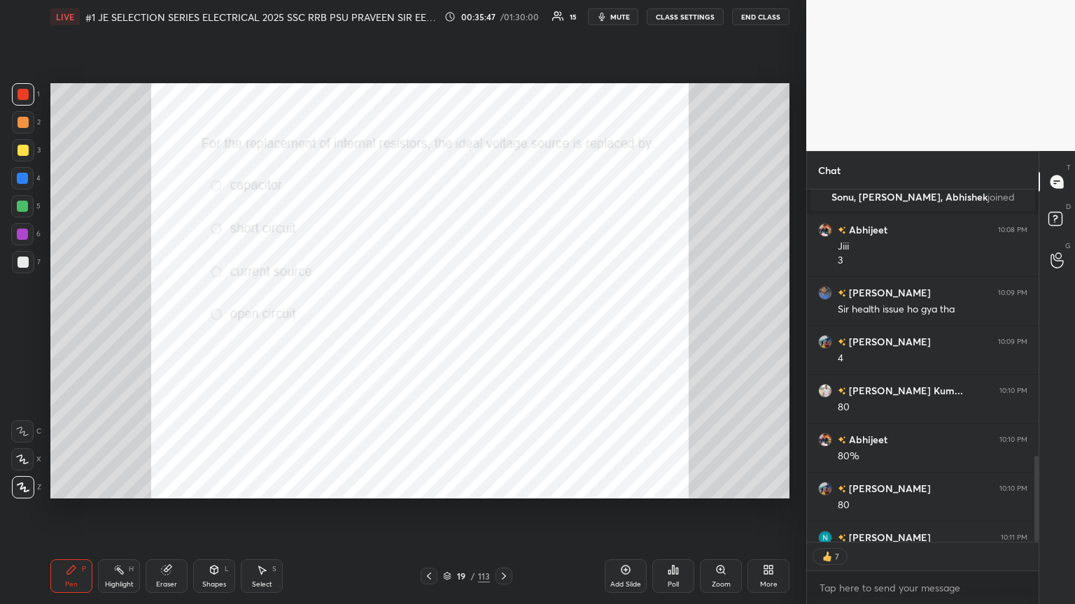
type textarea "x"
click at [502, 328] on div "Poll" at bounding box center [673, 577] width 42 height 34
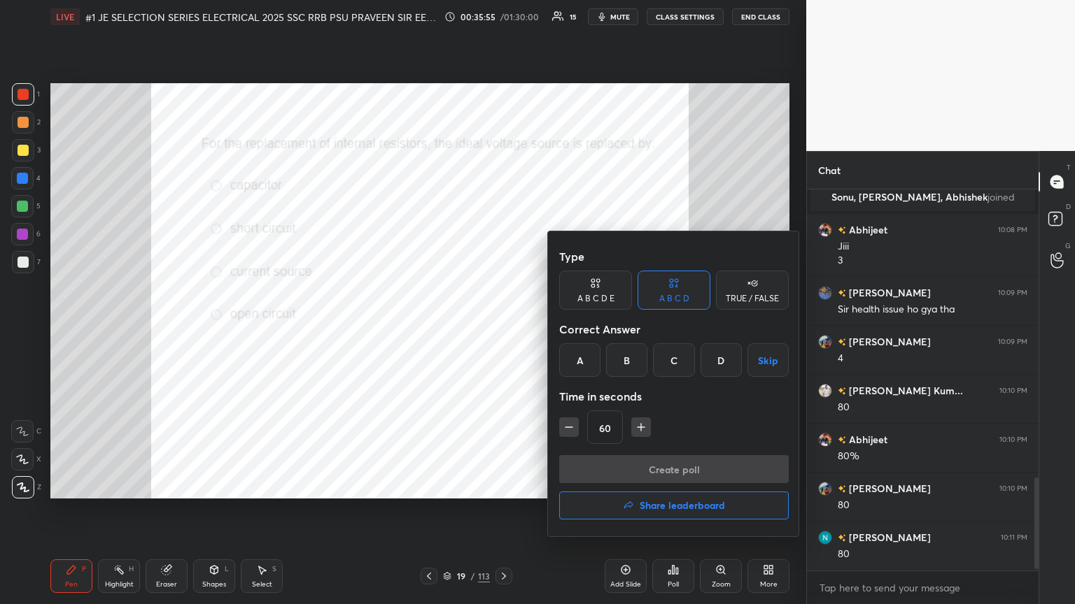
click at [502, 328] on div "B" at bounding box center [626, 360] width 41 height 34
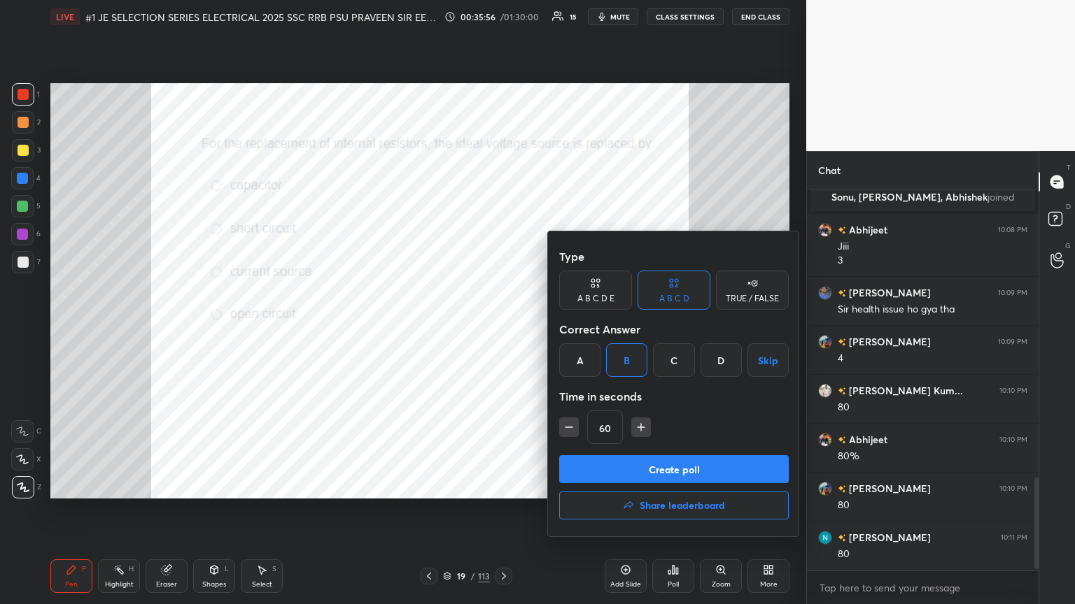
click at [502, 328] on icon "button" at bounding box center [569, 427] width 14 height 14
type input "45"
click at [502, 328] on button "Create poll" at bounding box center [673, 469] width 229 height 28
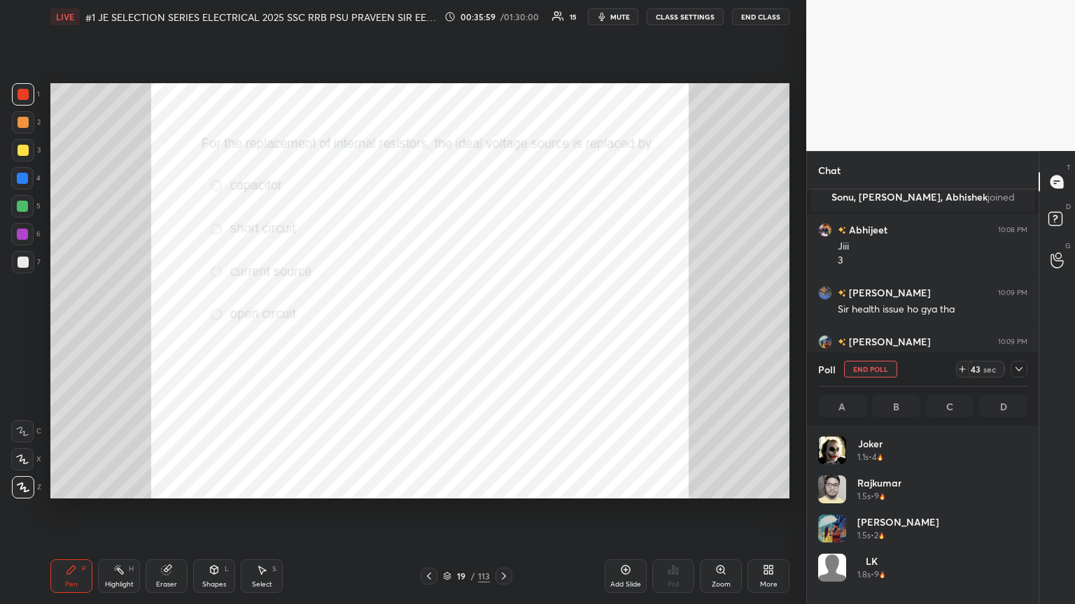
scroll to position [164, 205]
drag, startPoint x: 168, startPoint y: 574, endPoint x: 161, endPoint y: 574, distance: 7.0
click at [165, 328] on icon at bounding box center [166, 570] width 11 height 11
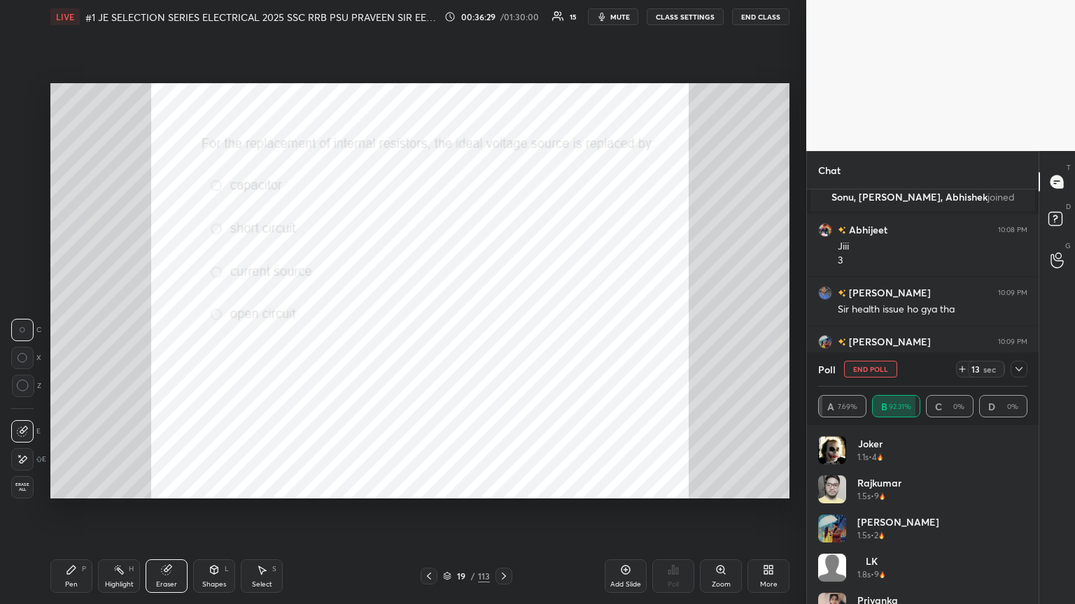
drag, startPoint x: 27, startPoint y: 486, endPoint x: 33, endPoint y: 505, distance: 19.7
click at [30, 328] on span "Erase all" at bounding box center [22, 488] width 21 height 10
click at [73, 328] on div "Pen P" at bounding box center [71, 577] width 42 height 34
click at [502, 328] on div "Joker 1.1s • 4 [PERSON_NAME] 1.5s • 9 [PERSON_NAME] 1.5s • 2 LK 1.8s • 9 Priyan…" at bounding box center [923, 514] width 232 height 179
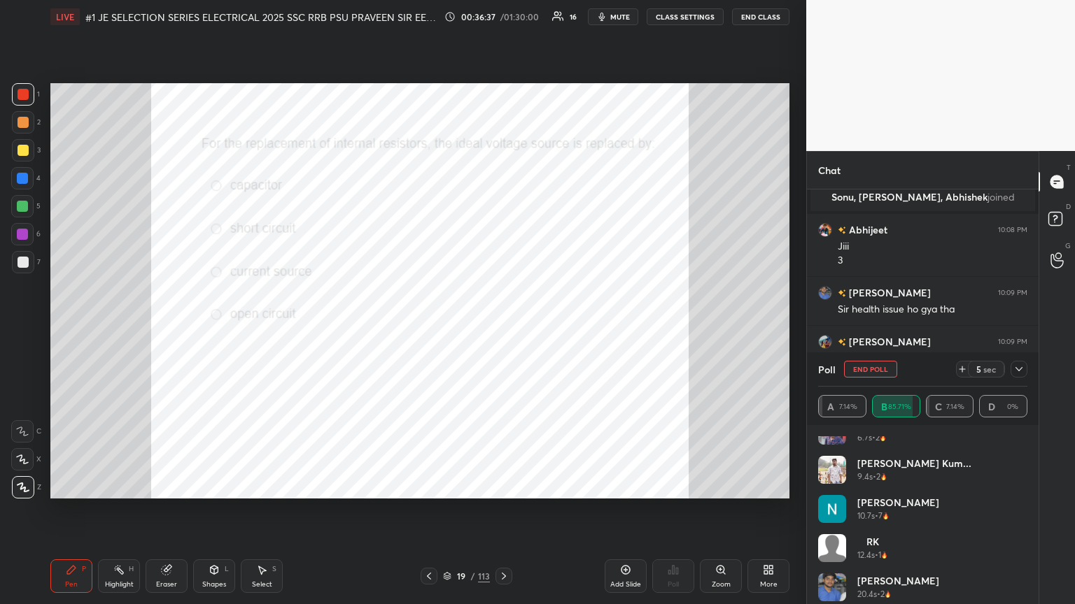
scroll to position [1286, 0]
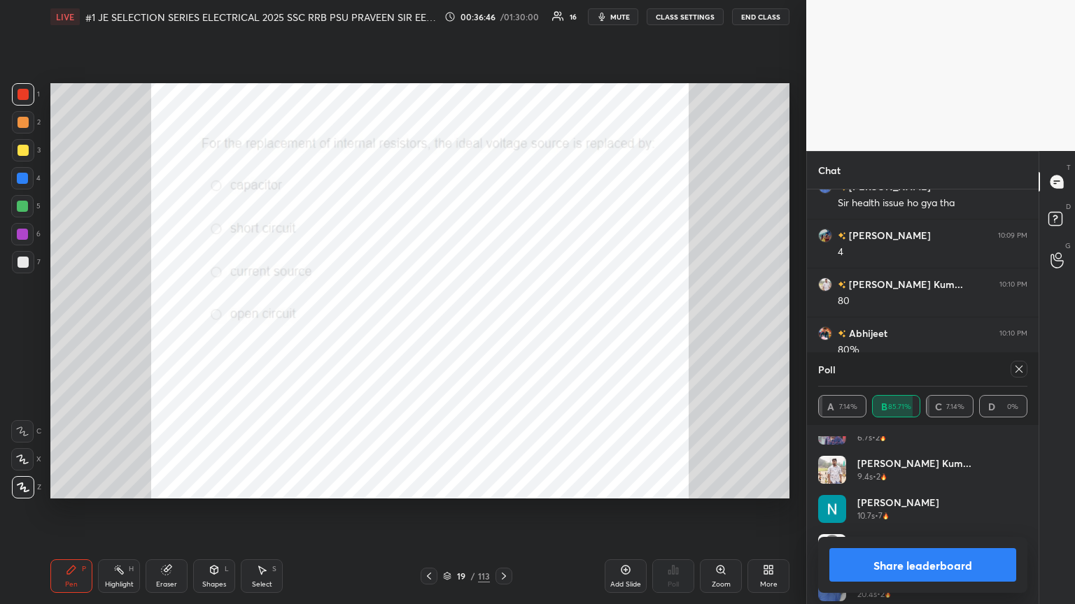
click at [502, 328] on div at bounding box center [1018, 369] width 17 height 17
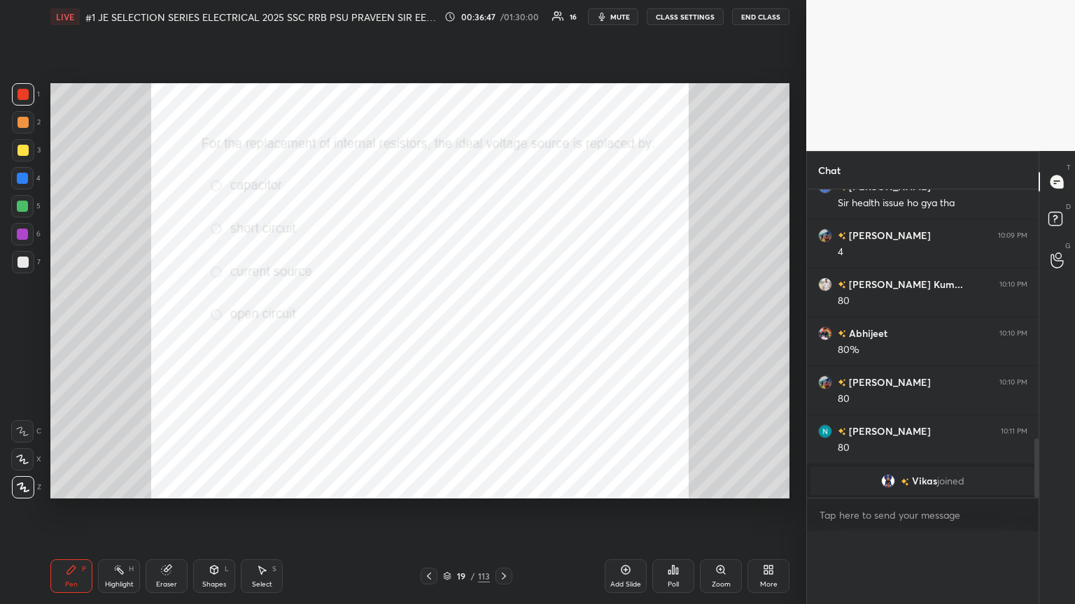
scroll to position [211, 227]
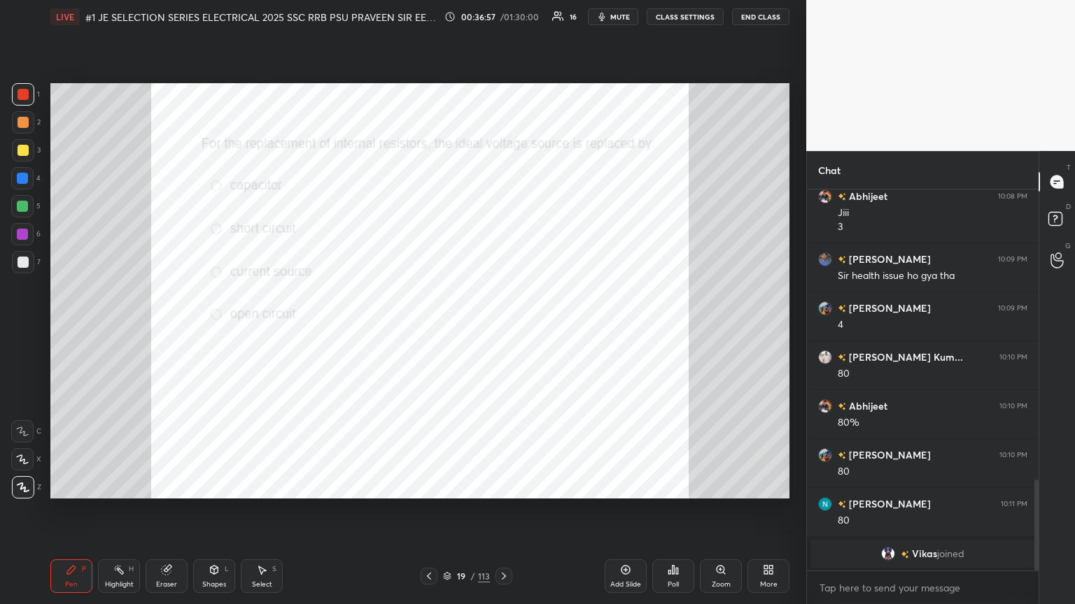
drag, startPoint x: 172, startPoint y: 579, endPoint x: 113, endPoint y: 580, distance: 59.5
click at [171, 328] on div "Eraser" at bounding box center [167, 577] width 42 height 34
click at [22, 328] on span "Erase all" at bounding box center [22, 488] width 21 height 10
drag, startPoint x: 64, startPoint y: 576, endPoint x: 46, endPoint y: 574, distance: 18.3
click at [62, 328] on div "Pen P" at bounding box center [71, 577] width 42 height 34
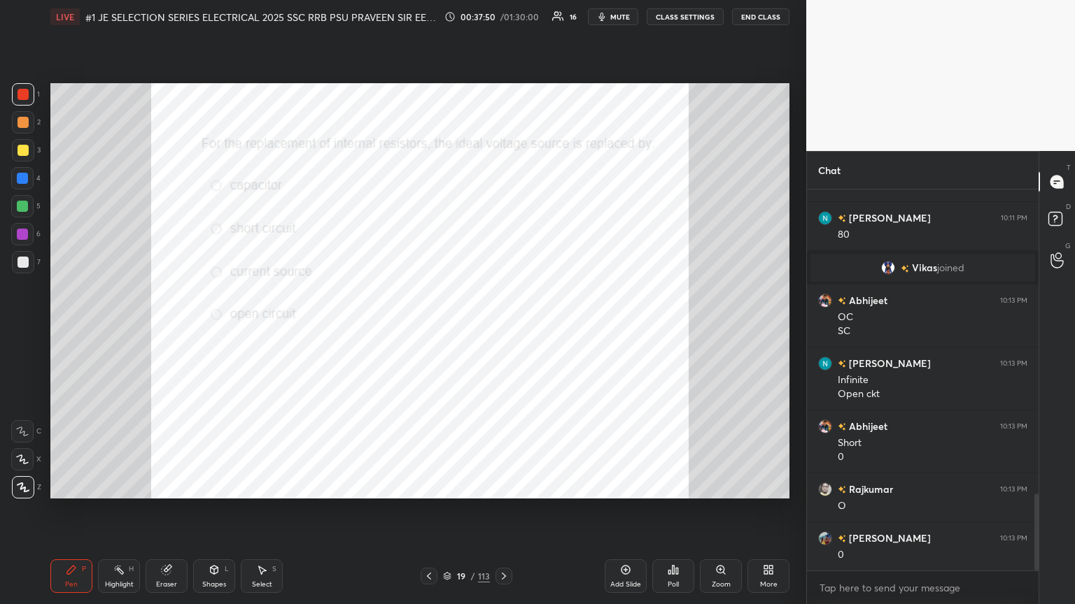
scroll to position [1499, 0]
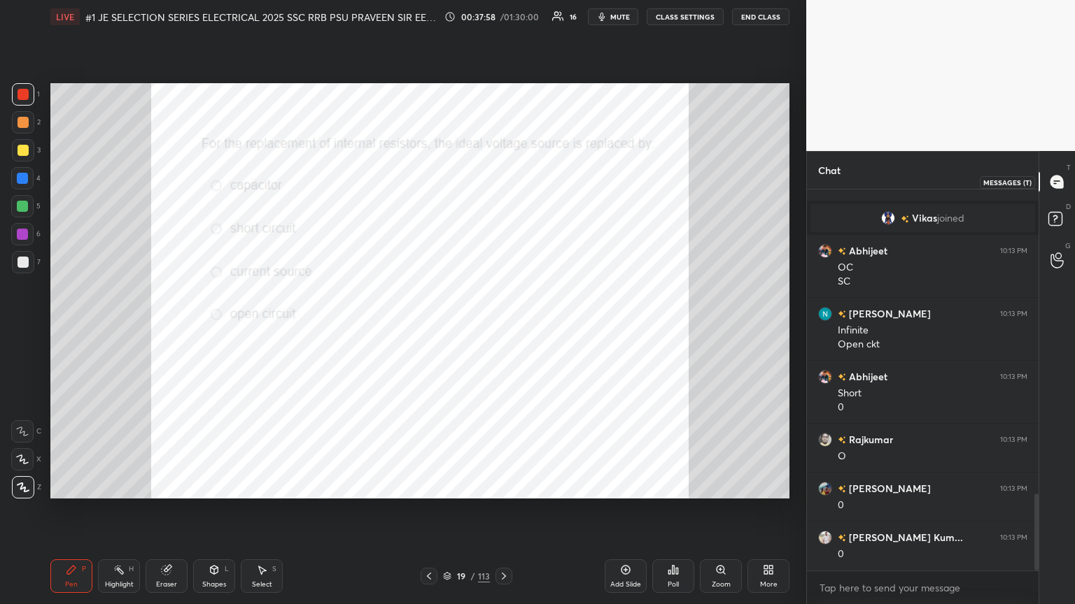
click at [502, 179] on icon at bounding box center [1056, 182] width 13 height 13
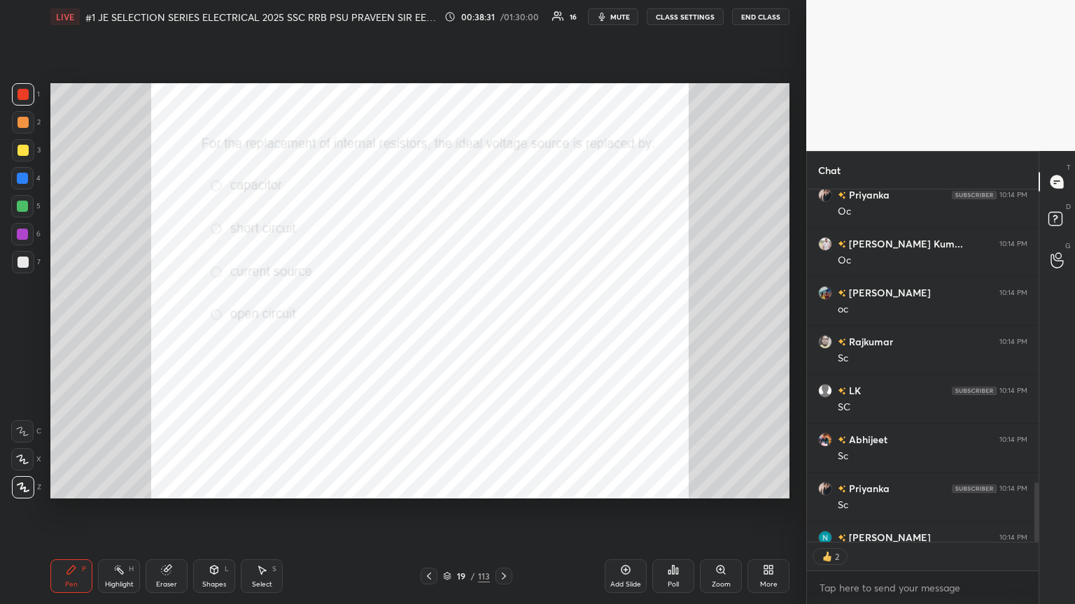
scroll to position [4, 4]
click at [163, 328] on icon at bounding box center [166, 570] width 11 height 11
click at [20, 328] on div "Erase all" at bounding box center [22, 487] width 22 height 22
click at [83, 328] on div "Pen P" at bounding box center [71, 577] width 42 height 34
click at [9, 328] on div "1 2 3 4 5 6 7 C X Z C X Z E E Erase all H H LIVE #1 JE SELECTION SERIES ELECTRI…" at bounding box center [397, 302] width 795 height 604
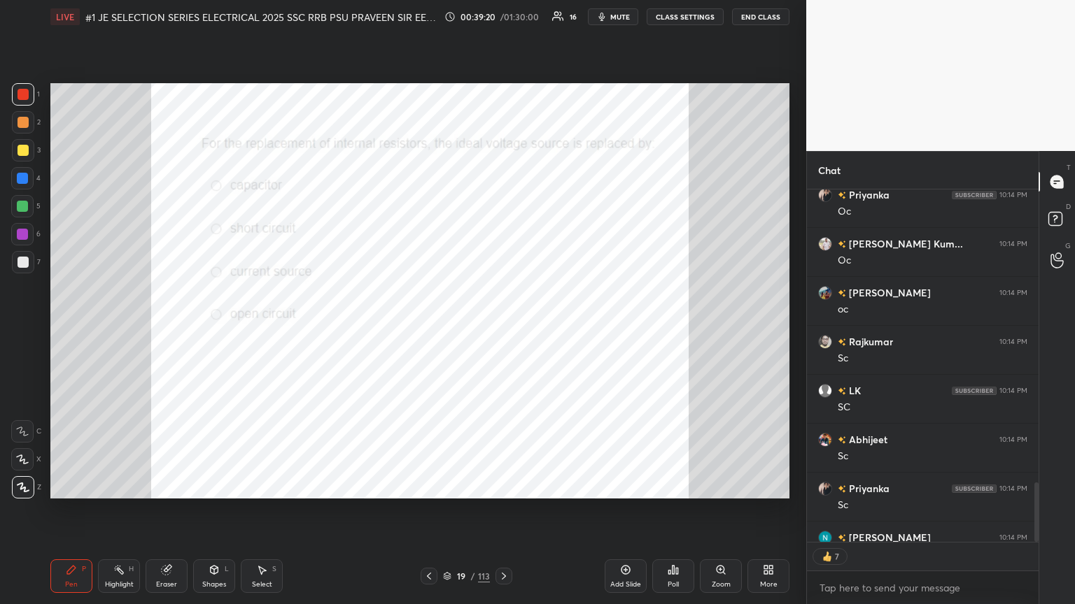
click at [26, 95] on div at bounding box center [22, 94] width 11 height 11
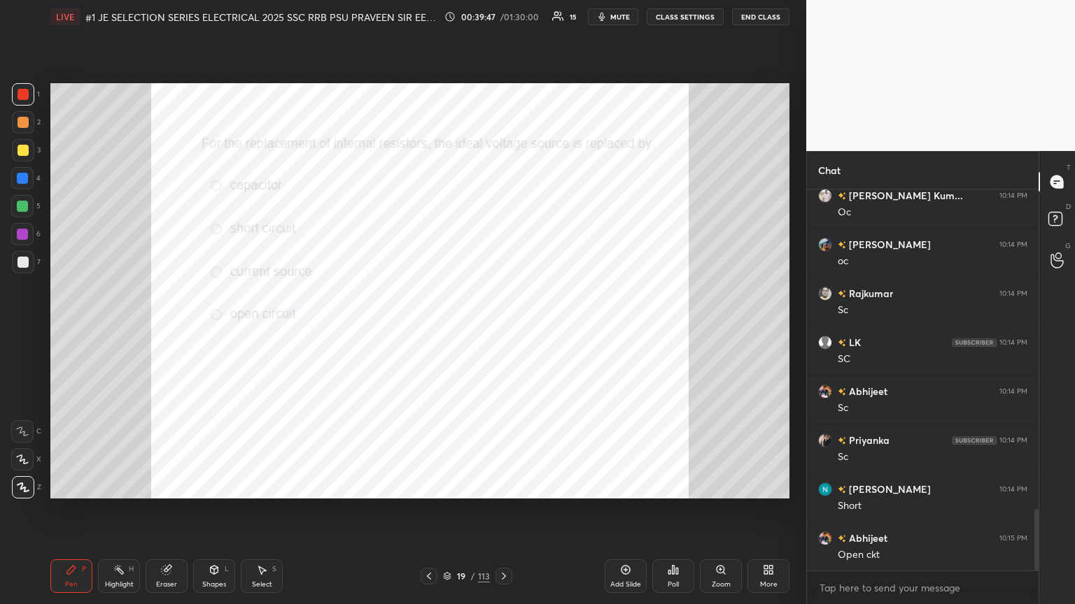
scroll to position [1989, 0]
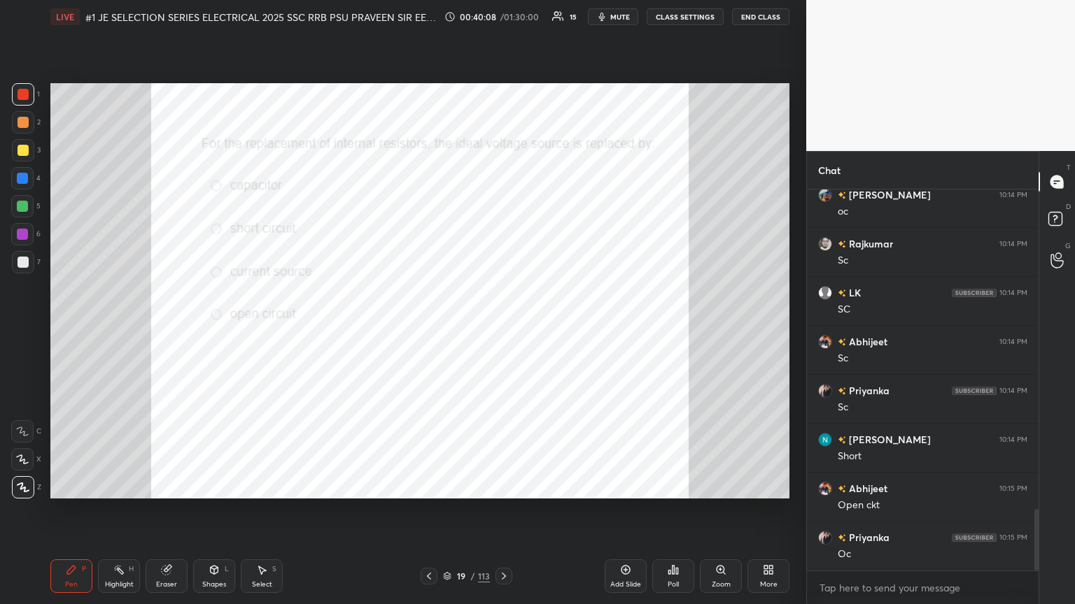
click at [216, 328] on icon at bounding box center [215, 570] width 8 height 8
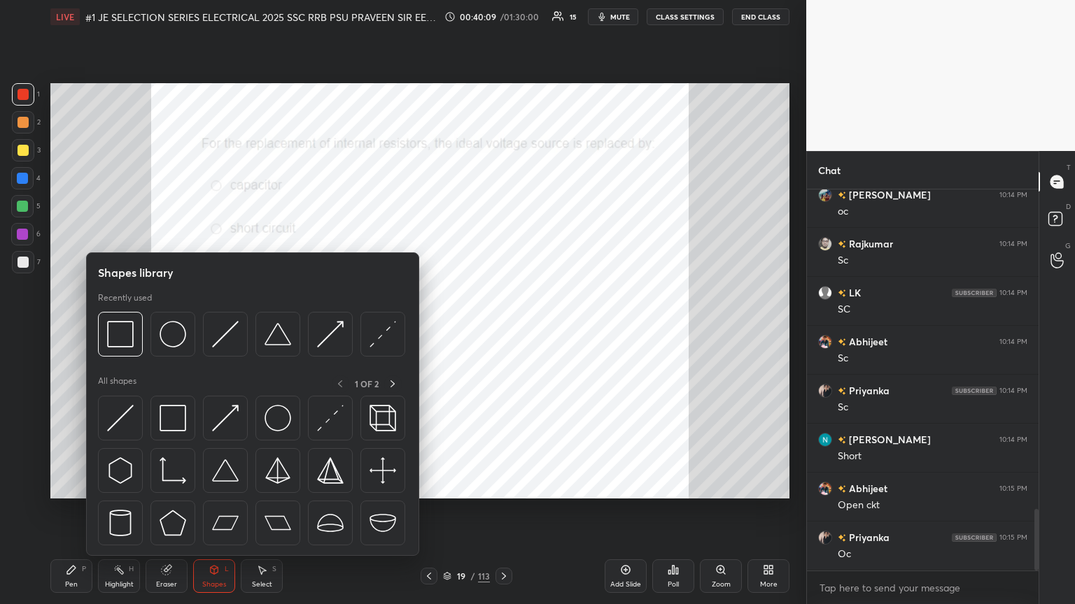
click at [215, 328] on div "Shapes" at bounding box center [214, 584] width 24 height 7
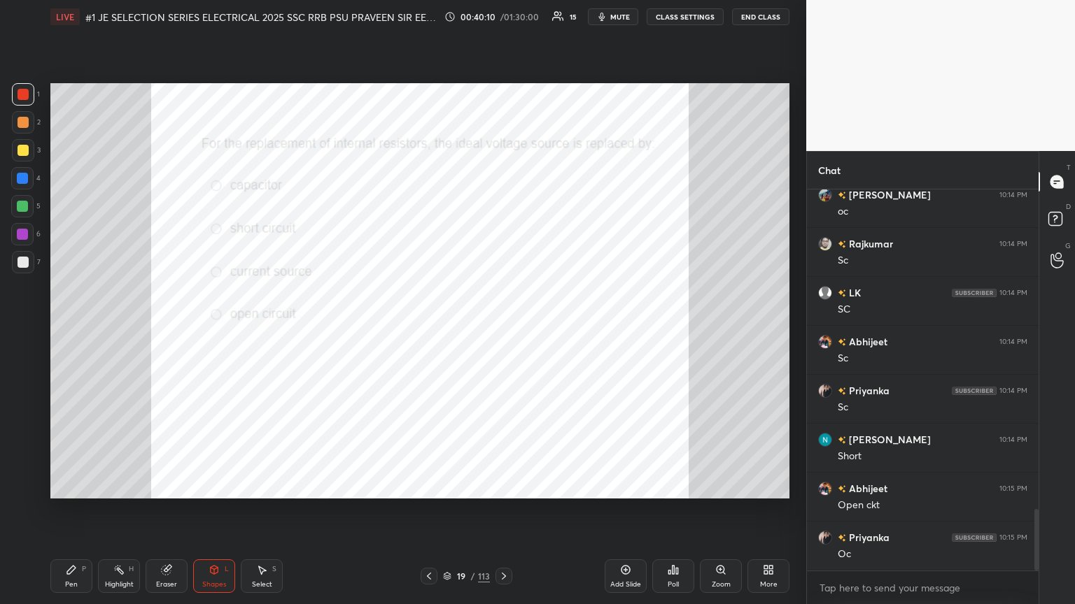
drag, startPoint x: 77, startPoint y: 585, endPoint x: 63, endPoint y: 592, distance: 15.6
click at [76, 328] on div "Pen" at bounding box center [71, 584] width 13 height 7
click at [167, 328] on div "Eraser" at bounding box center [167, 577] width 42 height 34
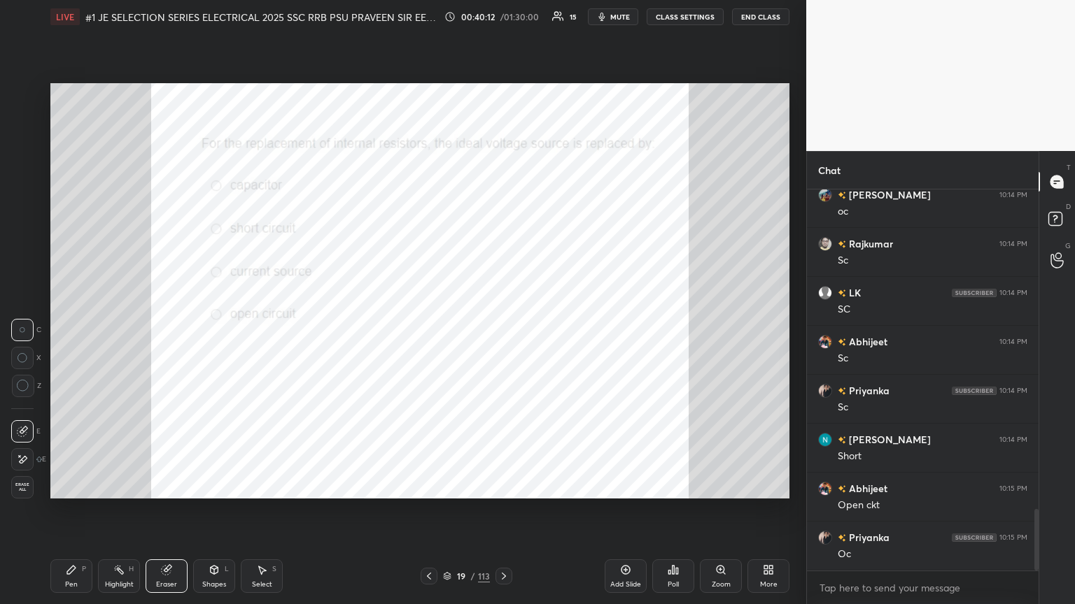
click at [24, 328] on div "Erase all" at bounding box center [22, 487] width 22 height 22
drag, startPoint x: 63, startPoint y: 577, endPoint x: 54, endPoint y: 576, distance: 9.1
click at [61, 328] on div "Pen P" at bounding box center [71, 577] width 42 height 34
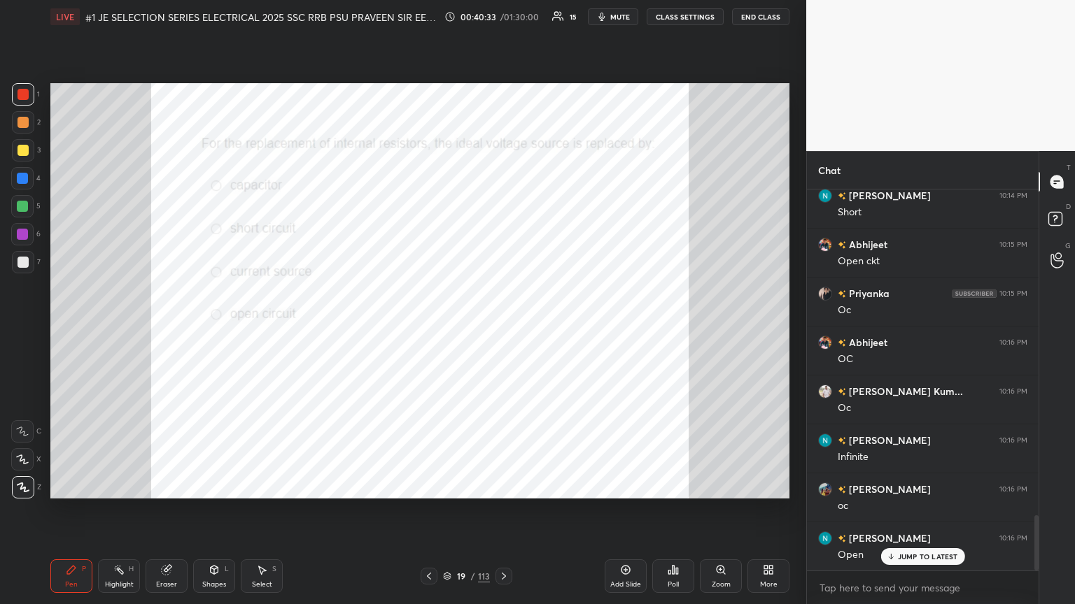
scroll to position [2295, 0]
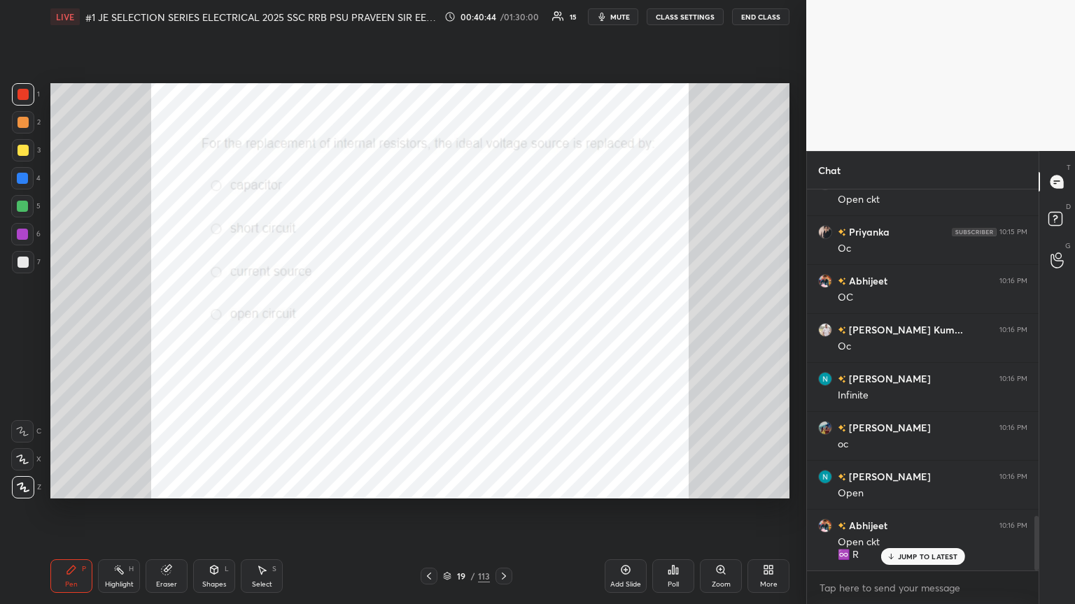
click at [169, 328] on div "Eraser" at bounding box center [167, 577] width 42 height 34
click at [31, 328] on div "Erase all" at bounding box center [22, 487] width 22 height 22
click at [87, 328] on div "Pen P" at bounding box center [71, 577] width 42 height 34
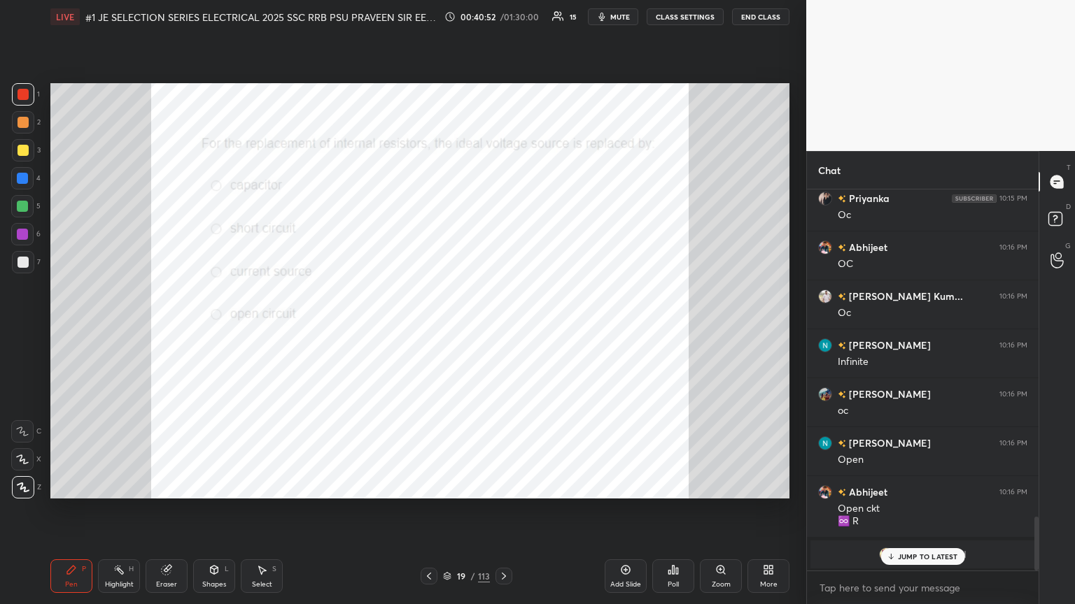
click at [502, 328] on div "JUMP TO LATEST" at bounding box center [922, 556] width 84 height 17
click at [502, 328] on icon at bounding box center [504, 576] width 4 height 7
click at [502, 328] on div "Poll" at bounding box center [672, 584] width 11 height 7
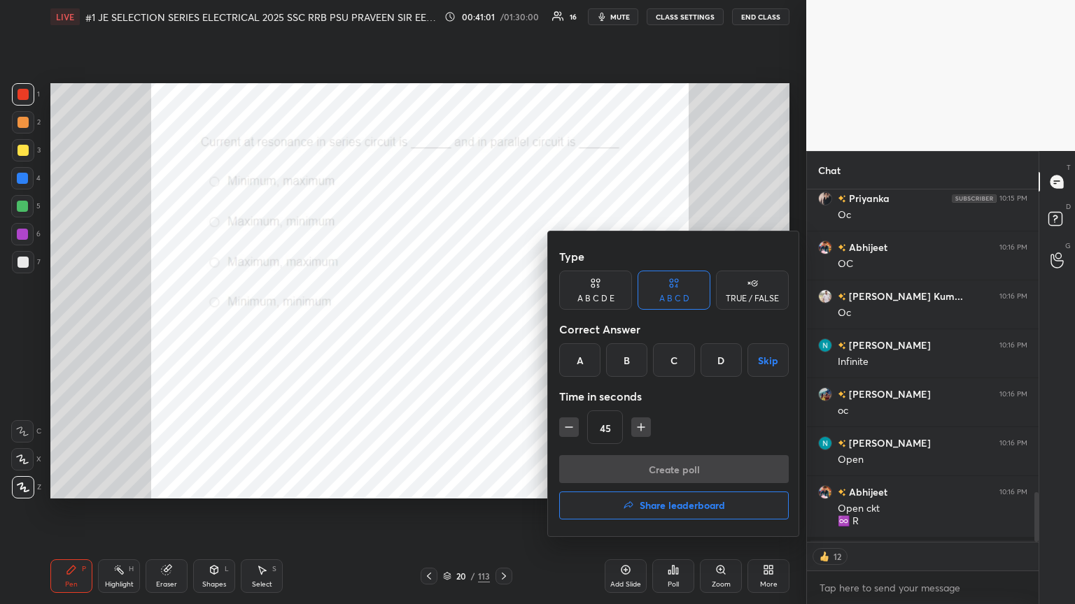
drag, startPoint x: 630, startPoint y: 355, endPoint x: 621, endPoint y: 395, distance: 40.4
click at [502, 328] on div "B" at bounding box center [626, 360] width 41 height 34
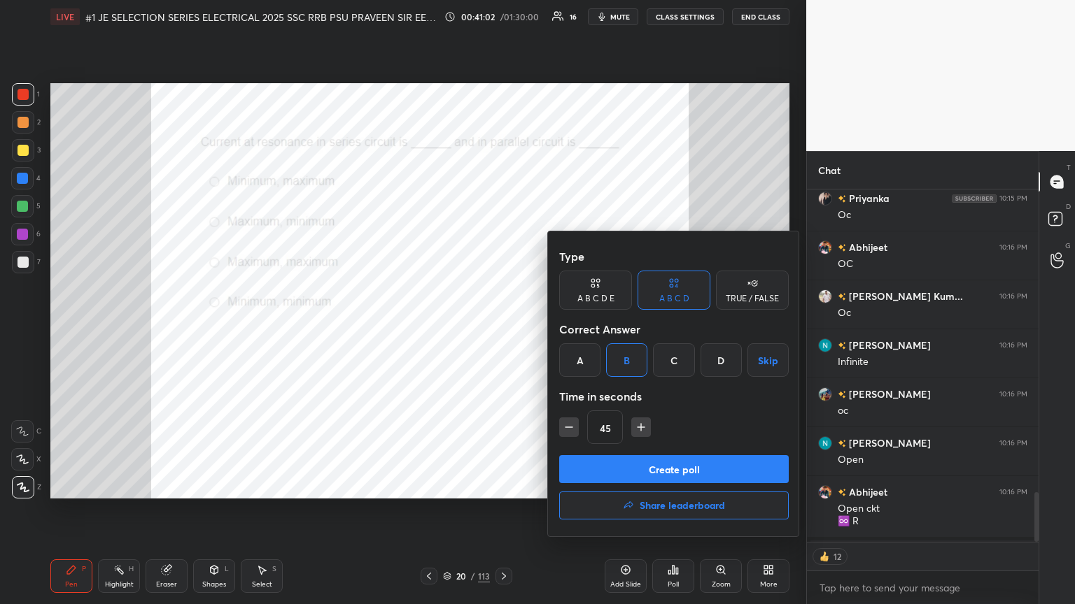
click at [502, 328] on button "Create poll" at bounding box center [673, 469] width 229 height 28
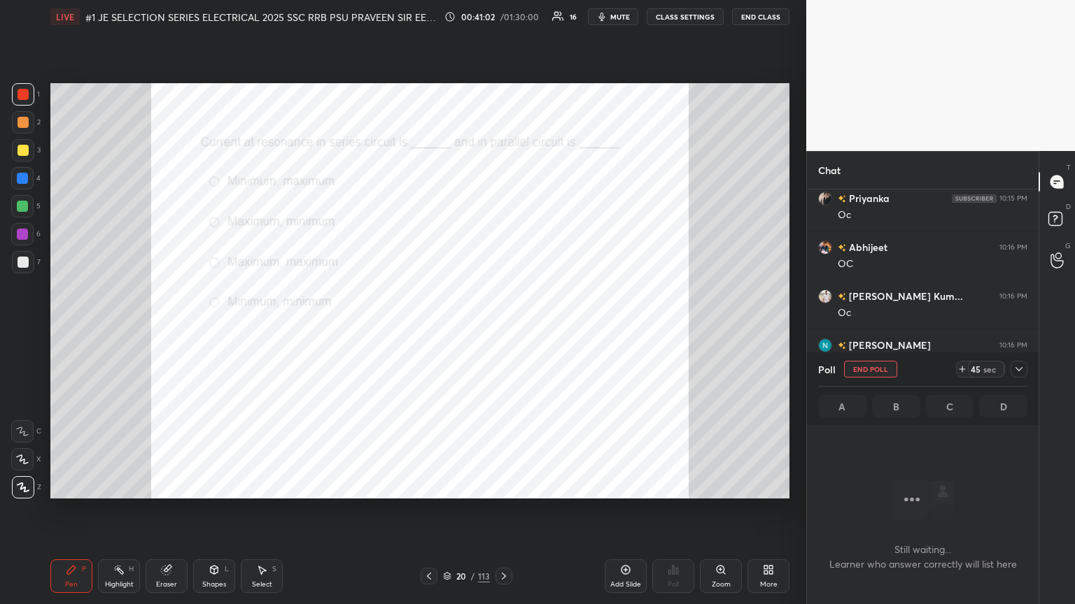
scroll to position [188, 227]
click at [20, 97] on div at bounding box center [22, 94] width 11 height 11
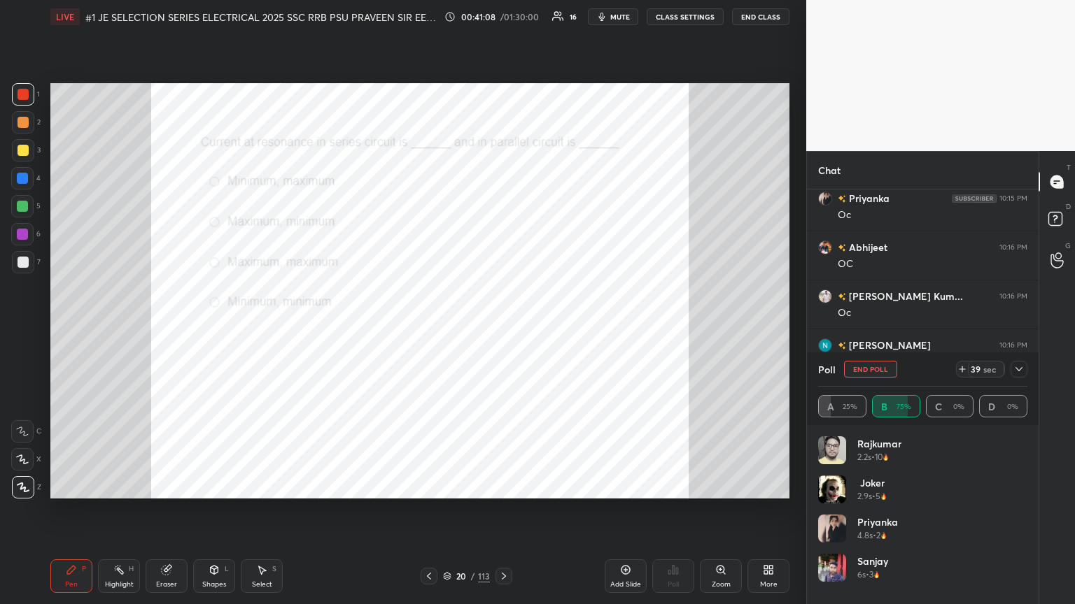
scroll to position [2401, 0]
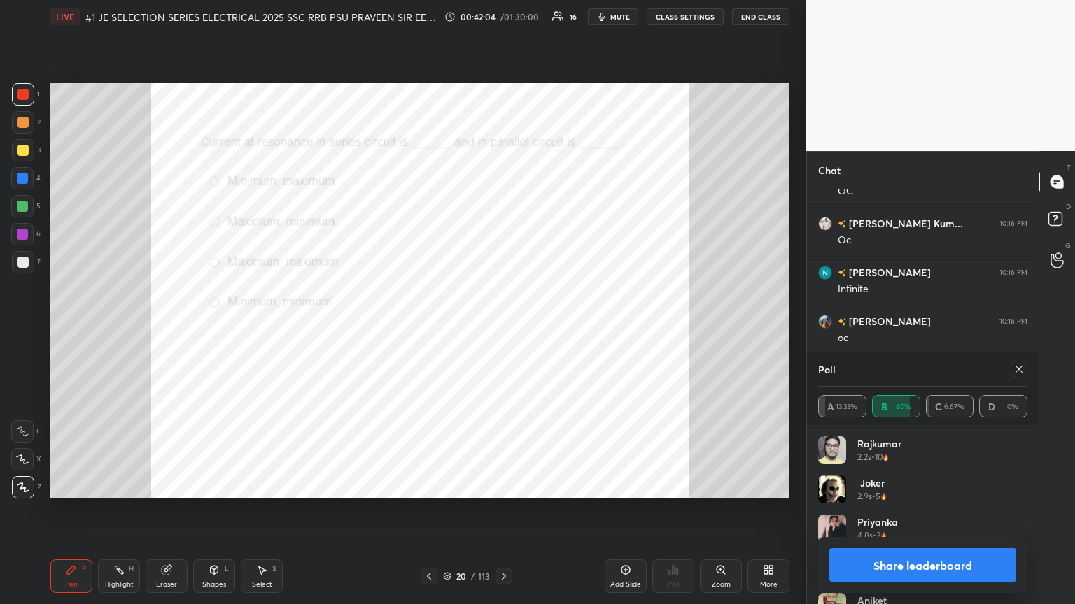
click at [502, 328] on icon at bounding box center [1018, 369] width 11 height 11
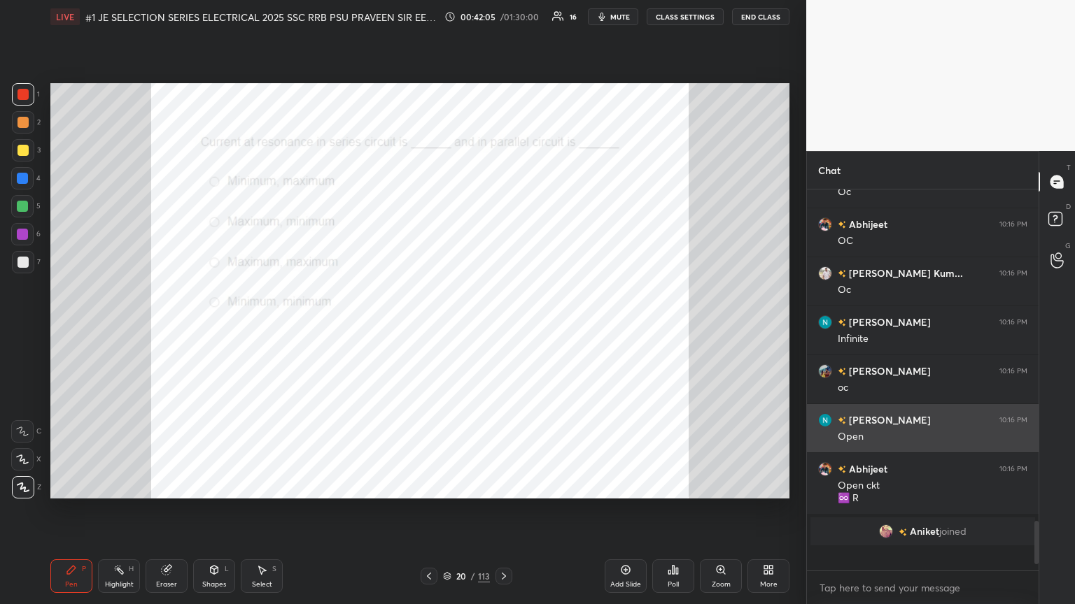
scroll to position [253, 227]
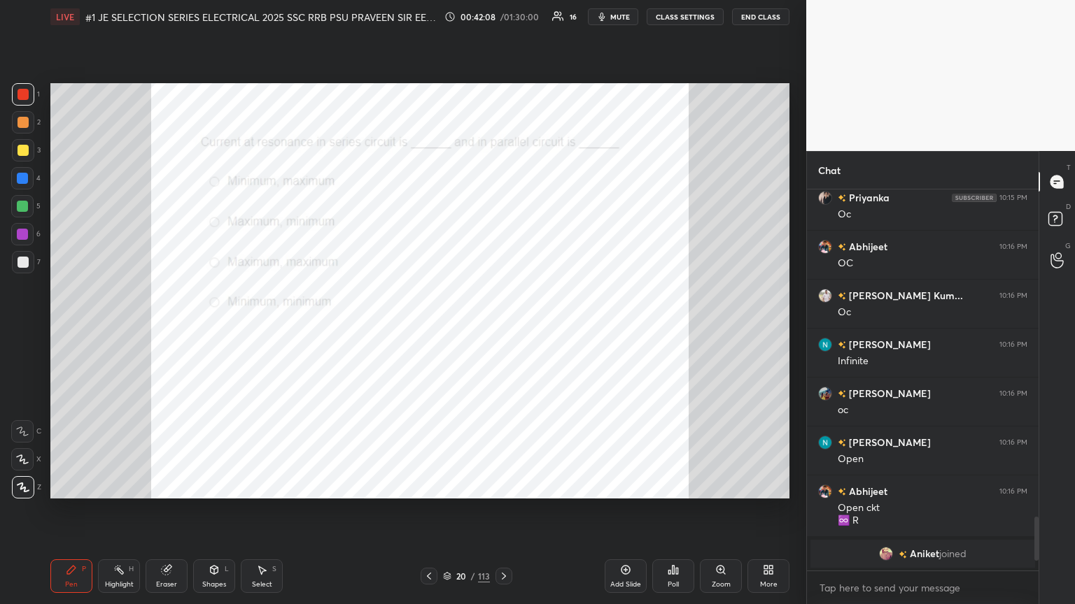
click at [502, 328] on icon at bounding box center [770, 572] width 3 height 3
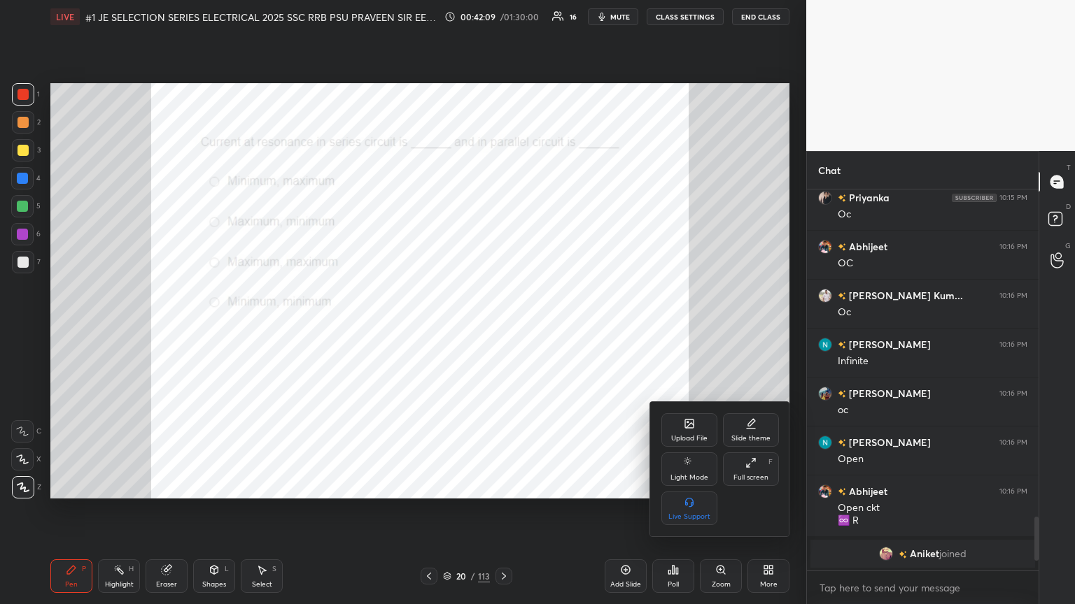
click at [502, 328] on div "Upload File" at bounding box center [689, 430] width 56 height 34
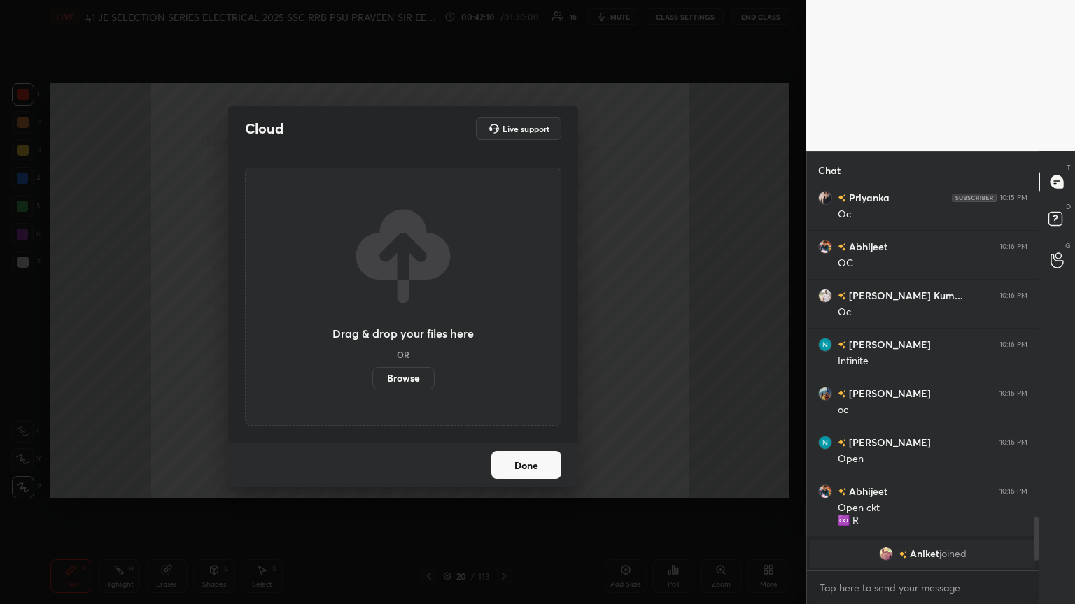
drag, startPoint x: 410, startPoint y: 378, endPoint x: 409, endPoint y: 317, distance: 61.6
click at [411, 328] on label "Browse" at bounding box center [403, 378] width 62 height 22
click at [372, 328] on input "Browse" at bounding box center [372, 378] width 0 height 22
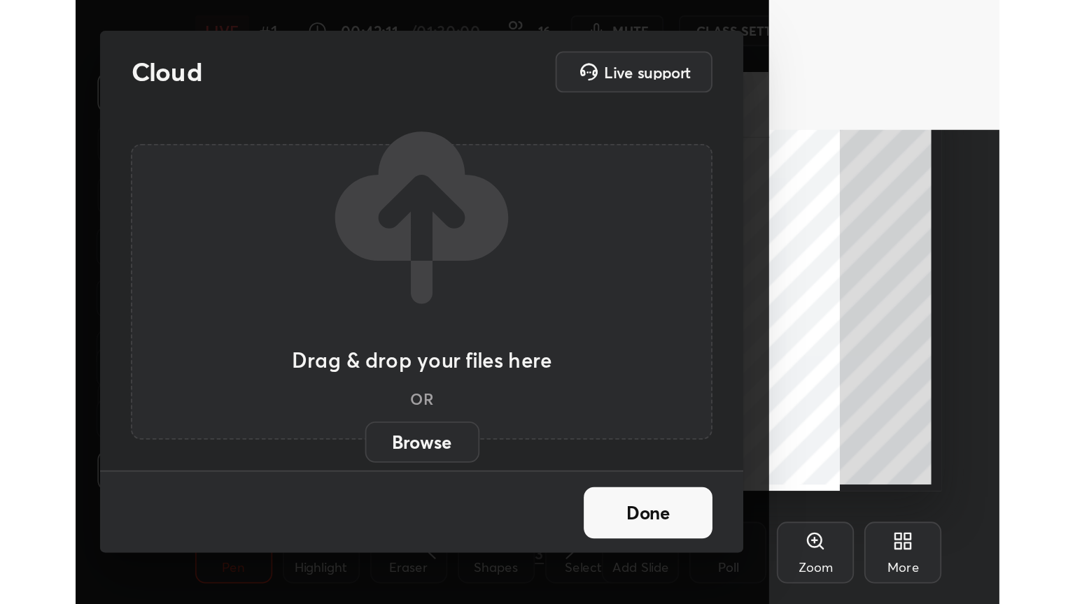
scroll to position [239, 446]
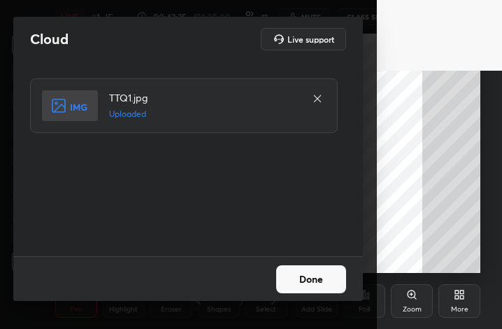
click at [313, 276] on button "Done" at bounding box center [311, 279] width 70 height 28
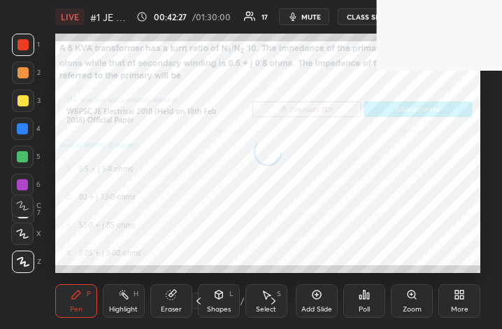
click at [460, 300] on icon at bounding box center [459, 294] width 11 height 11
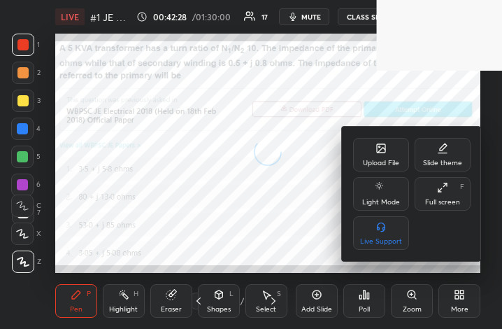
click at [439, 200] on div "Full screen" at bounding box center [442, 202] width 35 height 7
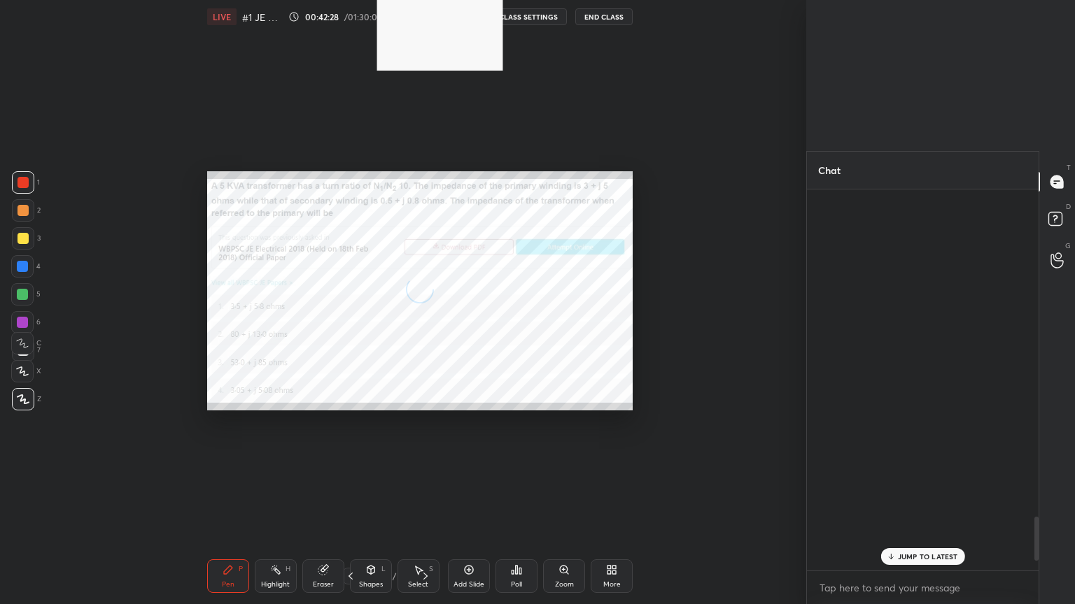
click at [502, 328] on div "Upload File Slide theme Light Mode Full screen F Live Support" at bounding box center [537, 302] width 1075 height 604
type textarea "x"
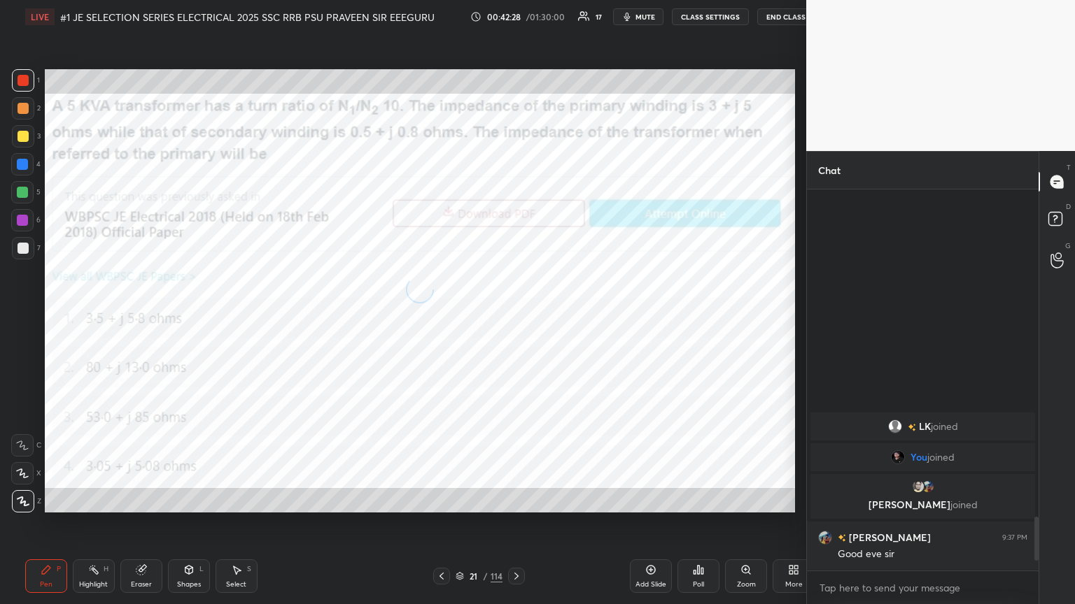
scroll to position [69440, 69205]
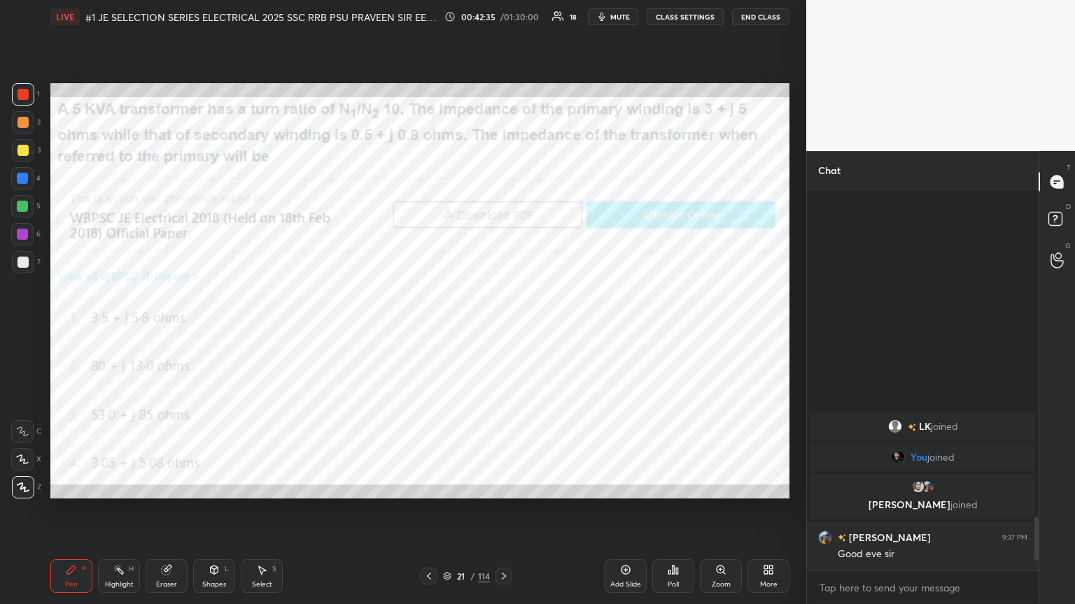
click at [502, 328] on div "Poll" at bounding box center [673, 577] width 42 height 34
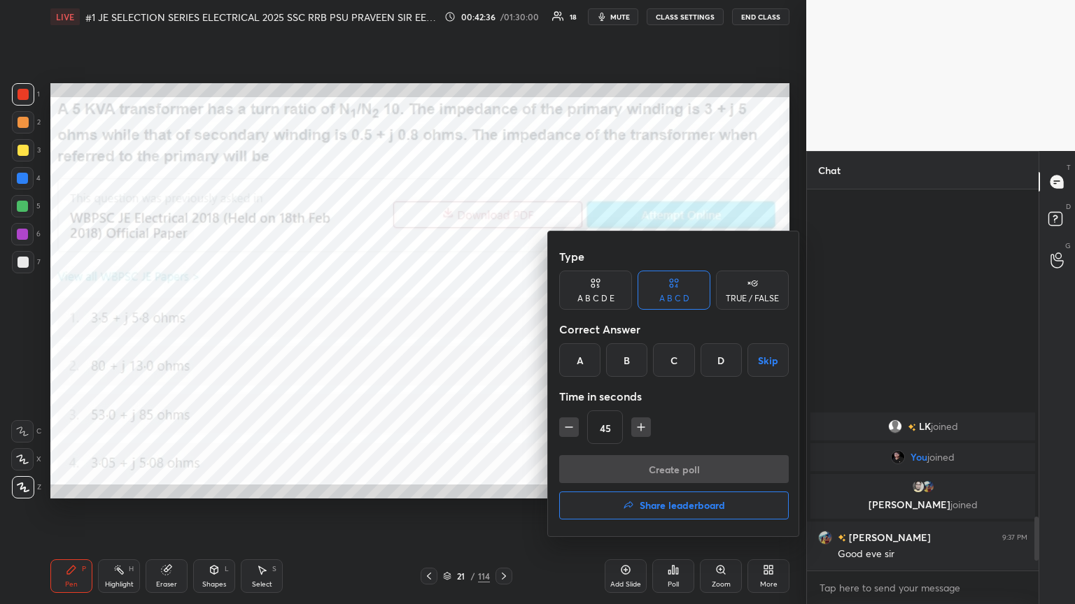
click at [502, 328] on div "C" at bounding box center [673, 360] width 41 height 34
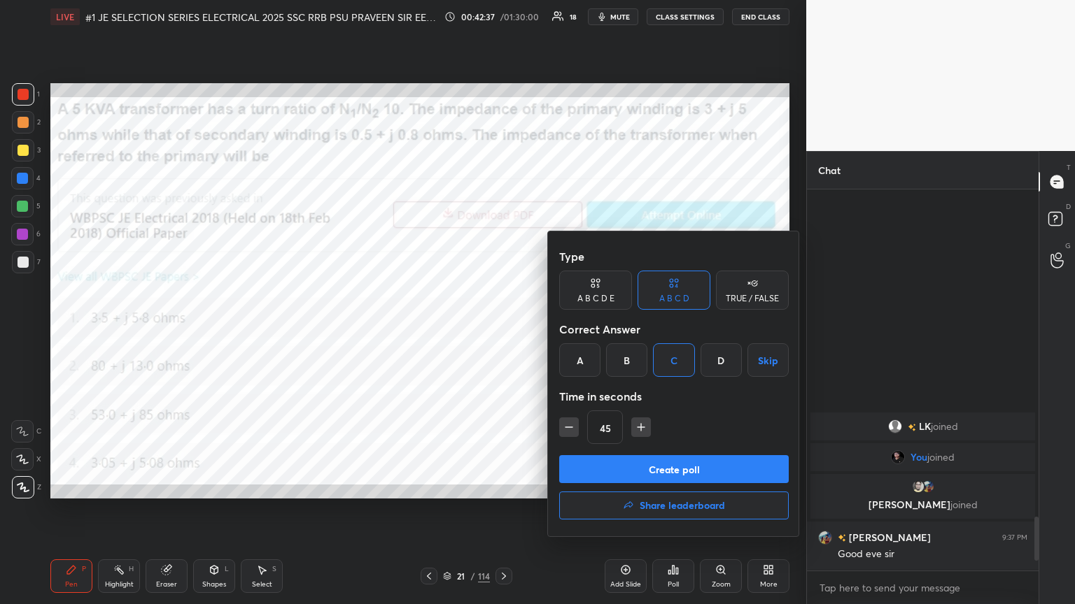
click at [502, 328] on icon "button" at bounding box center [641, 427] width 14 height 14
drag, startPoint x: 560, startPoint y: 427, endPoint x: 565, endPoint y: 437, distance: 10.9
click at [502, 328] on button "button" at bounding box center [569, 428] width 20 height 20
type input "45"
click at [502, 328] on button "Create poll" at bounding box center [673, 469] width 229 height 28
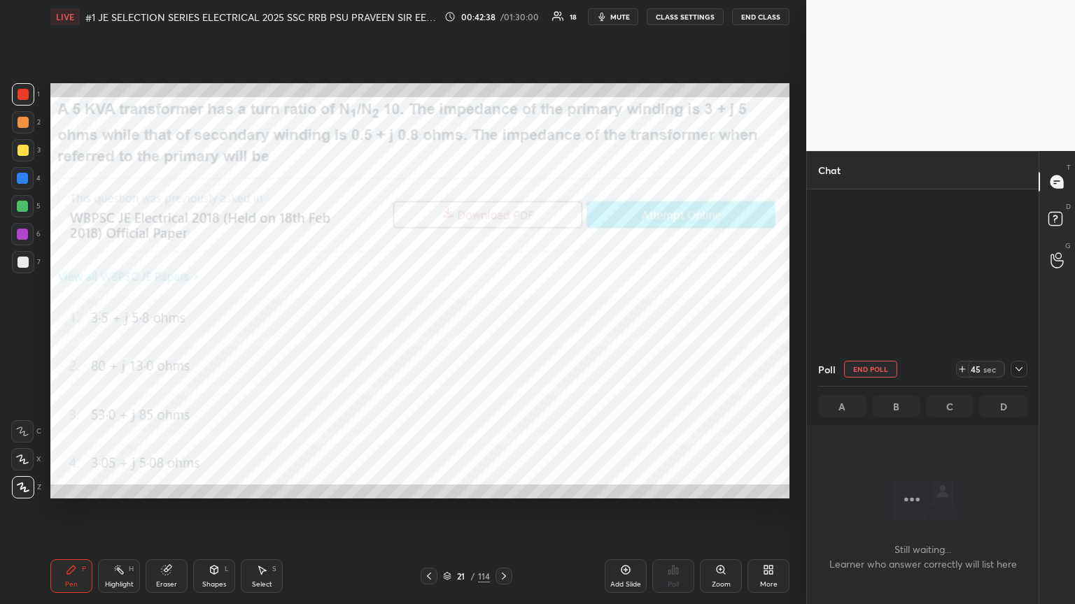
scroll to position [316, 227]
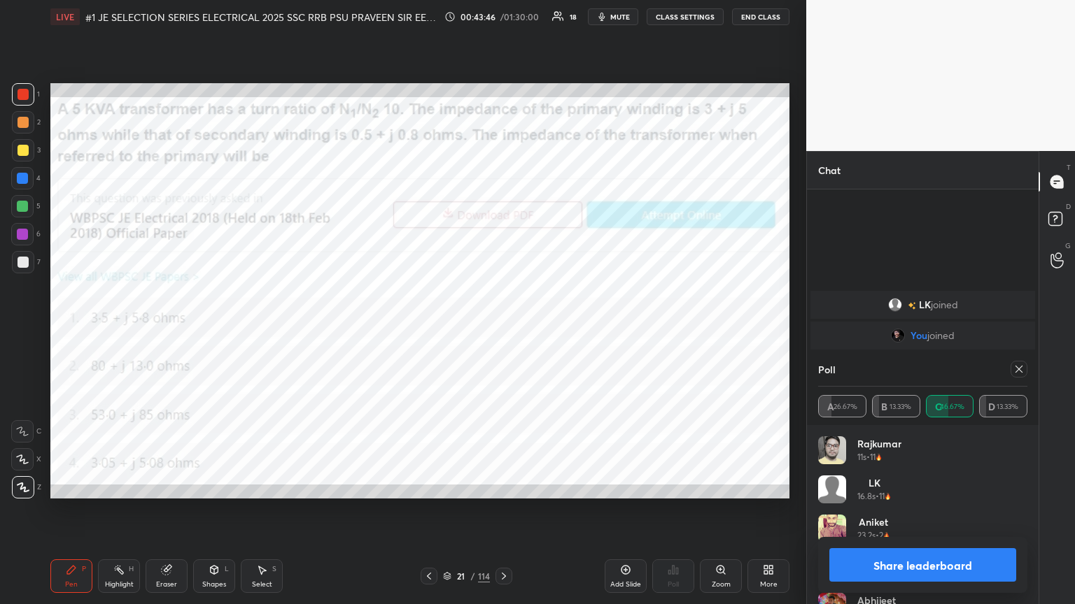
click at [27, 98] on div at bounding box center [22, 94] width 11 height 11
click at [502, 328] on icon at bounding box center [1018, 369] width 11 height 11
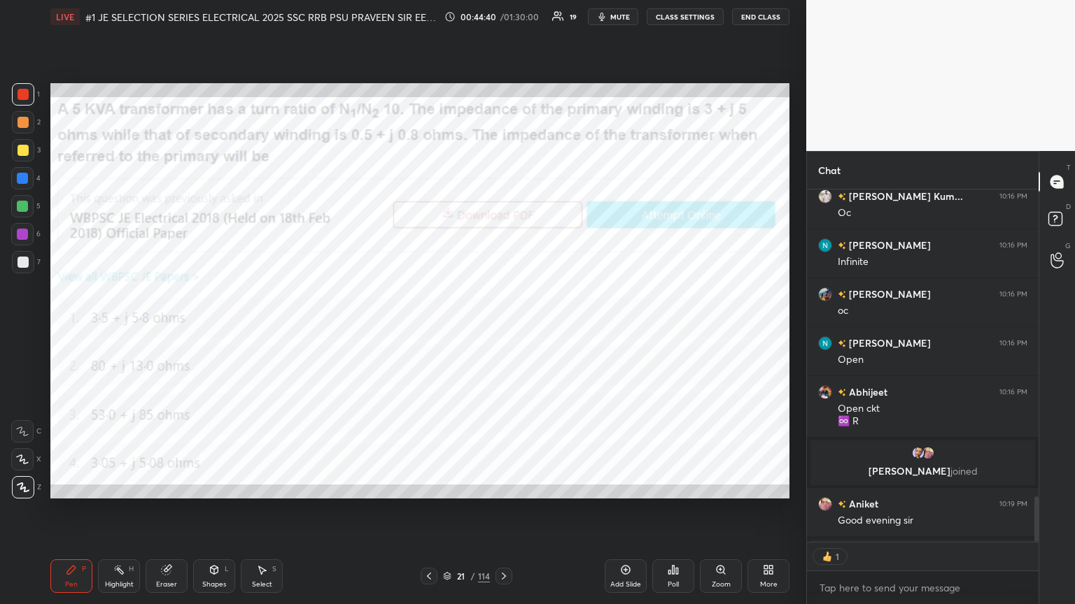
scroll to position [349, 227]
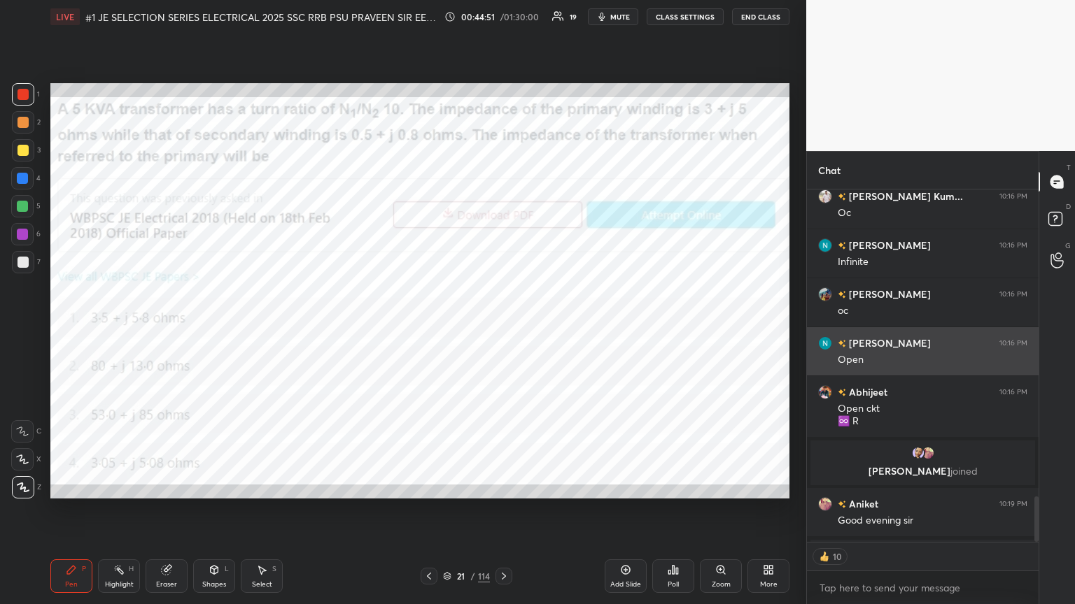
click at [502, 328] on div "1 2 3 4 5 6 7 C X Z C X Z E E Erase all H H LIVE #1 JE SELECTION SERIES ELECTRI…" at bounding box center [537, 302] width 1075 height 604
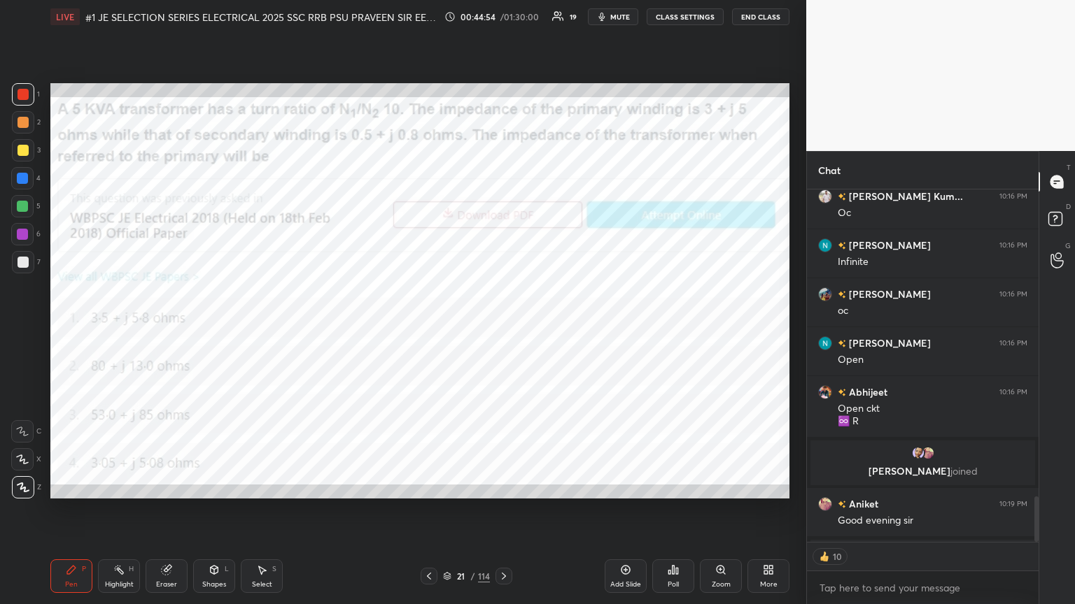
click at [31, 207] on div at bounding box center [22, 206] width 22 height 22
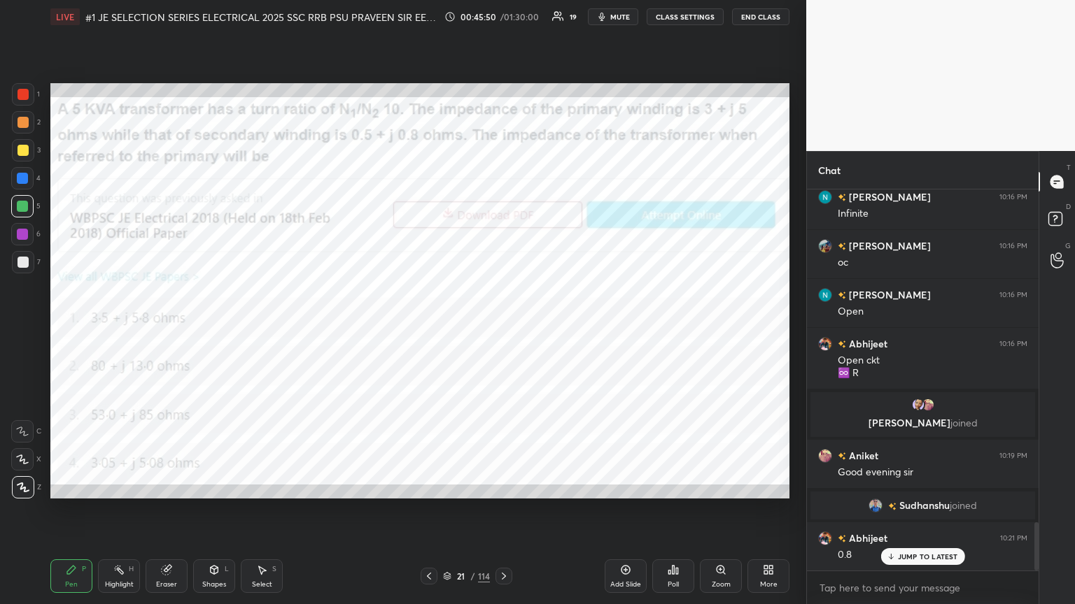
scroll to position [4, 4]
drag, startPoint x: 671, startPoint y: 584, endPoint x: 695, endPoint y: 548, distance: 42.9
click at [502, 328] on icon at bounding box center [625, 570] width 9 height 9
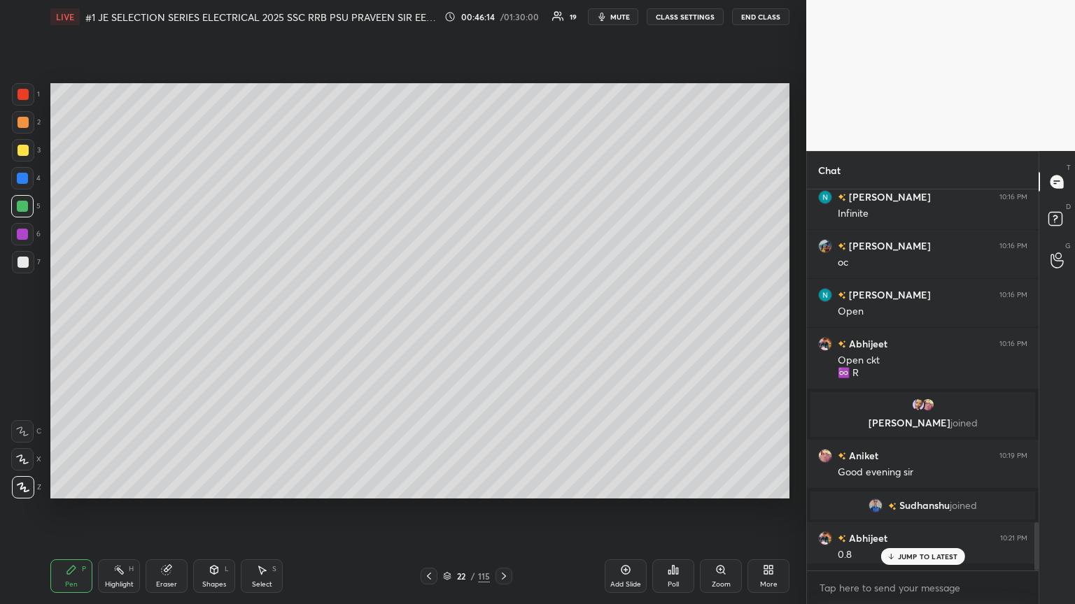
scroll to position [377, 227]
click at [159, 328] on div "Eraser" at bounding box center [167, 577] width 42 height 34
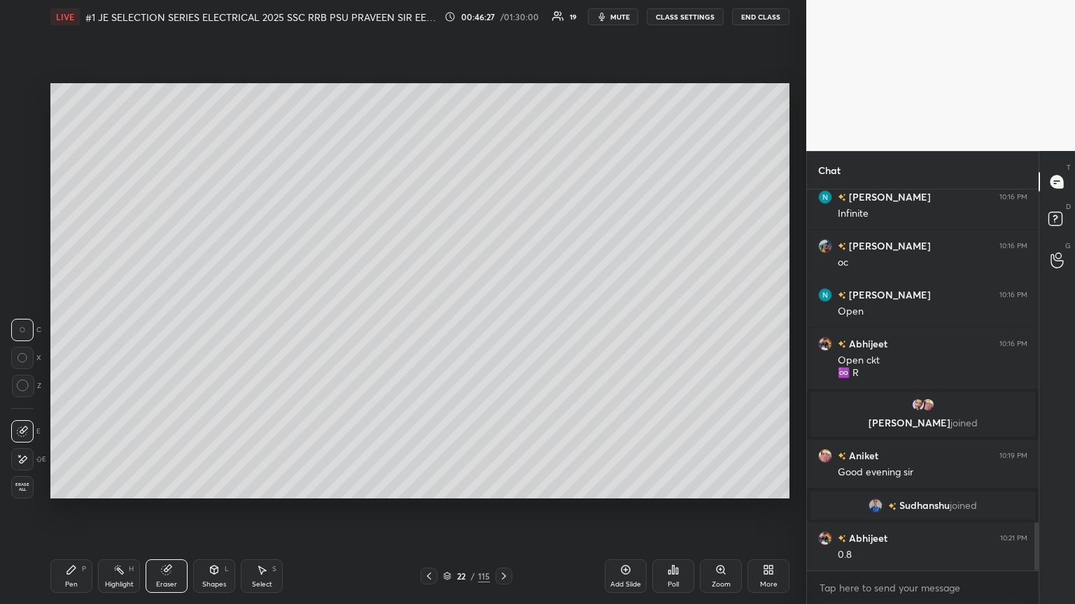
click at [27, 328] on span "Erase all" at bounding box center [22, 488] width 21 height 10
click at [166, 328] on div "Eraser" at bounding box center [167, 577] width 42 height 34
click at [29, 328] on div "Erase all" at bounding box center [22, 487] width 22 height 22
click at [84, 328] on div "Pen P" at bounding box center [71, 577] width 42 height 34
click at [164, 328] on div "Eraser" at bounding box center [167, 577] width 42 height 34
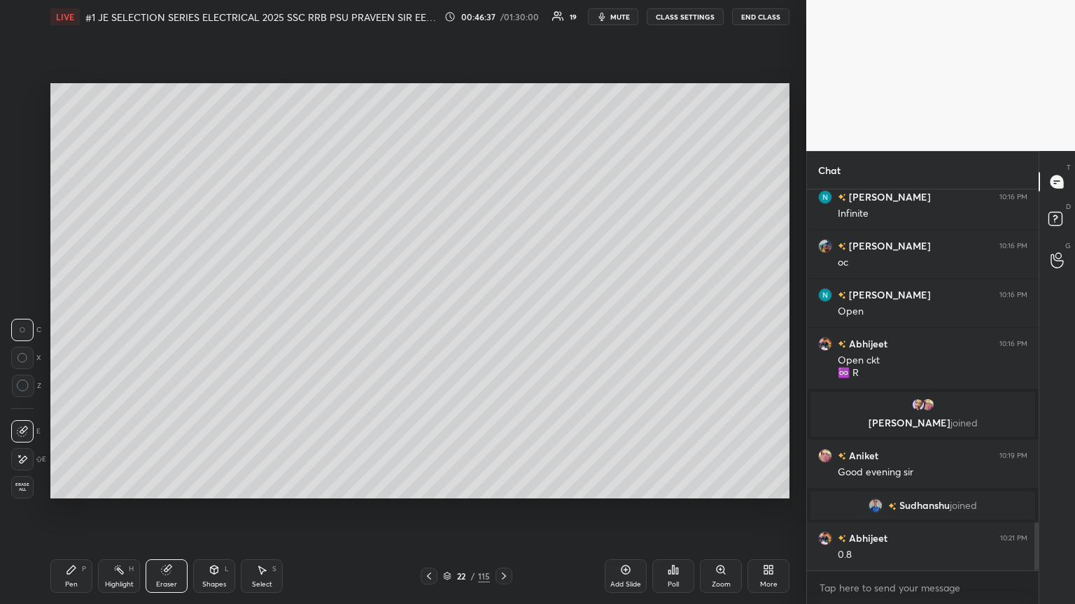
click at [27, 328] on span "Erase all" at bounding box center [22, 488] width 21 height 10
click at [73, 328] on div "Pen P Highlight H Eraser Shapes L Select S 22 / 115 Add Slide Poll Zoom More" at bounding box center [419, 576] width 739 height 56
click at [446, 328] on icon at bounding box center [447, 576] width 8 height 8
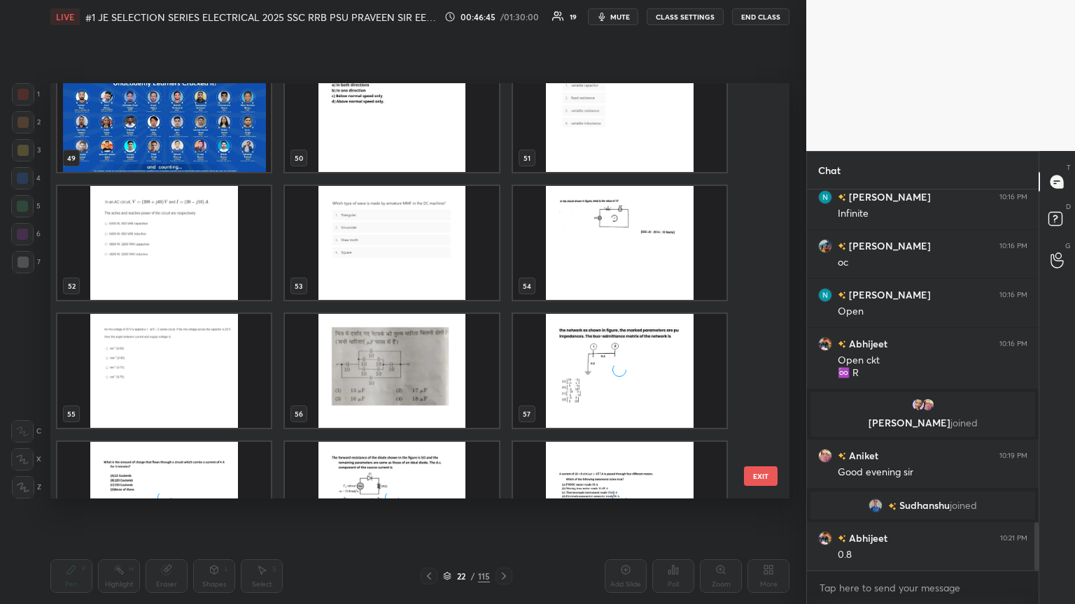
scroll to position [2173, 0]
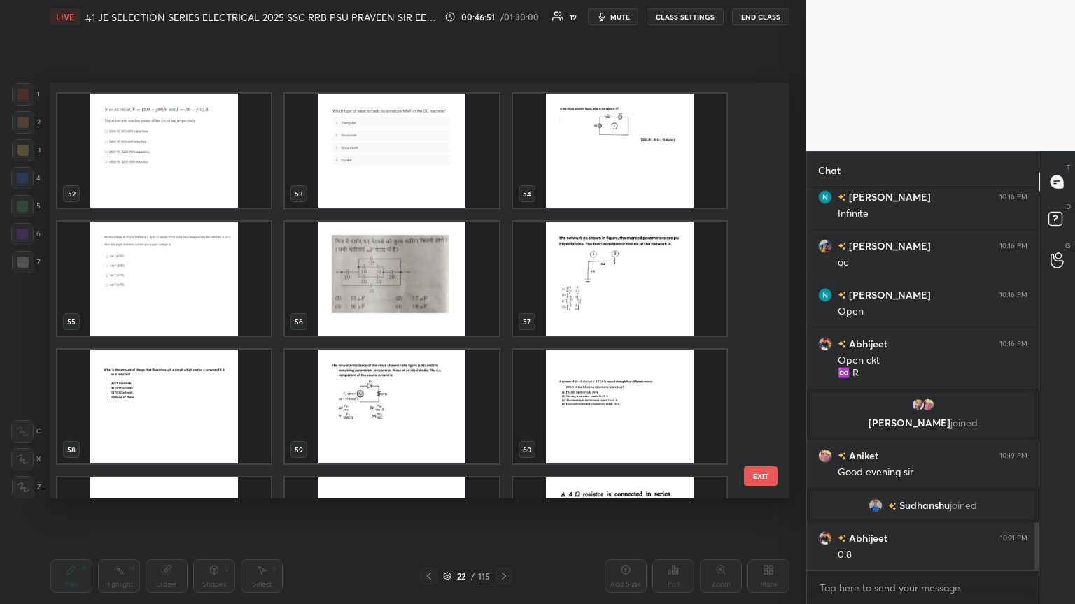
click at [175, 171] on img "grid" at bounding box center [163, 151] width 213 height 114
click at [176, 171] on img "grid" at bounding box center [163, 151] width 213 height 114
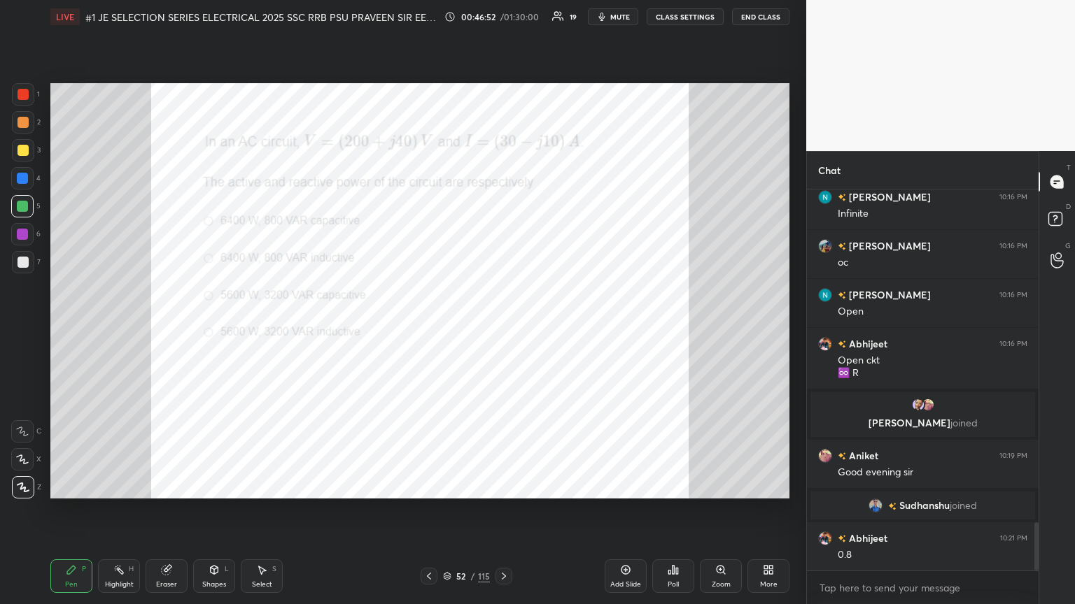
click at [178, 172] on img "grid" at bounding box center [163, 151] width 213 height 114
click at [502, 328] on div "Zoom" at bounding box center [720, 584] width 19 height 7
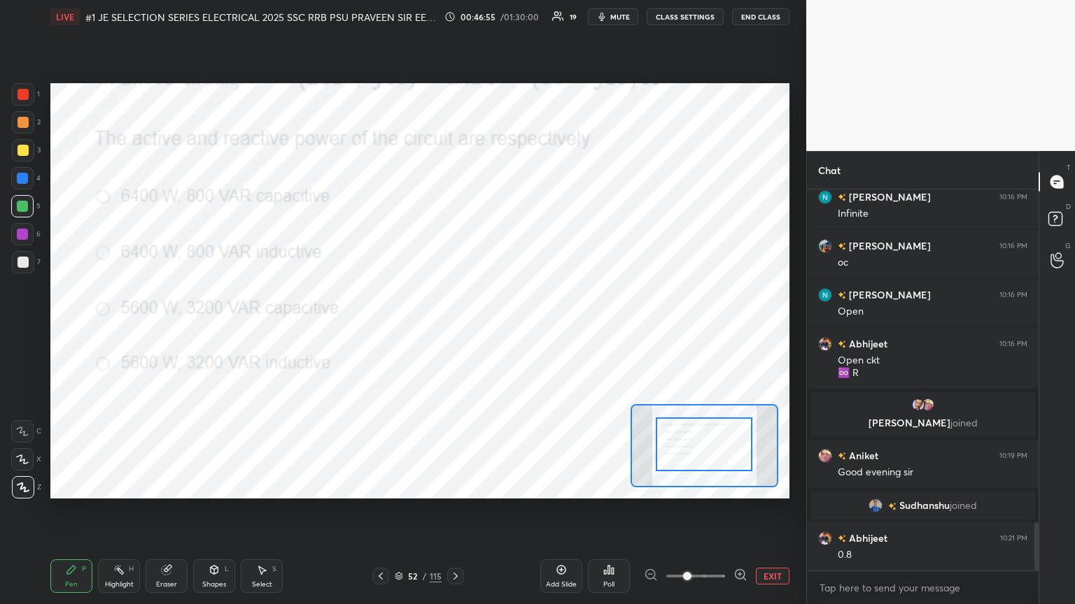
drag, startPoint x: 707, startPoint y: 460, endPoint x: 711, endPoint y: 443, distance: 17.5
drag, startPoint x: 712, startPoint y: 459, endPoint x: 711, endPoint y: 448, distance: 11.2
click at [502, 328] on div at bounding box center [703, 436] width 97 height 54
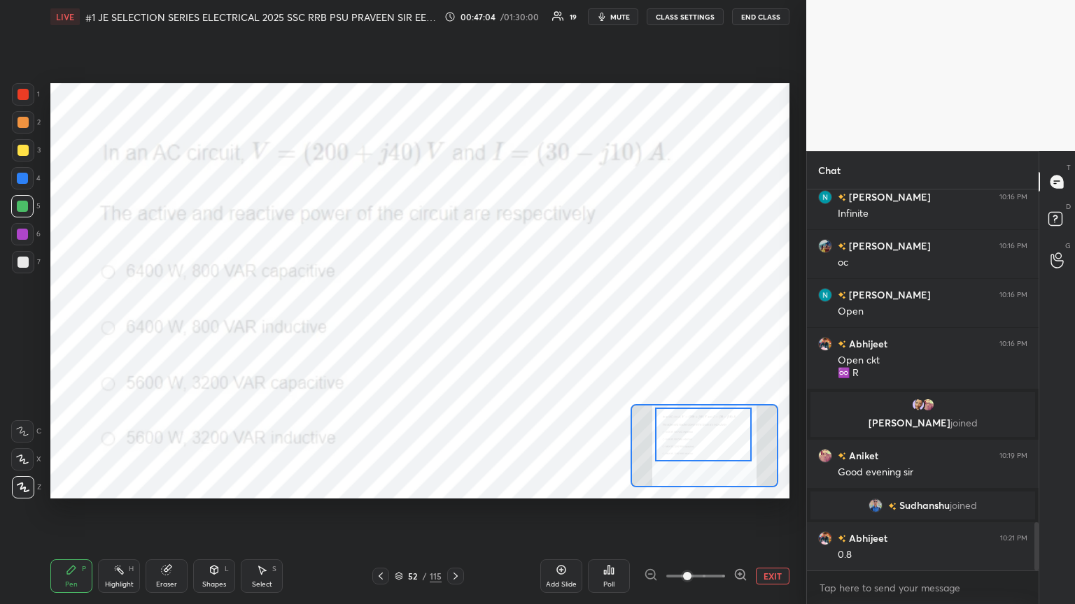
click at [502, 328] on div "Poll" at bounding box center [609, 577] width 42 height 34
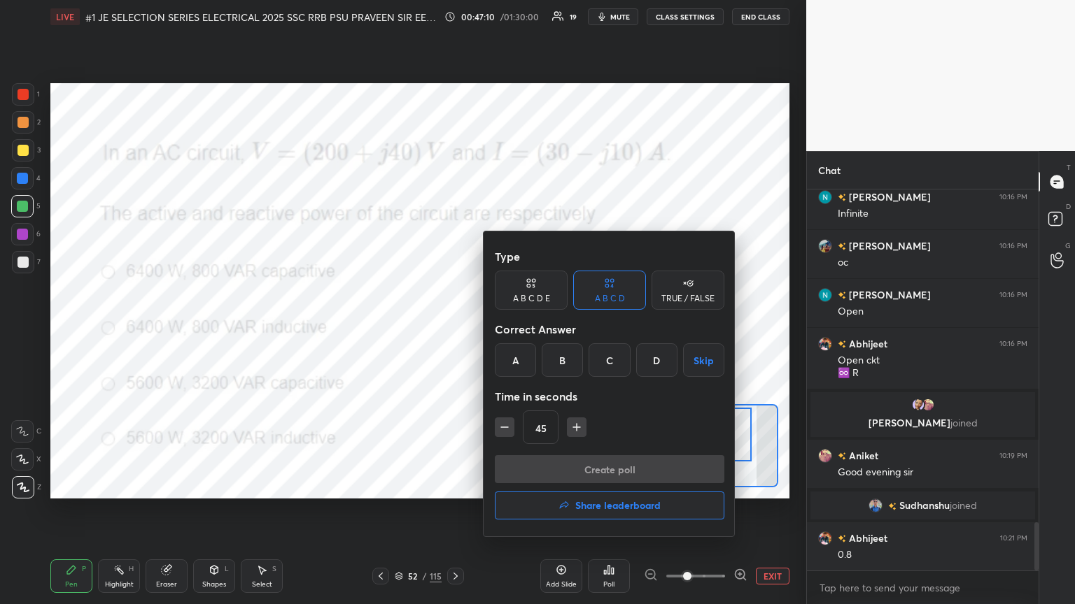
click at [502, 328] on div "B" at bounding box center [561, 360] width 41 height 34
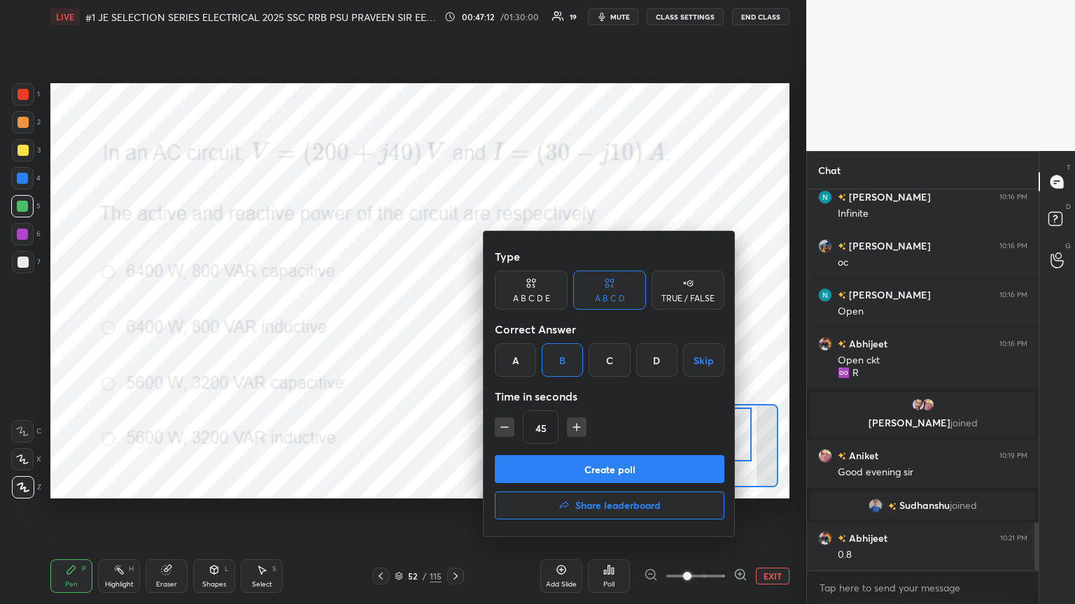
click at [502, 328] on button "Create poll" at bounding box center [609, 469] width 229 height 28
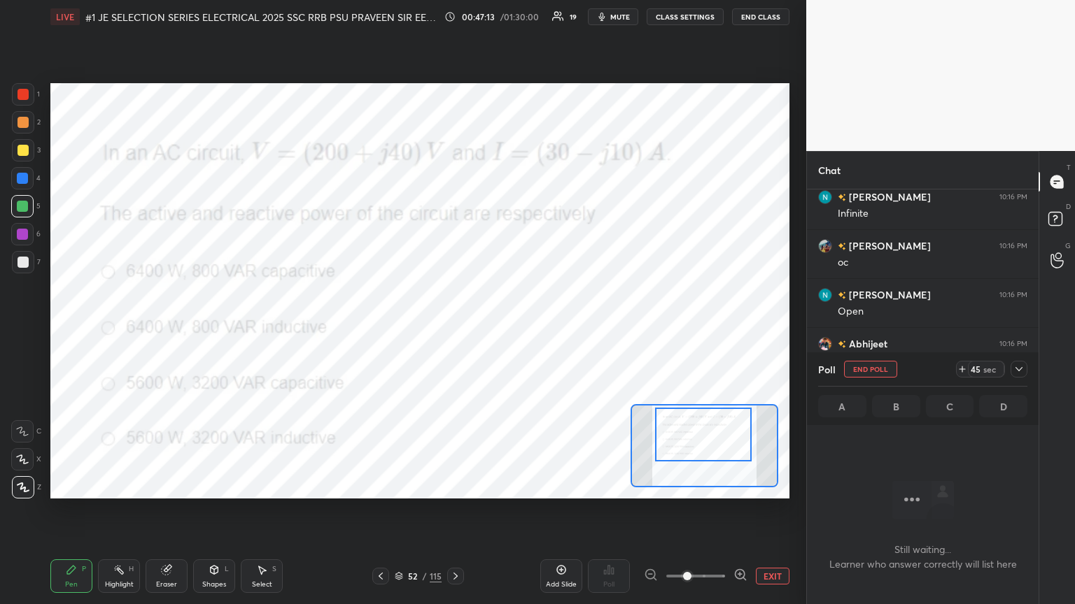
scroll to position [188, 227]
click at [502, 328] on icon at bounding box center [961, 369] width 11 height 11
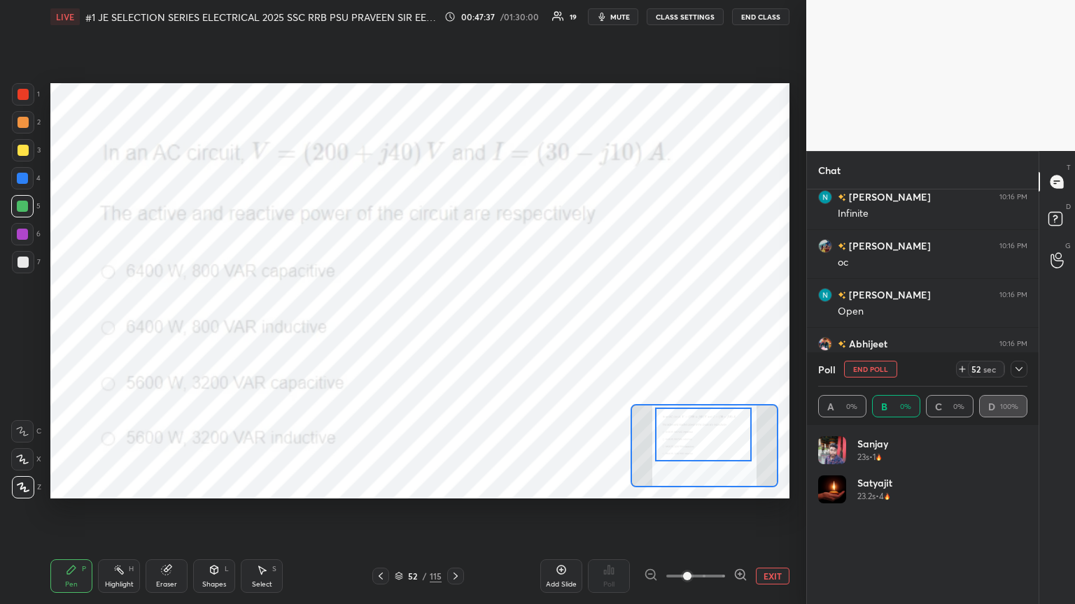
scroll to position [164, 205]
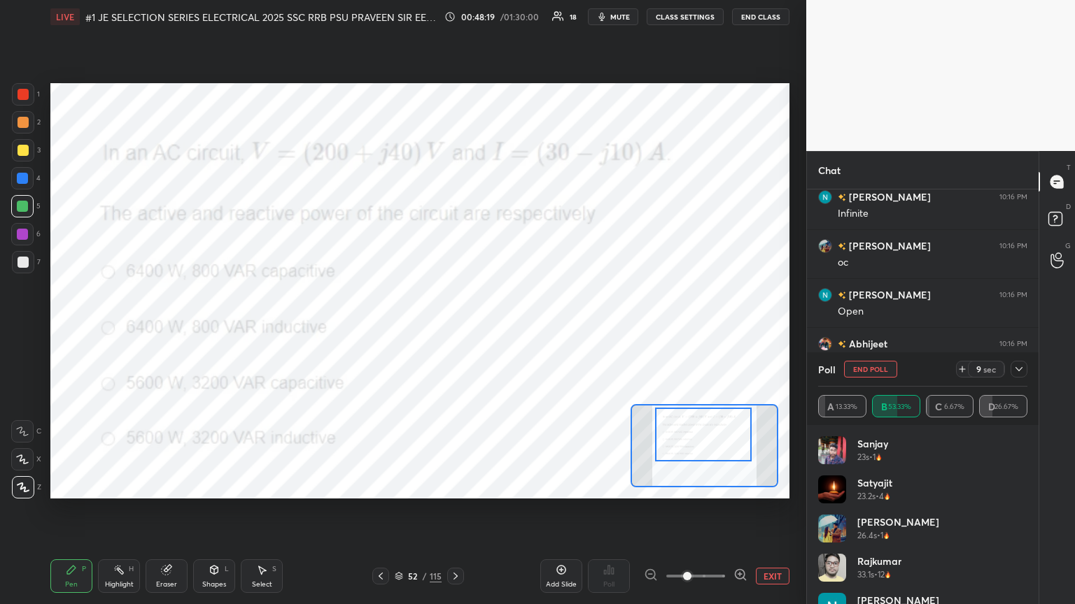
click at [502, 328] on div "9 sec" at bounding box center [980, 369] width 49 height 17
click at [502, 328] on icon at bounding box center [961, 369] width 11 height 11
drag, startPoint x: 1027, startPoint y: 508, endPoint x: 1023, endPoint y: 553, distance: 45.6
click at [502, 328] on div "[PERSON_NAME] 23s • 1 [PERSON_NAME] 23.2s • 4 [PERSON_NAME] 26.4s • 1 [PERSON_N…" at bounding box center [923, 514] width 232 height 179
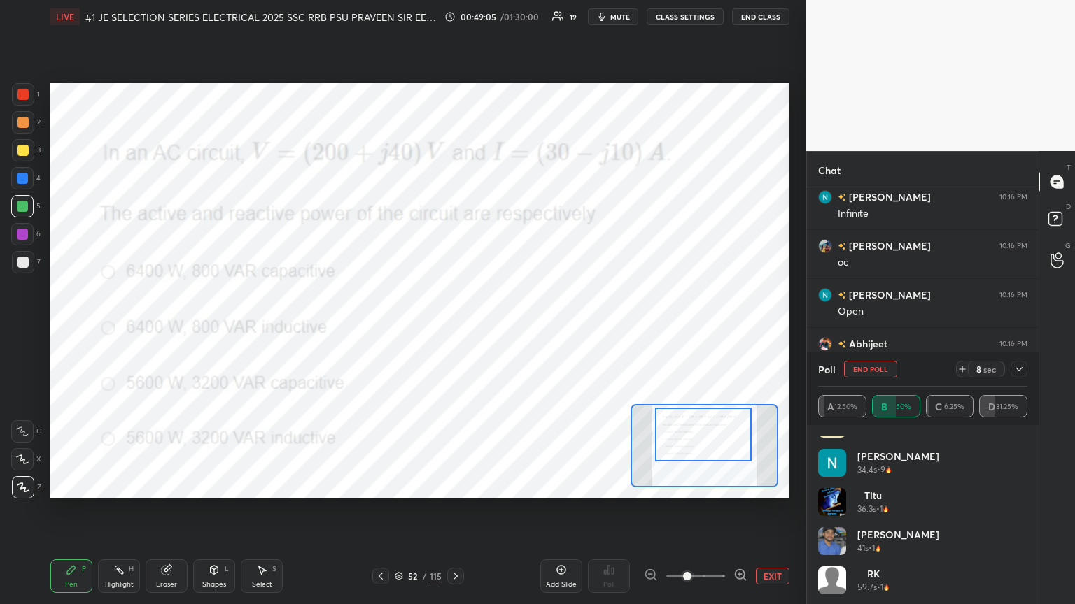
scroll to position [146, 0]
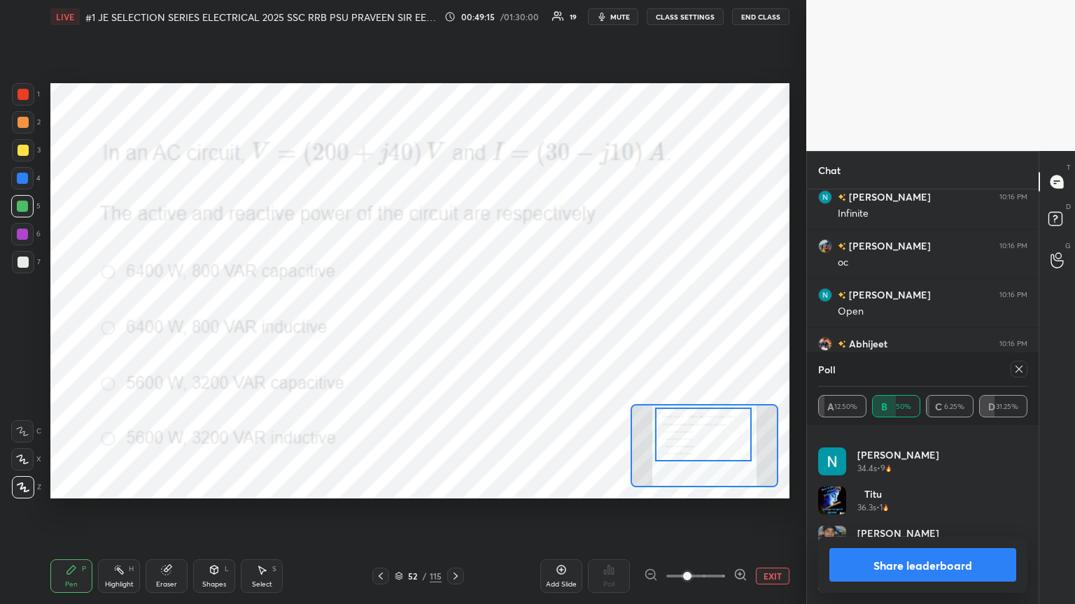
click at [502, 328] on icon at bounding box center [1018, 369] width 11 height 11
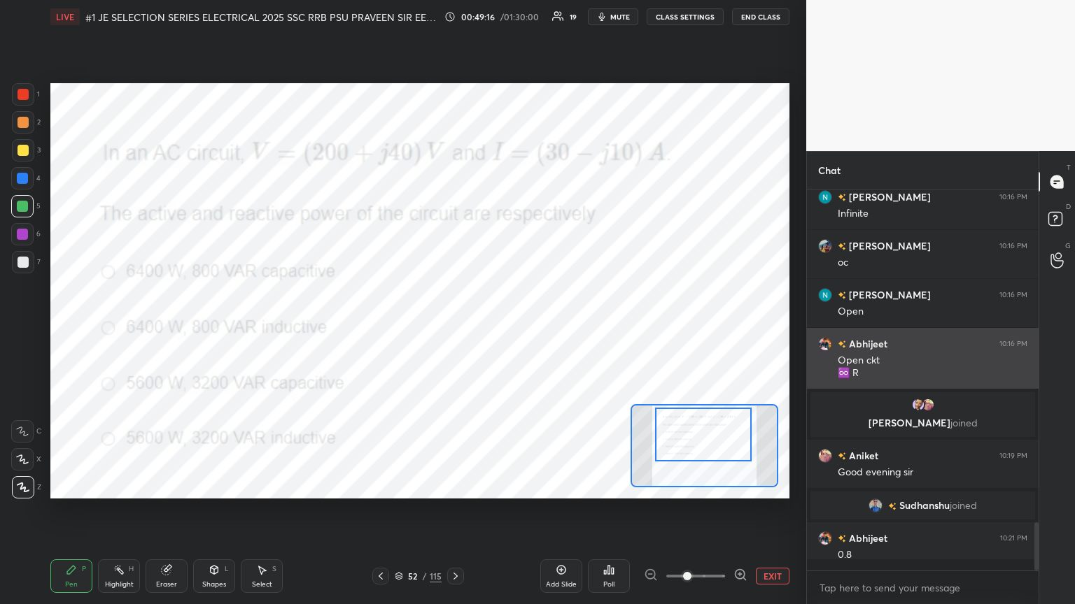
scroll to position [373, 227]
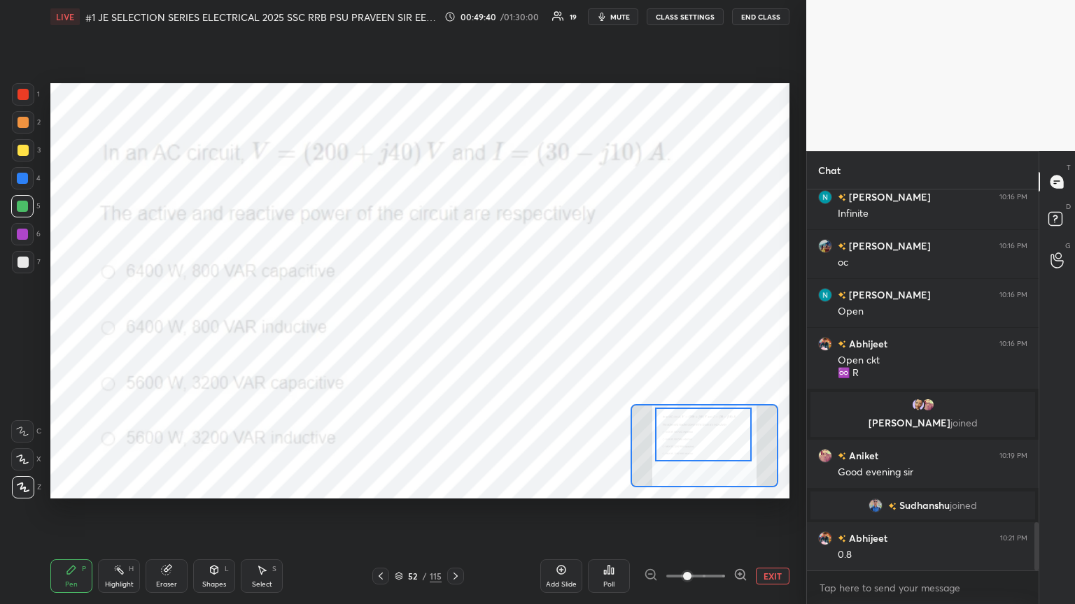
click at [28, 96] on div at bounding box center [22, 94] width 11 height 11
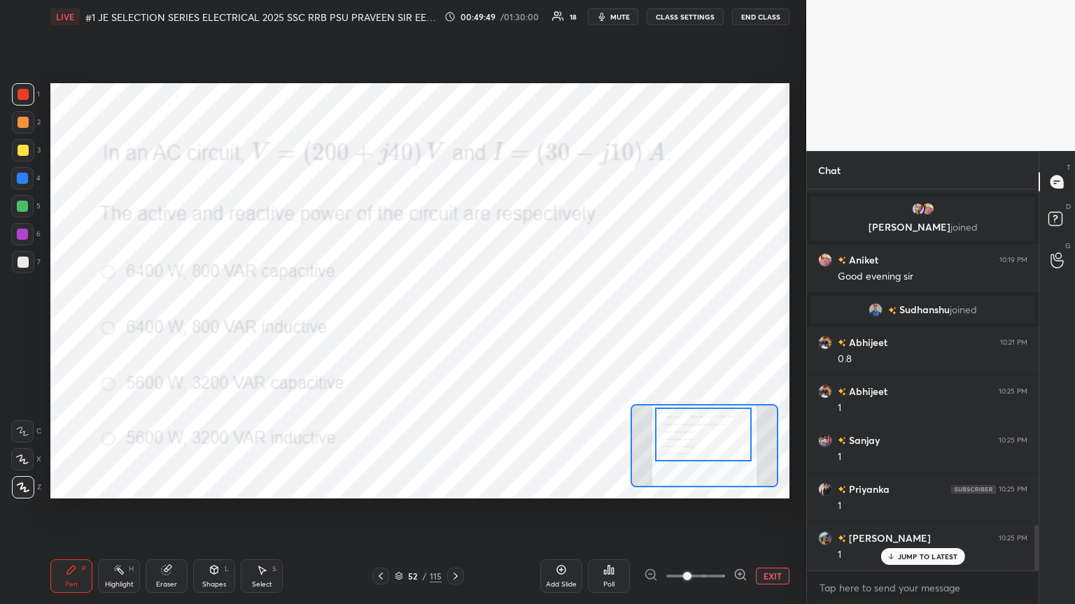
scroll to position [2890, 0]
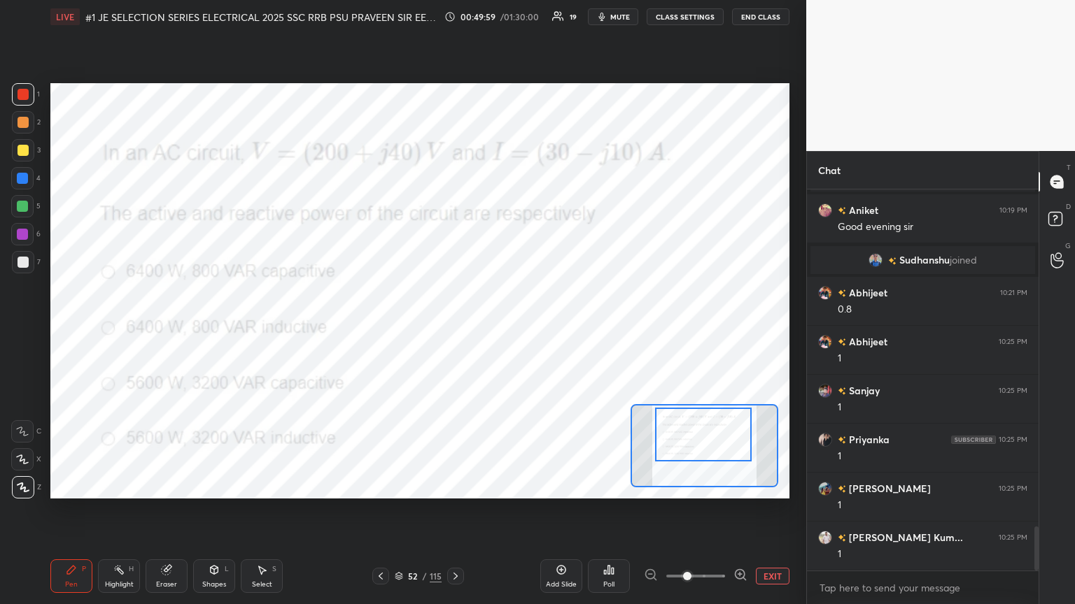
click at [23, 177] on div at bounding box center [22, 178] width 11 height 11
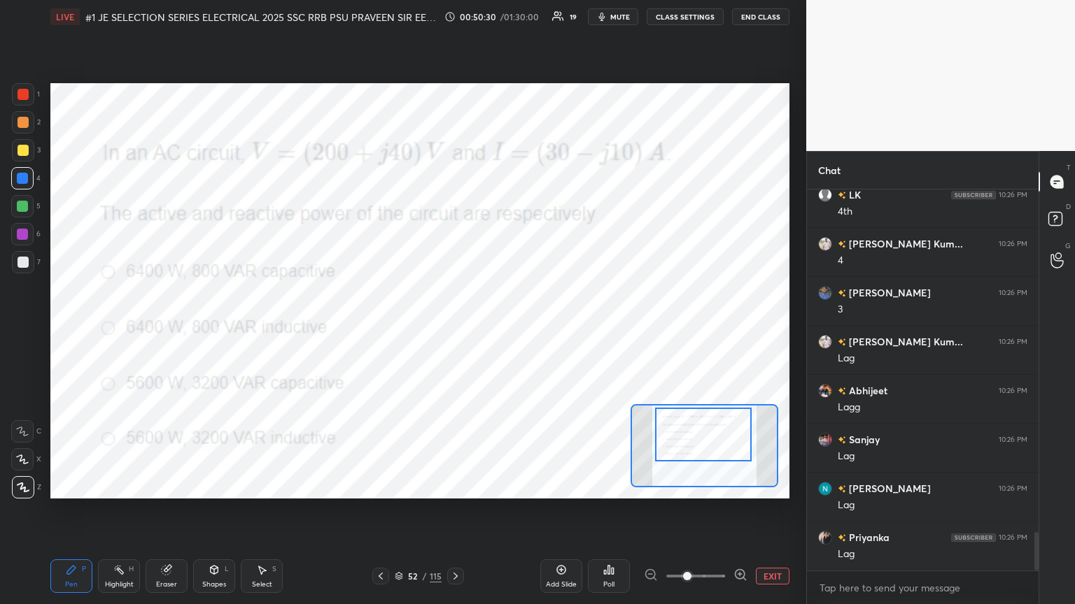
scroll to position [3428, 0]
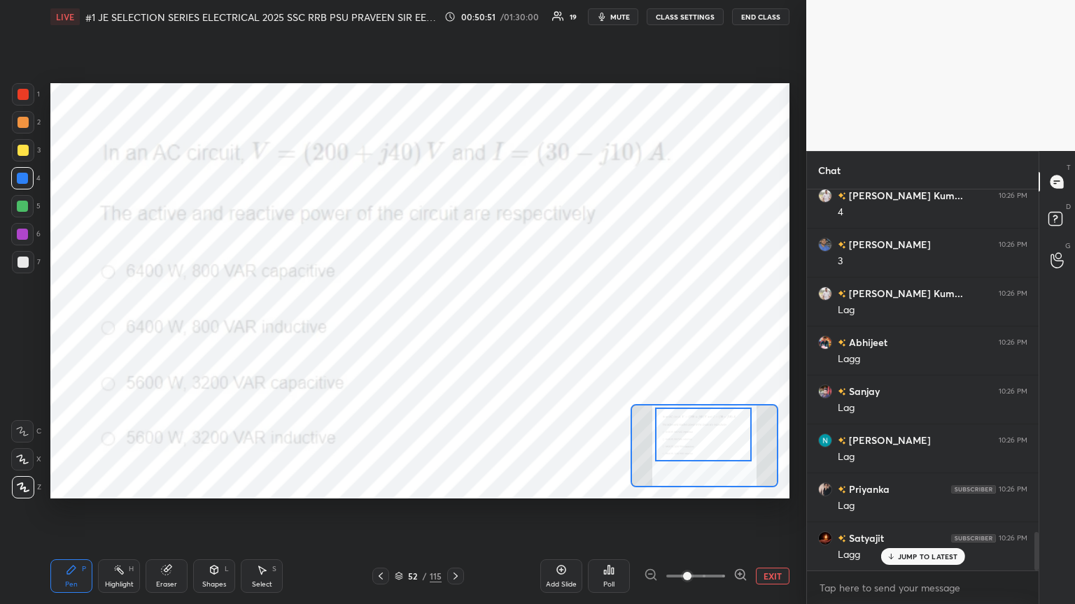
click at [502, 328] on p "JUMP TO LATEST" at bounding box center [928, 557] width 60 height 8
click at [172, 328] on div "Eraser" at bounding box center [167, 577] width 42 height 34
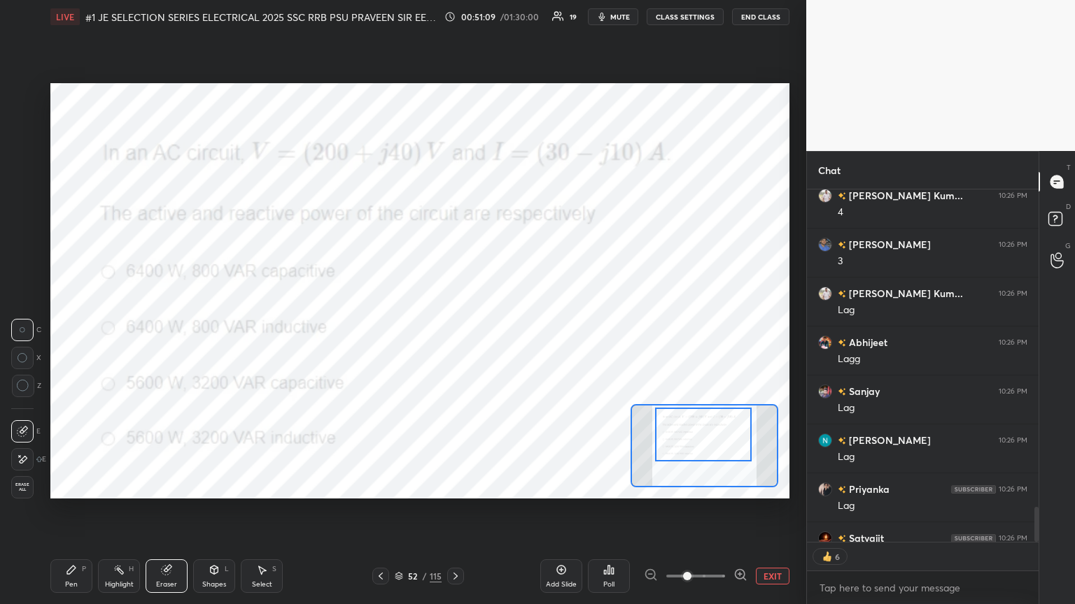
click at [28, 328] on span "Erase all" at bounding box center [22, 488] width 21 height 10
click at [67, 328] on div "Pen P" at bounding box center [71, 577] width 42 height 34
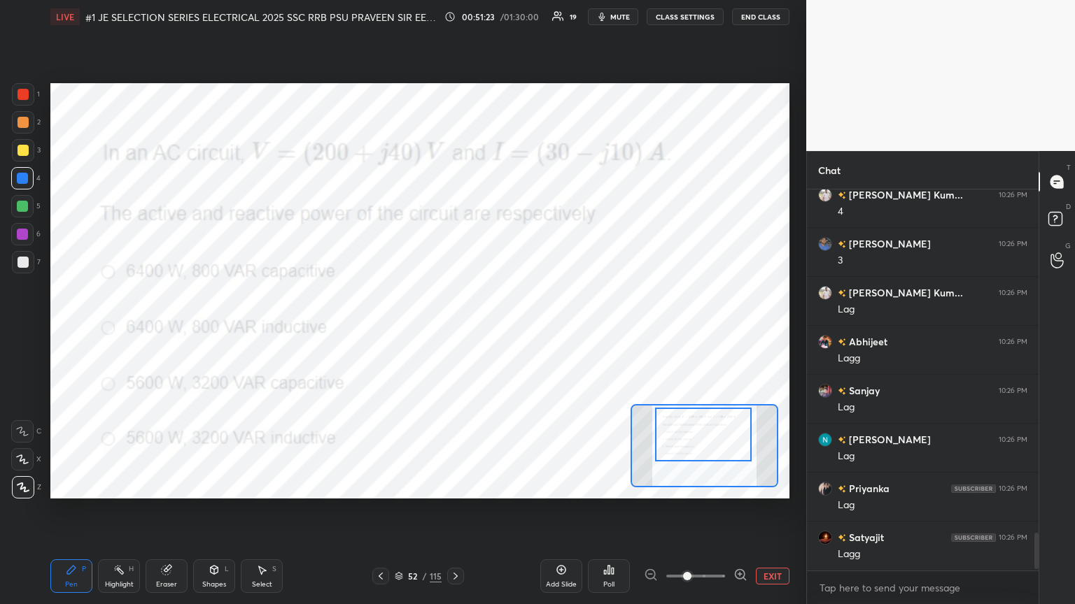
scroll to position [3477, 0]
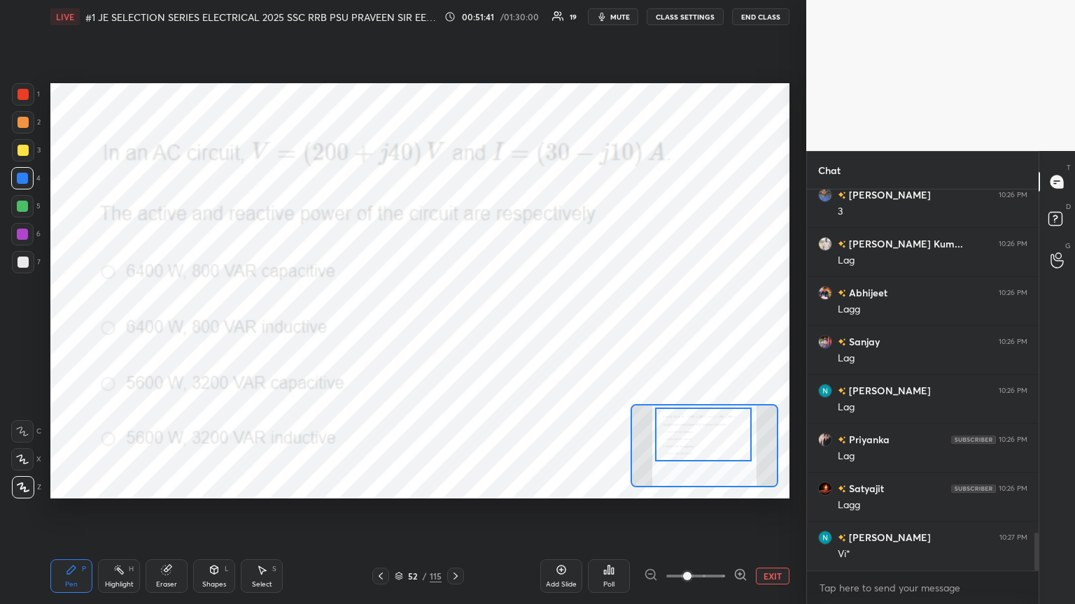
click at [164, 328] on icon at bounding box center [166, 570] width 9 height 9
click at [65, 328] on div "Pen" at bounding box center [71, 584] width 13 height 7
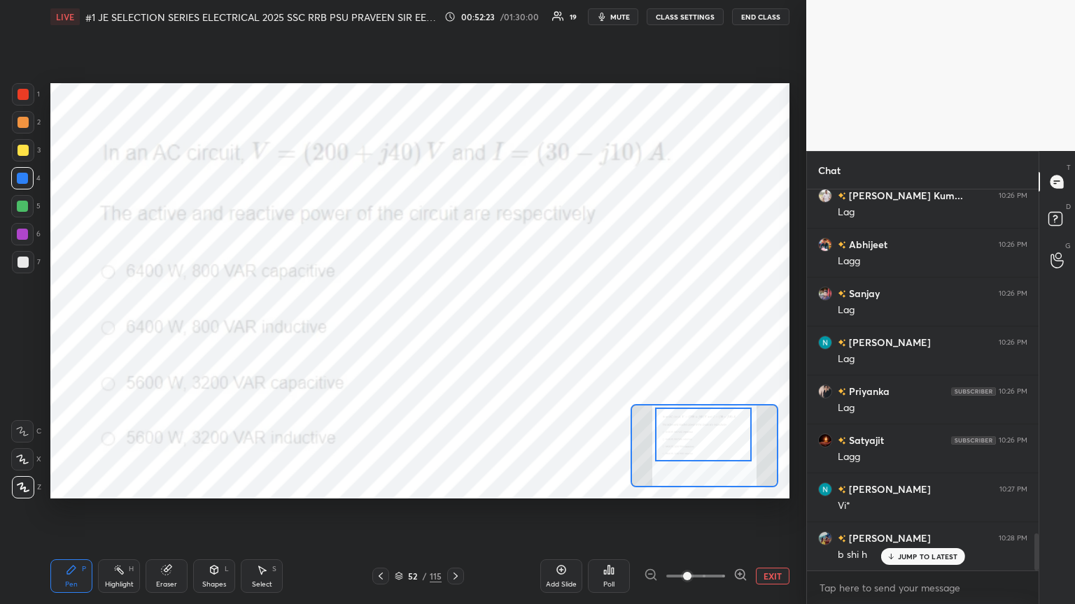
click at [185, 328] on div "Eraser" at bounding box center [167, 577] width 42 height 34
click at [82, 328] on div "P" at bounding box center [84, 569] width 4 height 7
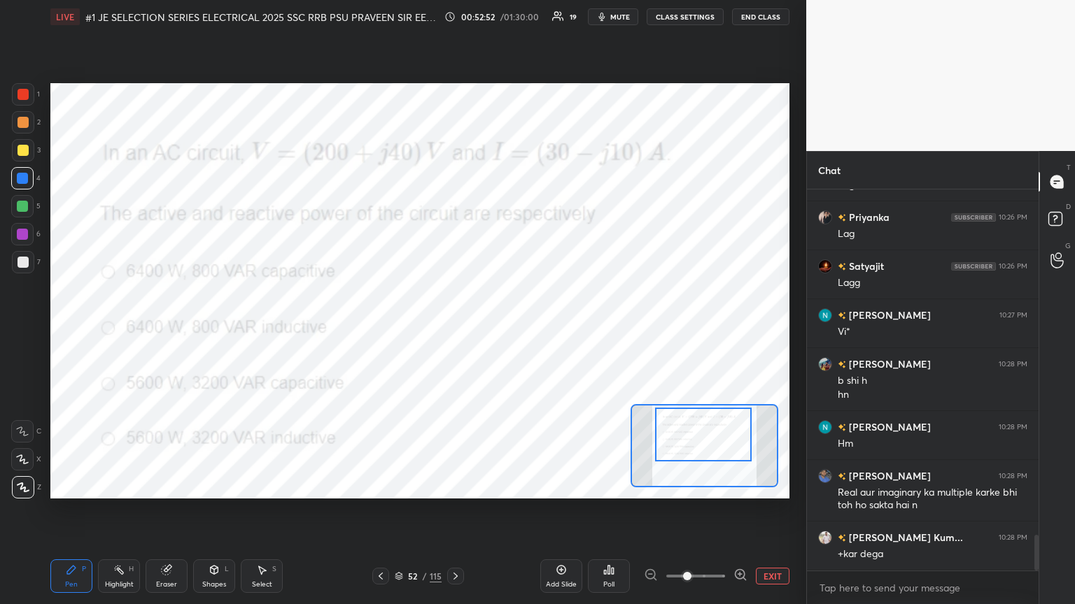
scroll to position [3749, 0]
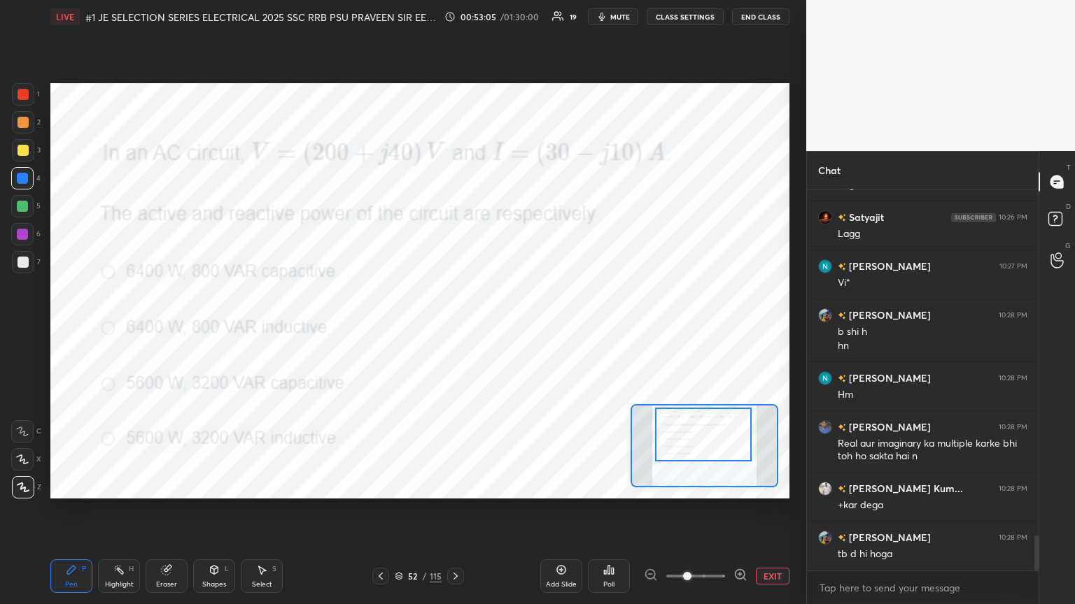
click at [25, 94] on div at bounding box center [22, 94] width 11 height 11
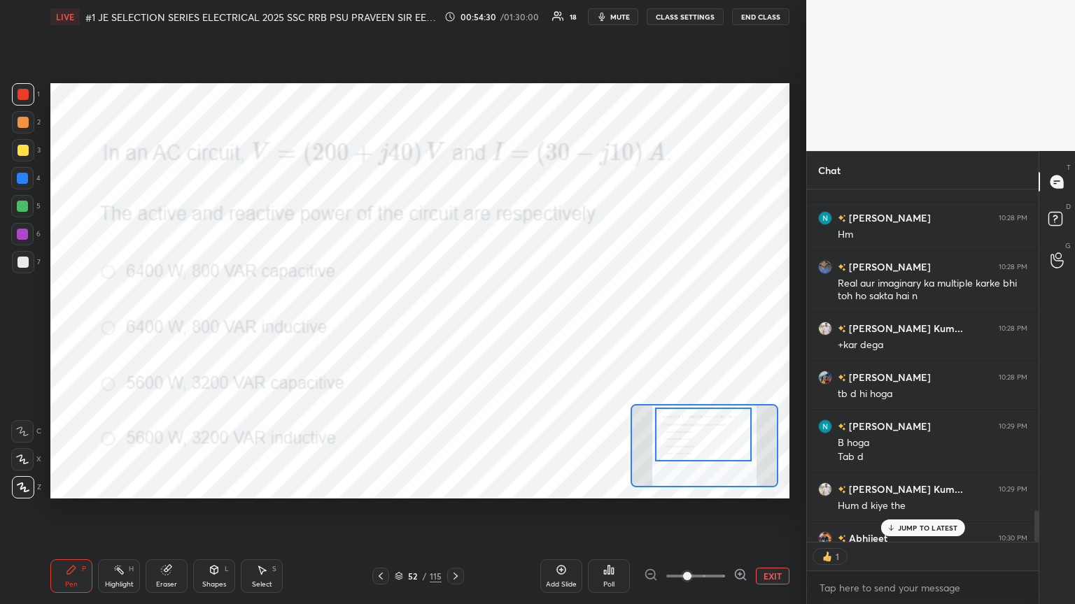
scroll to position [349, 227]
drag, startPoint x: 0, startPoint y: 590, endPoint x: 8, endPoint y: 604, distance: 15.7
click at [1, 328] on div "1 2 3 4 5 6 7 C X Z C X Z E E Erase all H H LIVE #1 JE SELECTION SERIES ELECTRI…" at bounding box center [397, 302] width 795 height 604
drag, startPoint x: 173, startPoint y: 575, endPoint x: 160, endPoint y: 576, distance: 12.7
click at [170, 328] on div "Eraser" at bounding box center [167, 577] width 42 height 34
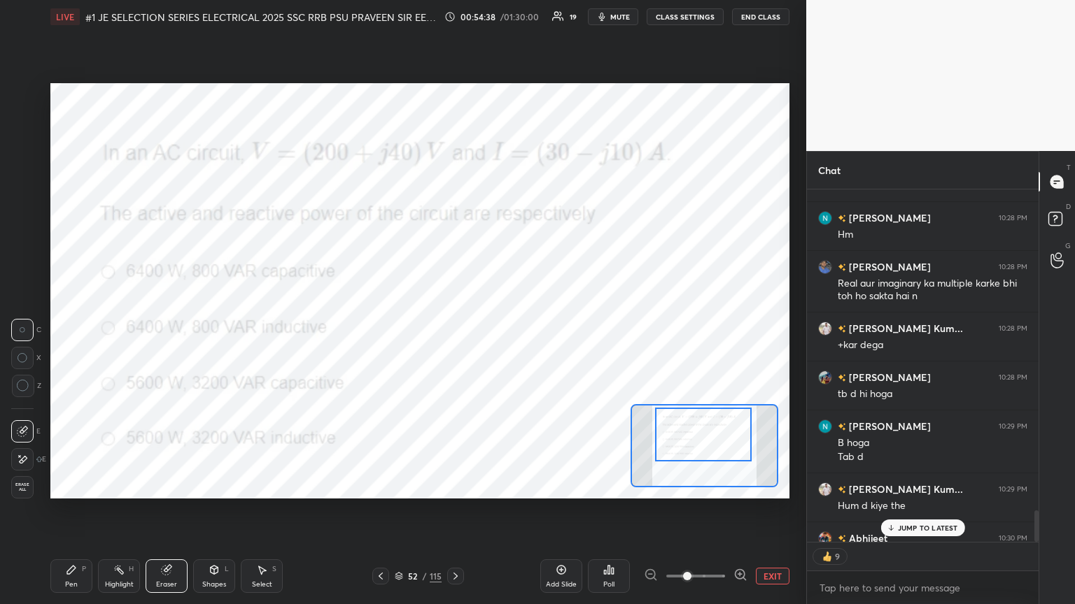
drag, startPoint x: 36, startPoint y: 484, endPoint x: 36, endPoint y: 562, distance: 77.7
click at [36, 328] on div "E E Erase all" at bounding box center [28, 457] width 35 height 84
click at [36, 328] on div "1 2 3 4 5 6 7 C X Z C X Z E E Erase all H H LIVE #1 JE SELECTION SERIES ELECTRI…" at bounding box center [397, 302] width 795 height 604
drag, startPoint x: 20, startPoint y: 488, endPoint x: 31, endPoint y: 518, distance: 33.0
click at [20, 328] on span "Erase all" at bounding box center [22, 488] width 21 height 10
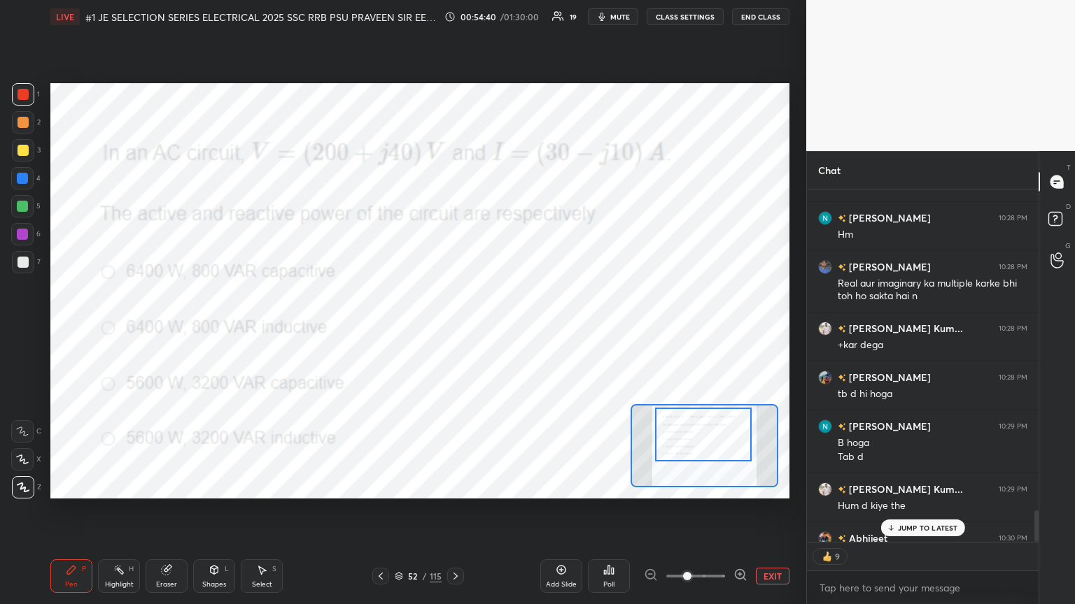
click at [78, 328] on div "Pen P" at bounding box center [71, 577] width 42 height 34
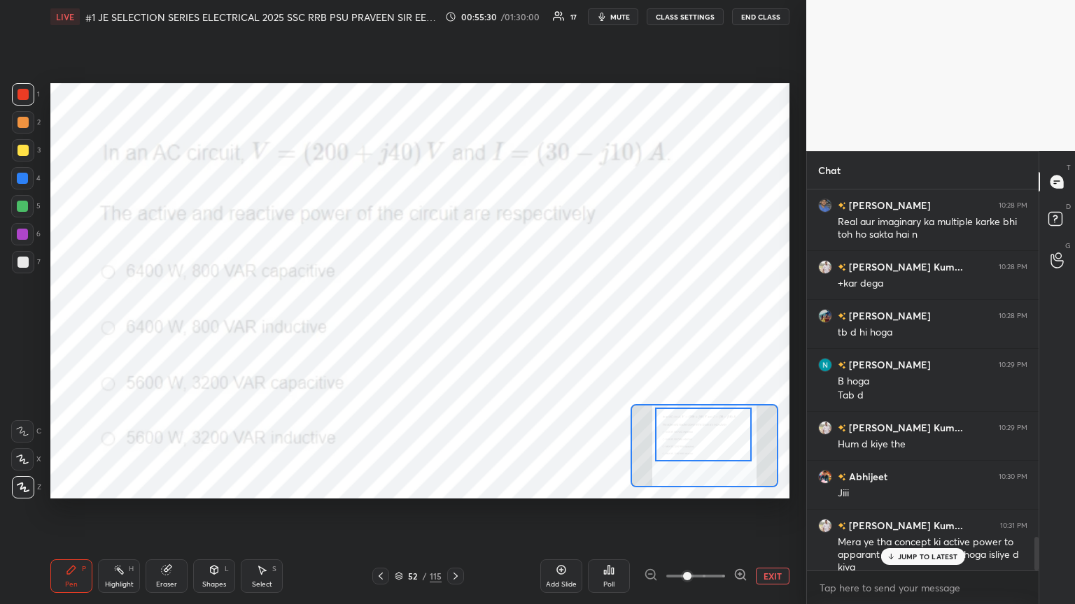
scroll to position [4020, 0]
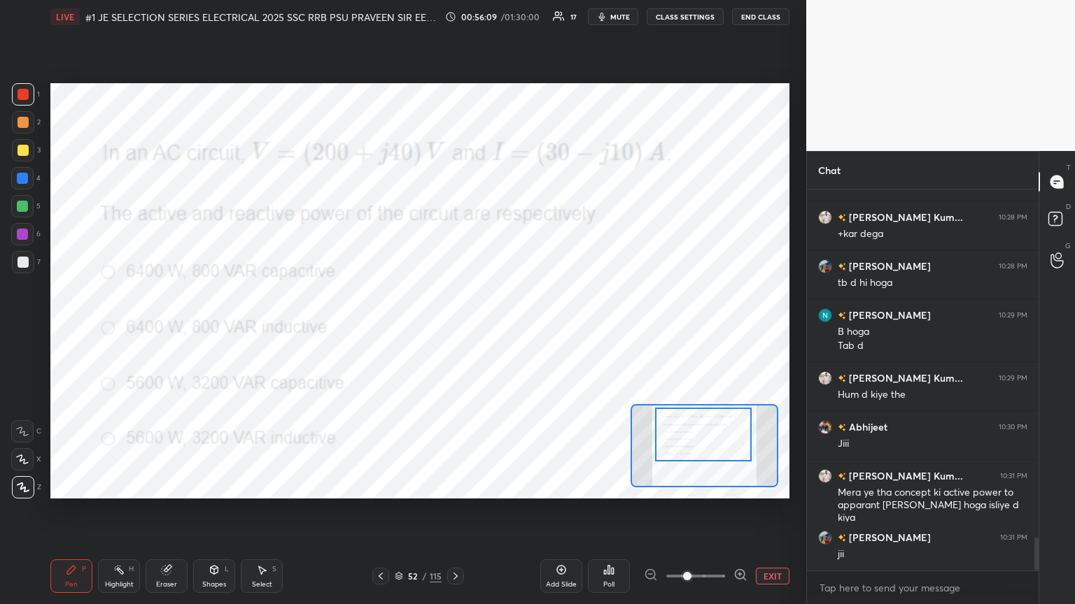
click at [183, 328] on div "Eraser" at bounding box center [167, 577] width 42 height 34
drag, startPoint x: 22, startPoint y: 483, endPoint x: 44, endPoint y: 535, distance: 57.0
click at [22, 328] on span "Erase all" at bounding box center [22, 488] width 21 height 10
click at [48, 328] on div "Setting up your live class Poll for secs No correct answer Start poll" at bounding box center [420, 291] width 750 height 515
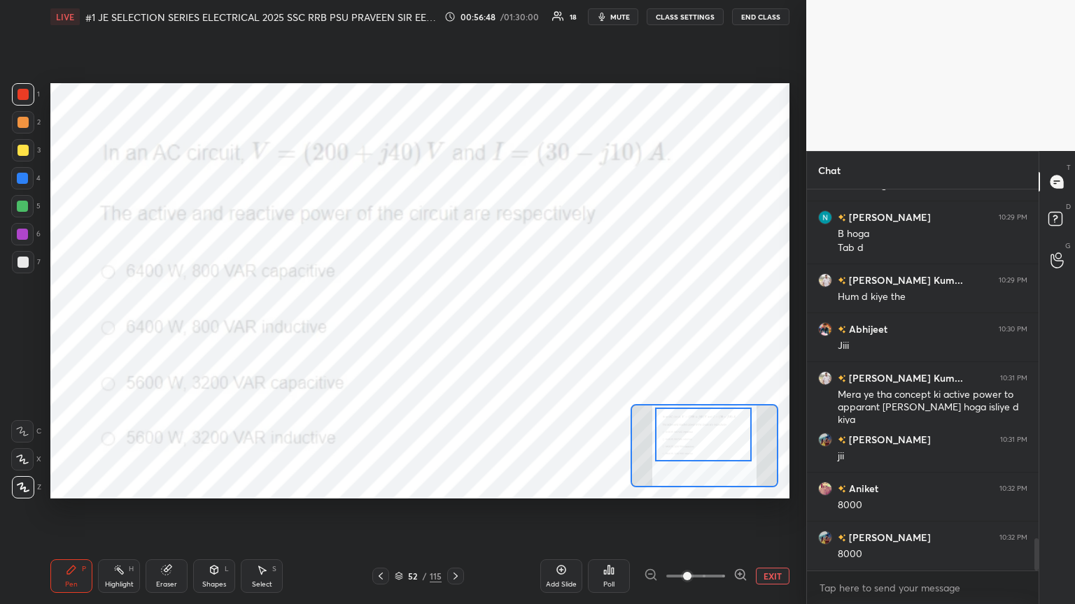
scroll to position [4167, 0]
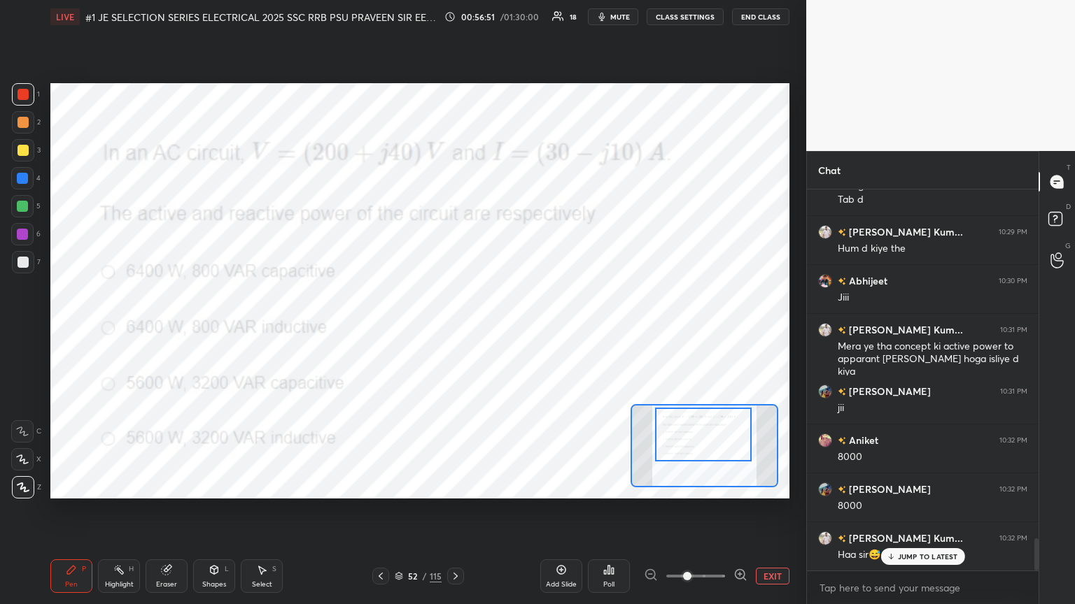
click at [502, 328] on p "JUMP TO LATEST" at bounding box center [928, 557] width 60 height 8
click at [15, 206] on div at bounding box center [22, 206] width 22 height 22
click at [20, 328] on div "1 2 3 4 5 6 7 C X Z C X Z E E Erase all H H LIVE #1 JE SELECTION SERIES ELECTRI…" at bounding box center [397, 302] width 795 height 604
click at [50, 328] on div "LIVE #1 JE SELECTION SERIES ELECTRICAL 2025 SSC RRB PSU PRAVEEN SIR EEEGURU 00:…" at bounding box center [420, 302] width 750 height 604
click at [120, 328] on div "Highlight H" at bounding box center [119, 577] width 42 height 34
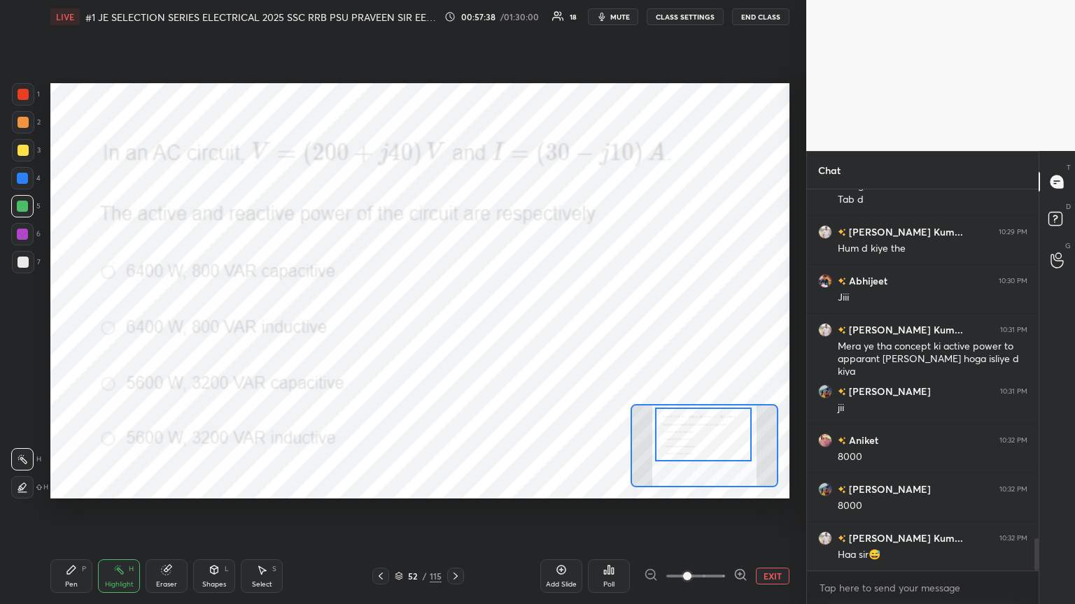
drag, startPoint x: 178, startPoint y: 567, endPoint x: 72, endPoint y: 566, distance: 105.6
click at [176, 328] on div "Eraser" at bounding box center [167, 577] width 42 height 34
click at [27, 328] on span "Erase all" at bounding box center [22, 488] width 21 height 10
drag, startPoint x: 56, startPoint y: 574, endPoint x: 49, endPoint y: 575, distance: 7.1
click at [56, 328] on div "Pen P" at bounding box center [71, 577] width 42 height 34
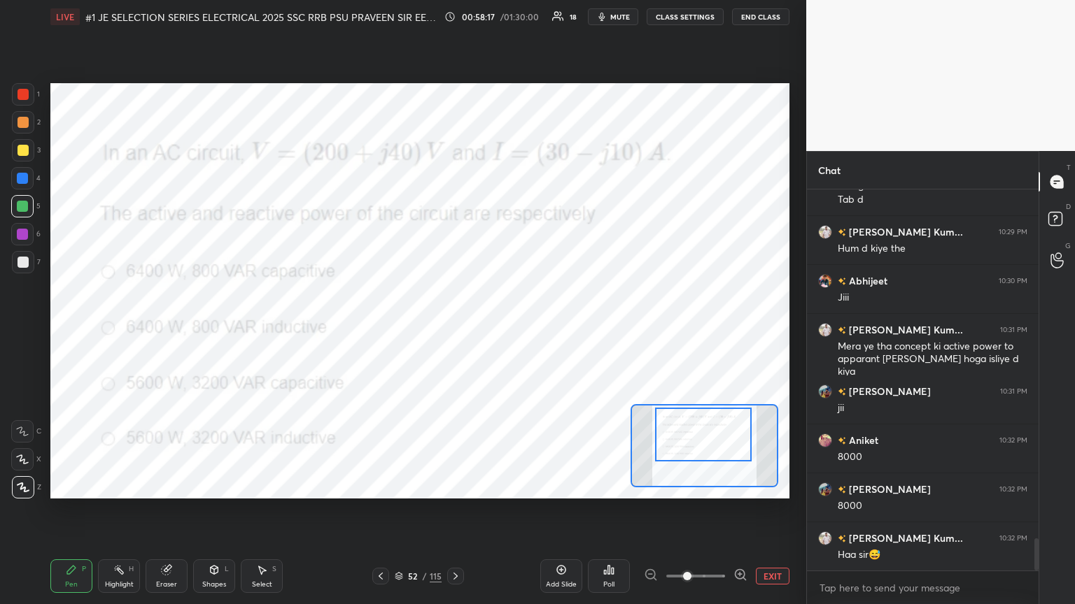
drag, startPoint x: 211, startPoint y: 580, endPoint x: 122, endPoint y: 590, distance: 90.2
click at [208, 328] on div "Shapes" at bounding box center [214, 584] width 24 height 7
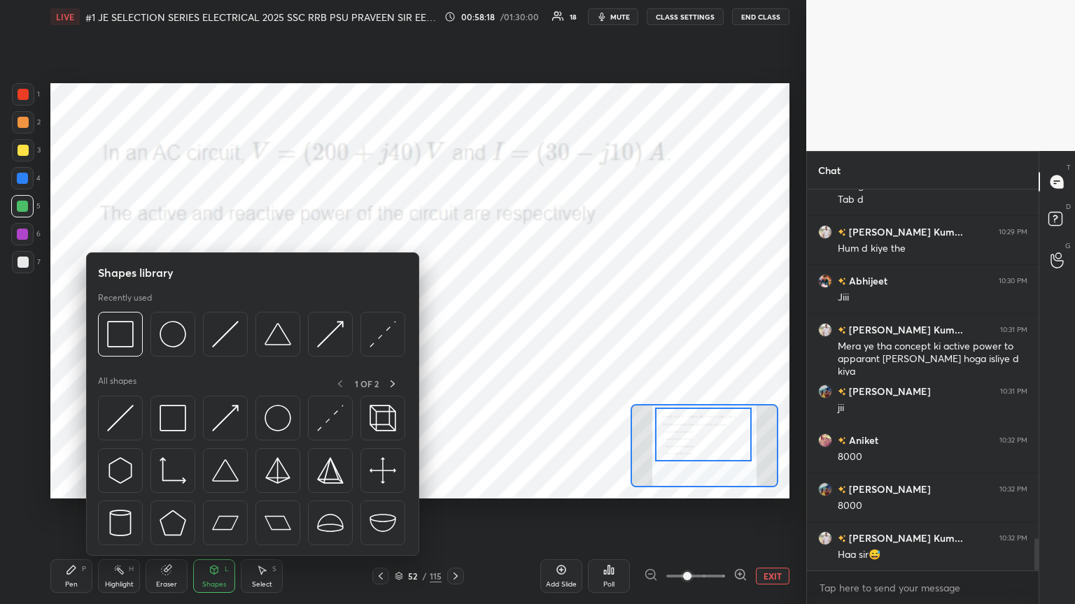
click at [27, 328] on div "1 2 3 4 5 6 7 C X Z C X Z E E Erase all H H" at bounding box center [22, 291] width 45 height 416
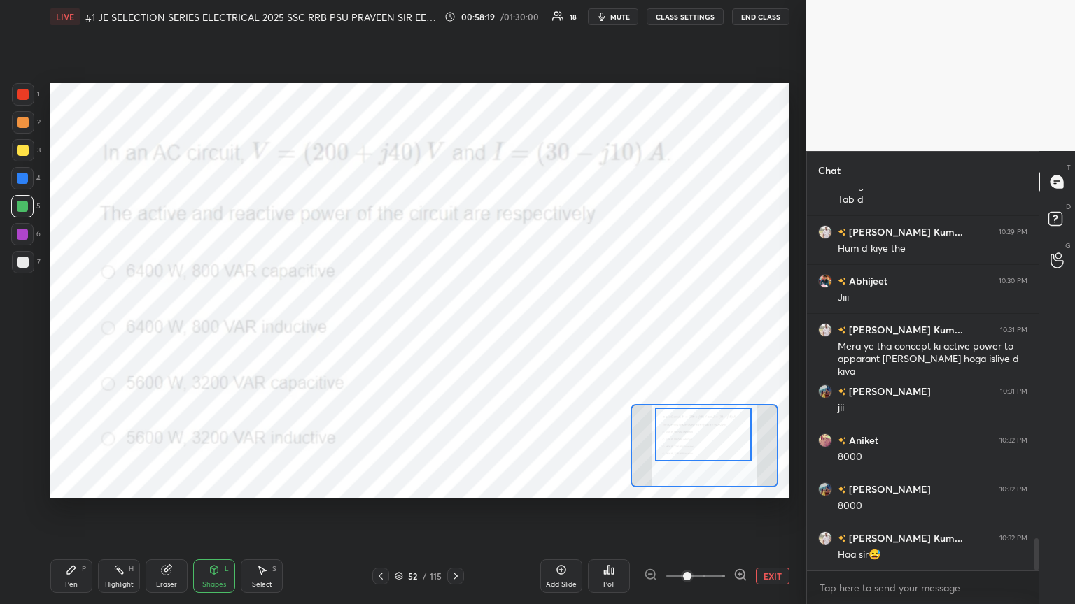
drag, startPoint x: 78, startPoint y: 579, endPoint x: 70, endPoint y: 582, distance: 9.1
click at [76, 328] on div "Pen P" at bounding box center [71, 577] width 42 height 34
click at [28, 328] on icon at bounding box center [23, 488] width 13 height 10
click at [69, 328] on div "Pen P" at bounding box center [71, 577] width 42 height 34
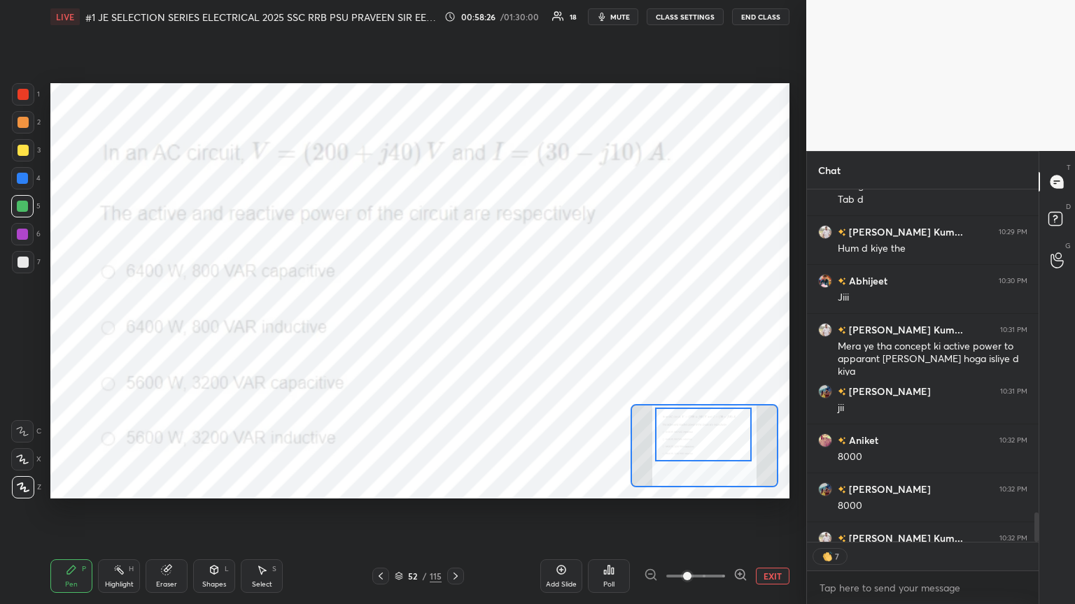
click at [399, 328] on icon at bounding box center [399, 576] width 8 height 8
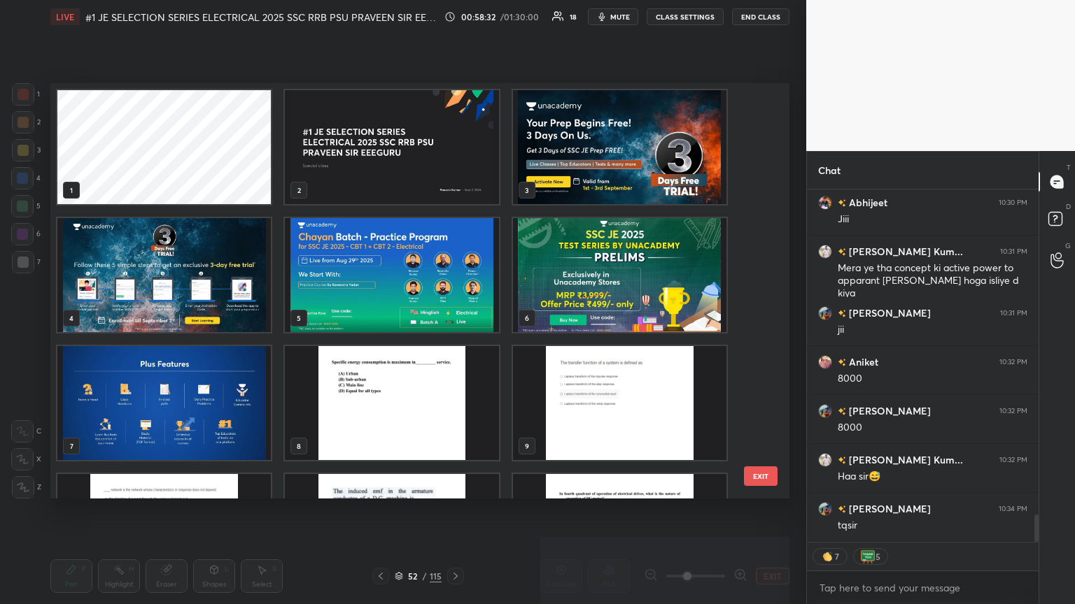
scroll to position [4294, 0]
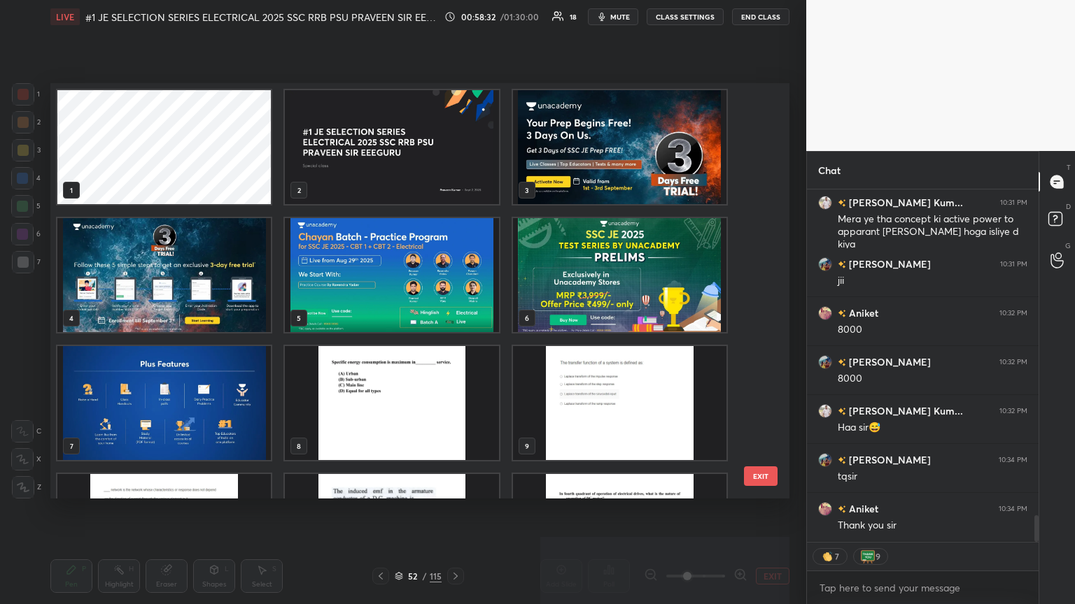
click at [502, 148] on img "grid" at bounding box center [619, 147] width 213 height 114
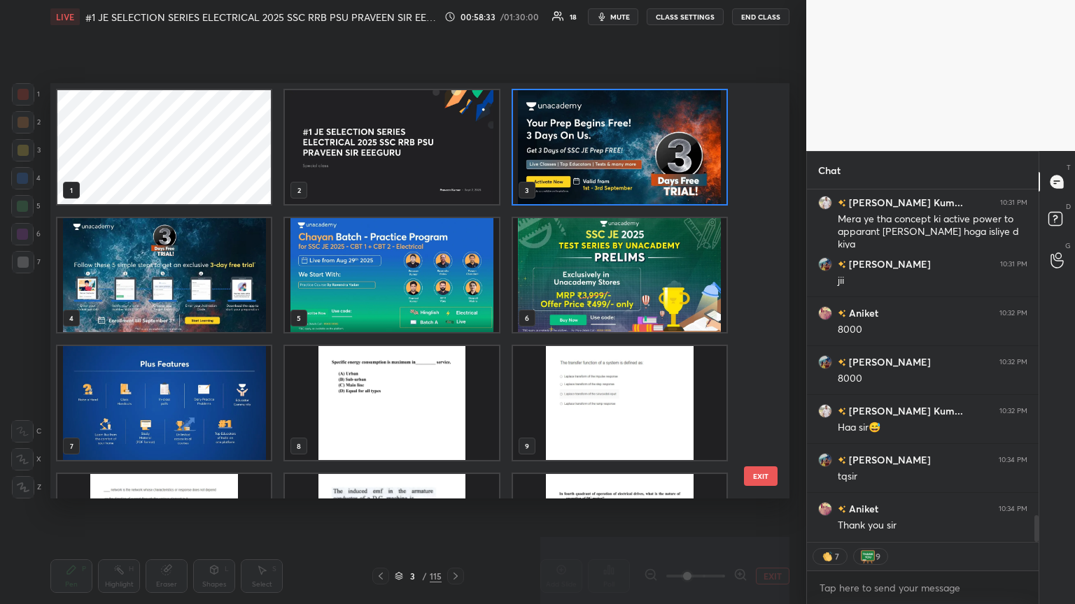
click at [502, 151] on img "grid" at bounding box center [619, 147] width 213 height 114
click at [502, 153] on img "grid" at bounding box center [619, 147] width 213 height 114
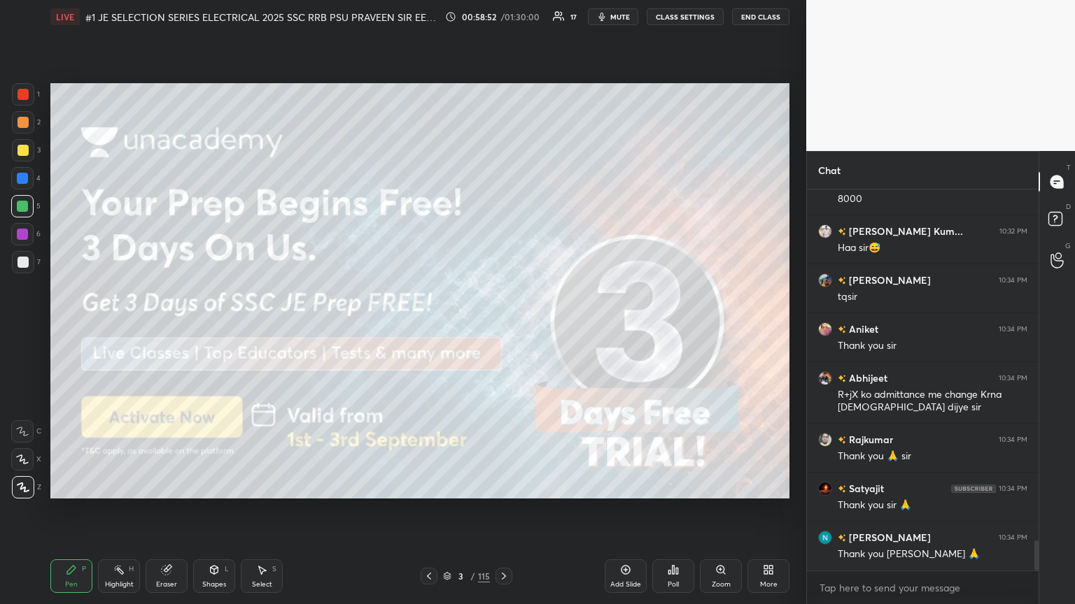
scroll to position [4522, 0]
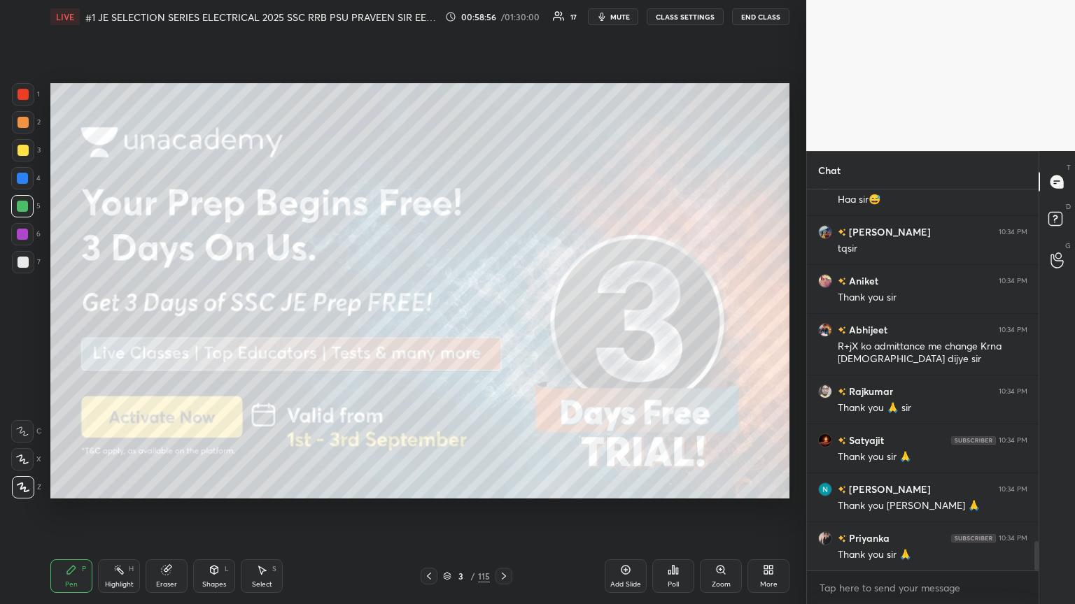
click at [502, 328] on icon at bounding box center [503, 576] width 11 height 11
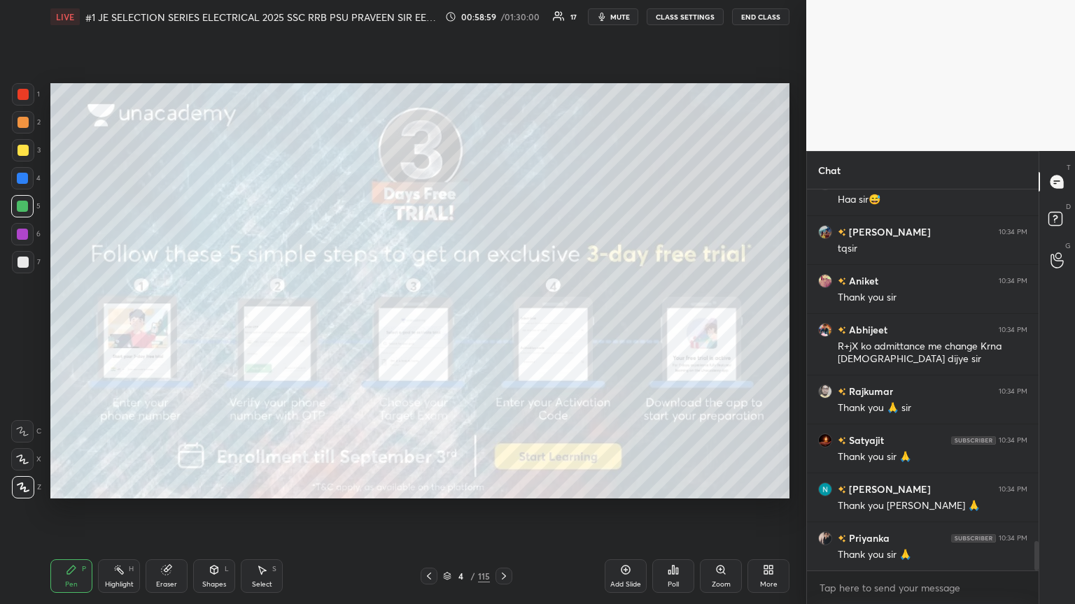
click at [502, 328] on icon at bounding box center [503, 576] width 11 height 11
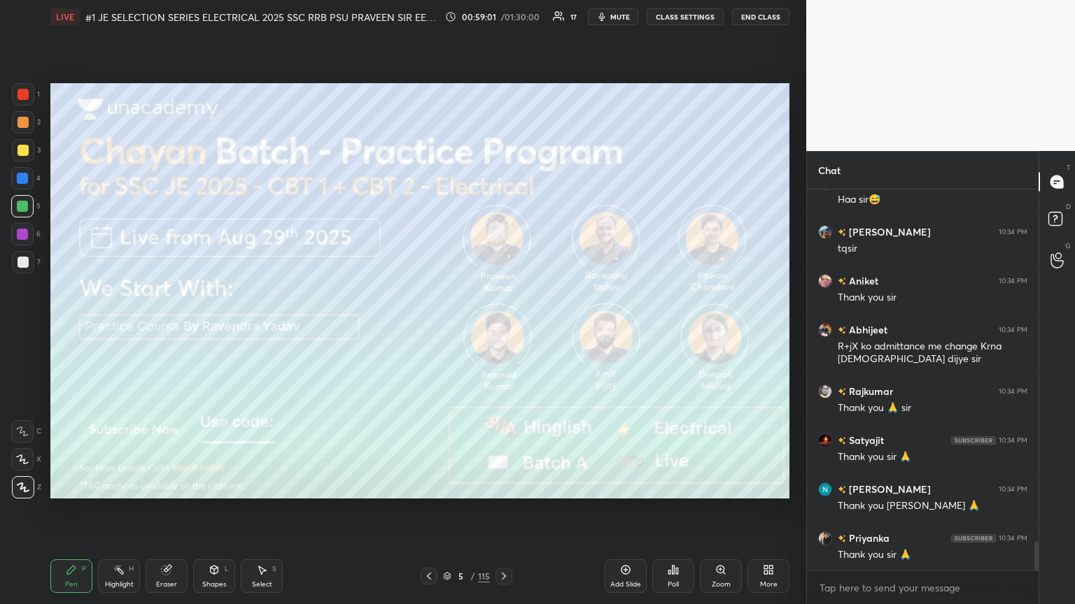
scroll to position [4572, 0]
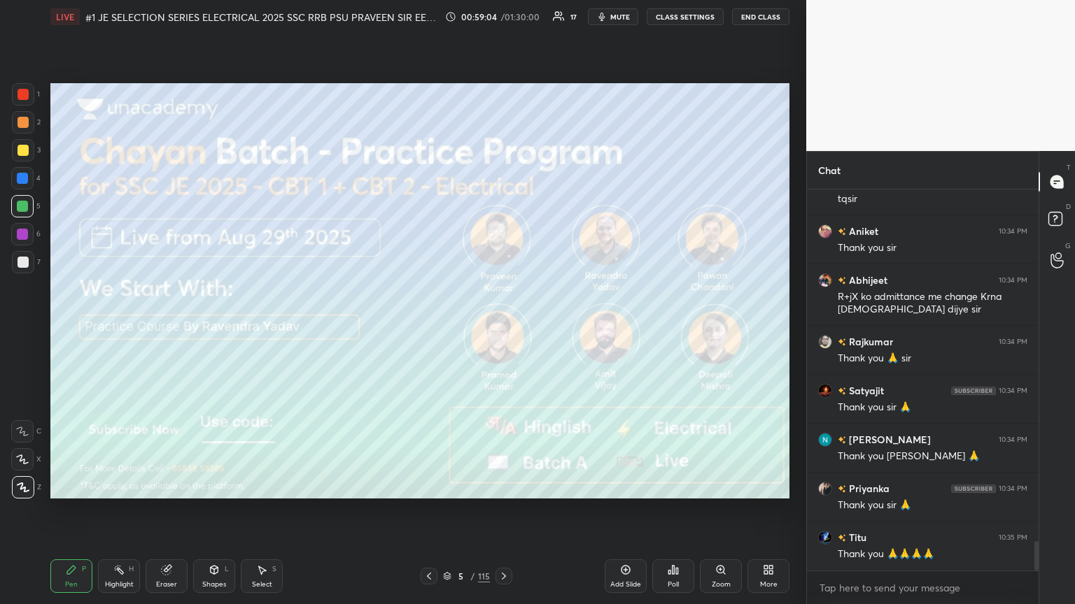
click at [14, 187] on div at bounding box center [22, 178] width 22 height 22
click at [170, 328] on icon at bounding box center [166, 570] width 9 height 9
click at [31, 328] on div "Erase all" at bounding box center [22, 487] width 22 height 22
click at [43, 328] on div "1 2 3 4 5 6 7 C X Z C X Z E E Erase all H H LIVE #1 JE SELECTION SERIES ELECTRI…" at bounding box center [397, 302] width 795 height 604
click at [288, 328] on div "Setting up your live class Poll for secs No correct answer Start poll" at bounding box center [420, 291] width 750 height 515
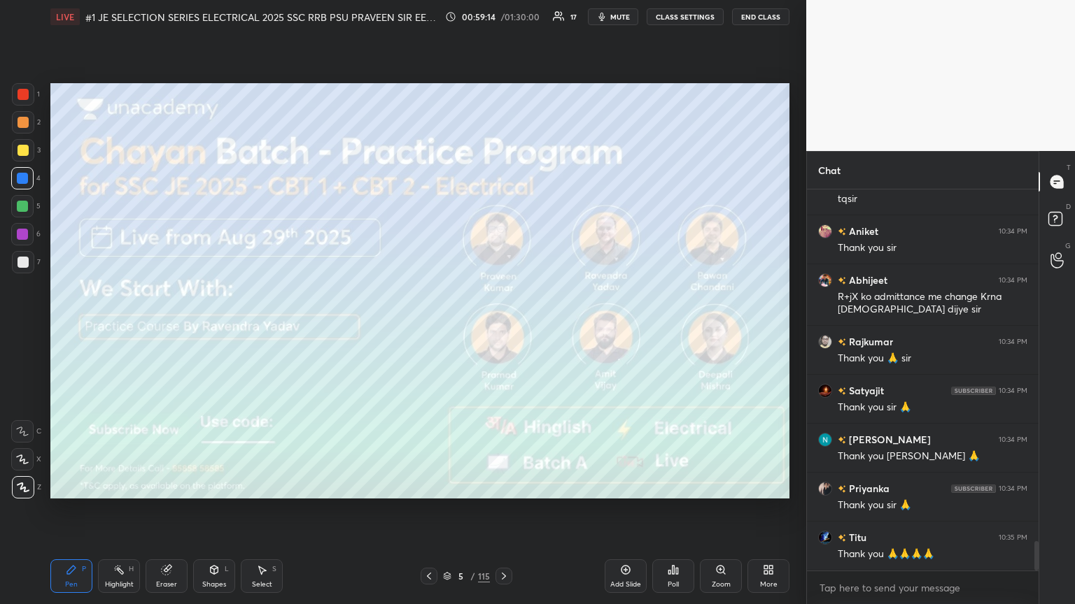
click at [28, 157] on div at bounding box center [23, 150] width 22 height 22
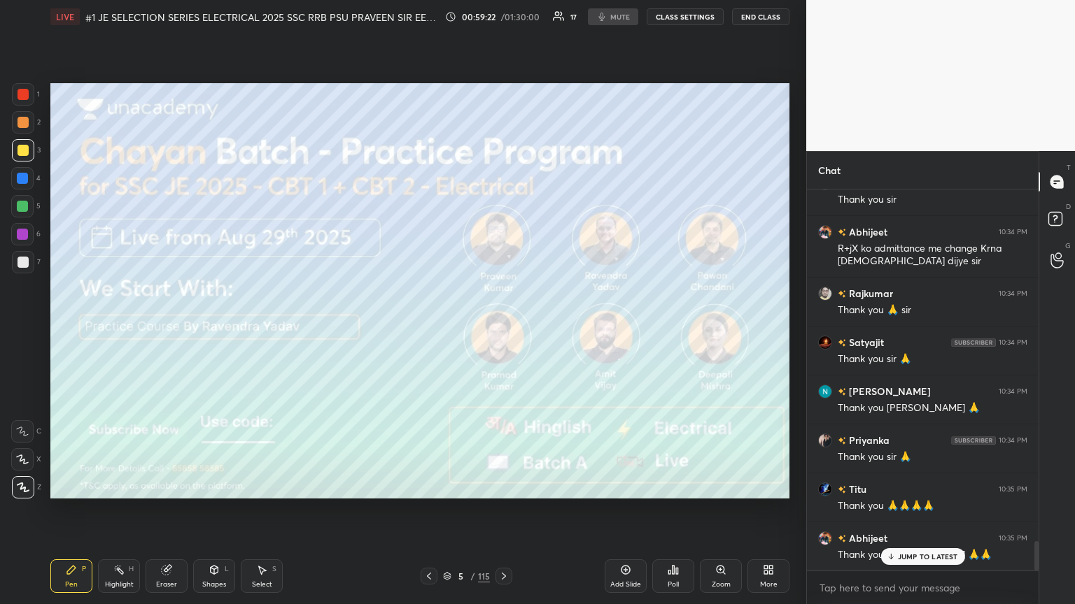
click at [502, 328] on div "Poll" at bounding box center [673, 577] width 42 height 34
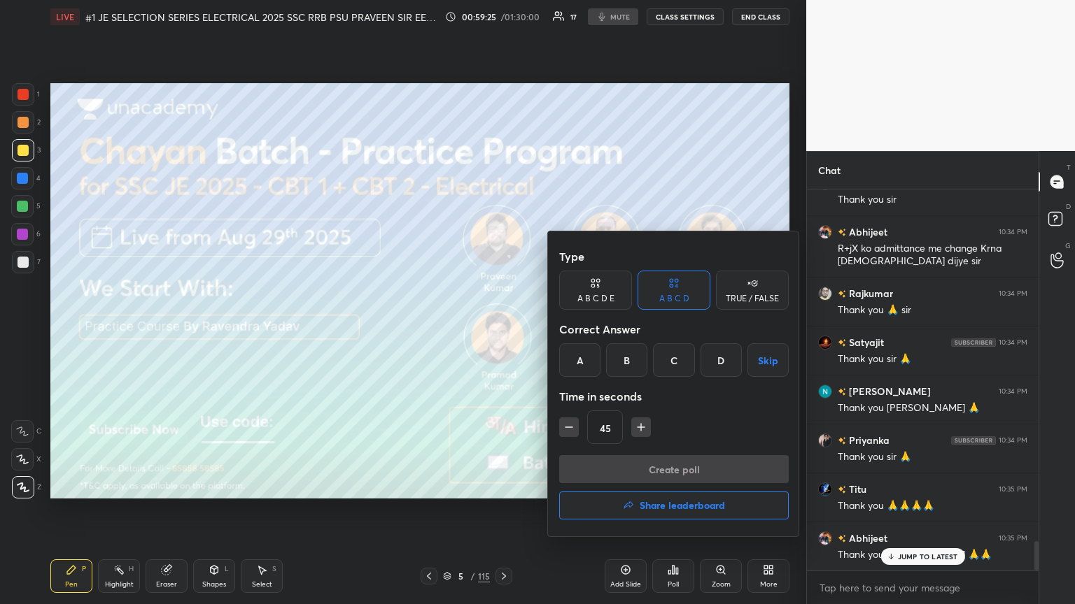
click at [502, 328] on h4 "Share leaderboard" at bounding box center [681, 506] width 85 height 10
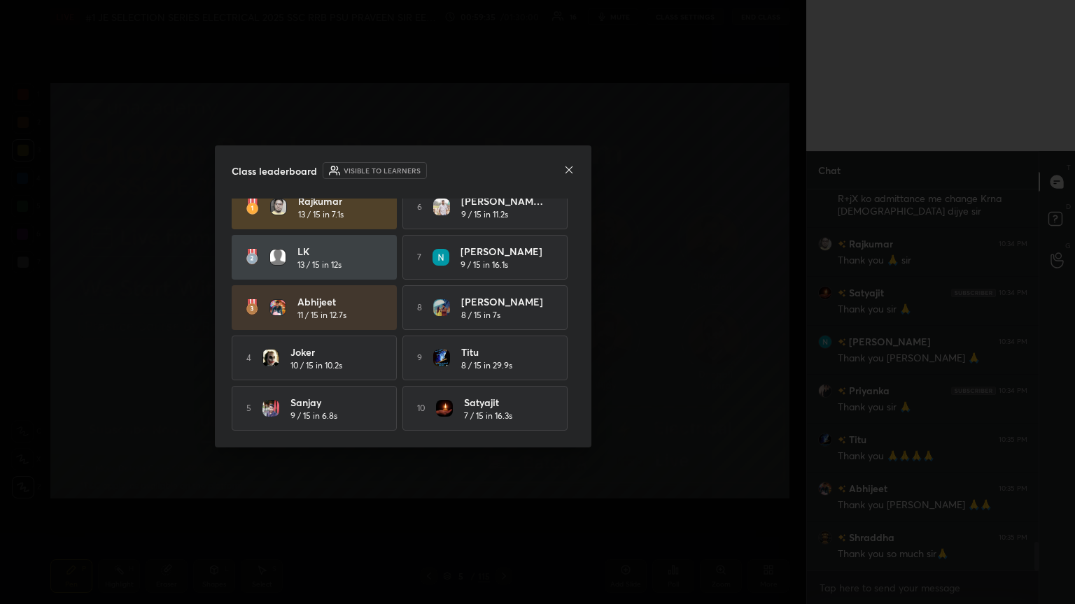
scroll to position [0, 0]
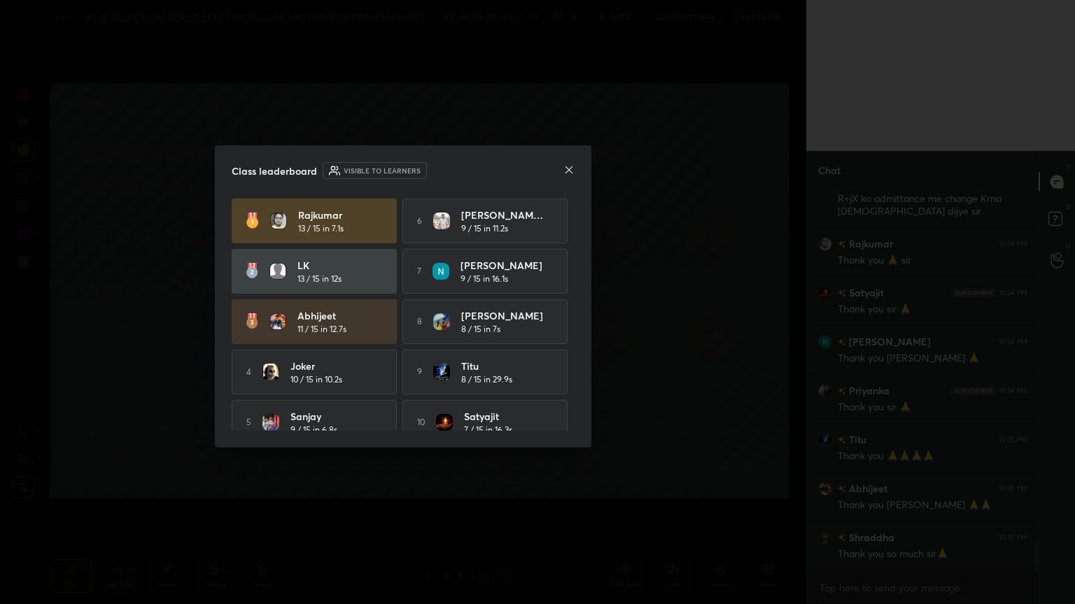
click at [502, 171] on icon at bounding box center [568, 169] width 11 height 11
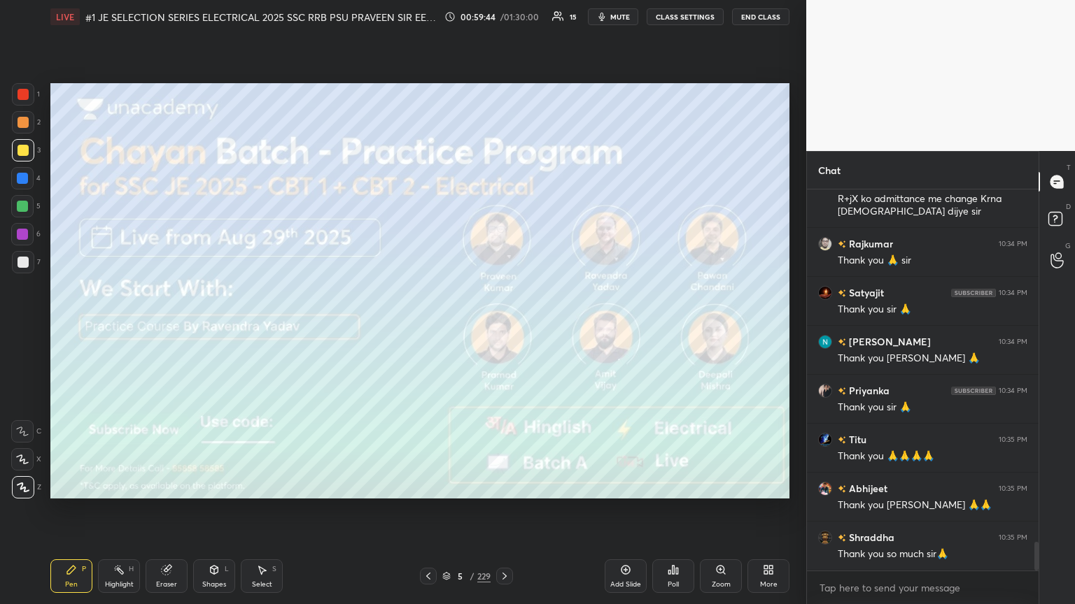
click at [502, 328] on div "Poll" at bounding box center [673, 577] width 42 height 34
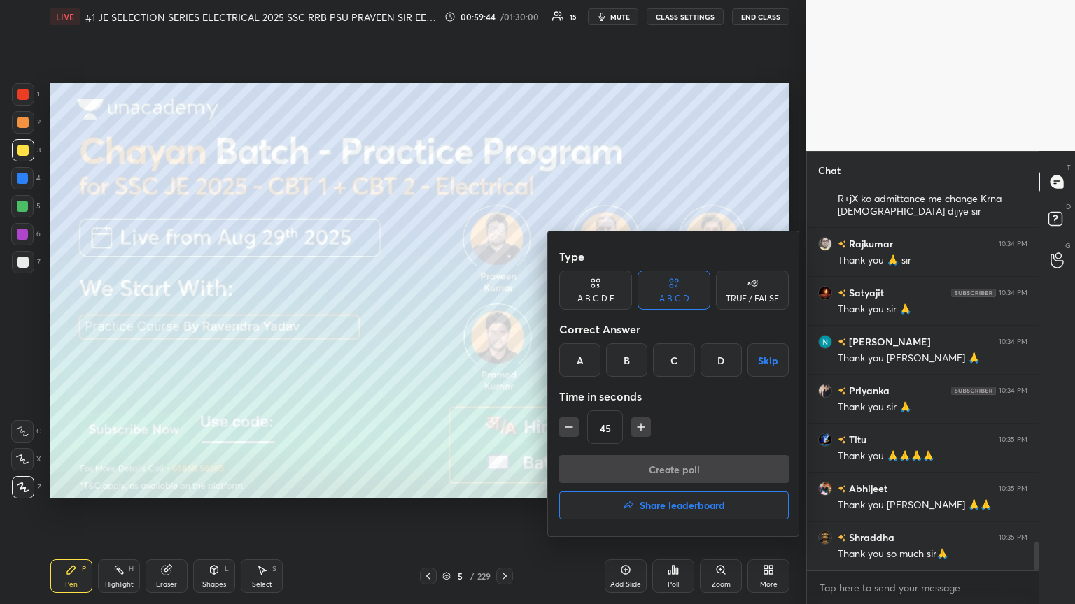
click at [502, 328] on button "Share leaderboard" at bounding box center [673, 506] width 229 height 28
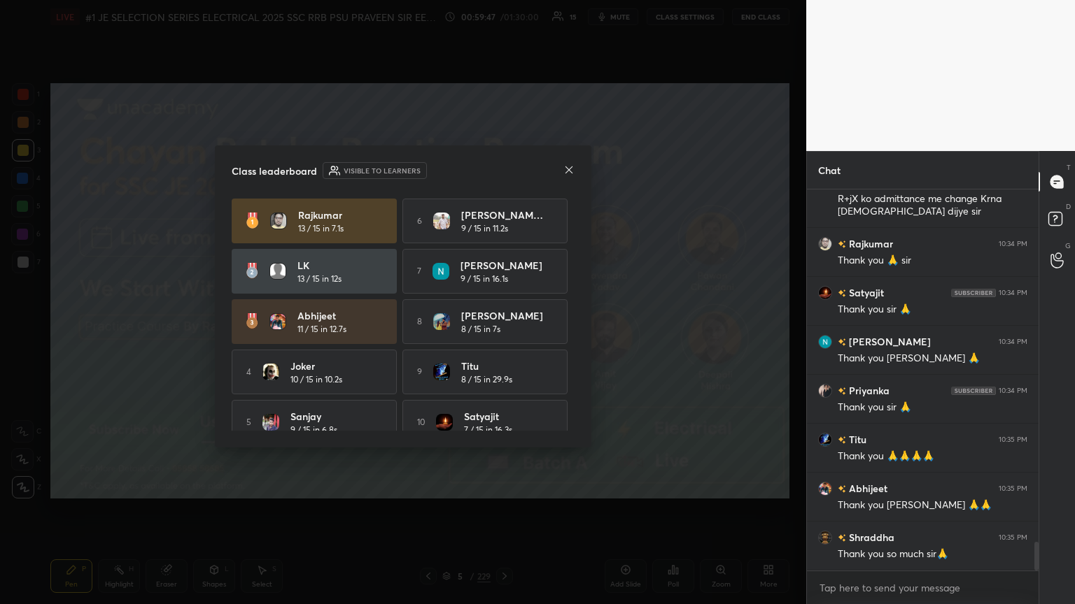
scroll to position [17, 0]
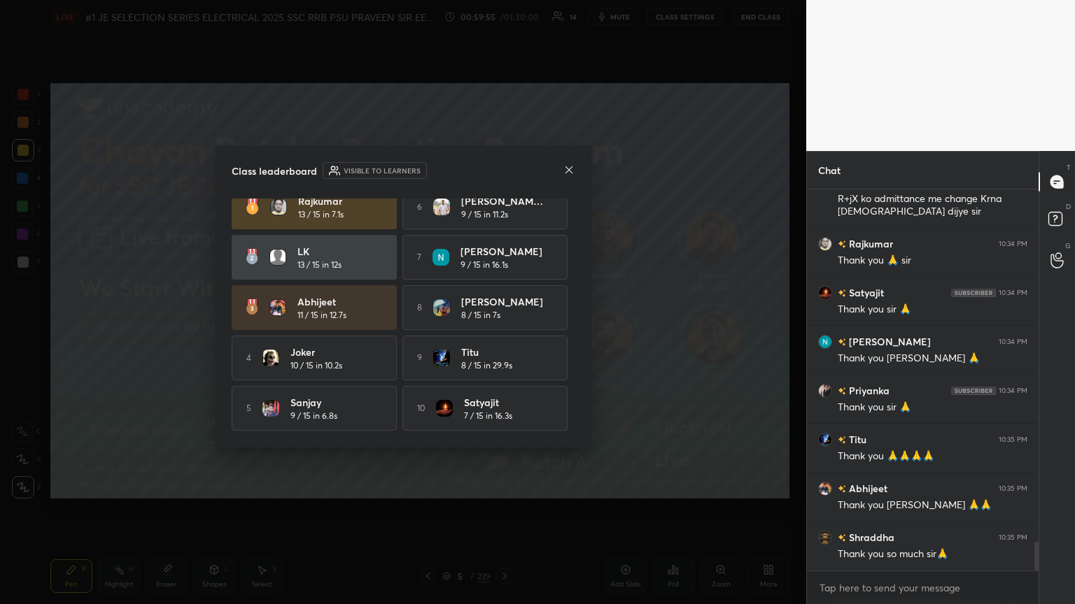
click at [502, 170] on icon at bounding box center [568, 169] width 11 height 11
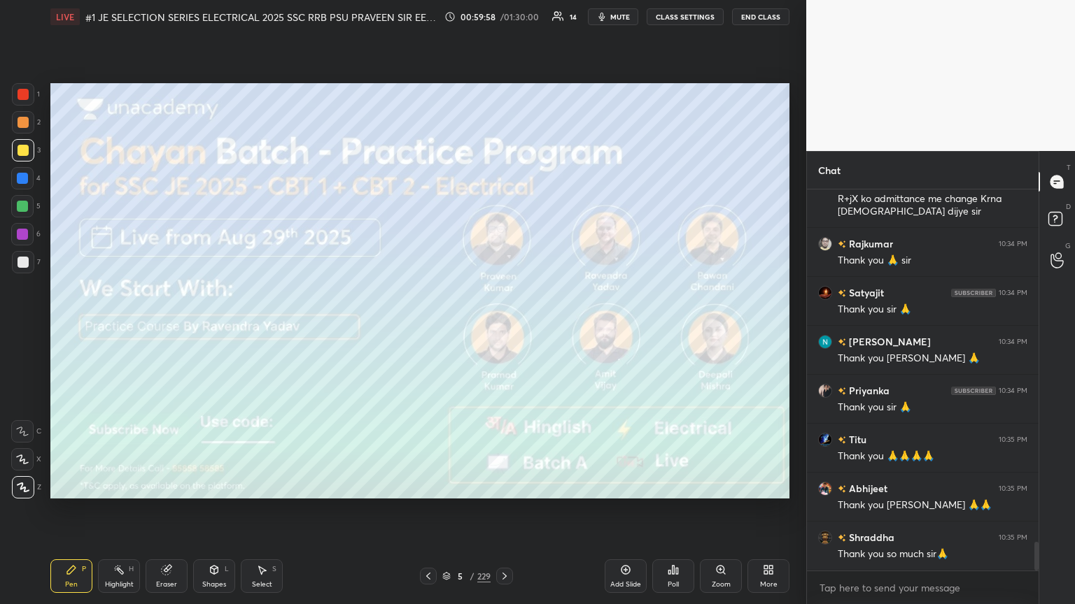
drag, startPoint x: 30, startPoint y: 99, endPoint x: 17, endPoint y: 93, distance: 13.8
click at [29, 98] on div at bounding box center [23, 94] width 22 height 22
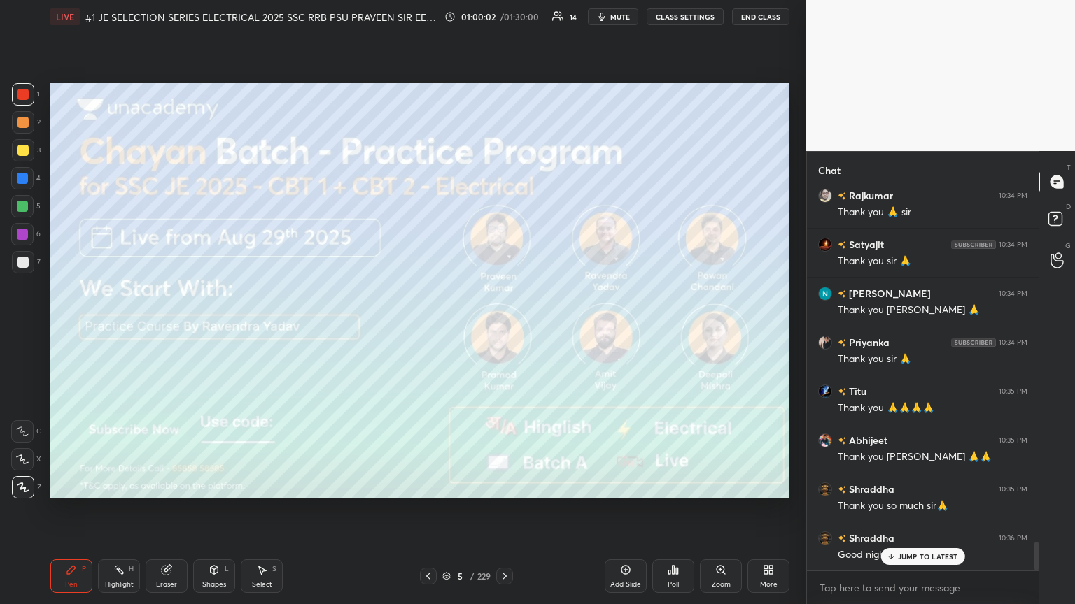
click at [33, 95] on div at bounding box center [23, 94] width 22 height 22
click at [502, 15] on span "mute" at bounding box center [620, 17] width 20 height 10
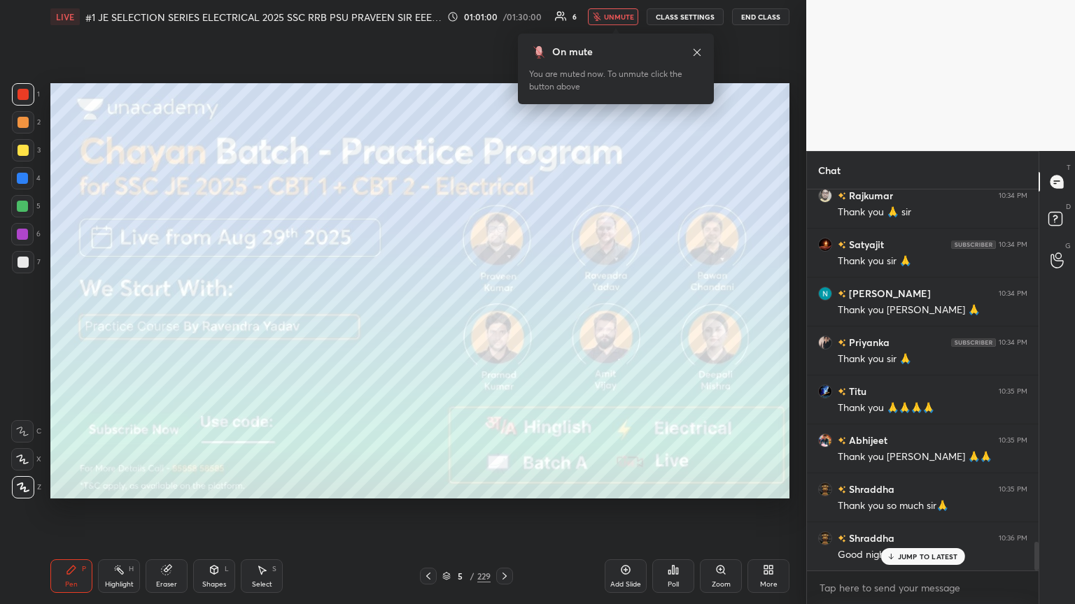
click at [502, 15] on span "unmute" at bounding box center [619, 17] width 30 height 10
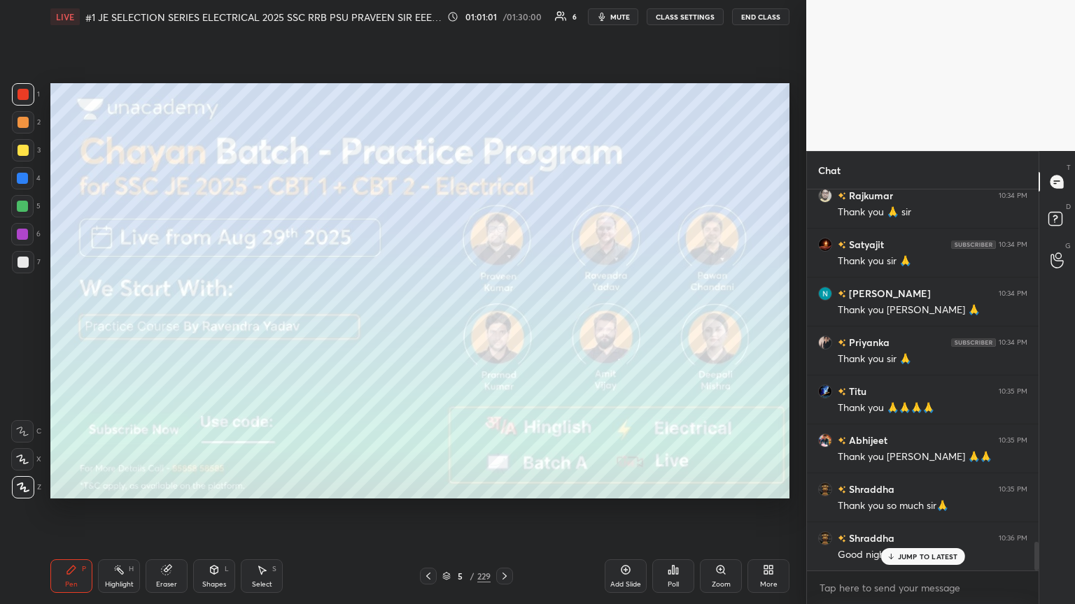
click at [502, 15] on span "mute" at bounding box center [620, 17] width 20 height 10
click at [502, 24] on button "End Class" at bounding box center [760, 16] width 57 height 17
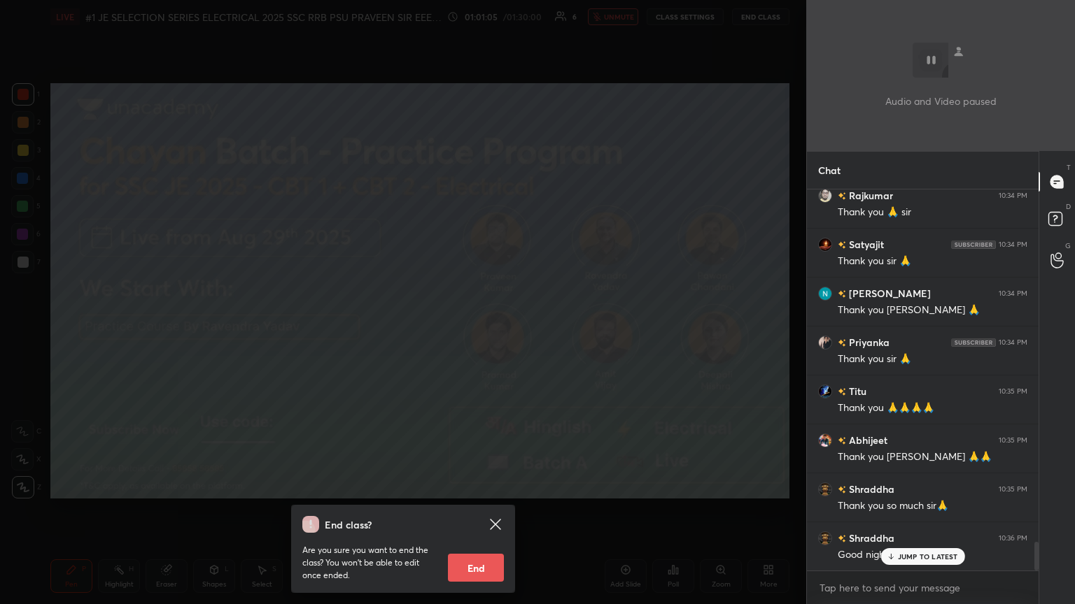
click at [476, 328] on button "End" at bounding box center [476, 568] width 56 height 28
type textarea "x"
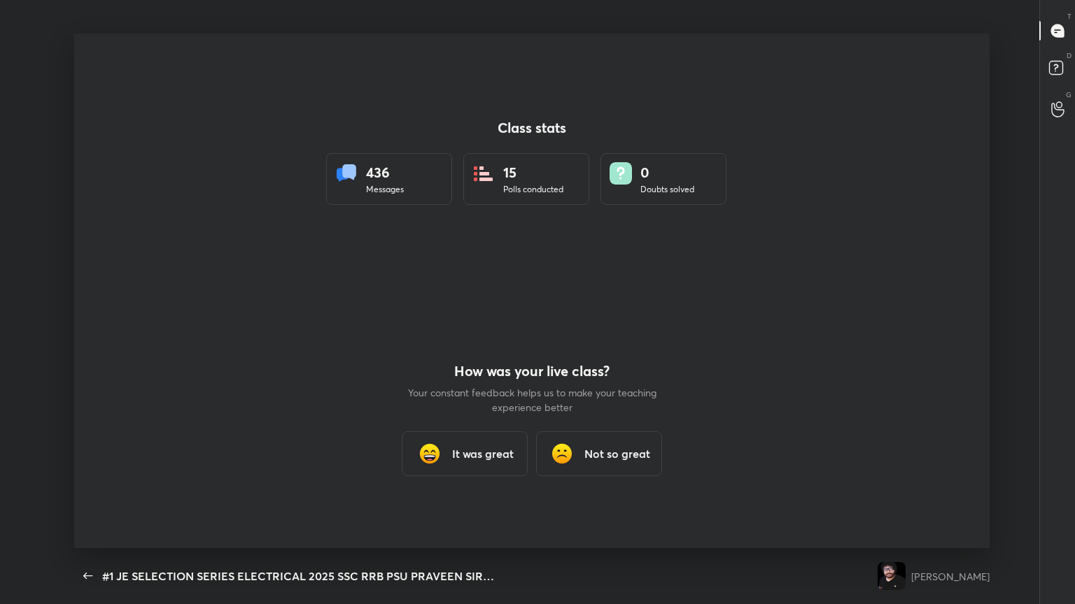
scroll to position [0, 0]
click at [451, 328] on div "It was great" at bounding box center [465, 454] width 126 height 45
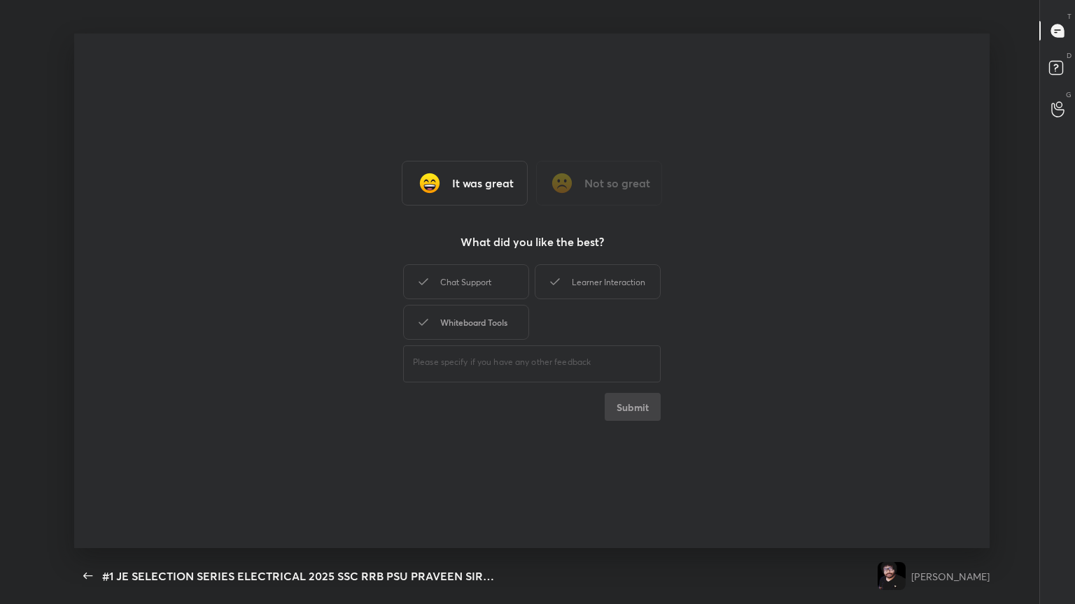
click at [484, 312] on div "Whiteboard Tools" at bounding box center [466, 322] width 126 height 35
click at [469, 289] on div "Chat Support" at bounding box center [466, 281] width 126 height 35
click at [502, 291] on div "Learner Interaction" at bounding box center [597, 281] width 126 height 35
click at [502, 328] on button "Submit" at bounding box center [632, 407] width 56 height 28
